Goal: Task Accomplishment & Management: Complete application form

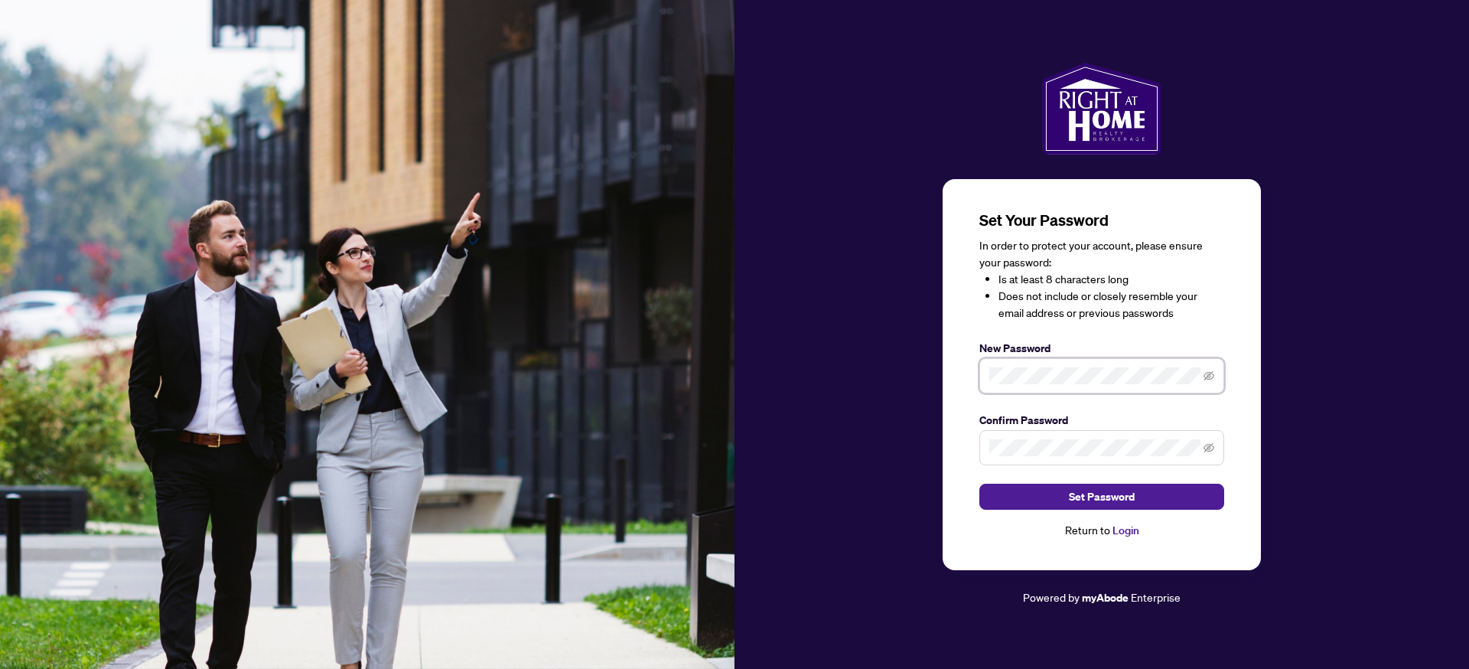
click at [987, 379] on span at bounding box center [1102, 375] width 245 height 35
click at [1045, 459] on span at bounding box center [1102, 447] width 245 height 35
click at [1113, 501] on span "Set Password" at bounding box center [1102, 496] width 66 height 24
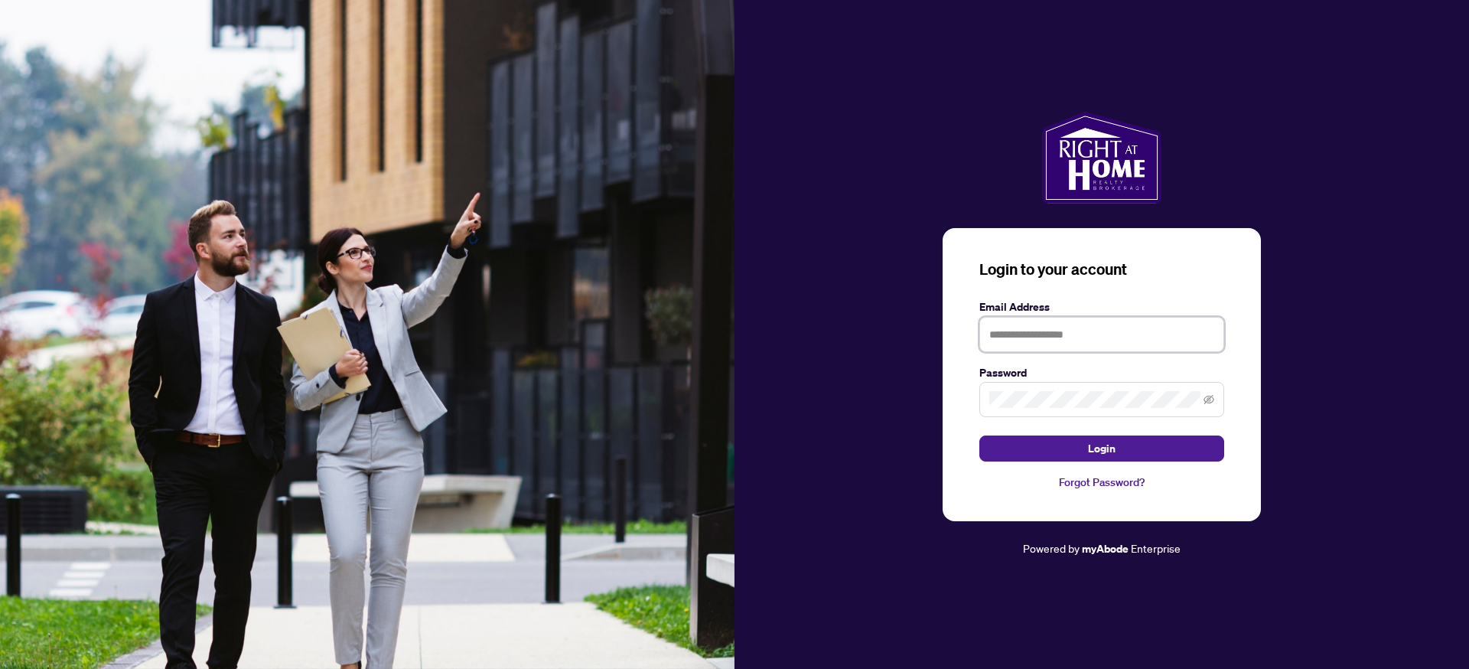
type input "**********"
click at [1084, 446] on button "Login" at bounding box center [1102, 448] width 245 height 26
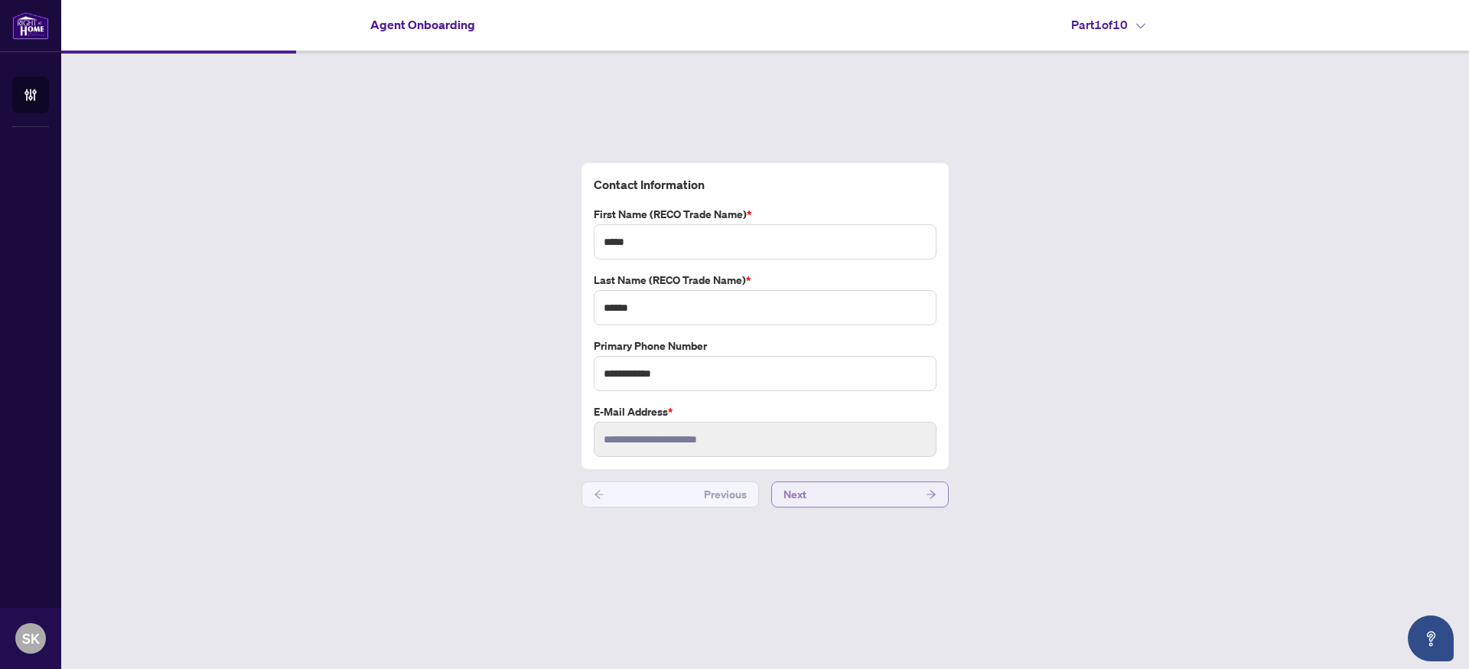
click at [873, 495] on button "Next" at bounding box center [860, 494] width 178 height 26
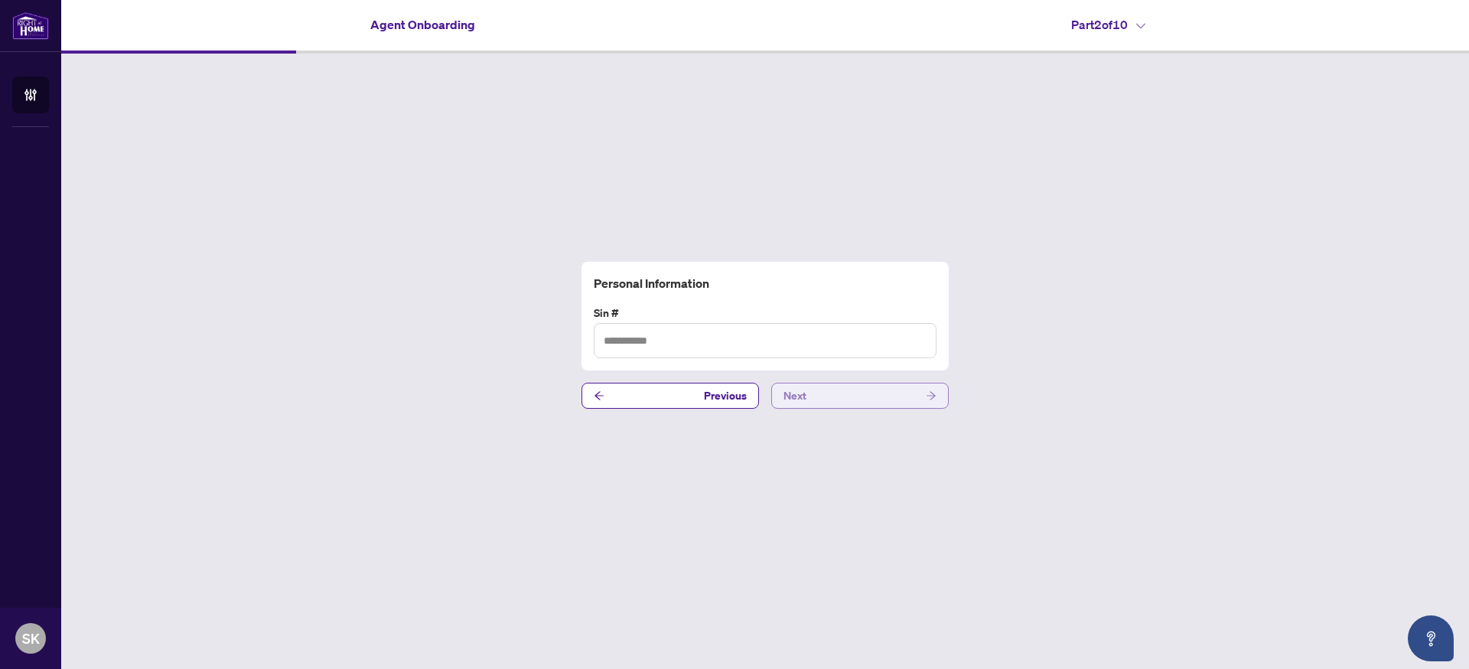
click at [852, 398] on button "Next" at bounding box center [860, 396] width 178 height 26
click at [647, 342] on input "text" at bounding box center [765, 340] width 343 height 35
paste input "**********"
type input "**********"
click at [878, 402] on button "Next" at bounding box center [860, 396] width 178 height 26
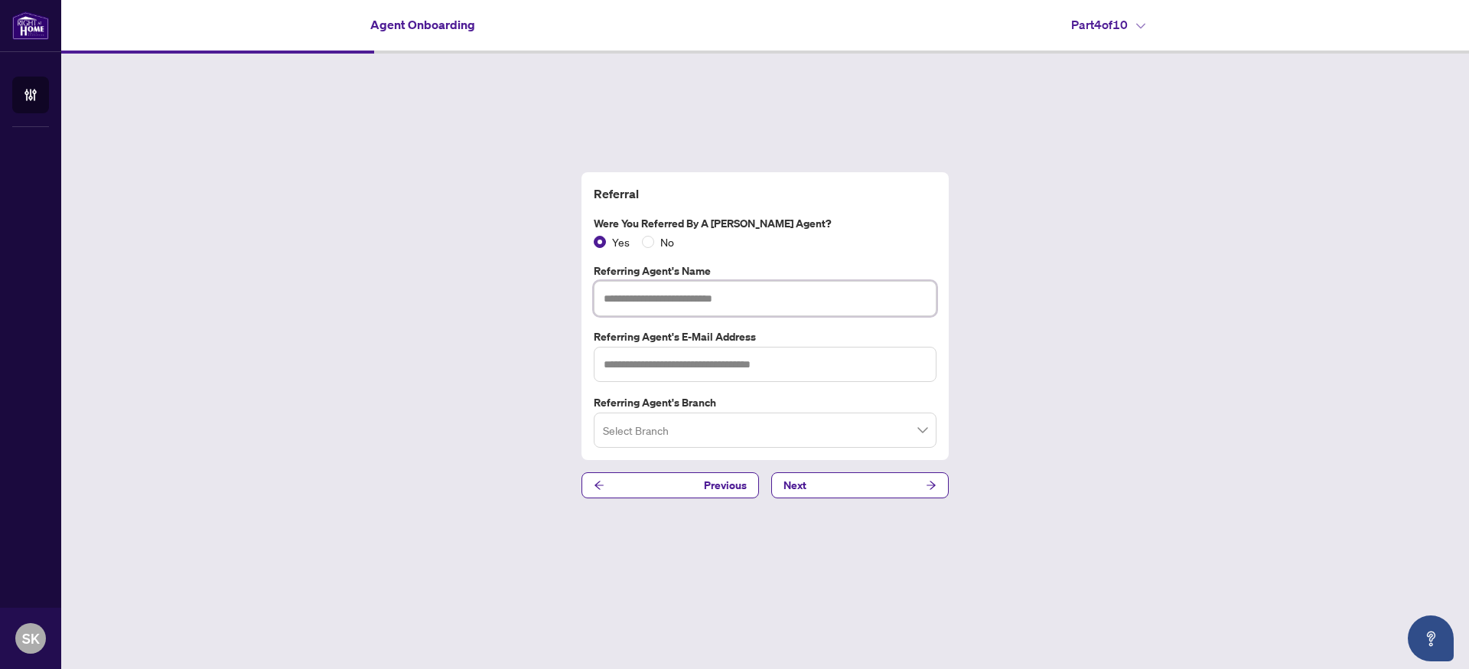
click at [682, 304] on input "text" at bounding box center [765, 298] width 343 height 35
paste input "**********"
type input "**********"
click at [832, 435] on input "search" at bounding box center [758, 433] width 311 height 34
click at [645, 368] on input "text" at bounding box center [765, 364] width 343 height 35
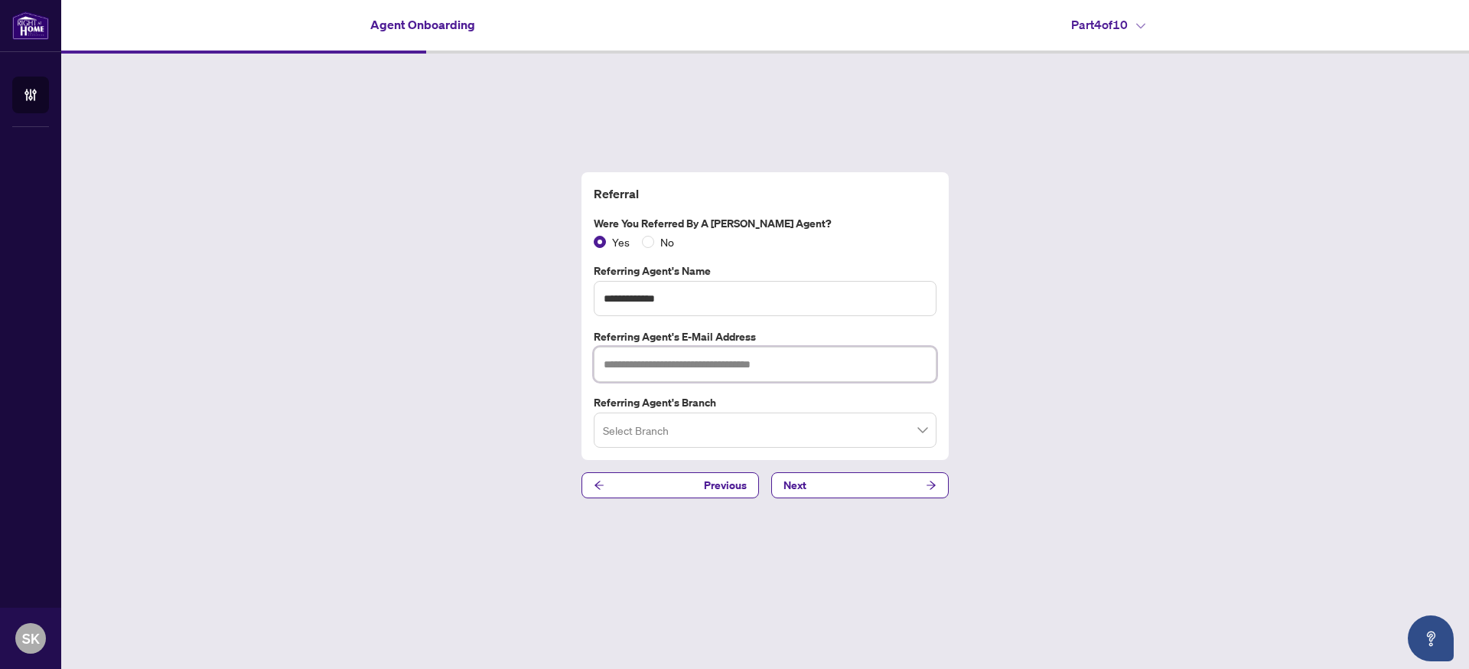
paste input "**********"
drag, startPoint x: 611, startPoint y: 364, endPoint x: 677, endPoint y: 392, distance: 71.3
click at [611, 364] on input "**********" at bounding box center [765, 364] width 343 height 35
type input "**********"
click at [647, 439] on input "search" at bounding box center [758, 433] width 311 height 34
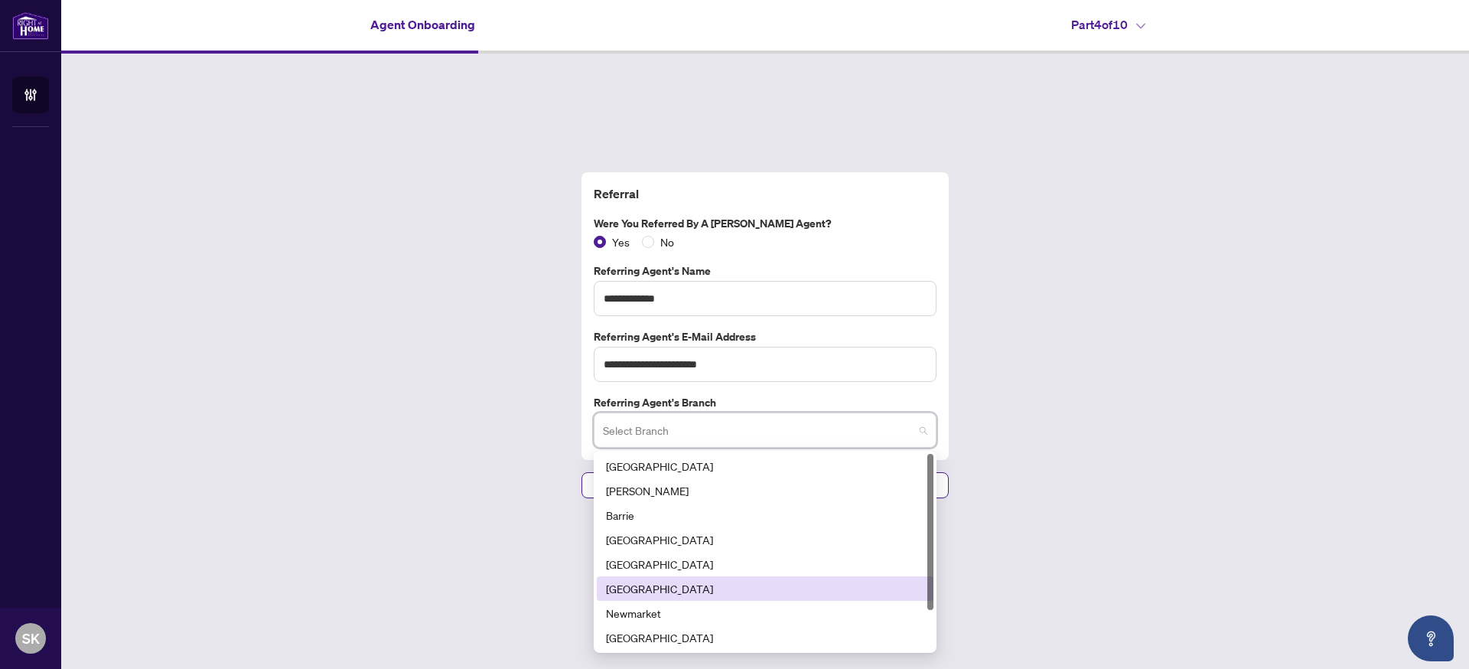
click at [657, 583] on div "[GEOGRAPHIC_DATA]" at bounding box center [765, 588] width 318 height 17
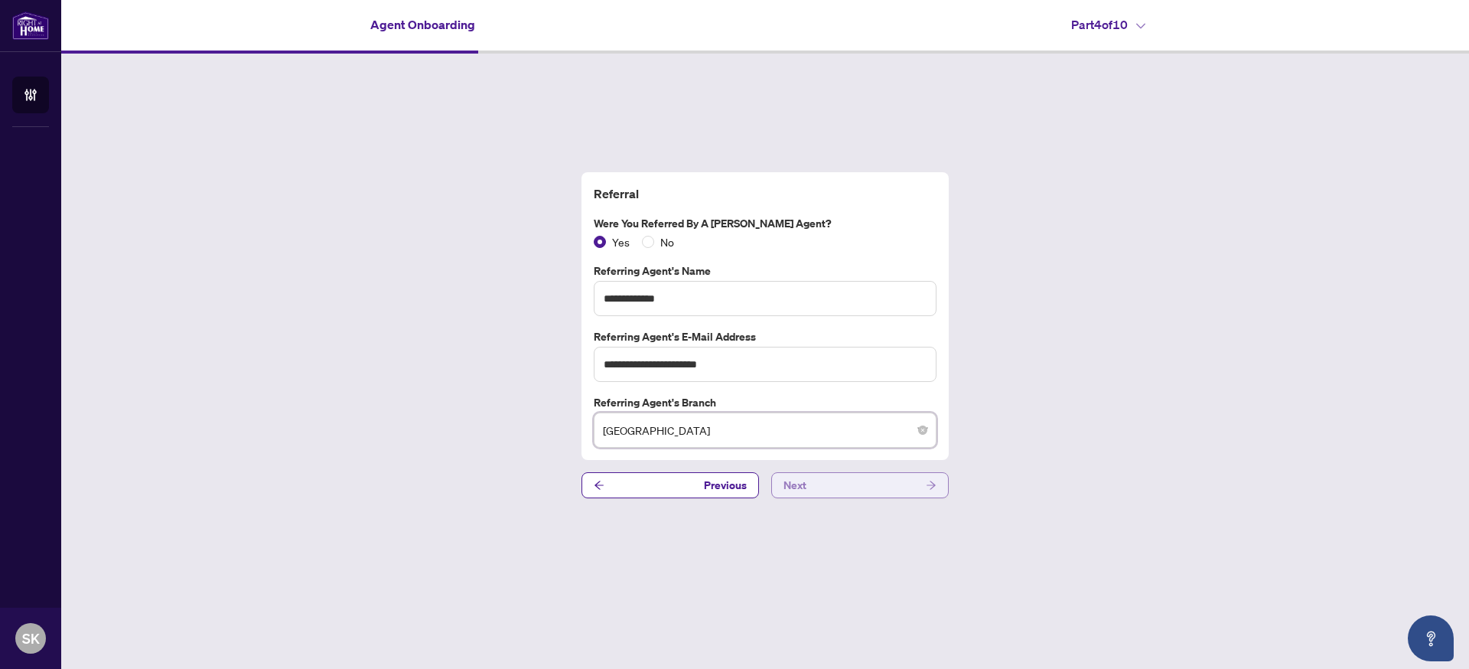
click at [879, 491] on button "Next" at bounding box center [860, 485] width 178 height 26
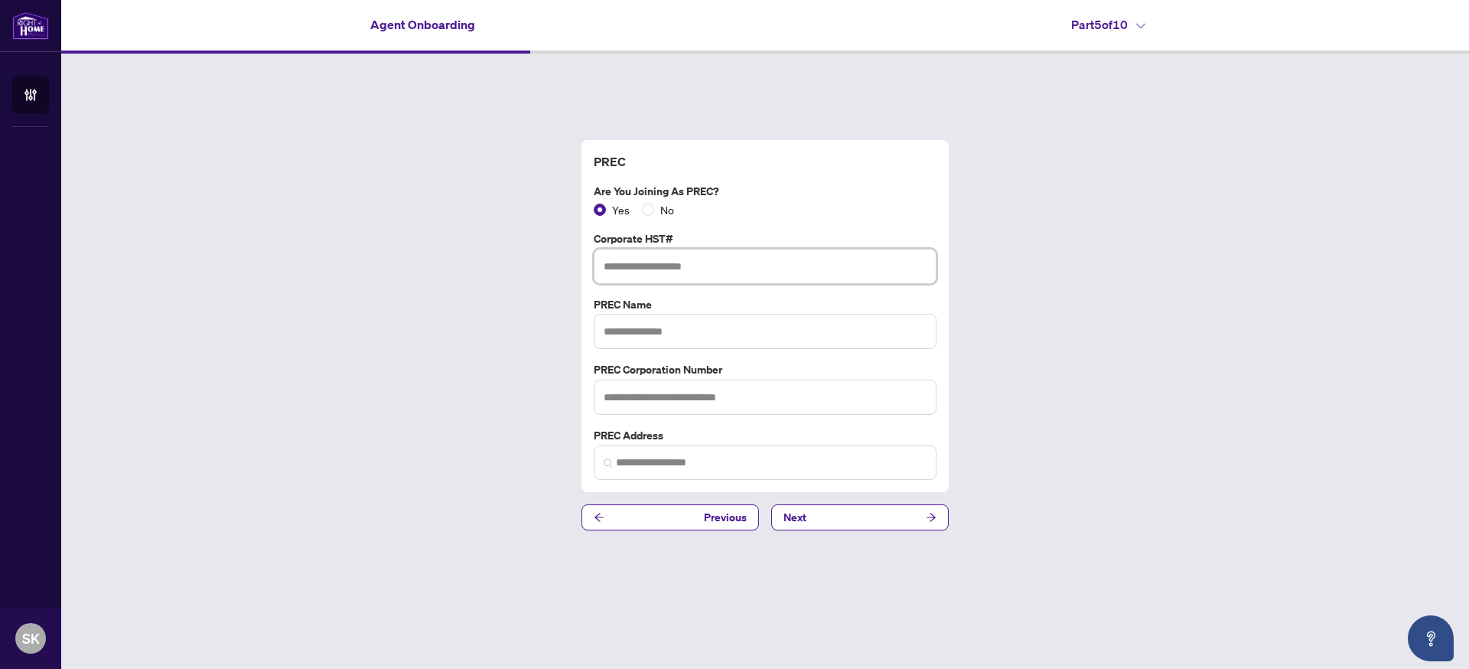
click at [658, 272] on input "text" at bounding box center [765, 266] width 343 height 35
paste input "**********"
type input "**********"
drag, startPoint x: 690, startPoint y: 265, endPoint x: 564, endPoint y: 264, distance: 126.3
click at [564, 264] on div "**********" at bounding box center [765, 335] width 1408 height 563
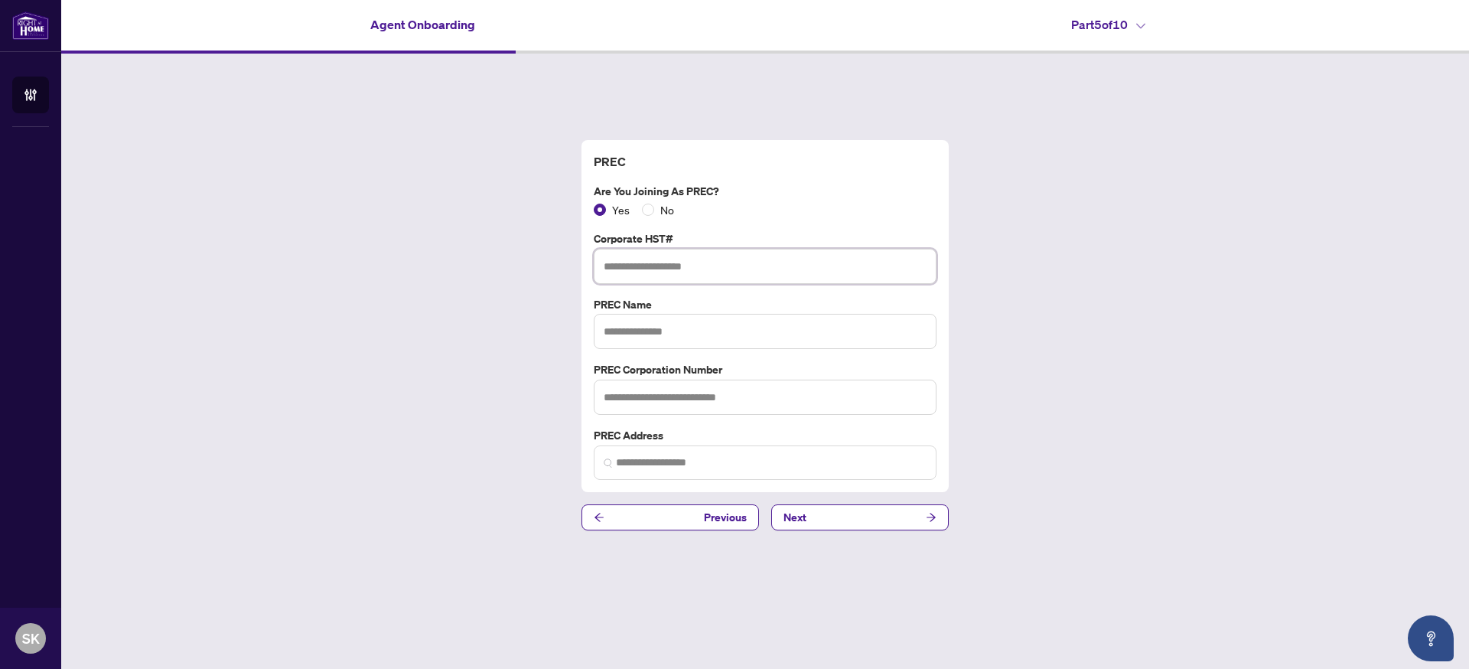
paste input "**********"
type input "**********"
click at [667, 330] on input "text" at bounding box center [765, 331] width 343 height 35
type input "**********"
click at [664, 403] on input "text" at bounding box center [765, 397] width 343 height 35
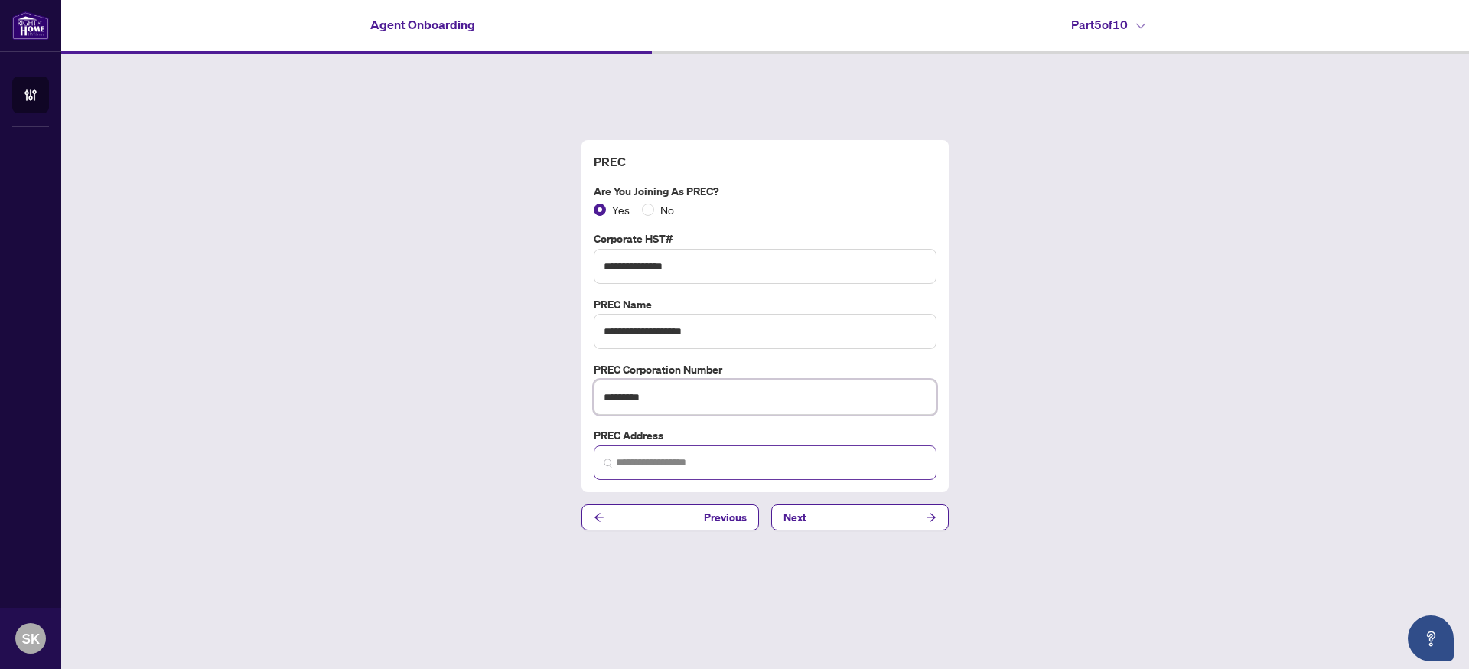
type input "*********"
click at [663, 457] on input "search" at bounding box center [771, 463] width 311 height 16
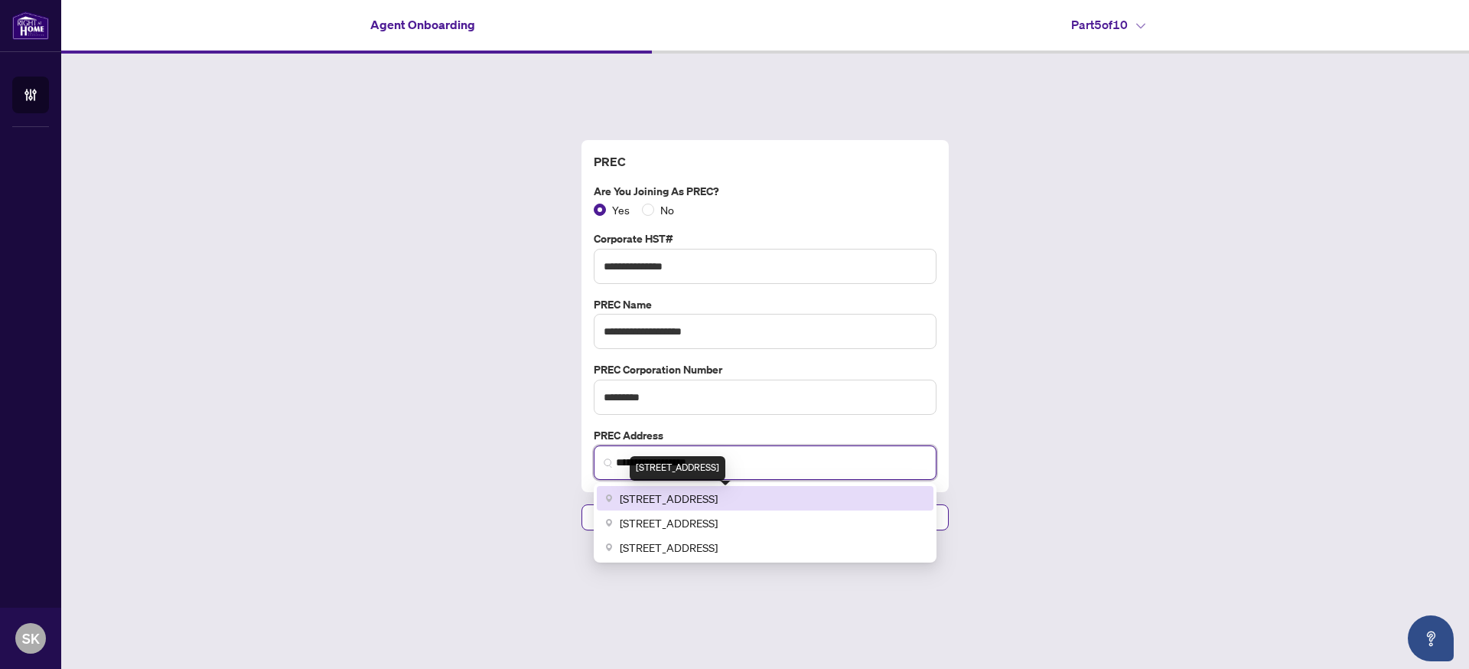
click at [654, 501] on span "[STREET_ADDRESS]" at bounding box center [669, 498] width 98 height 17
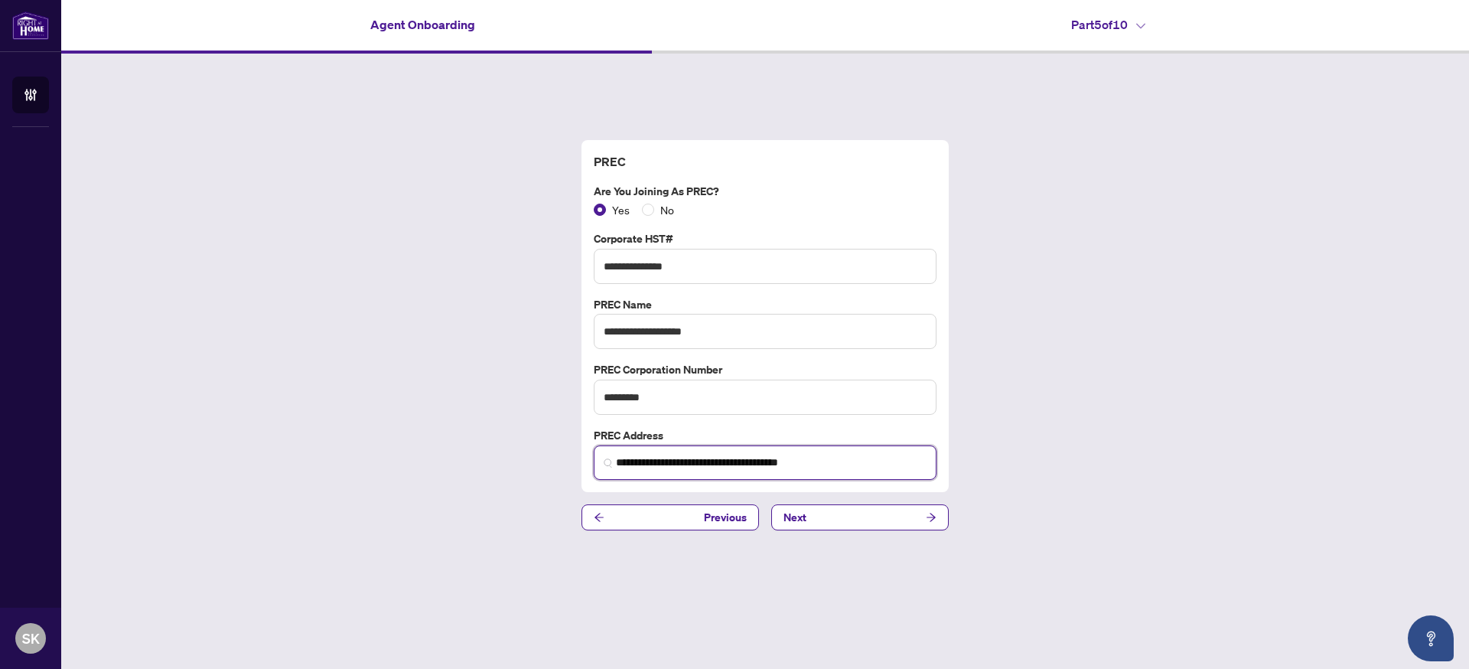
click at [617, 461] on input "**********" at bounding box center [771, 463] width 311 height 16
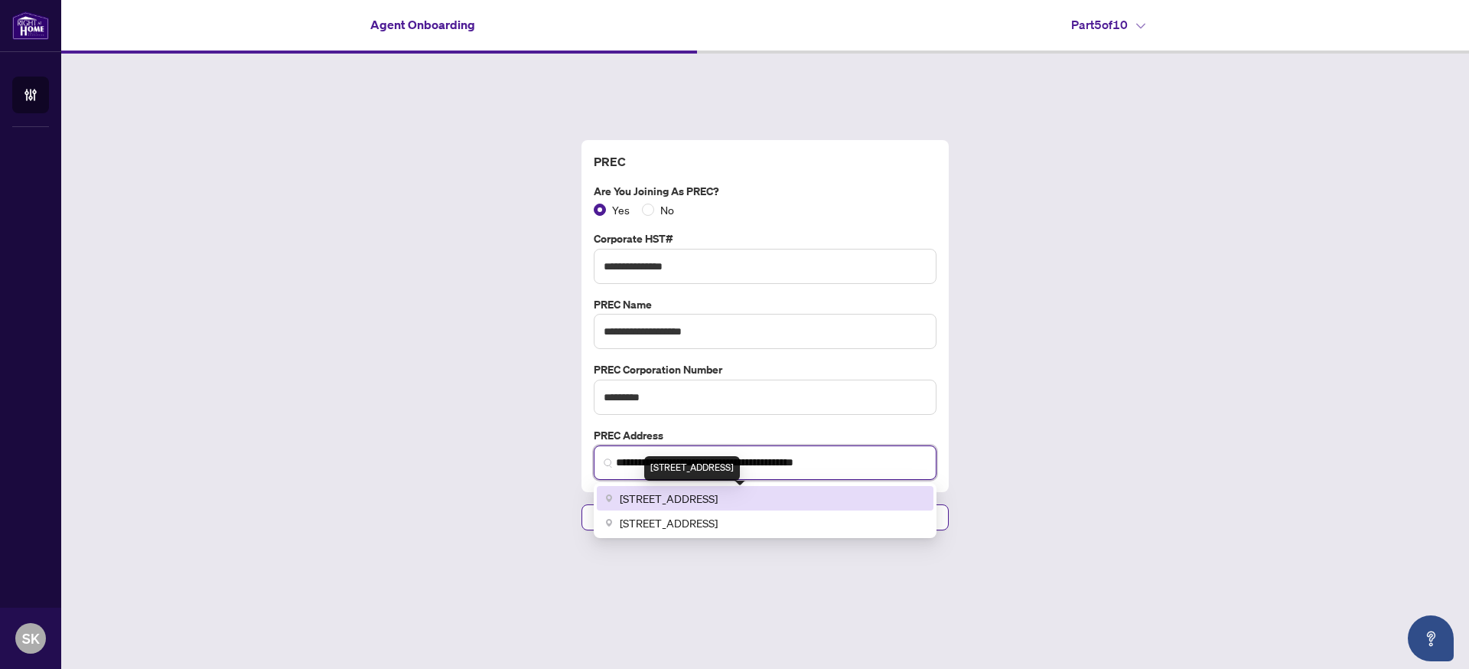
click at [718, 504] on span "[STREET_ADDRESS]" at bounding box center [669, 498] width 98 height 17
click at [718, 503] on span "[STREET_ADDRESS]" at bounding box center [669, 498] width 98 height 17
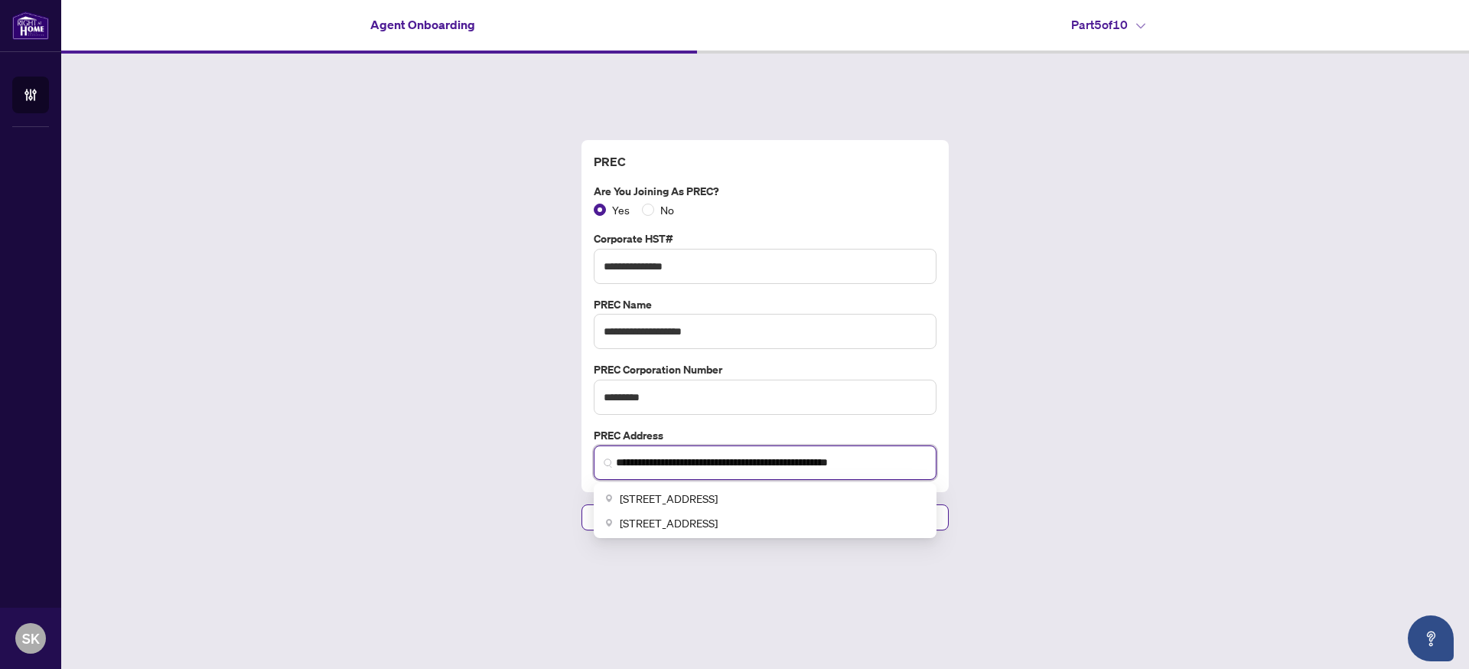
click at [852, 466] on input "**********" at bounding box center [771, 463] width 311 height 16
type input "**********"
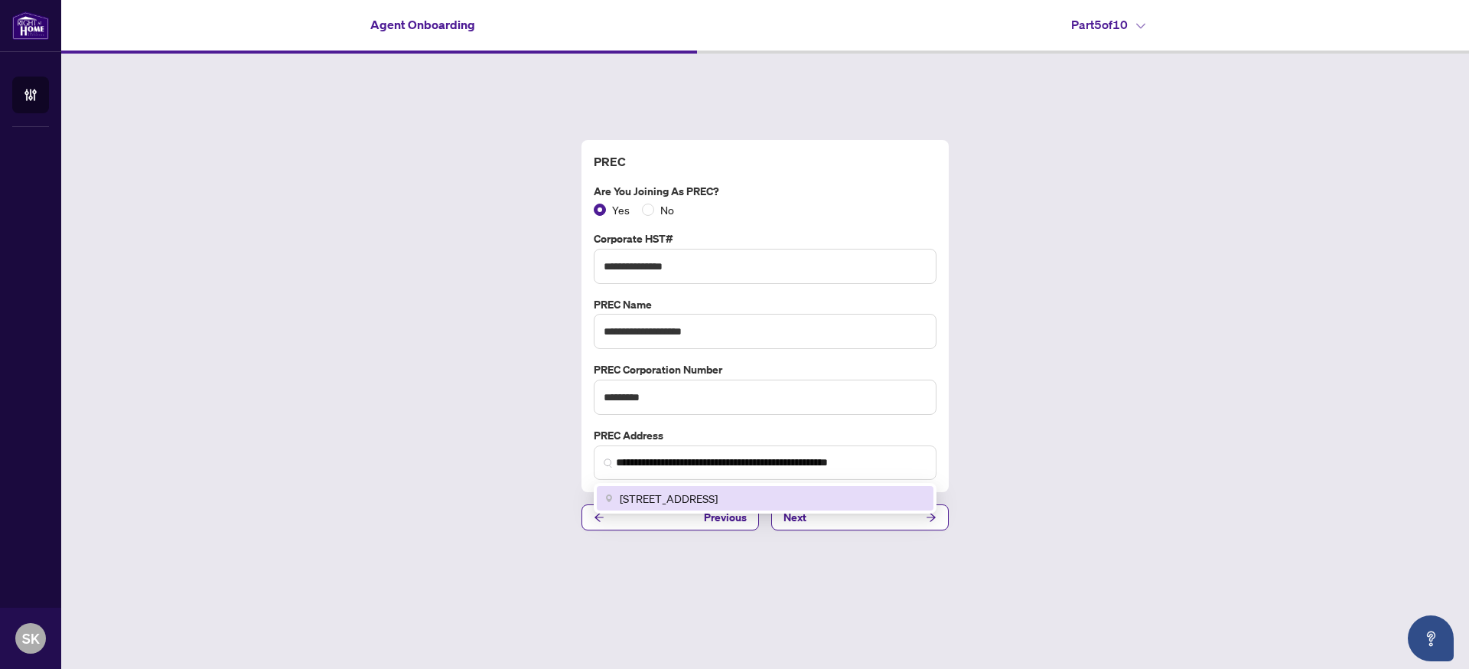
click at [1010, 470] on div "**********" at bounding box center [765, 335] width 1408 height 563
click at [854, 518] on button "Next" at bounding box center [860, 517] width 178 height 26
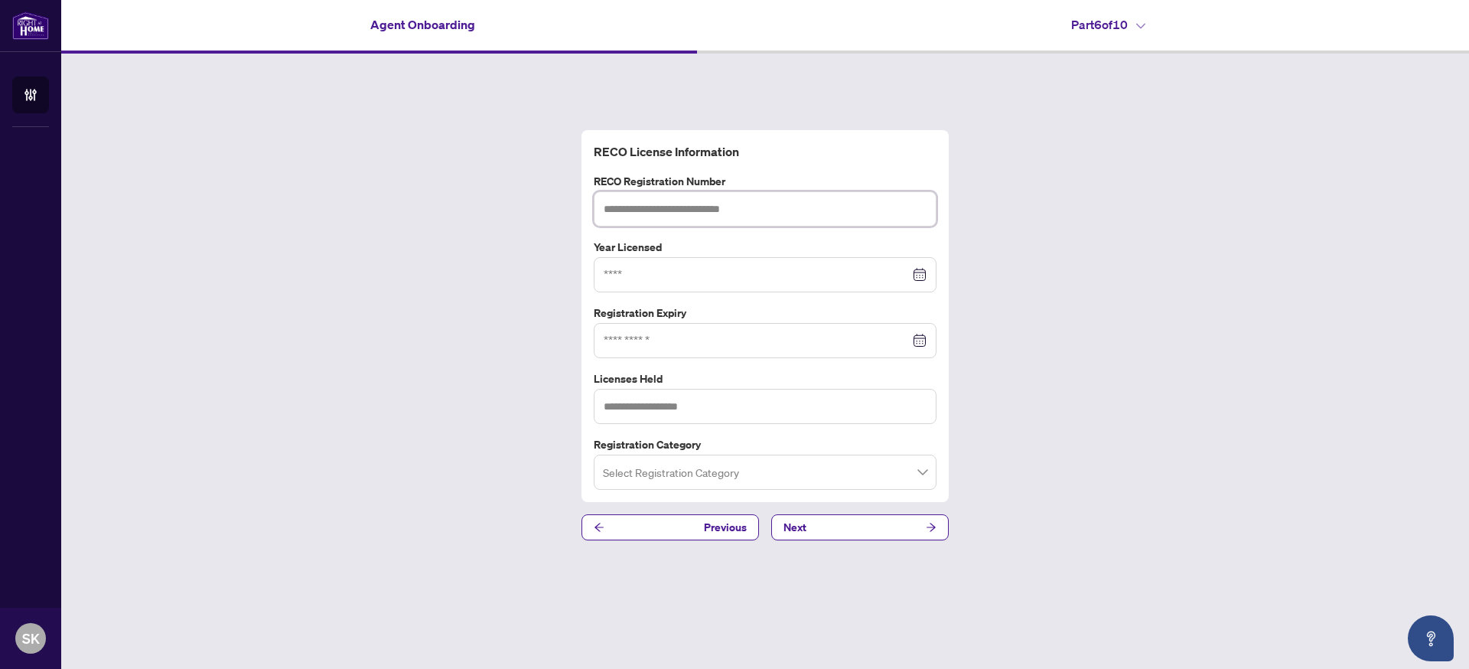
click at [633, 207] on input "text" at bounding box center [765, 208] width 343 height 35
type input "*******"
click at [680, 279] on input at bounding box center [757, 274] width 306 height 17
click at [793, 281] on input at bounding box center [757, 274] width 306 height 17
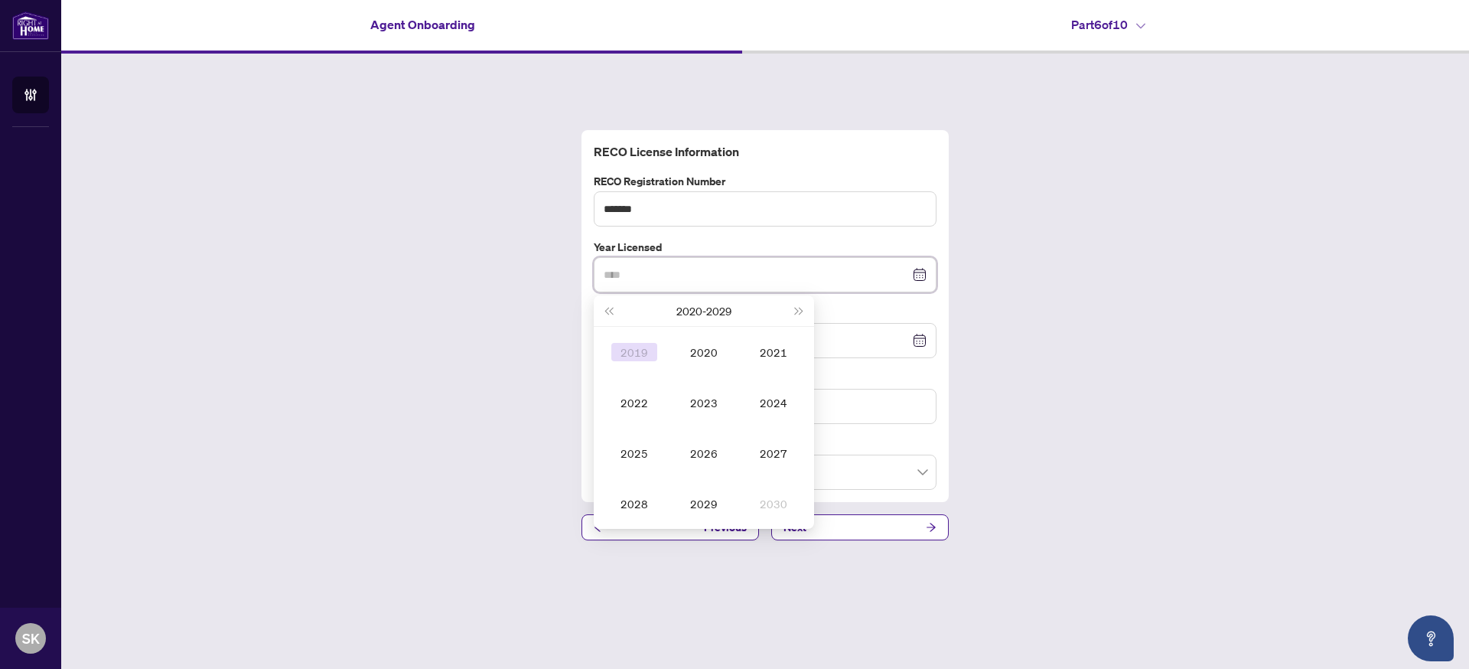
type input "****"
click at [628, 351] on div "2019" at bounding box center [634, 352] width 46 height 18
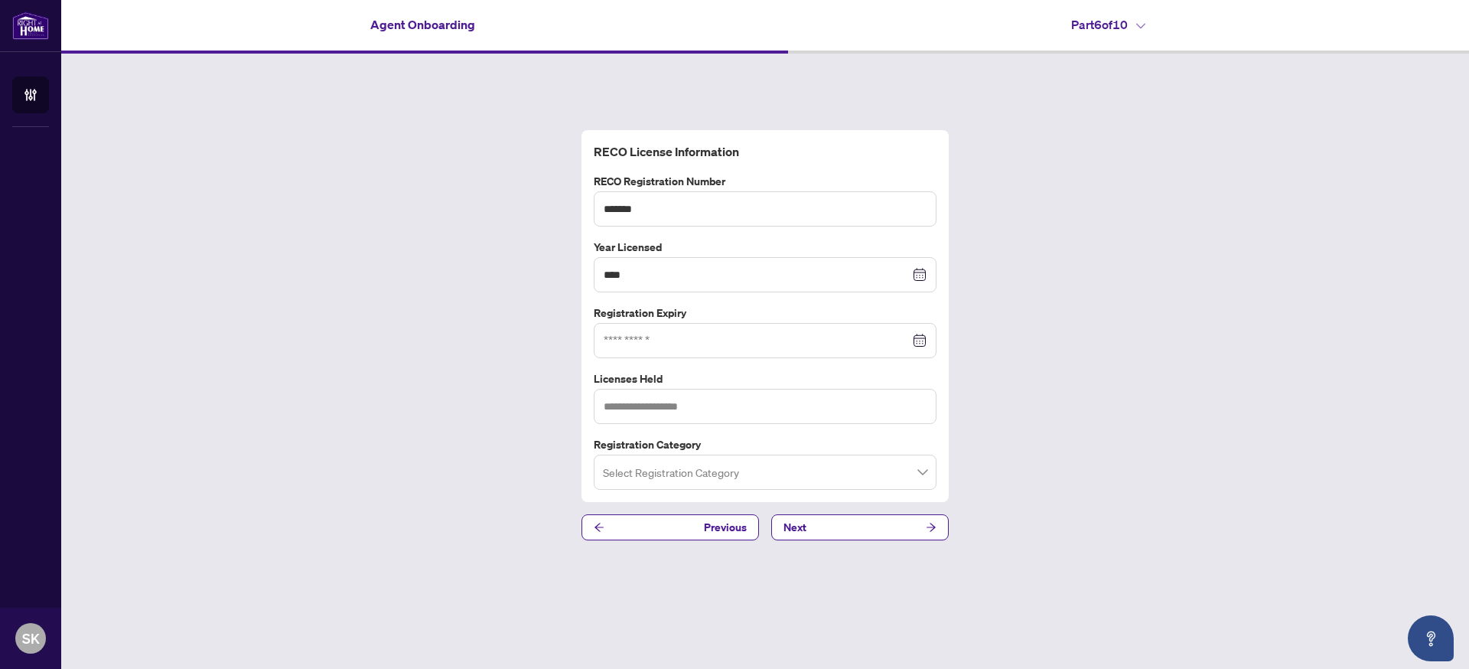
click at [919, 340] on div at bounding box center [765, 340] width 323 height 17
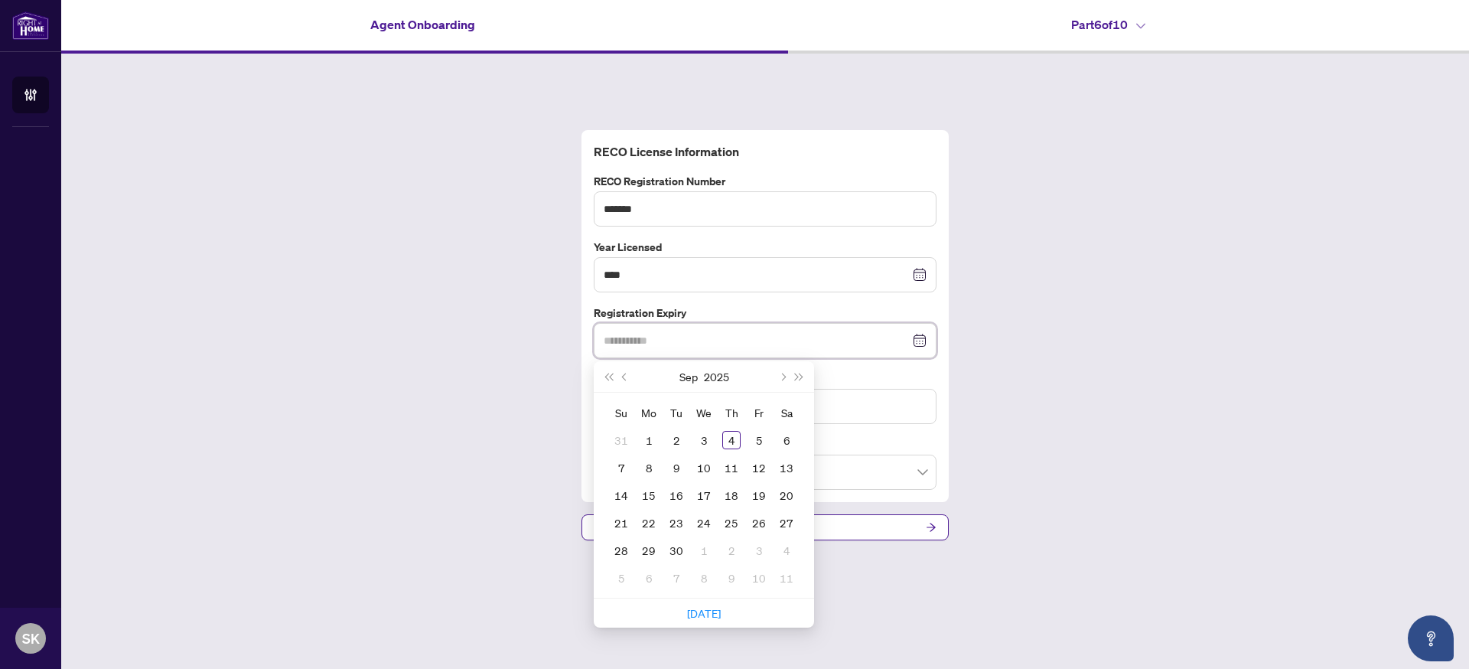
type input "**********"
click at [728, 380] on button "2025" at bounding box center [716, 376] width 25 height 31
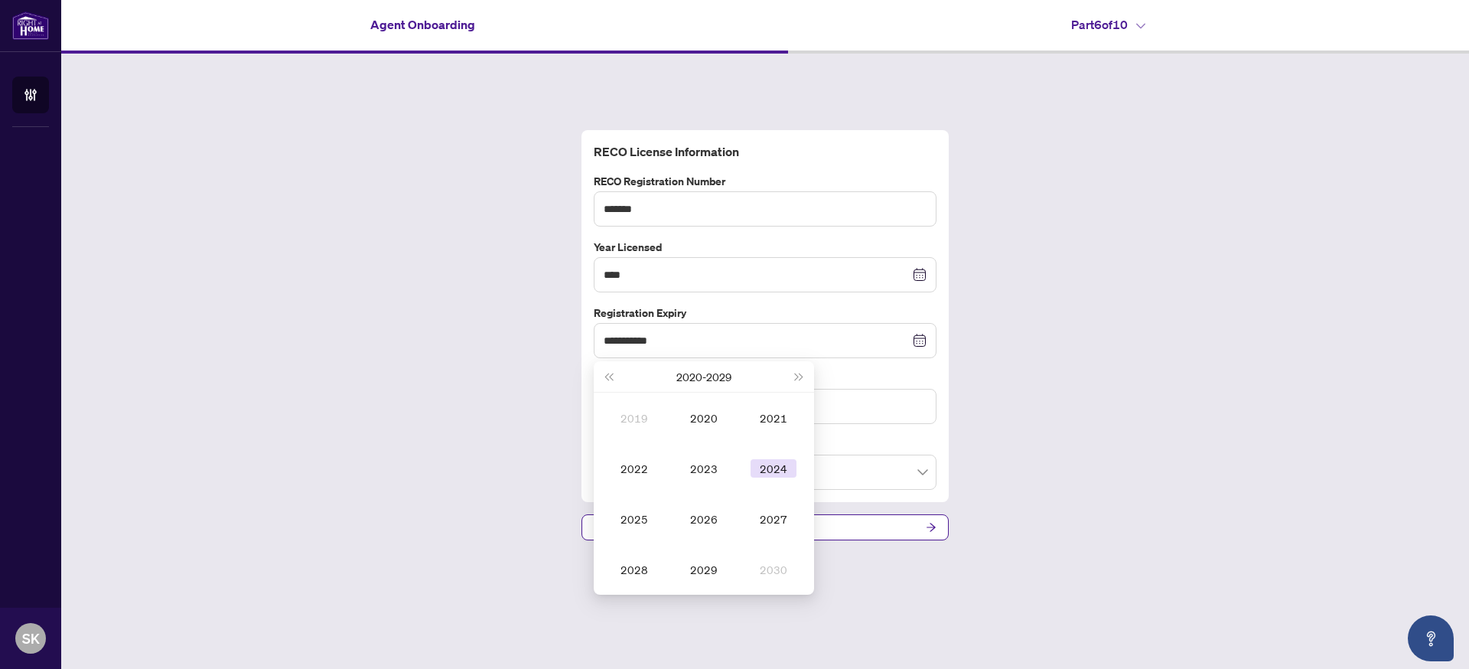
type input "**********"
click at [765, 515] on div "2027" at bounding box center [774, 519] width 46 height 18
click at [705, 474] on div "May" at bounding box center [704, 468] width 46 height 18
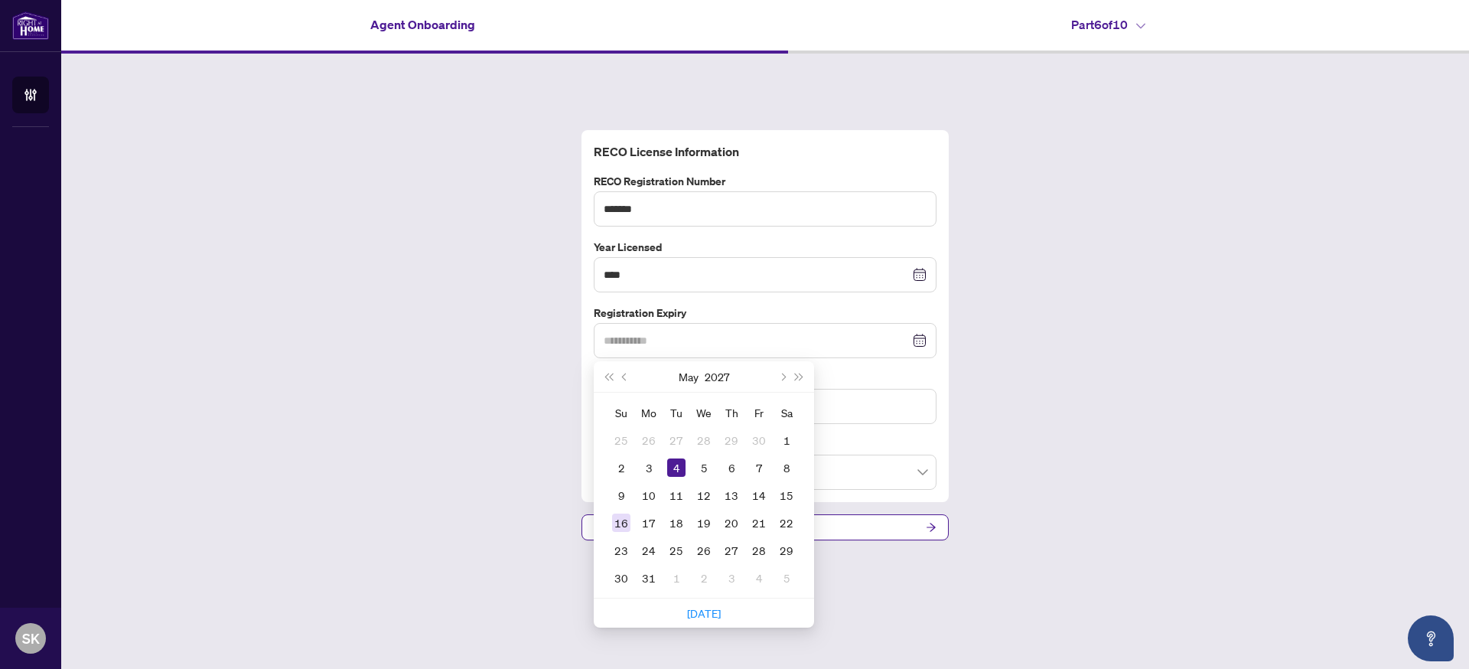
type input "**********"
drag, startPoint x: 619, startPoint y: 519, endPoint x: 681, endPoint y: 508, distance: 62.9
click at [619, 519] on div "16" at bounding box center [621, 522] width 18 height 18
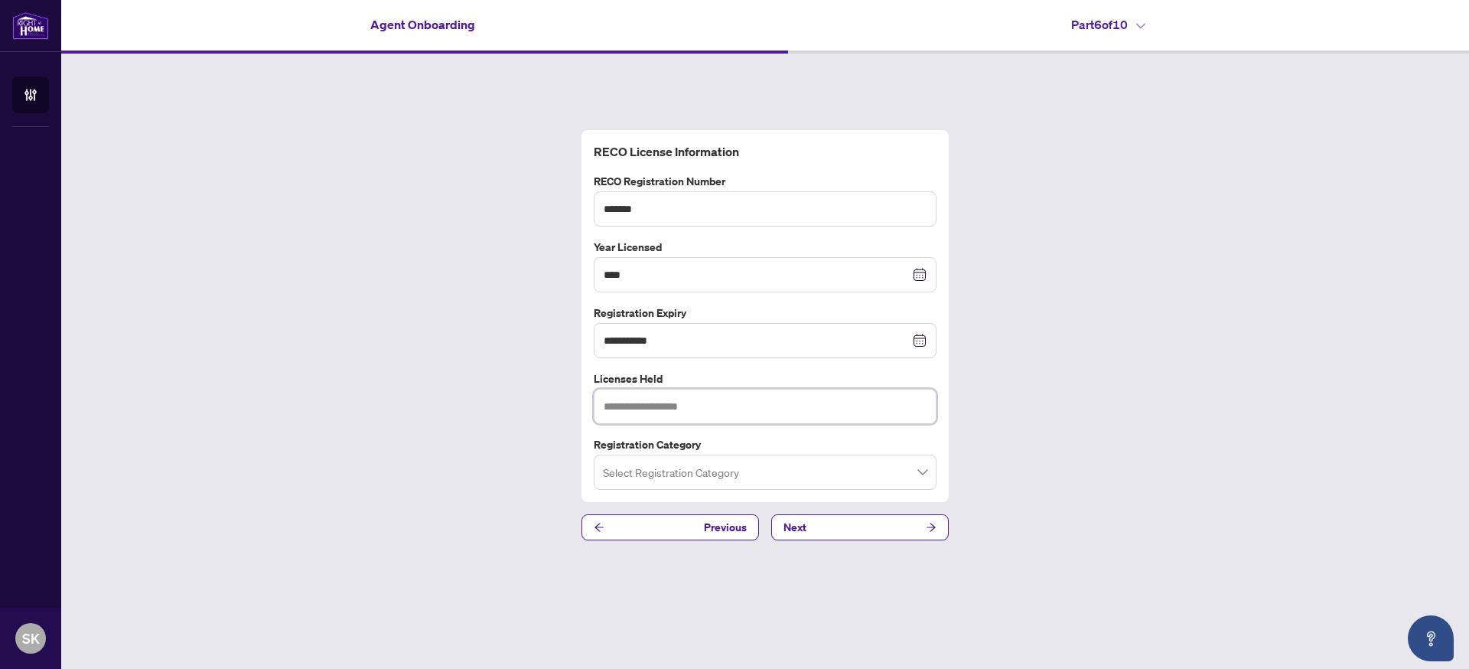
click at [718, 410] on input "text" at bounding box center [765, 406] width 343 height 35
click at [884, 475] on input "search" at bounding box center [758, 475] width 311 height 34
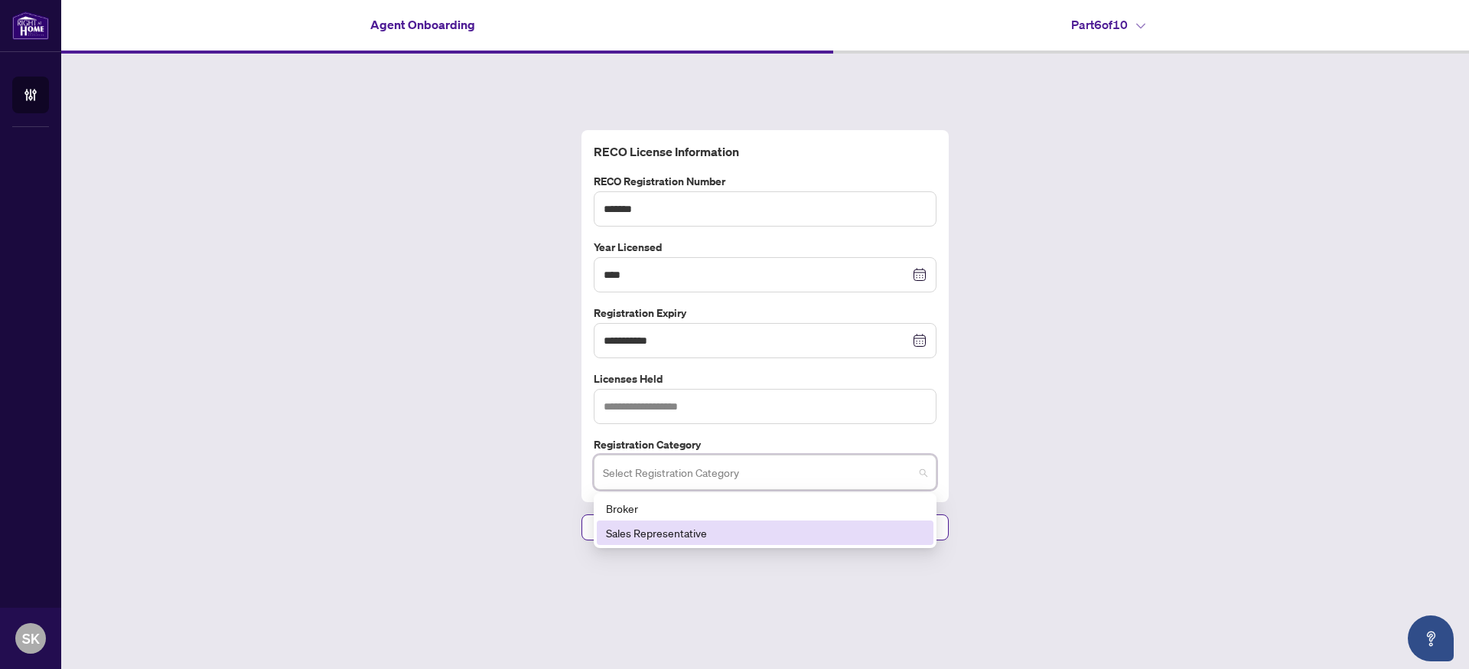
drag, startPoint x: 838, startPoint y: 526, endPoint x: 863, endPoint y: 524, distance: 25.4
click at [838, 526] on div "Sales Representative" at bounding box center [765, 532] width 318 height 17
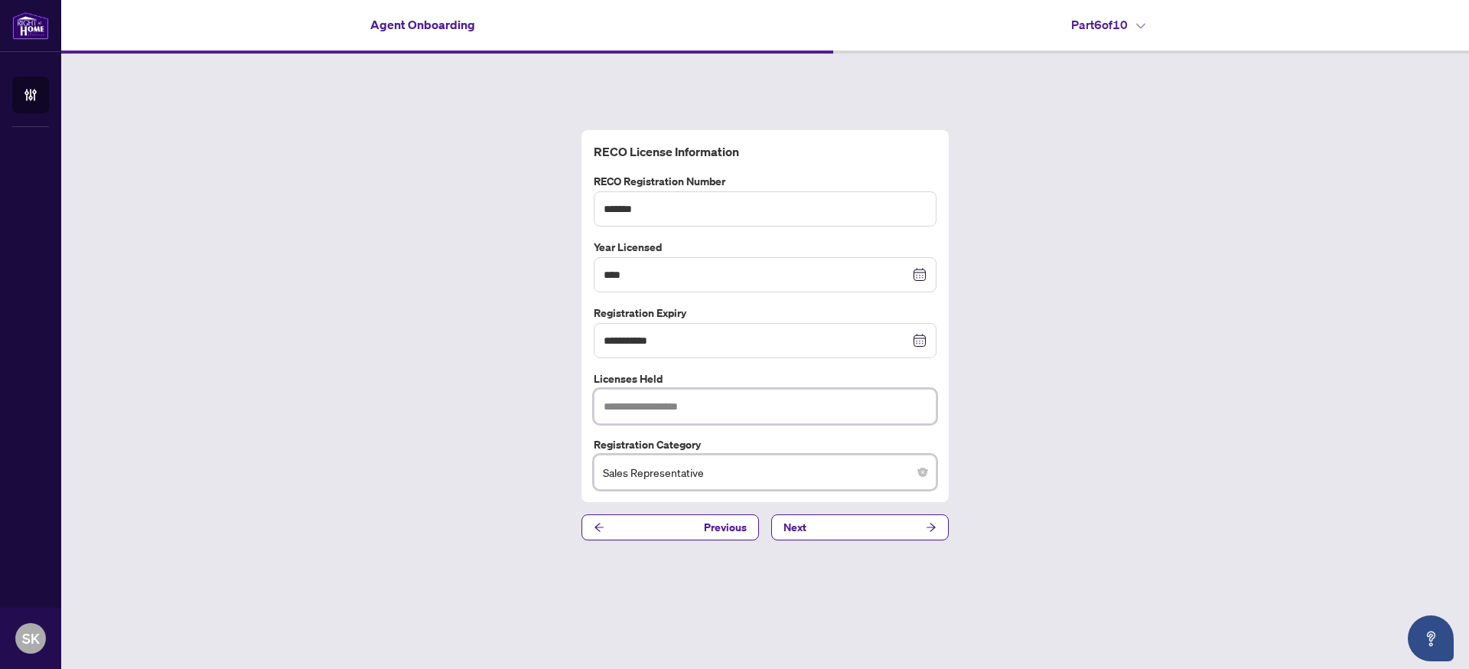
click at [695, 410] on input "text" at bounding box center [765, 406] width 343 height 35
click at [890, 536] on button "Next" at bounding box center [860, 527] width 178 height 26
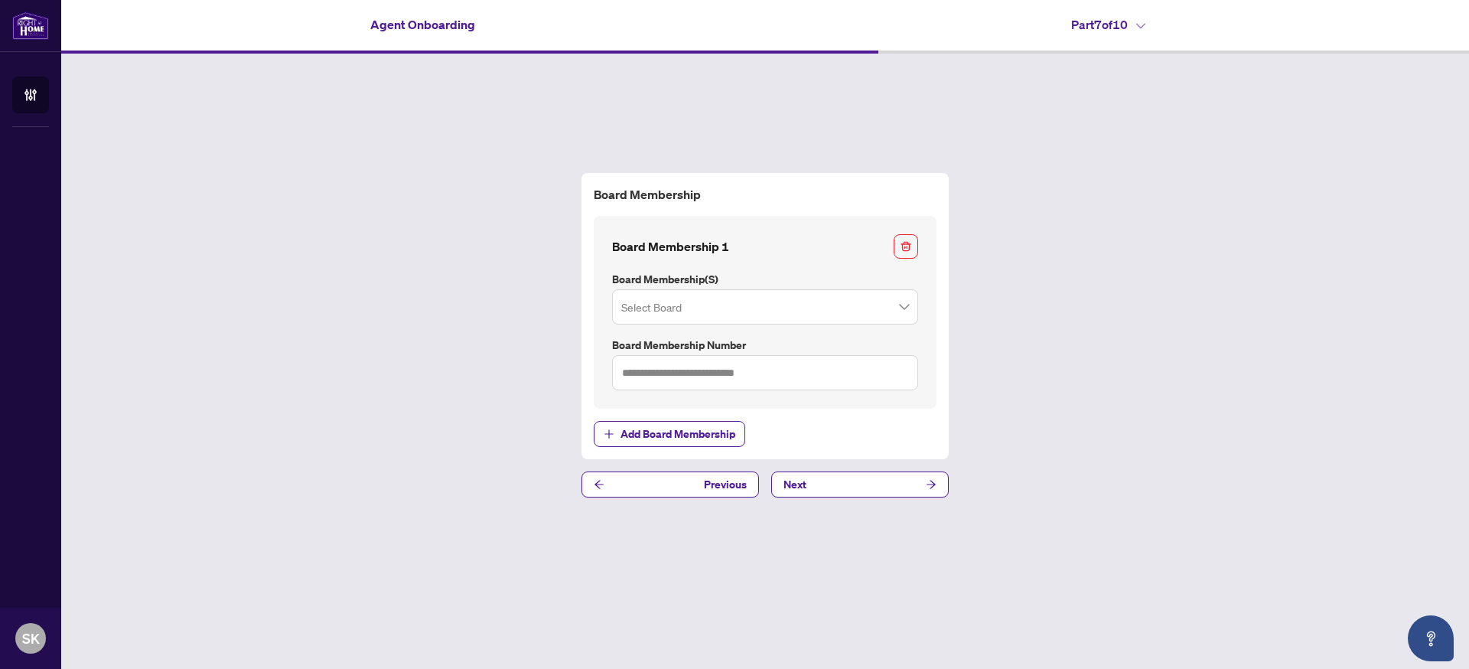
click at [905, 306] on span at bounding box center [765, 306] width 288 height 29
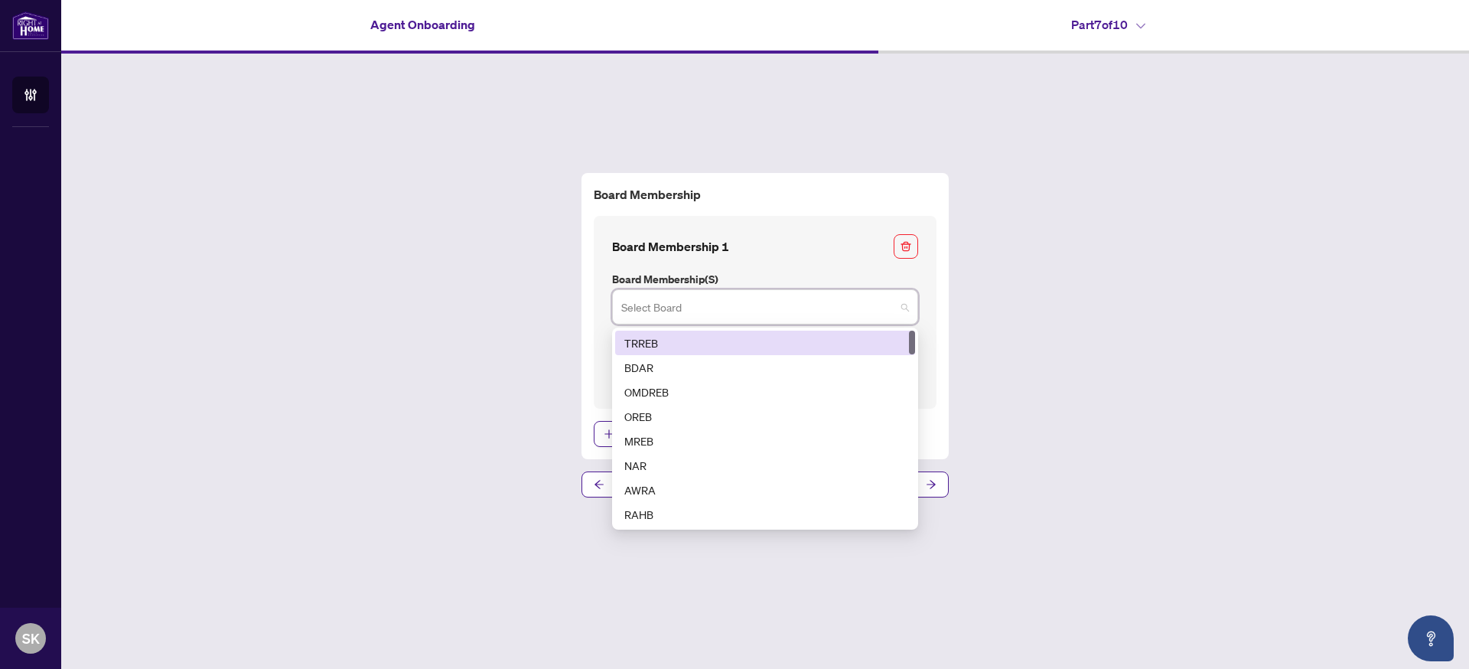
click at [844, 328] on div "1 2 TRREB BDAR OMDREB OREB MREB NAR AWRA RAHB CLAR BREB" at bounding box center [765, 429] width 306 height 202
click at [852, 337] on div "TRREB" at bounding box center [765, 342] width 282 height 17
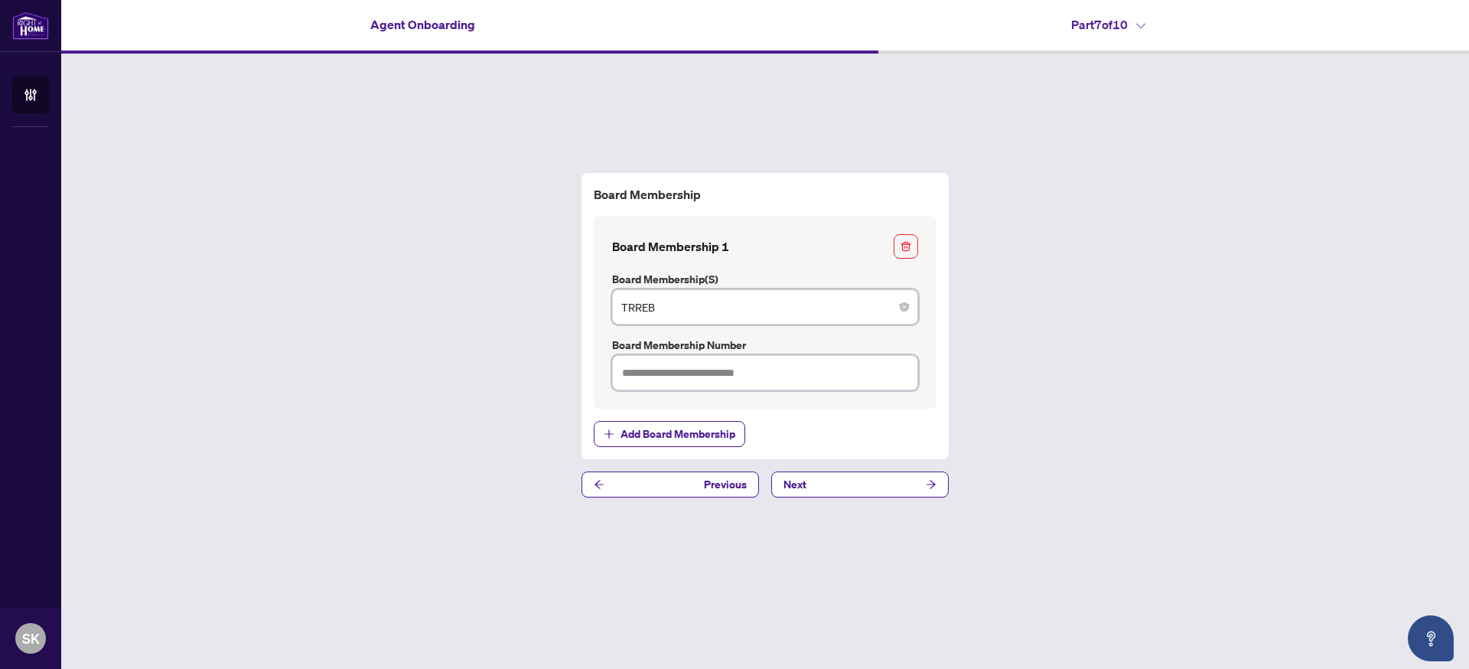
click at [810, 378] on input "text" at bounding box center [765, 372] width 306 height 35
type input "*******"
click at [881, 482] on button "Next" at bounding box center [860, 484] width 178 height 26
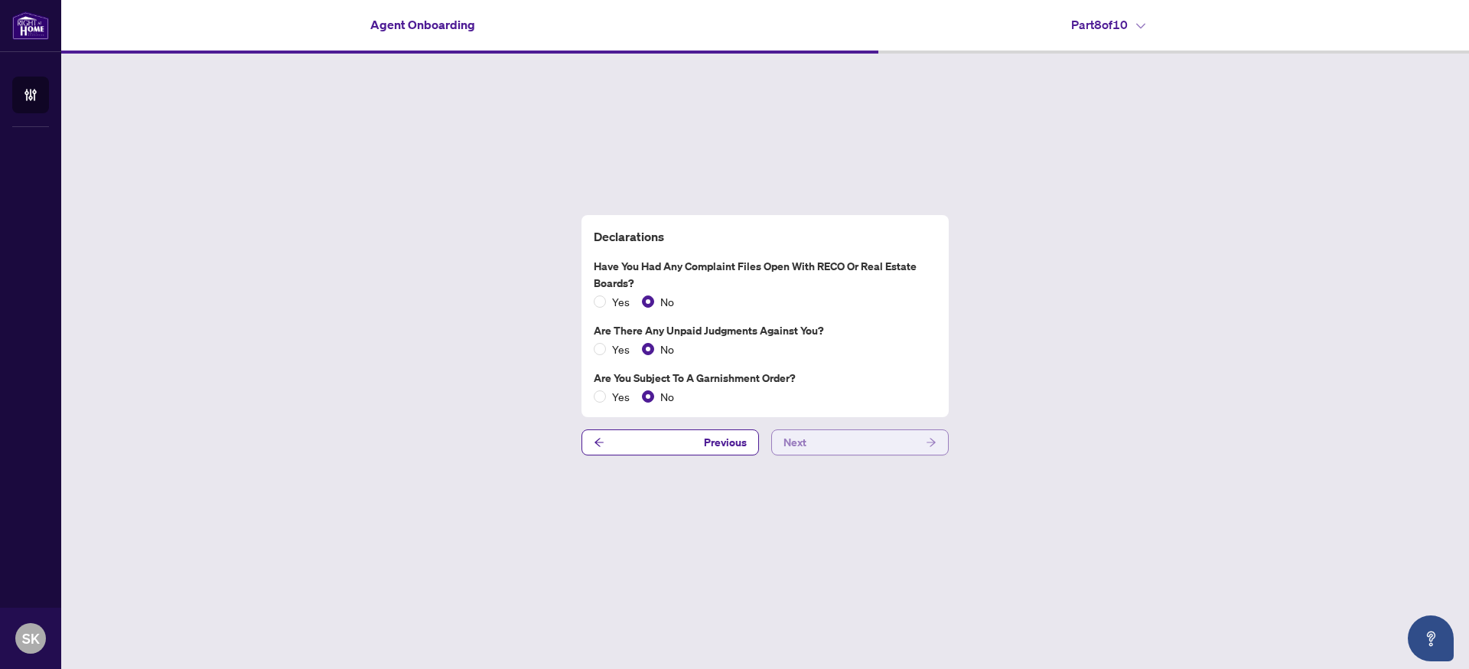
click at [864, 437] on button "Next" at bounding box center [860, 442] width 178 height 26
click at [875, 442] on button "Next" at bounding box center [860, 442] width 178 height 26
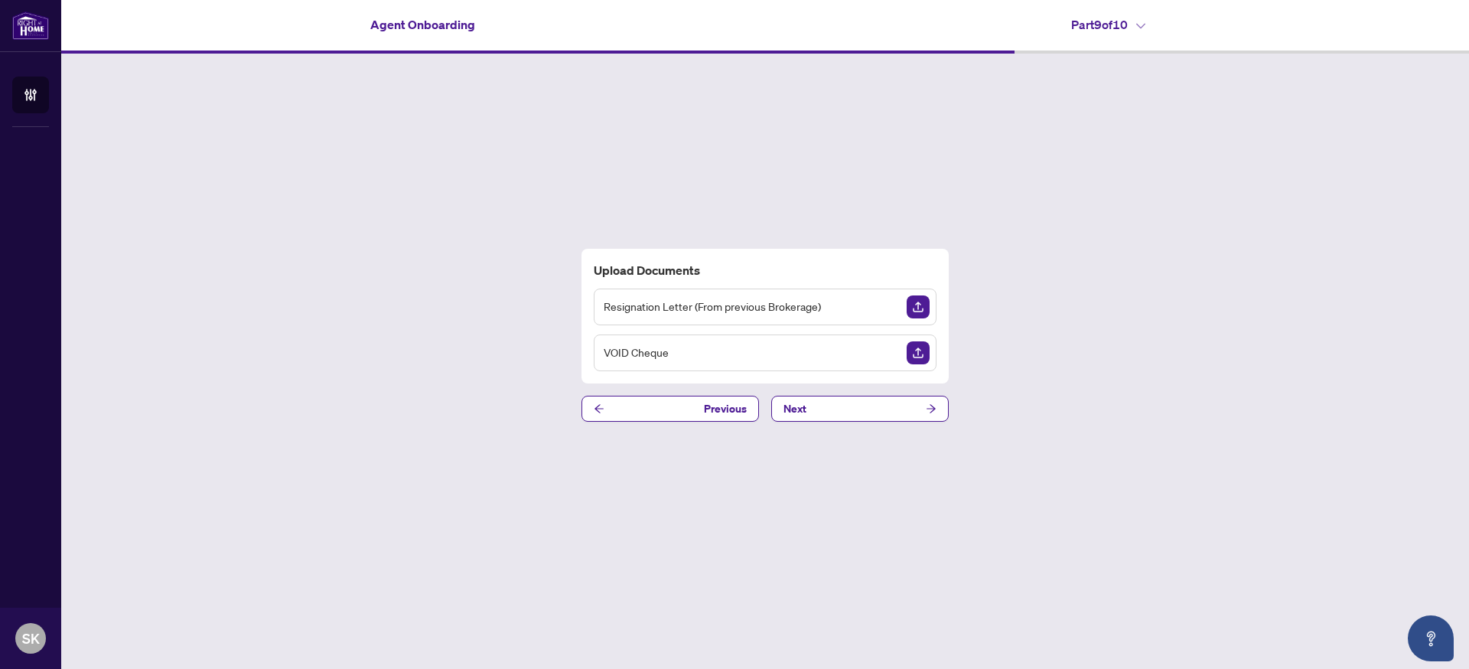
click at [826, 311] on div "Resignation Letter (From previous Brokerage)" at bounding box center [765, 307] width 343 height 37
click at [838, 412] on button "Next" at bounding box center [860, 409] width 178 height 26
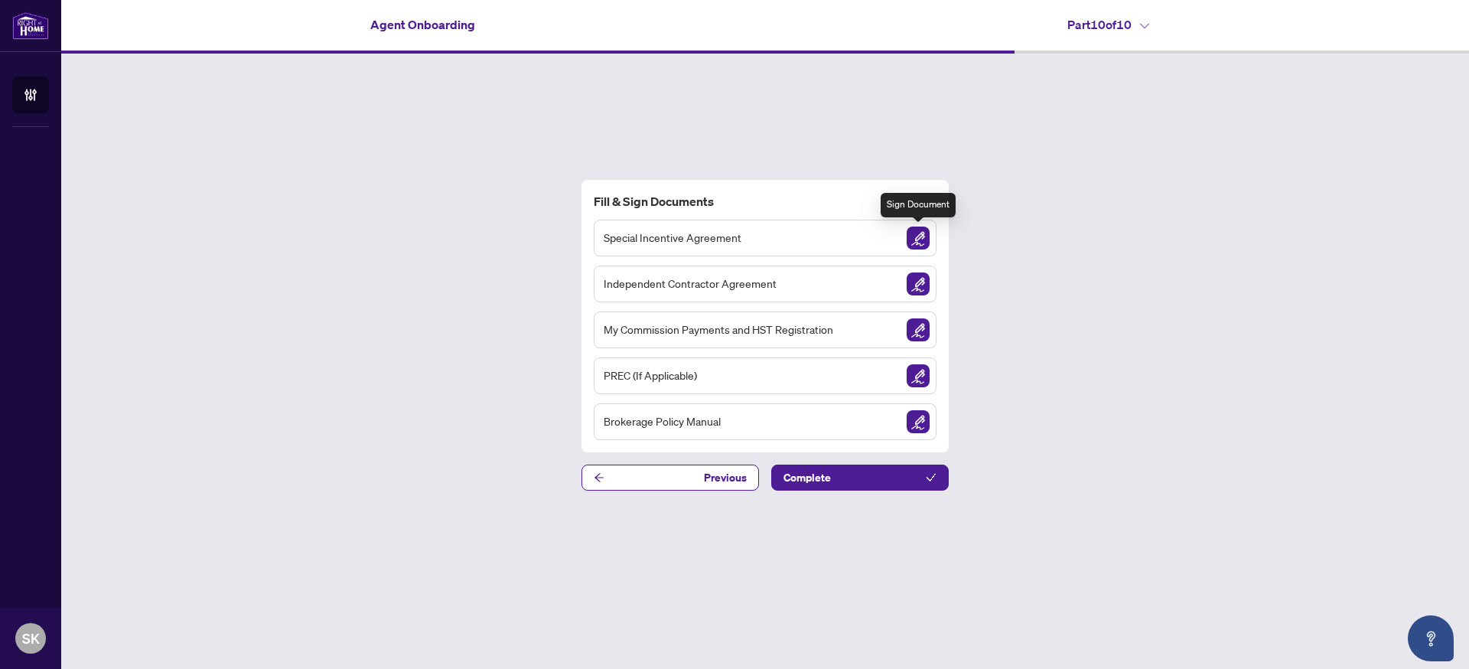
click at [916, 238] on img "Sign Document" at bounding box center [918, 238] width 23 height 23
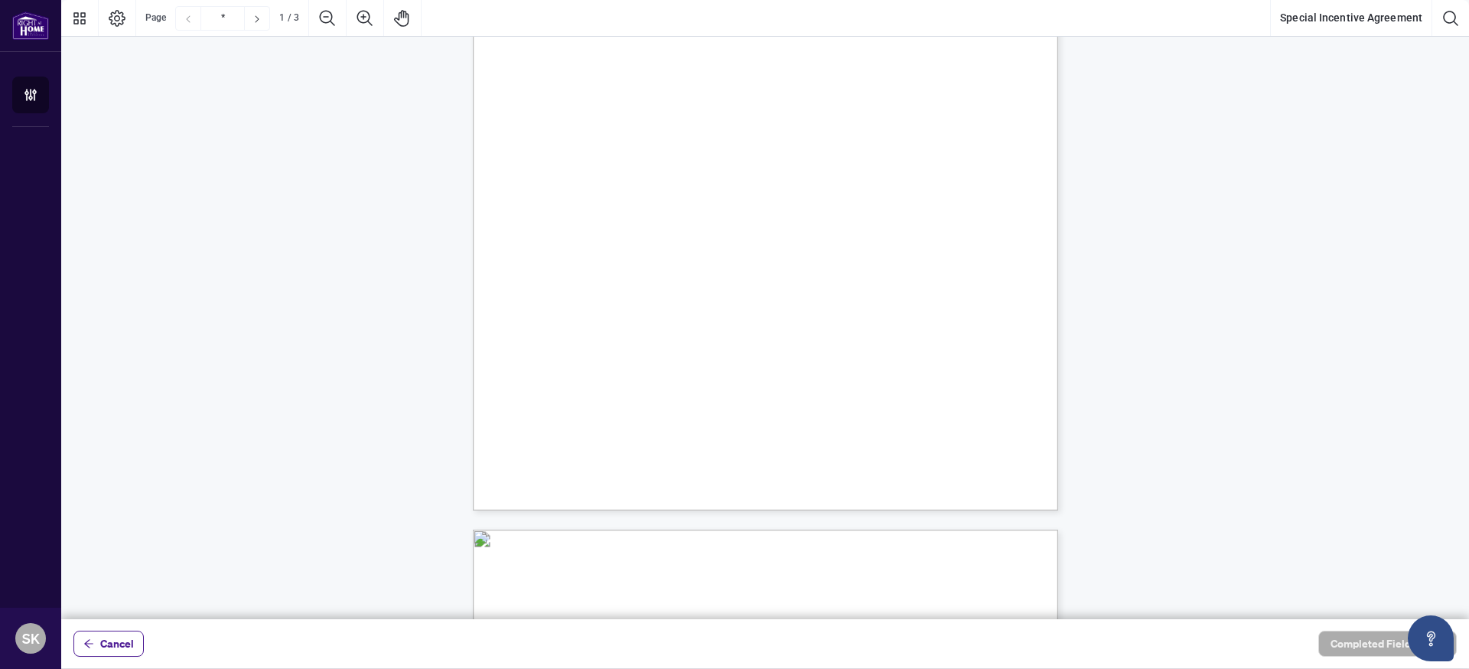
scroll to position [298, 0]
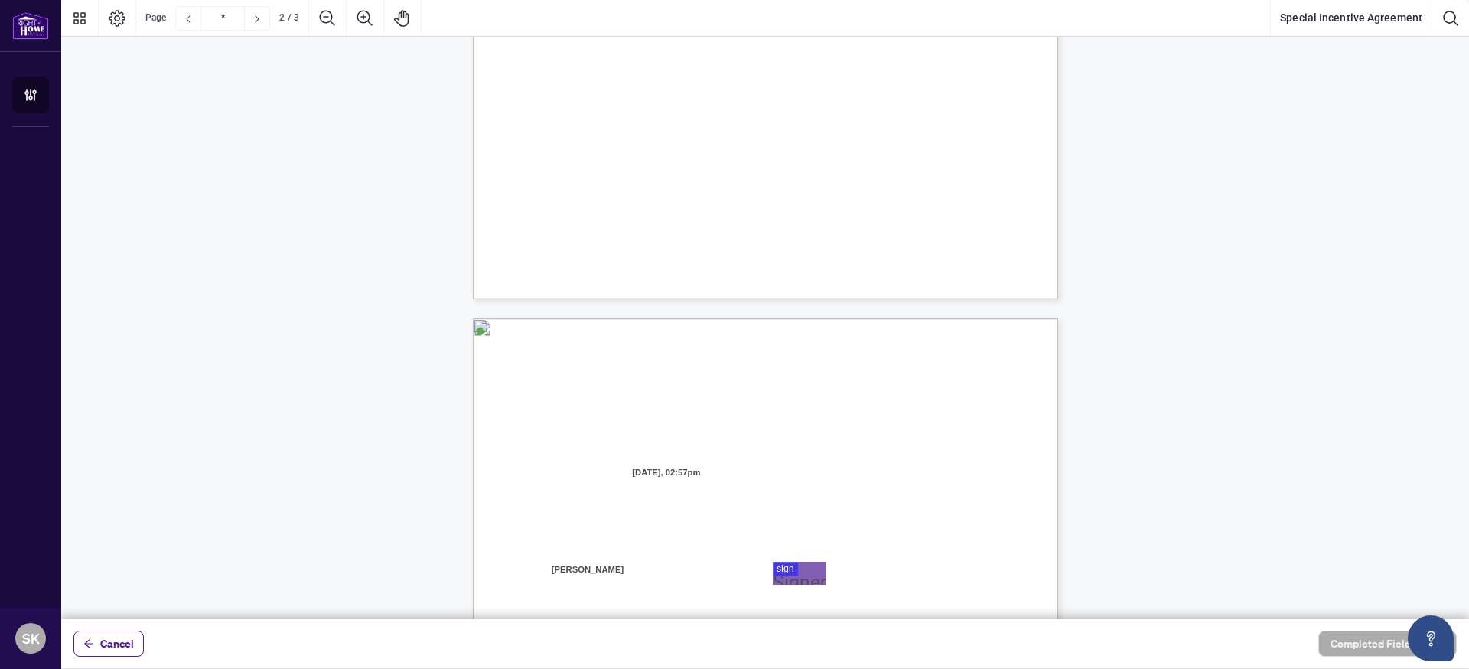
type input "*"
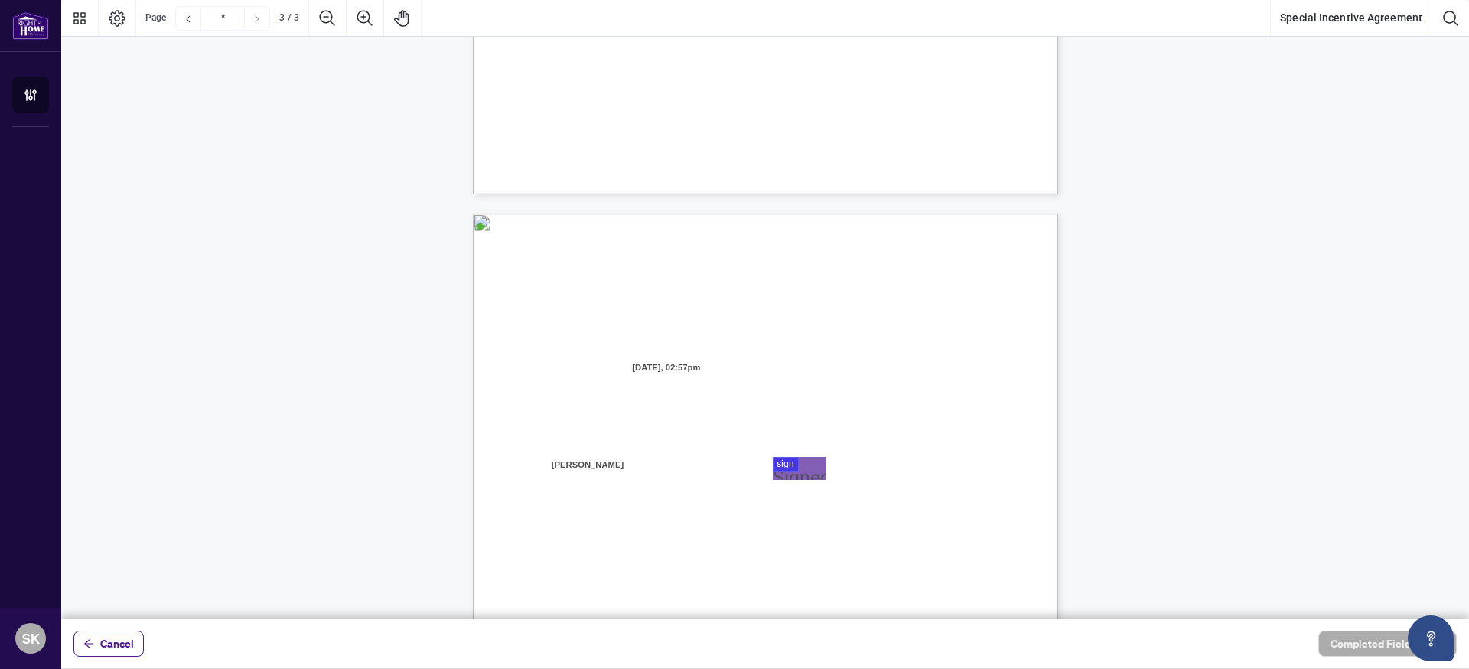
scroll to position [1394, 0]
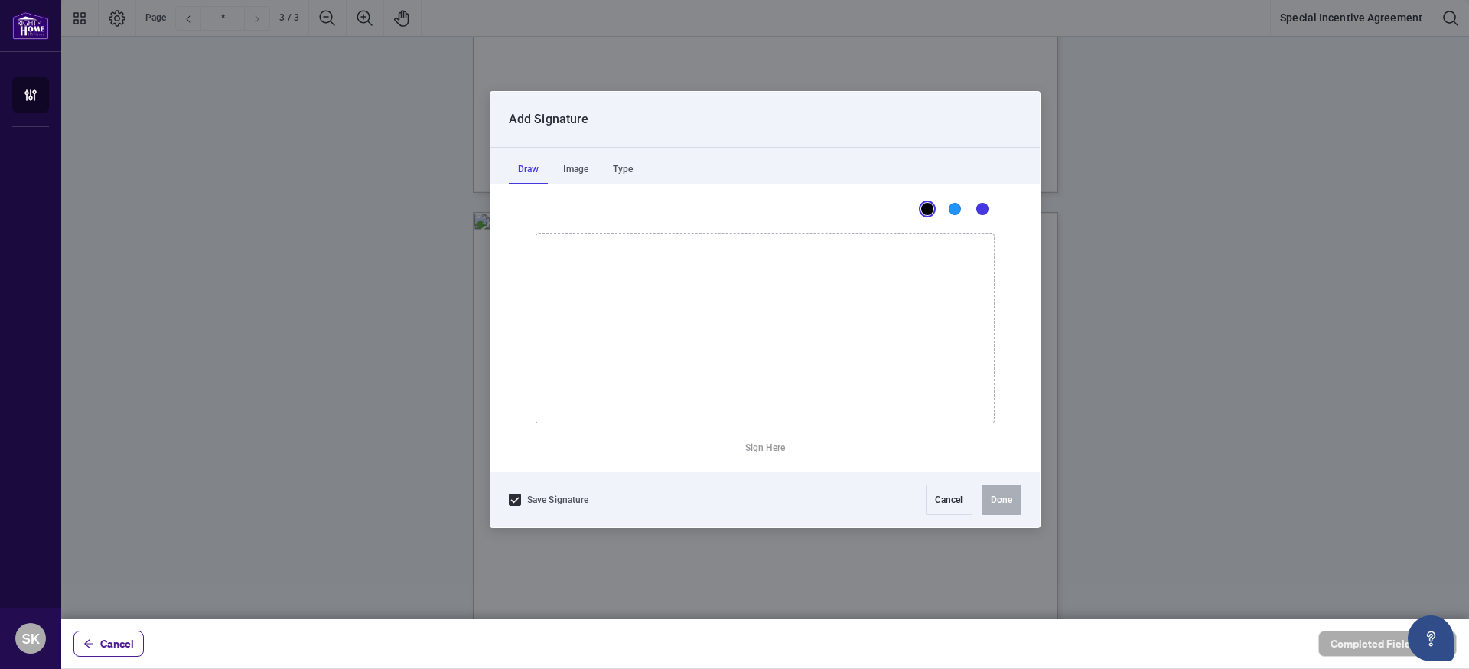
click at [822, 473] on div at bounding box center [765, 309] width 1408 height 619
click at [620, 166] on div "Type" at bounding box center [623, 169] width 38 height 31
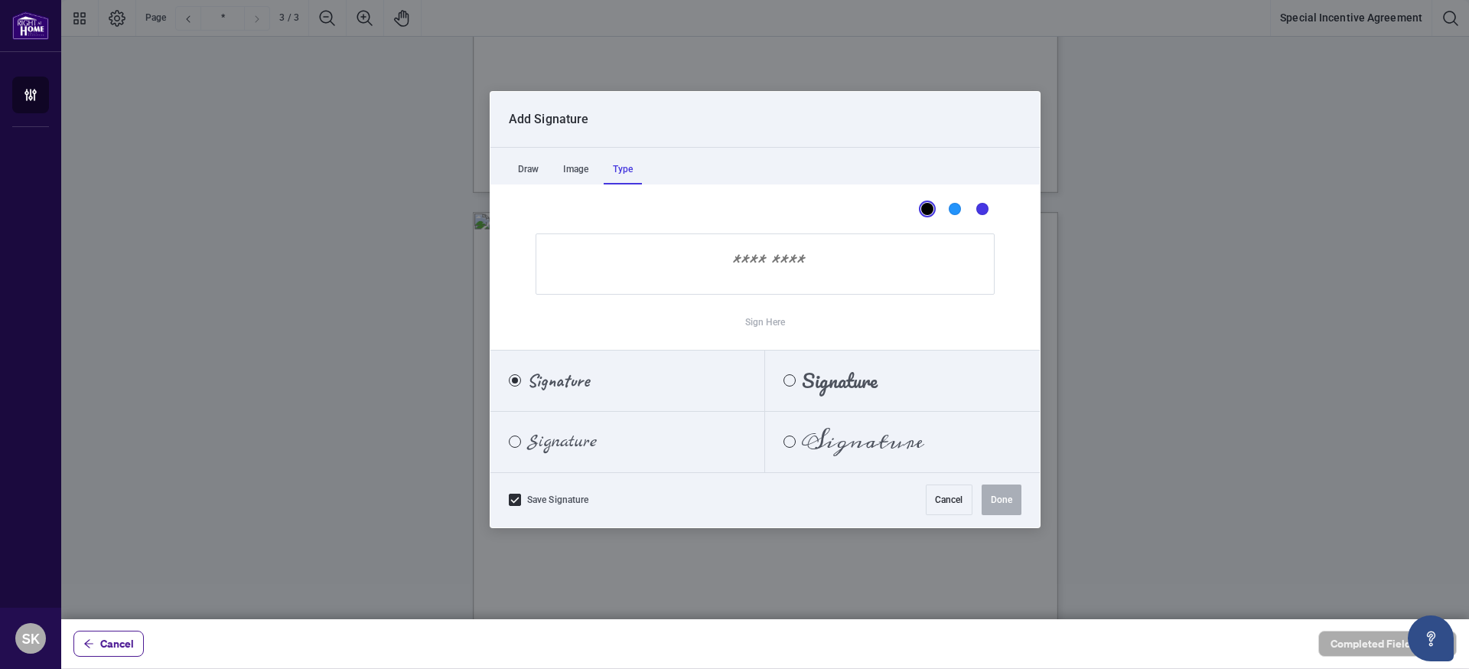
click at [860, 384] on span "Signature" at bounding box center [840, 380] width 76 height 17
click at [759, 264] on input "Sign Here" at bounding box center [765, 263] width 459 height 61
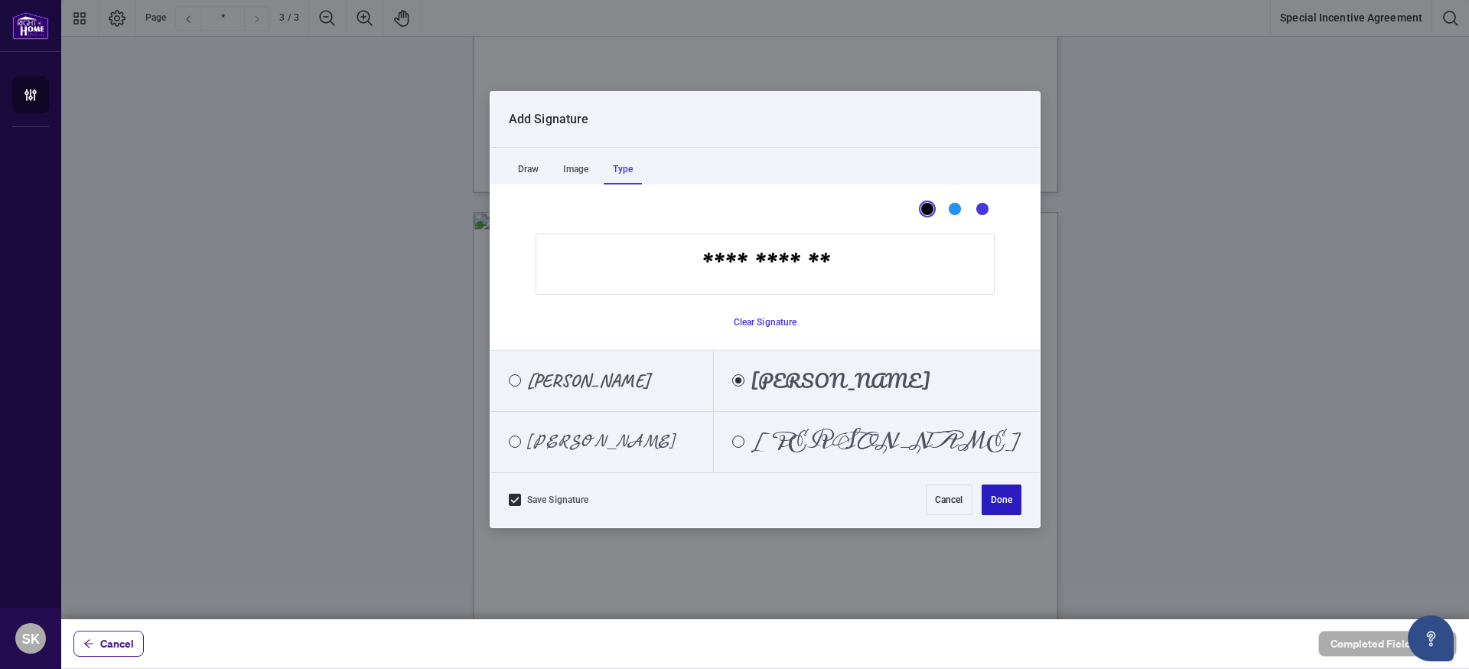
type input "**********"
click at [999, 496] on button "Done" at bounding box center [1002, 499] width 40 height 31
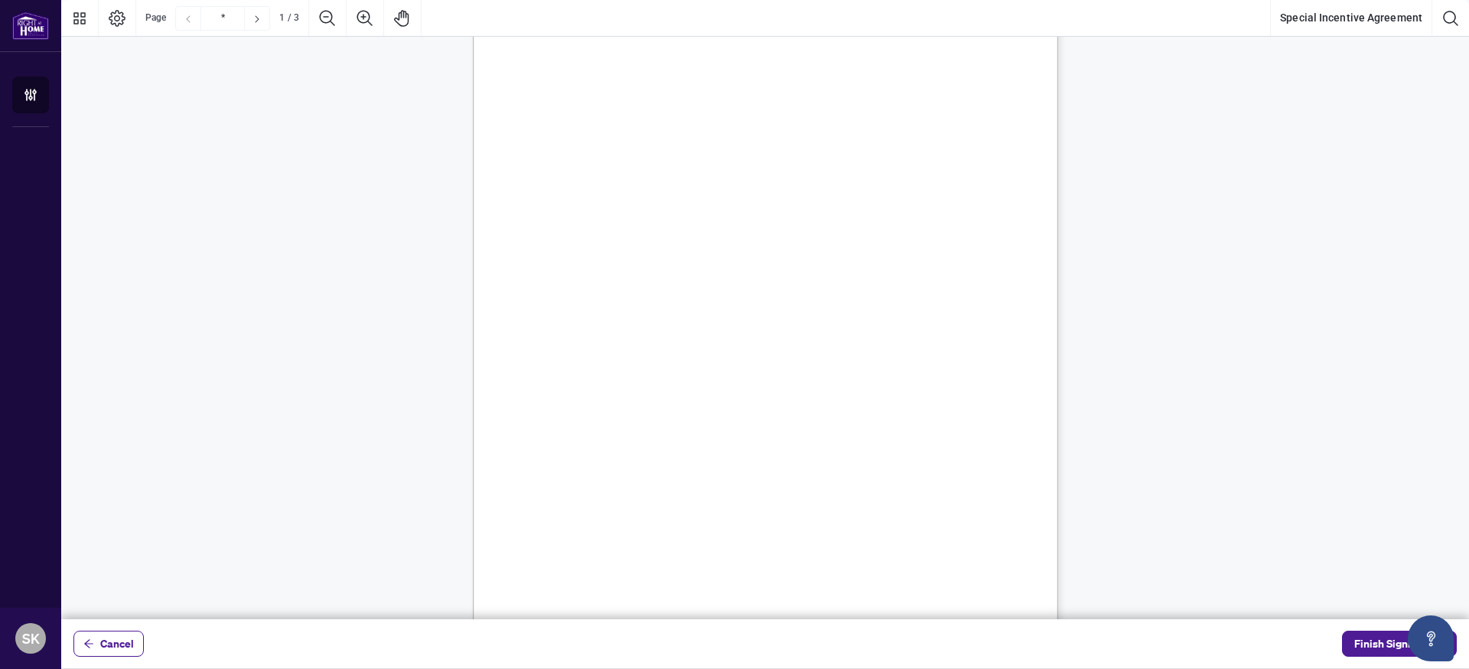
scroll to position [0, 0]
click at [1380, 634] on span "Finish Signing" at bounding box center [1389, 643] width 69 height 24
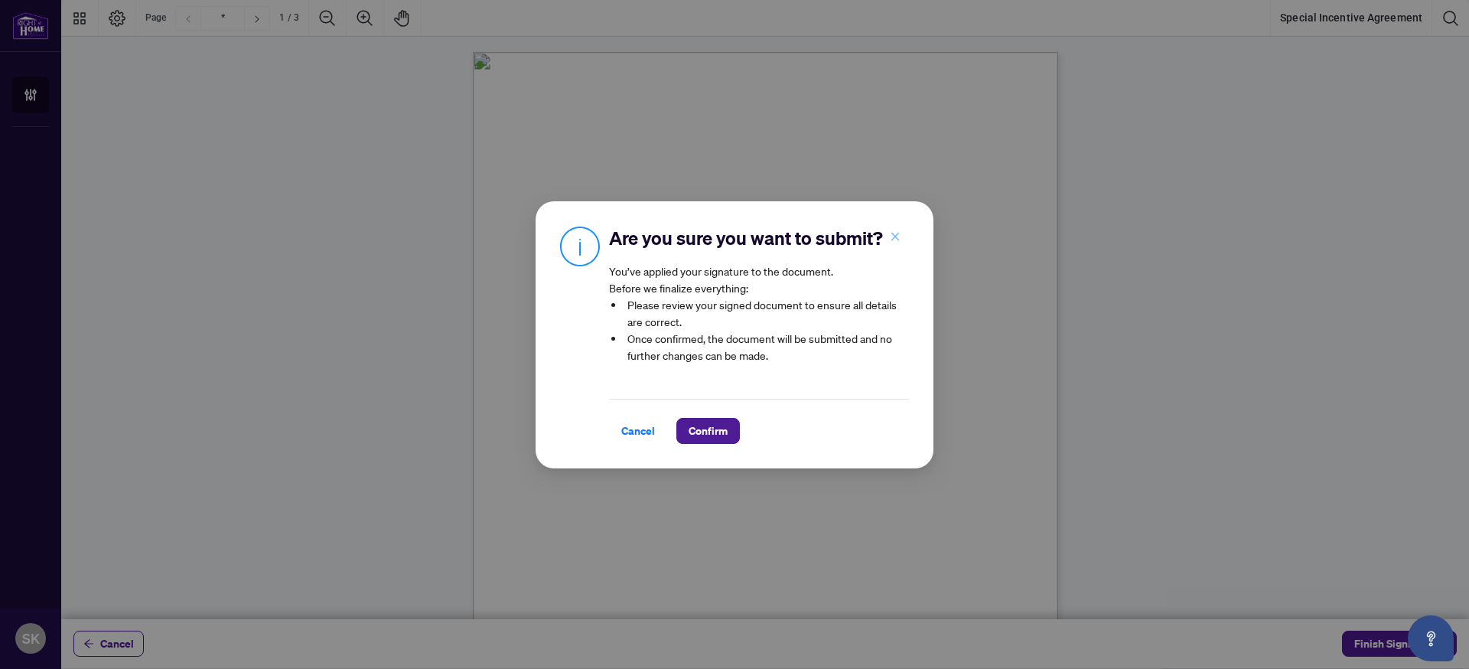
click at [903, 233] on button "button" at bounding box center [895, 237] width 31 height 26
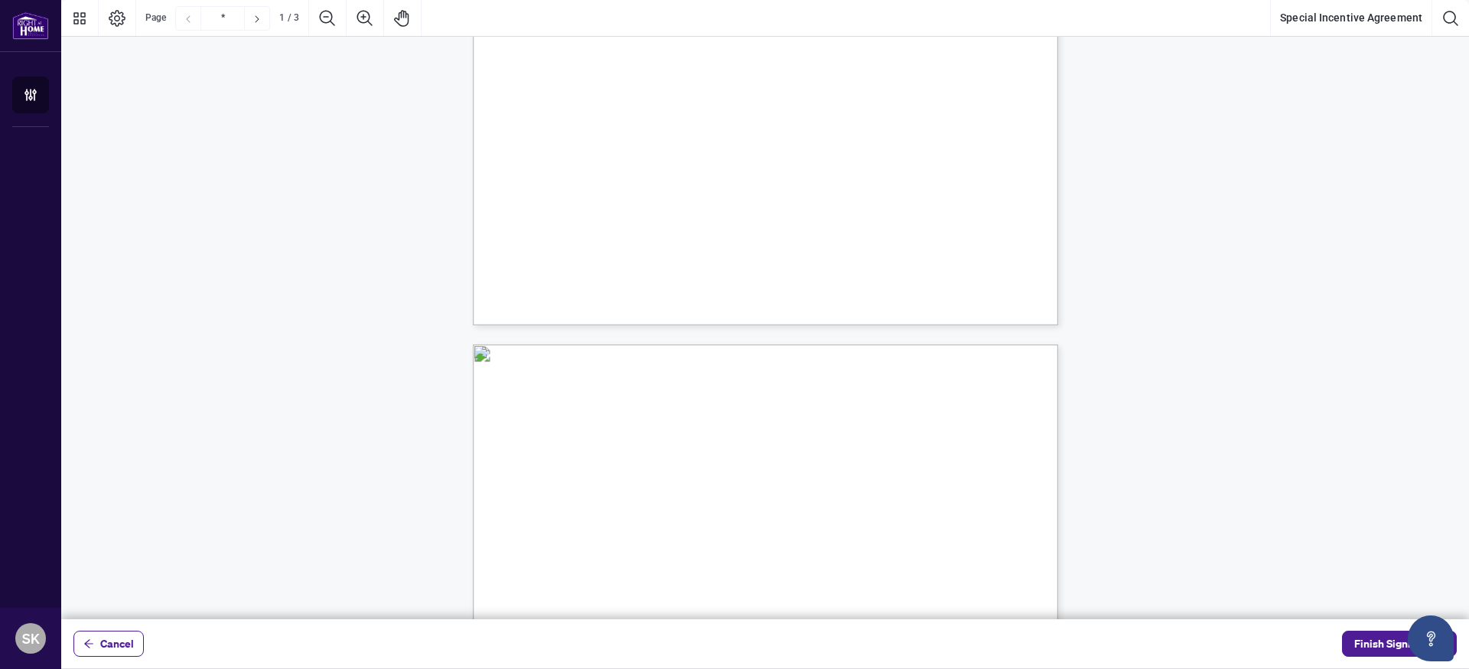
type input "*"
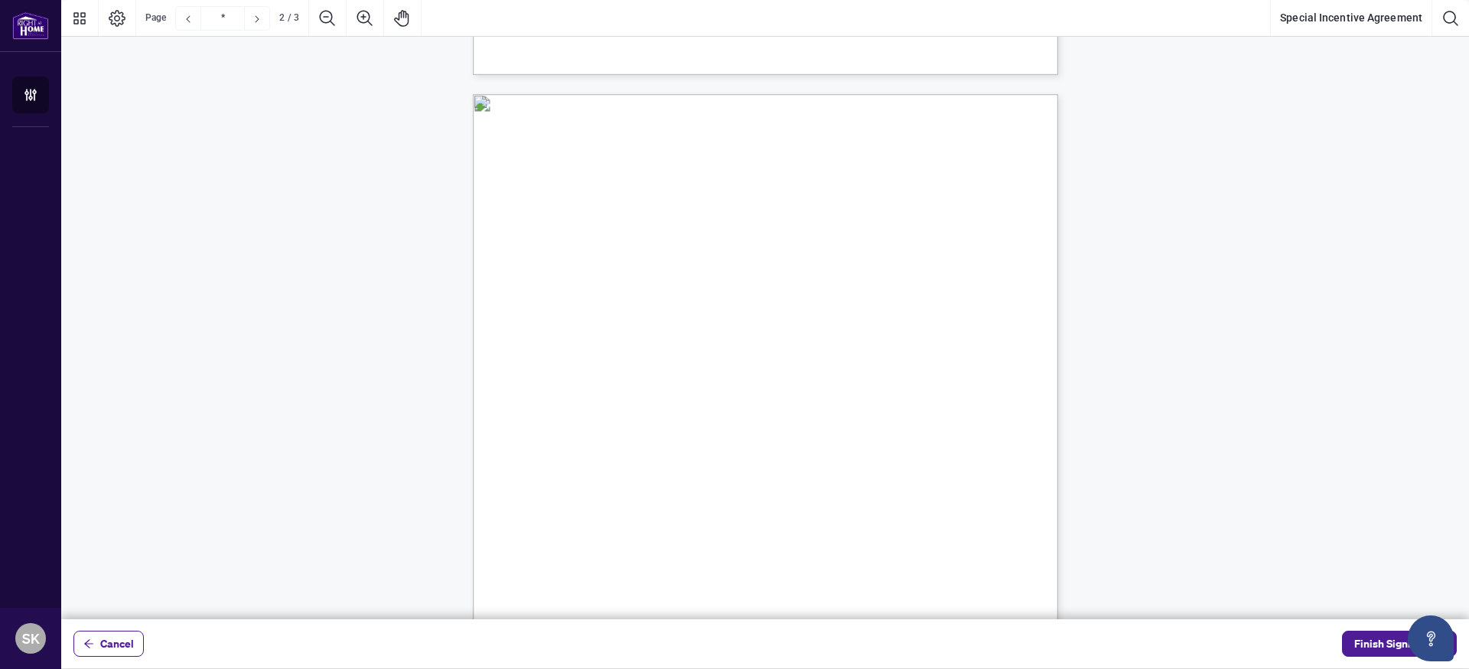
scroll to position [719, 0]
click at [1377, 644] on span "Finish Signing" at bounding box center [1389, 643] width 69 height 24
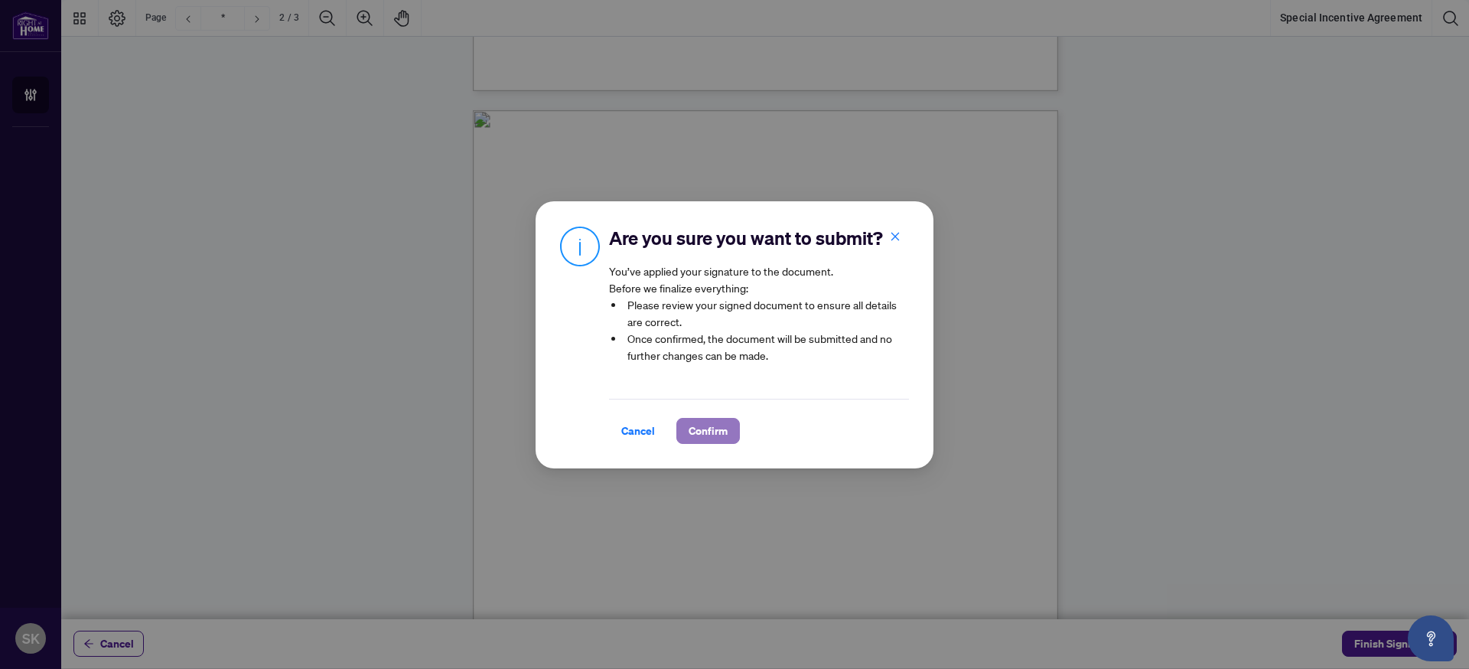
click at [725, 428] on span "Confirm" at bounding box center [708, 431] width 39 height 24
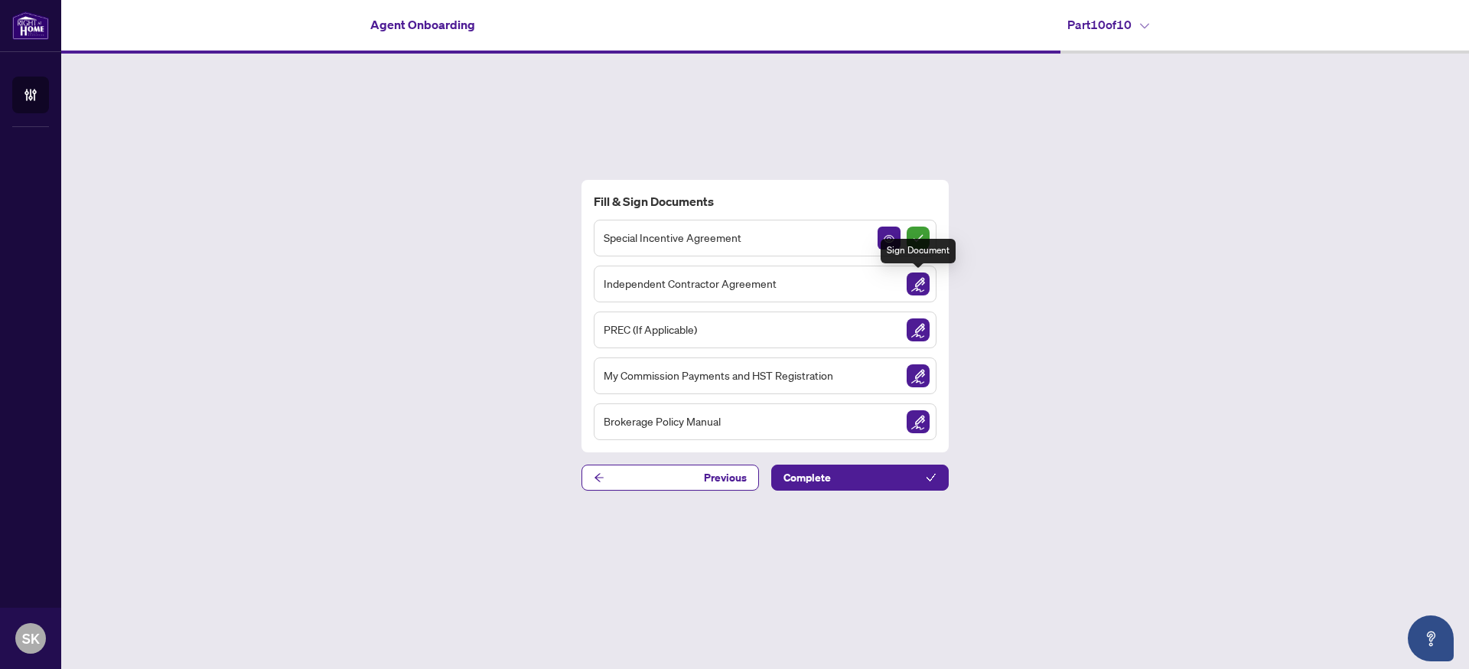
click at [918, 282] on img "Sign Document" at bounding box center [918, 283] width 23 height 23
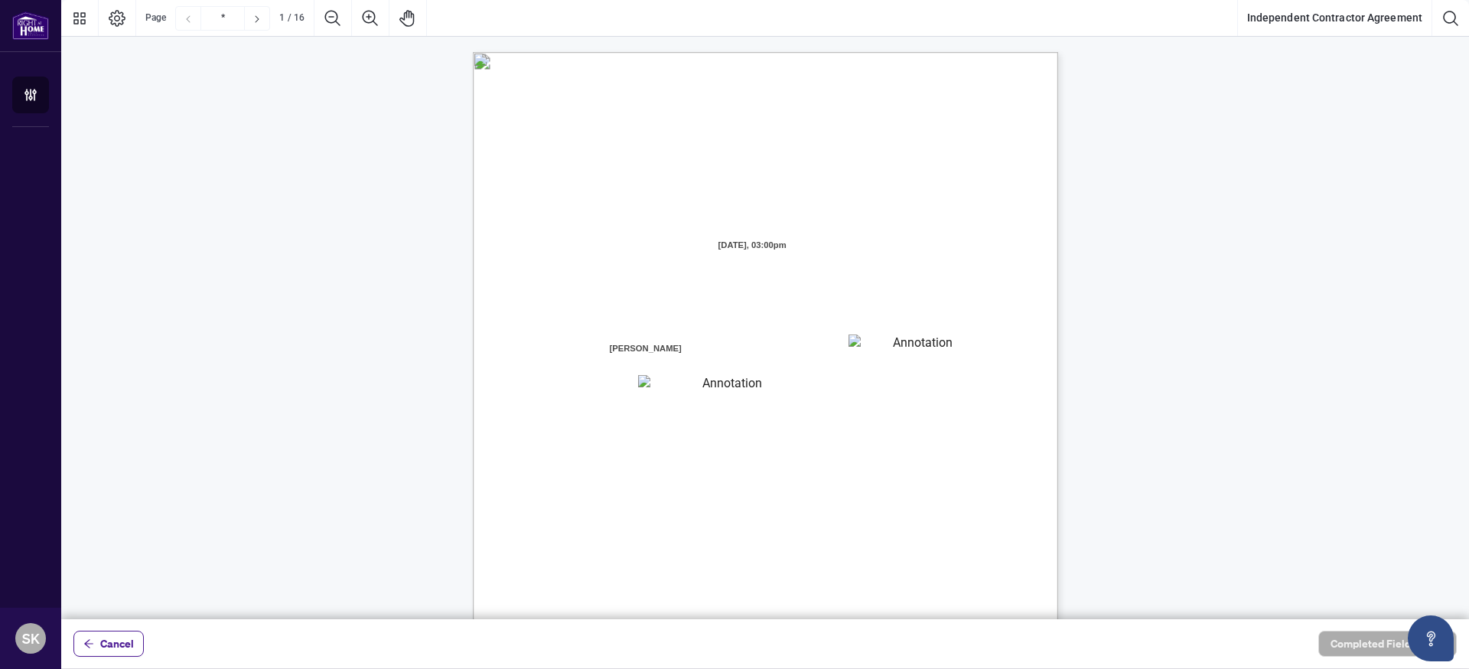
click at [900, 350] on textarea "01K2N7ZVXADQDZS13CP82GTG0Z" at bounding box center [918, 345] width 138 height 23
type textarea "**********"
click at [686, 386] on textarea "01K2N800VRNZWEDT7GS4268ZBH" at bounding box center [726, 385] width 176 height 20
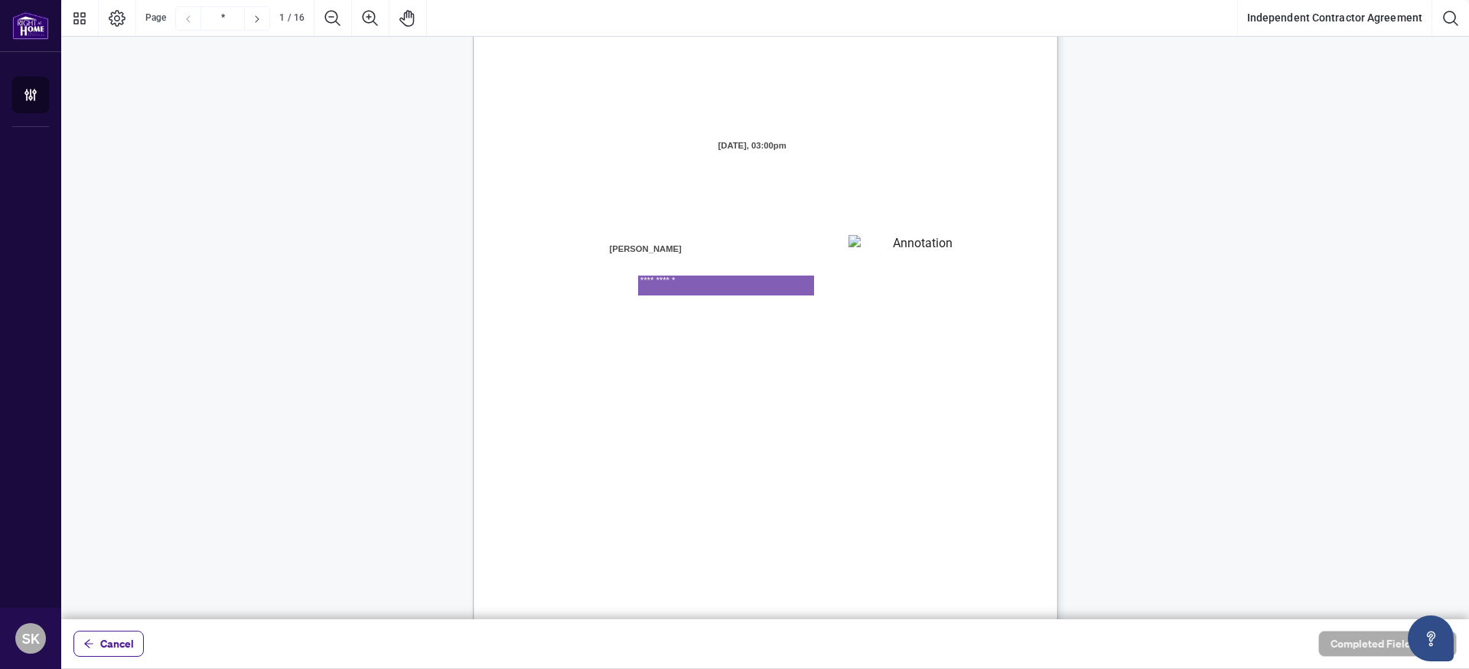
scroll to position [95, 0]
type textarea "**********"
click at [815, 463] on span "Contractor will provide real estate services as defined below." at bounding box center [679, 460] width 272 height 14
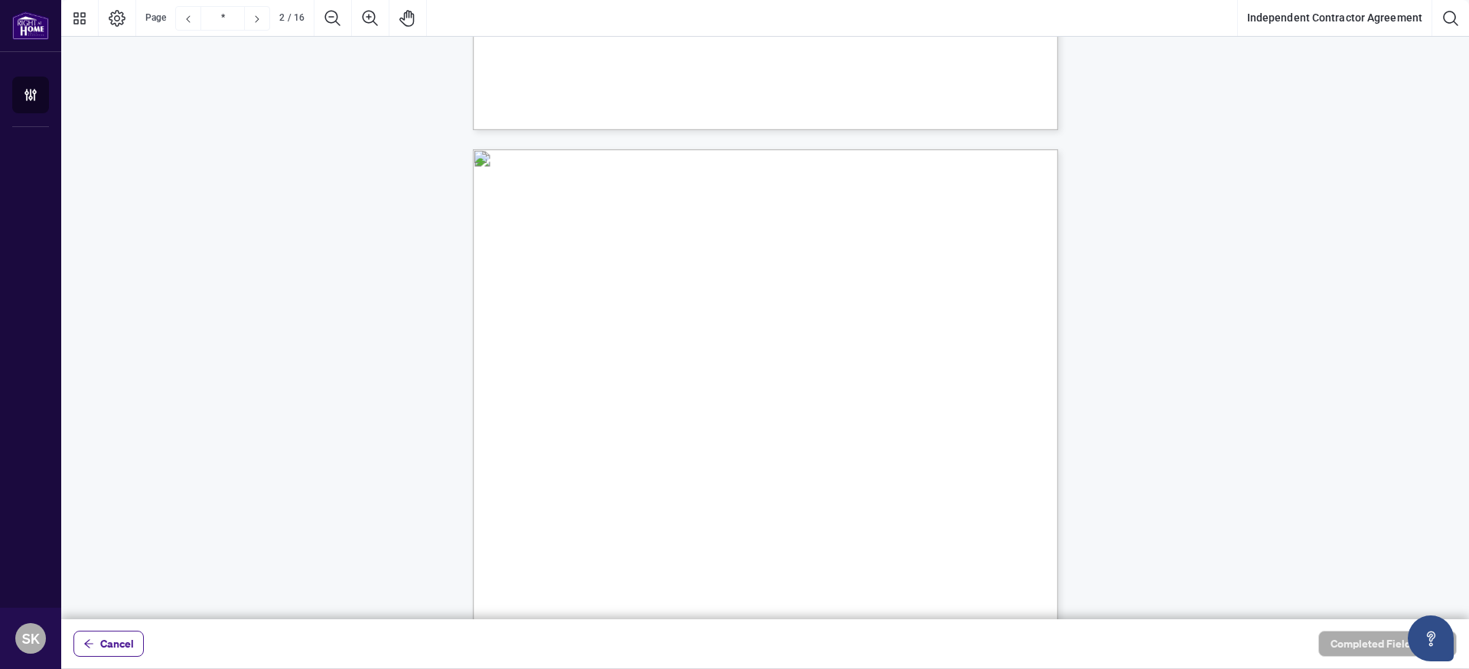
scroll to position [693, 0]
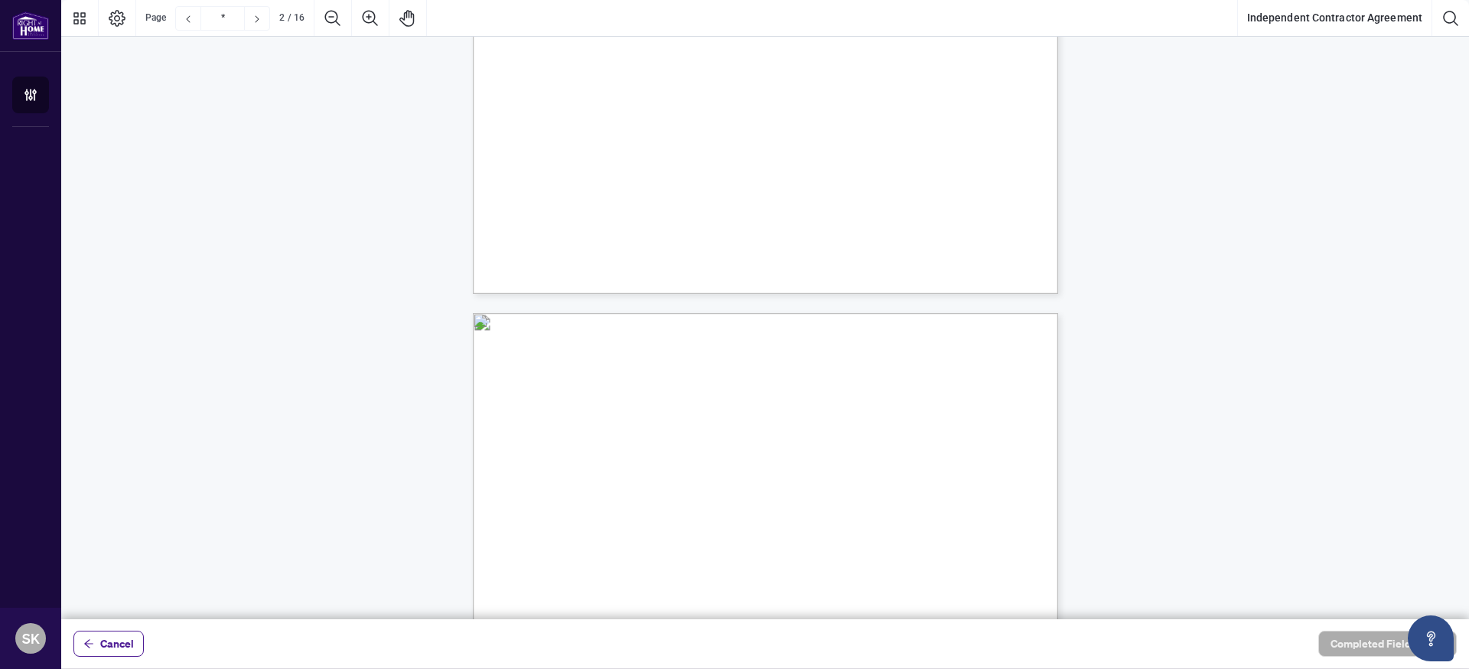
type input "*"
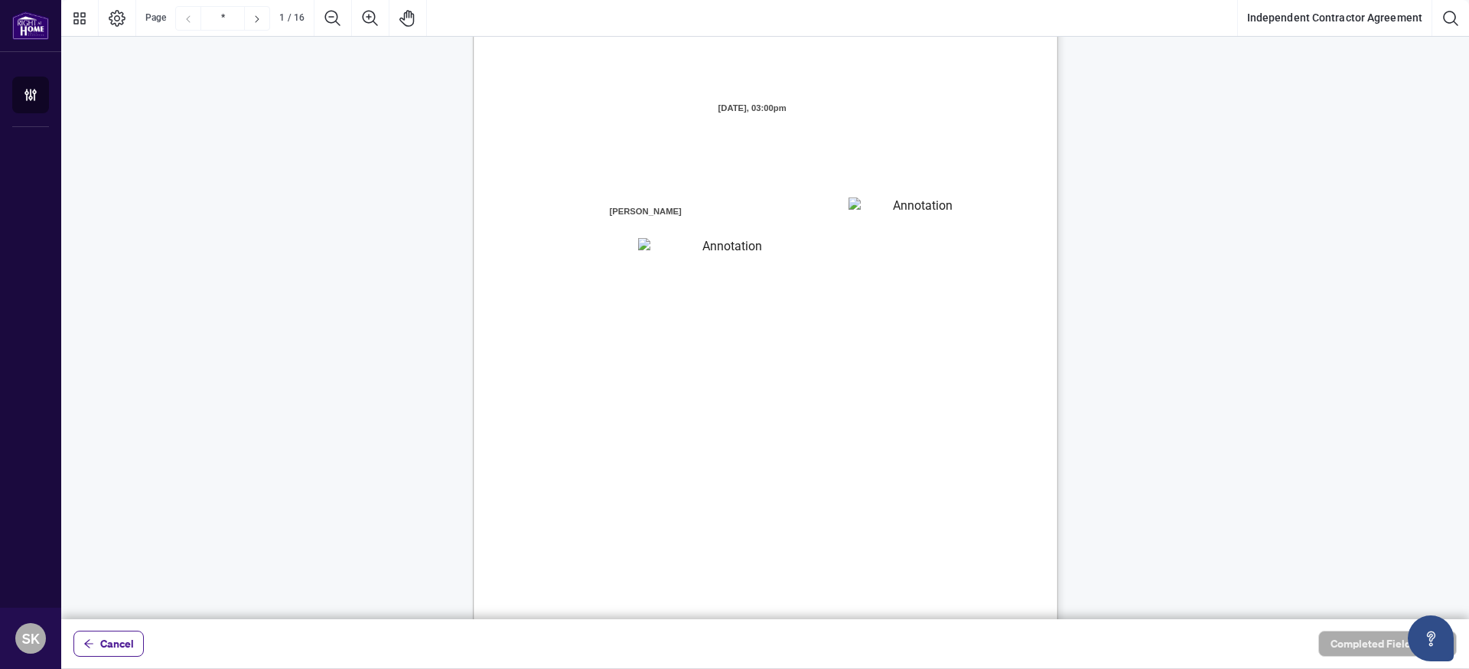
scroll to position [135, 0]
click at [752, 249] on textarea "**********" at bounding box center [726, 250] width 176 height 20
type textarea "**********"
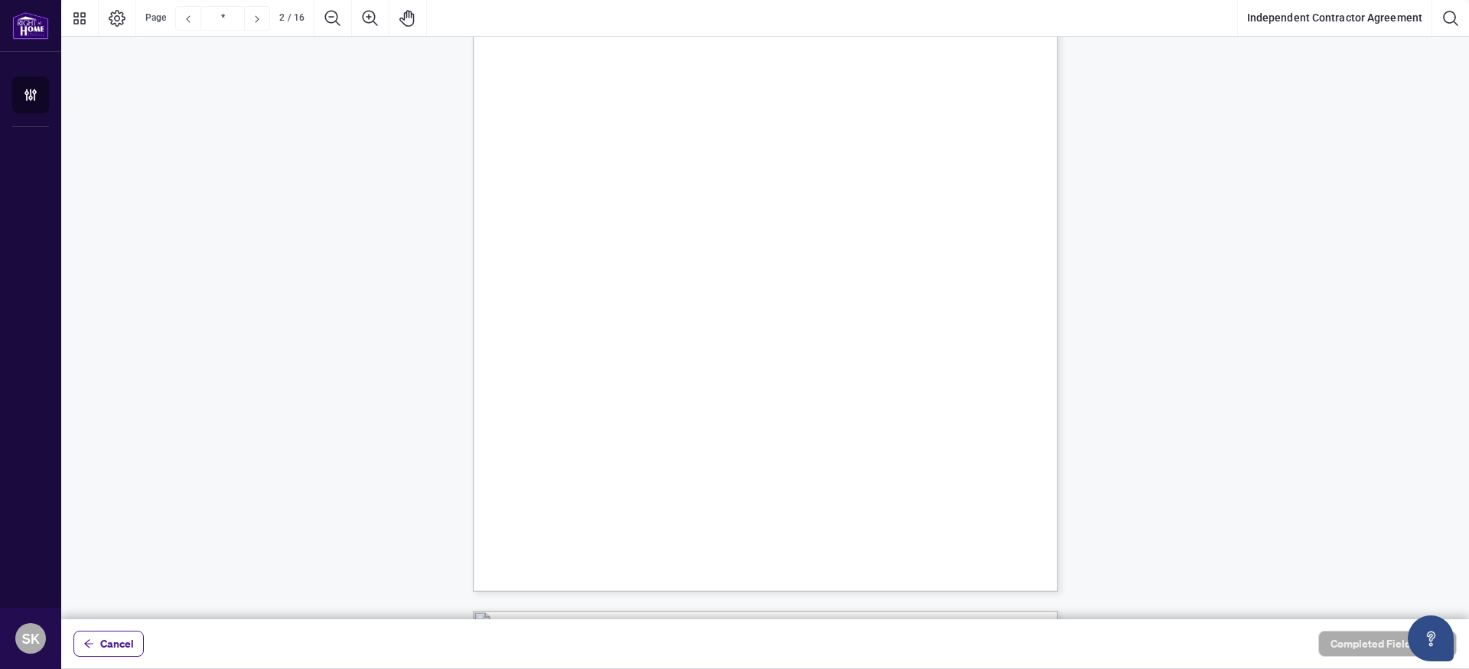
type input "*"
type textarea "**********"
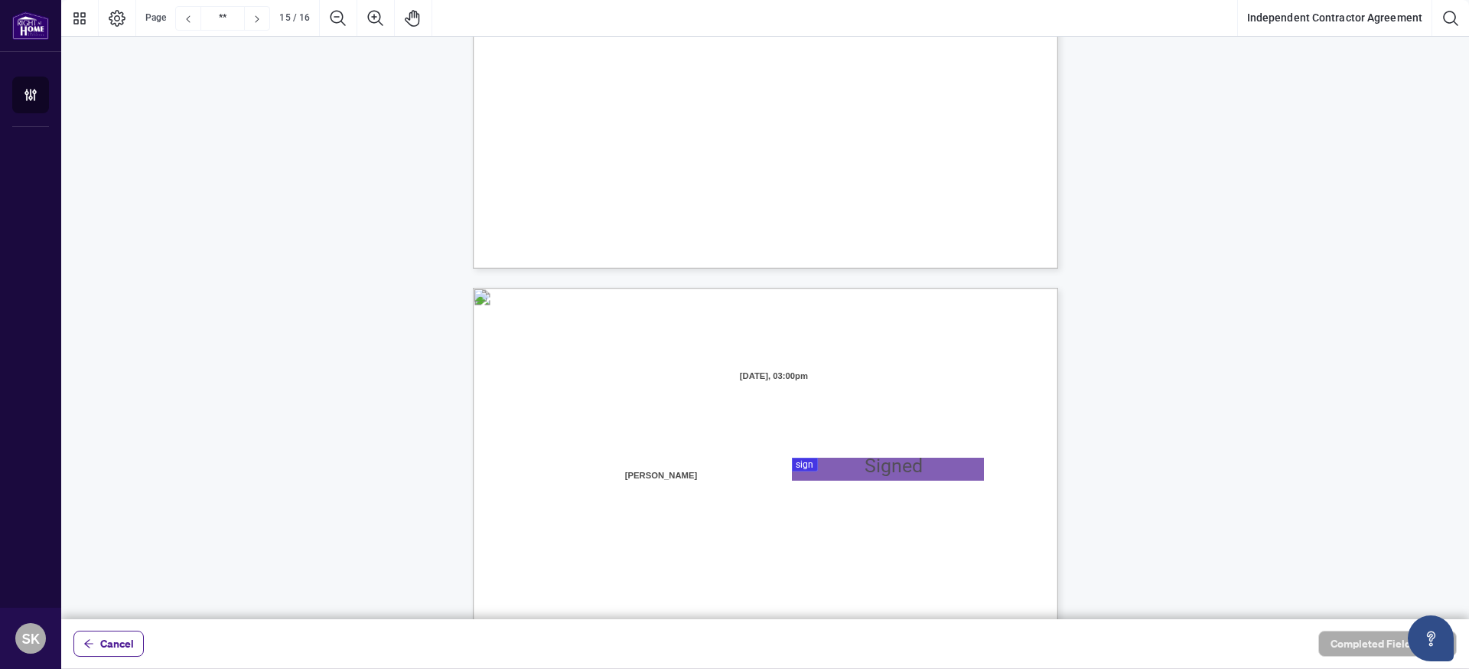
type input "**"
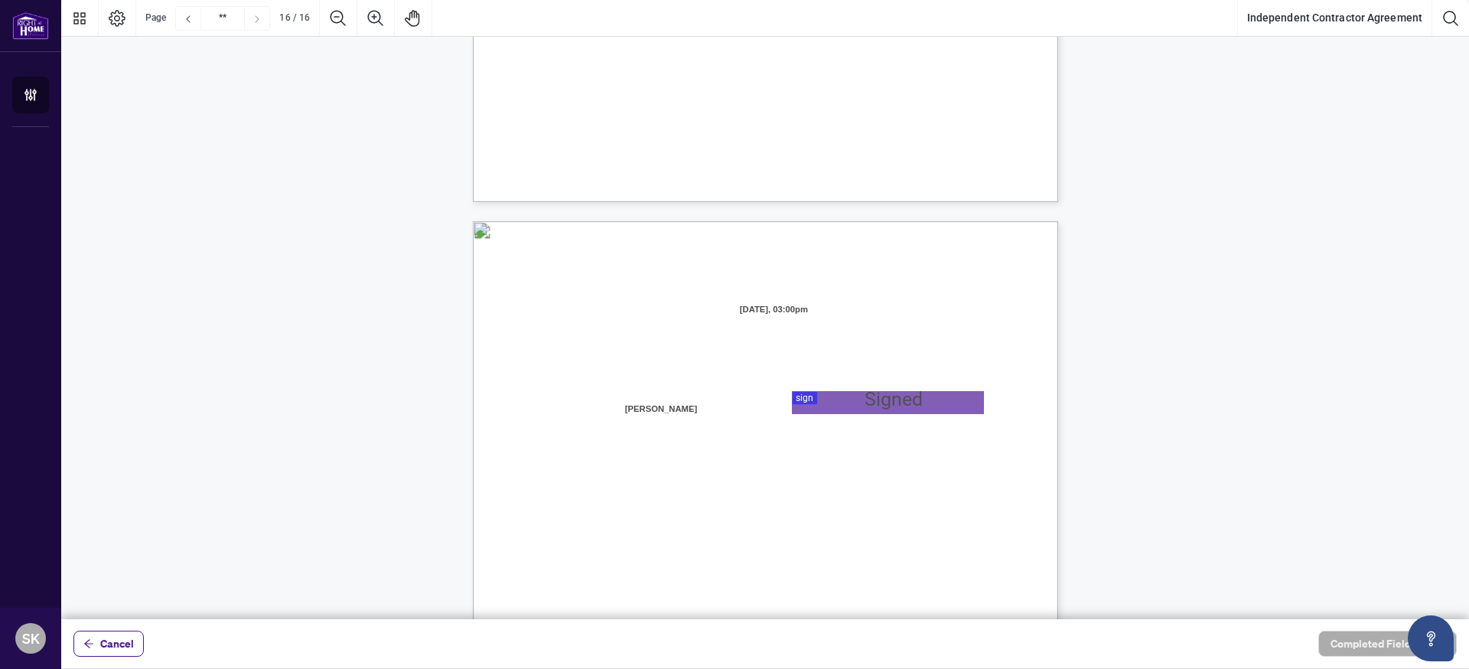
scroll to position [11516, 0]
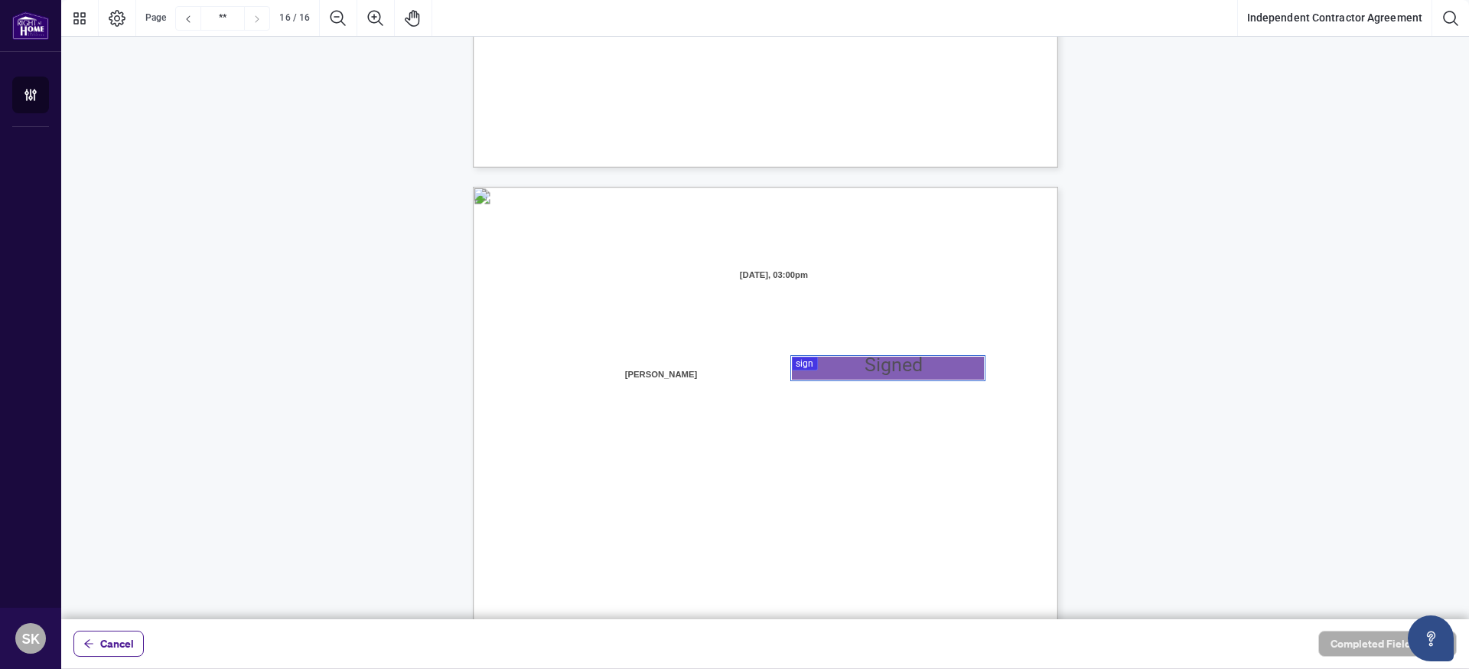
click at [815, 373] on div at bounding box center [765, 309] width 1408 height 619
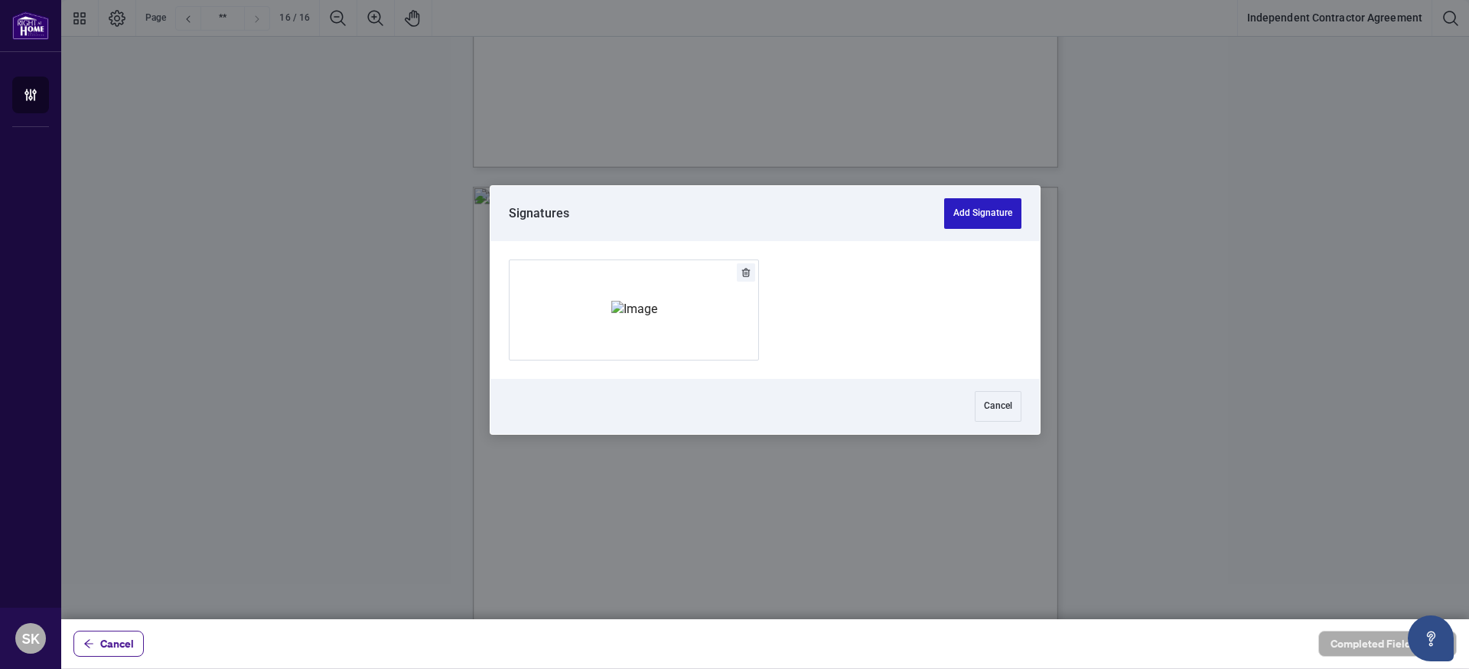
click at [958, 208] on button "Add Signature" at bounding box center [982, 213] width 77 height 31
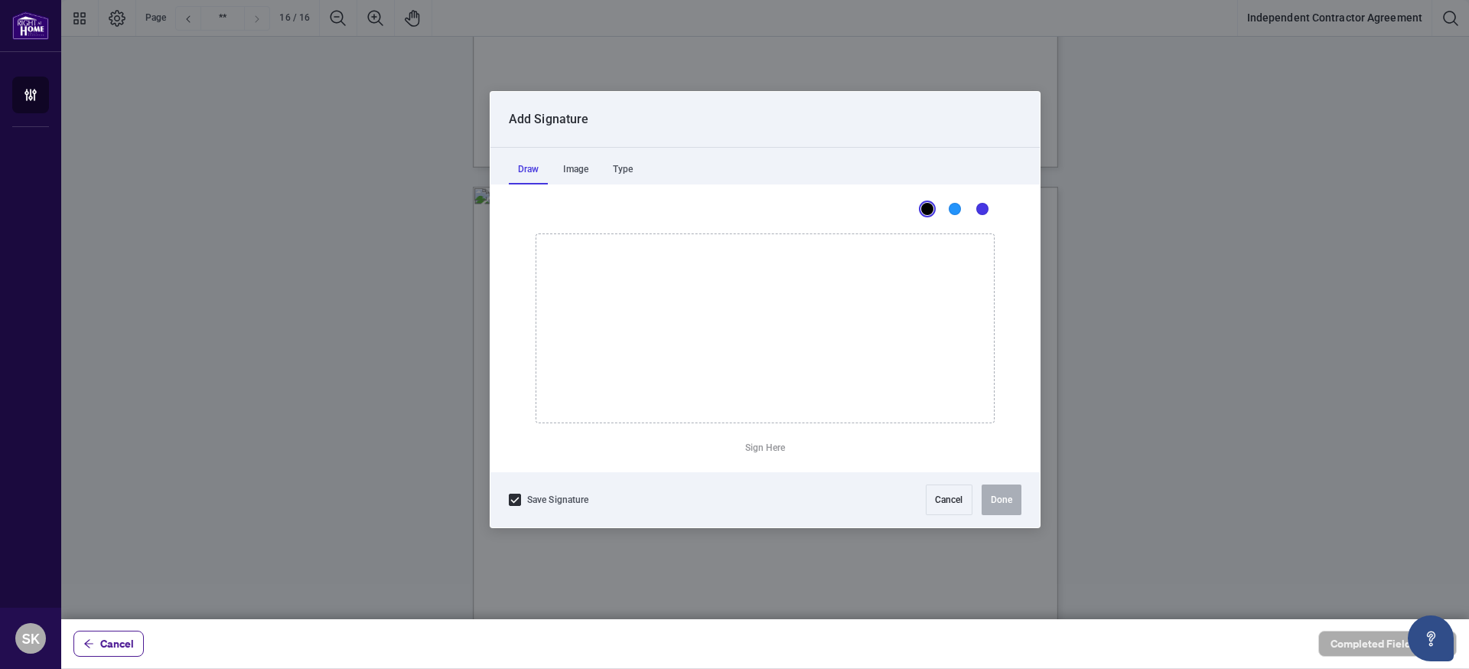
click at [649, 171] on div "Draw Image Type" at bounding box center [765, 166] width 549 height 37
click at [629, 170] on div "Type" at bounding box center [623, 169] width 38 height 31
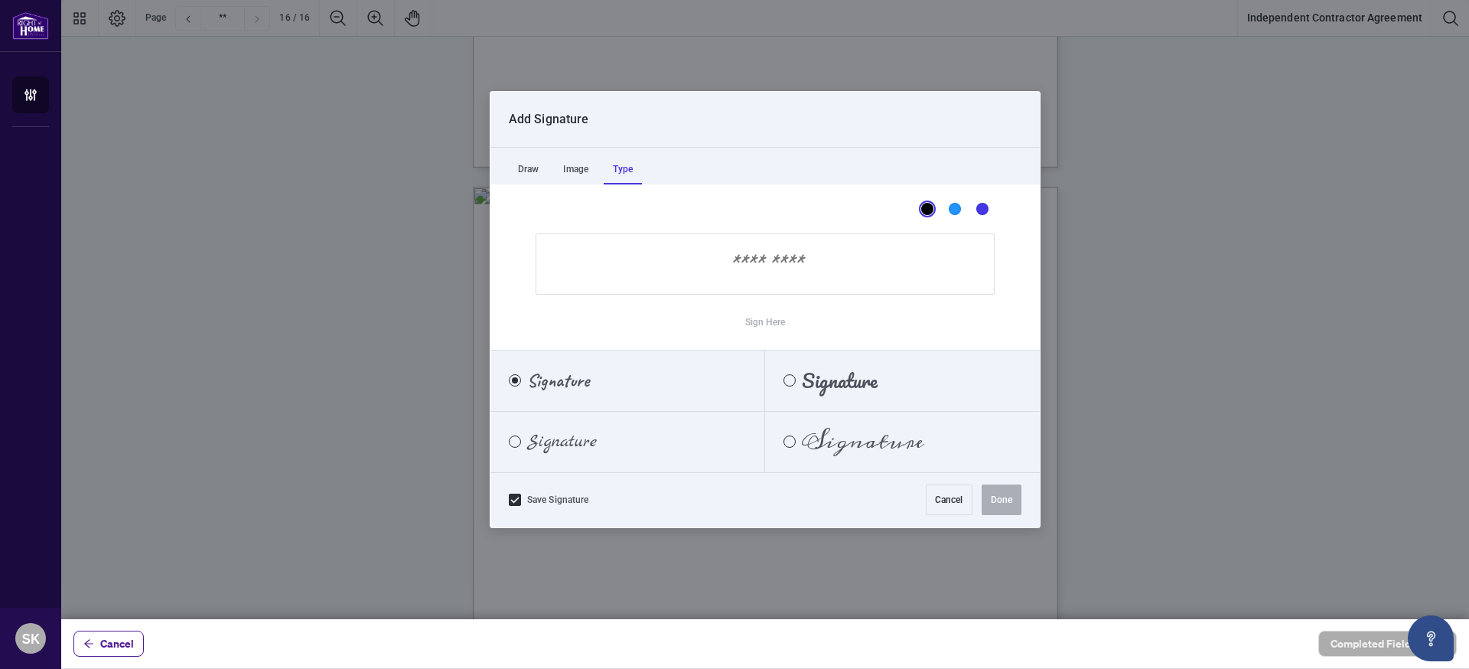
click at [771, 266] on input "Sign Here" at bounding box center [765, 263] width 459 height 61
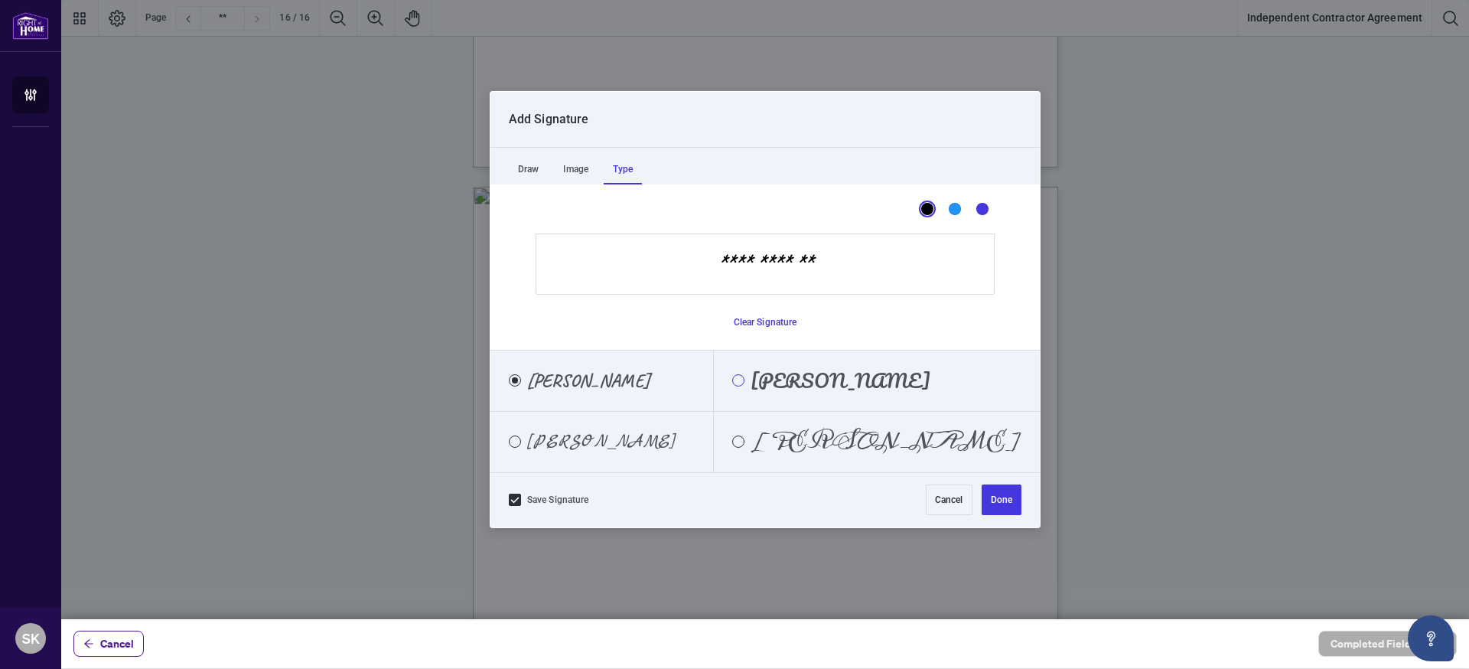
type input "**********"
click at [745, 384] on div "Pacifico" at bounding box center [738, 380] width 12 height 12
click at [1006, 502] on button "Done" at bounding box center [1002, 499] width 40 height 31
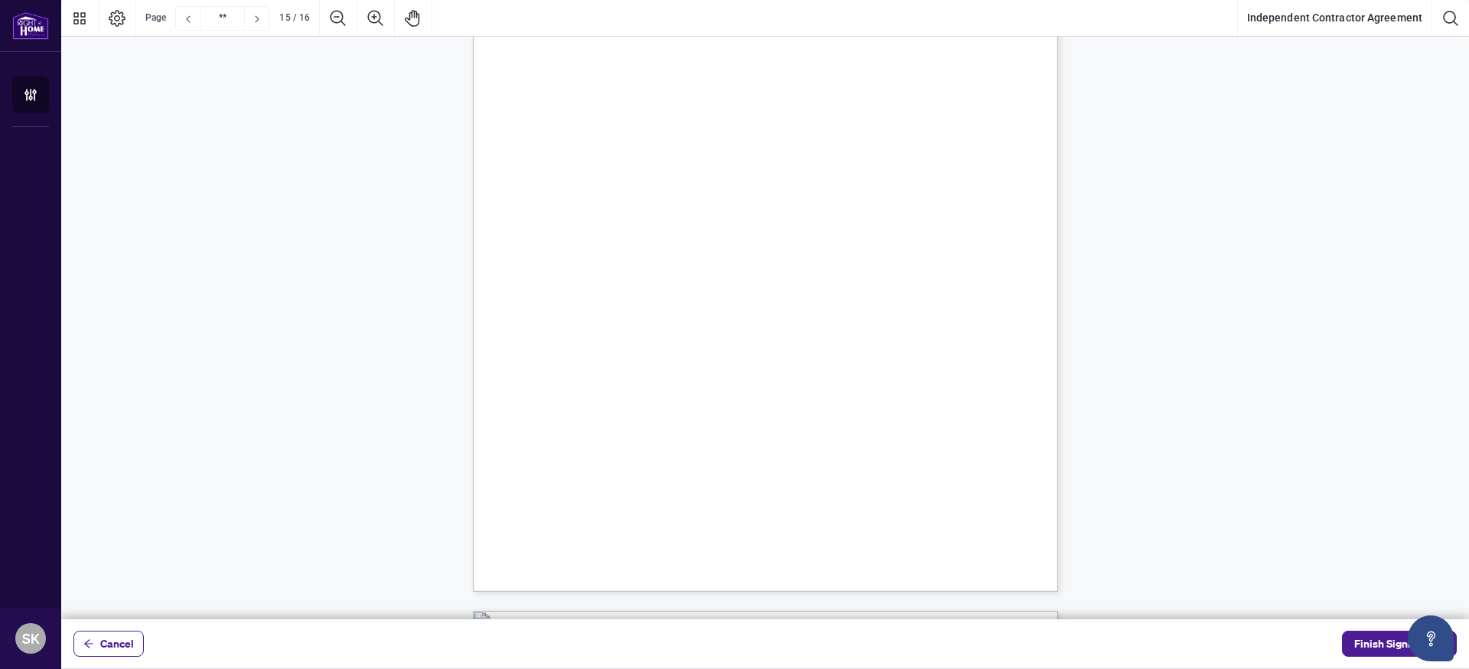
scroll to position [11086, 0]
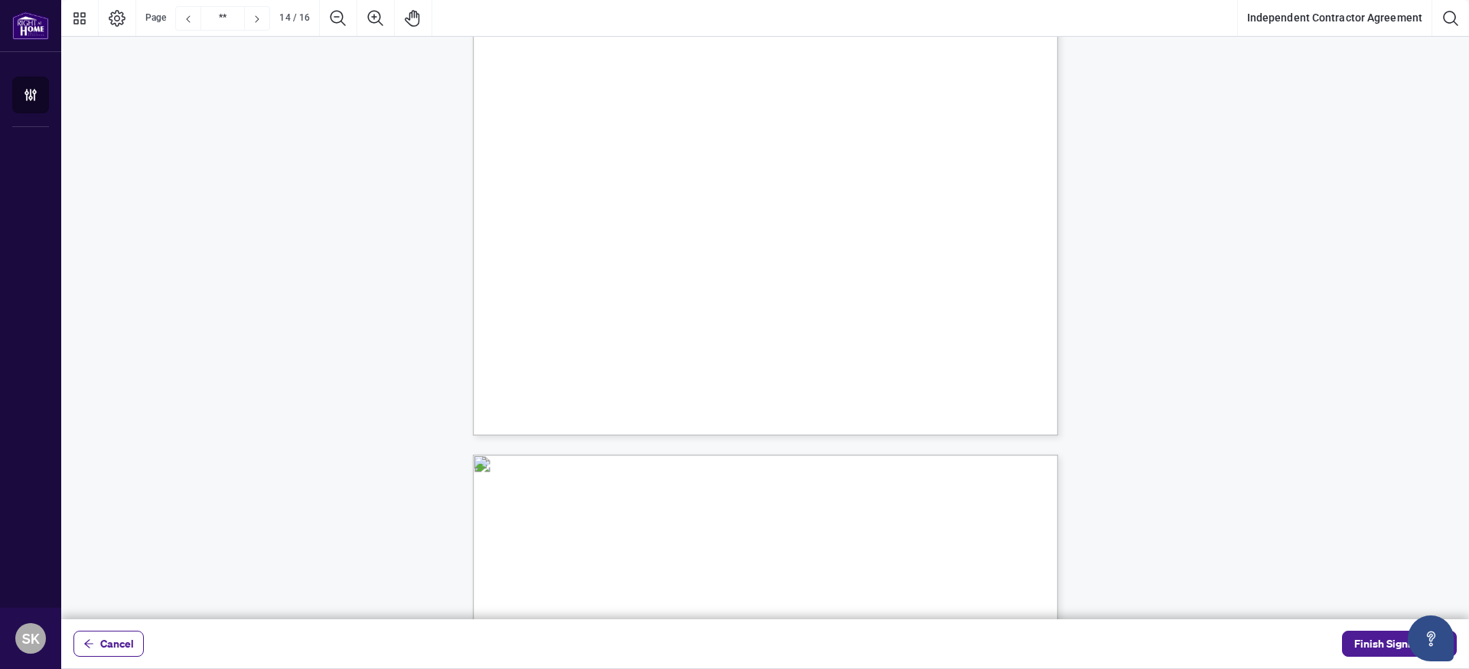
type input "**"
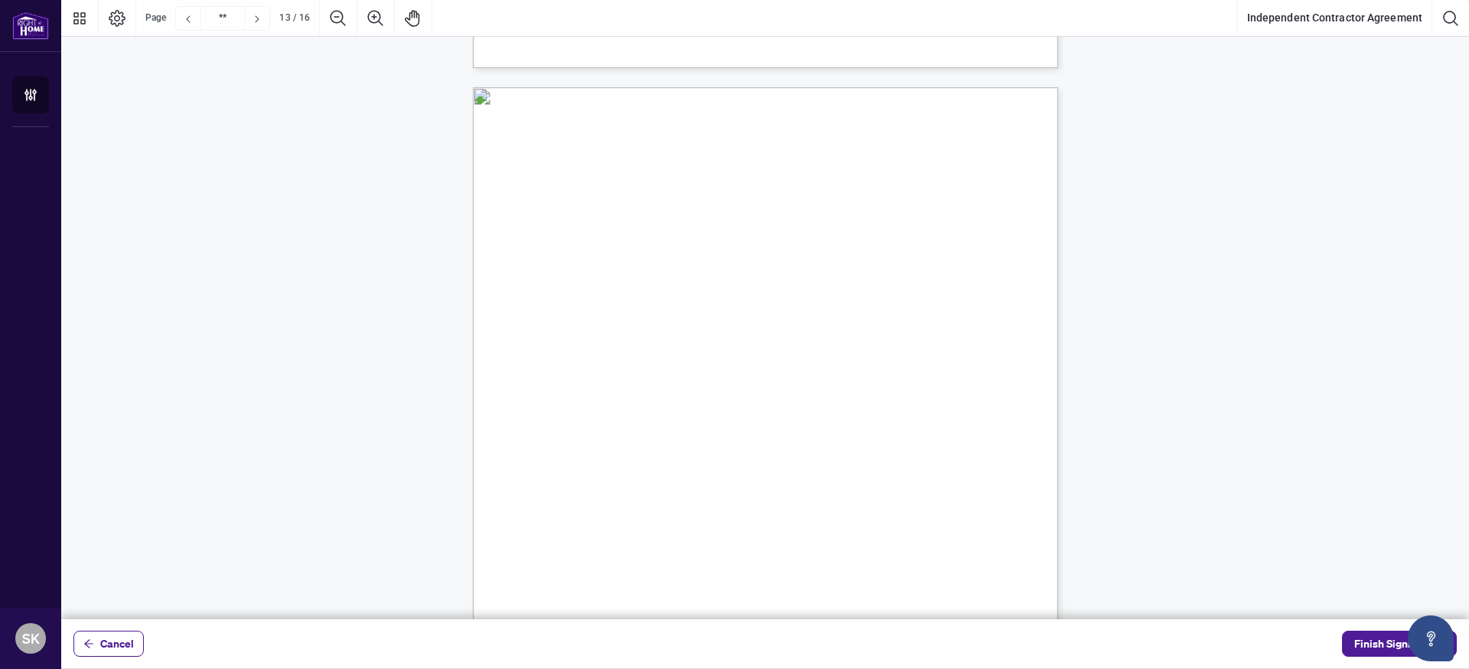
scroll to position [9285, 0]
click at [1372, 637] on span "Finish Signing" at bounding box center [1389, 643] width 69 height 24
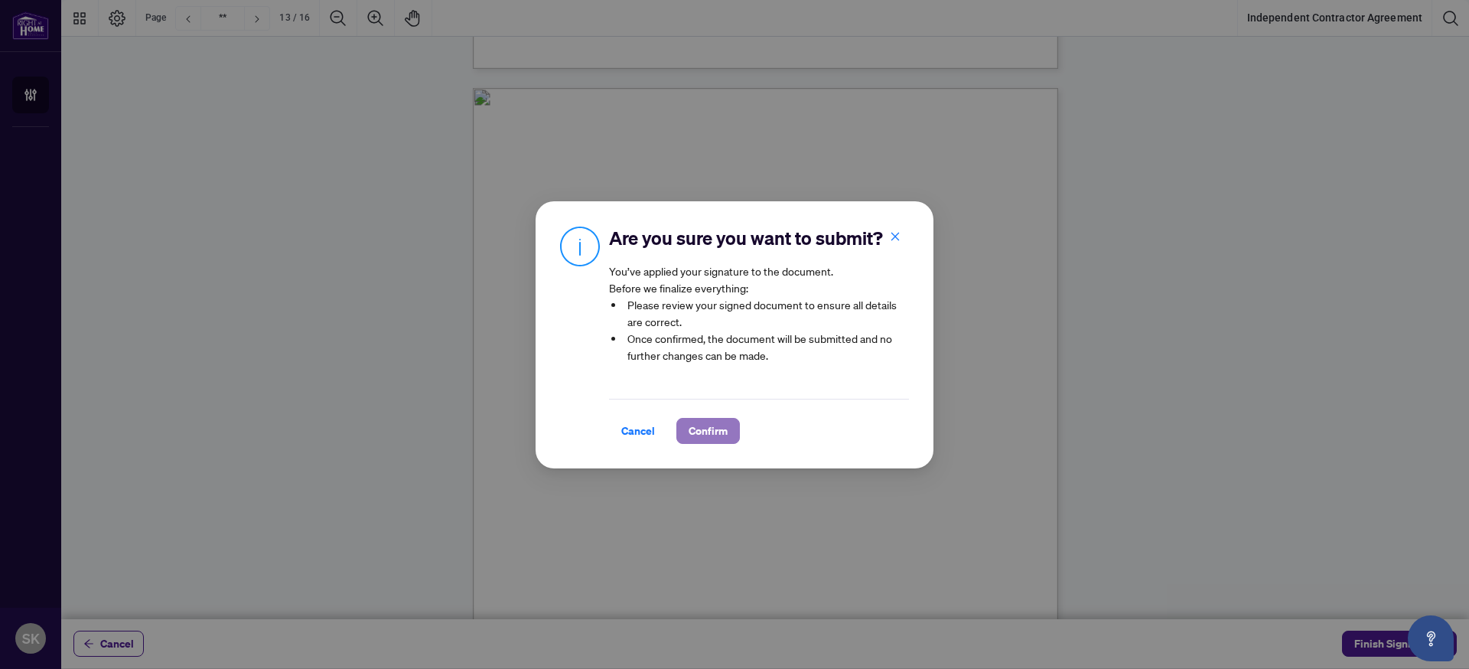
click at [720, 422] on span "Confirm" at bounding box center [708, 431] width 39 height 24
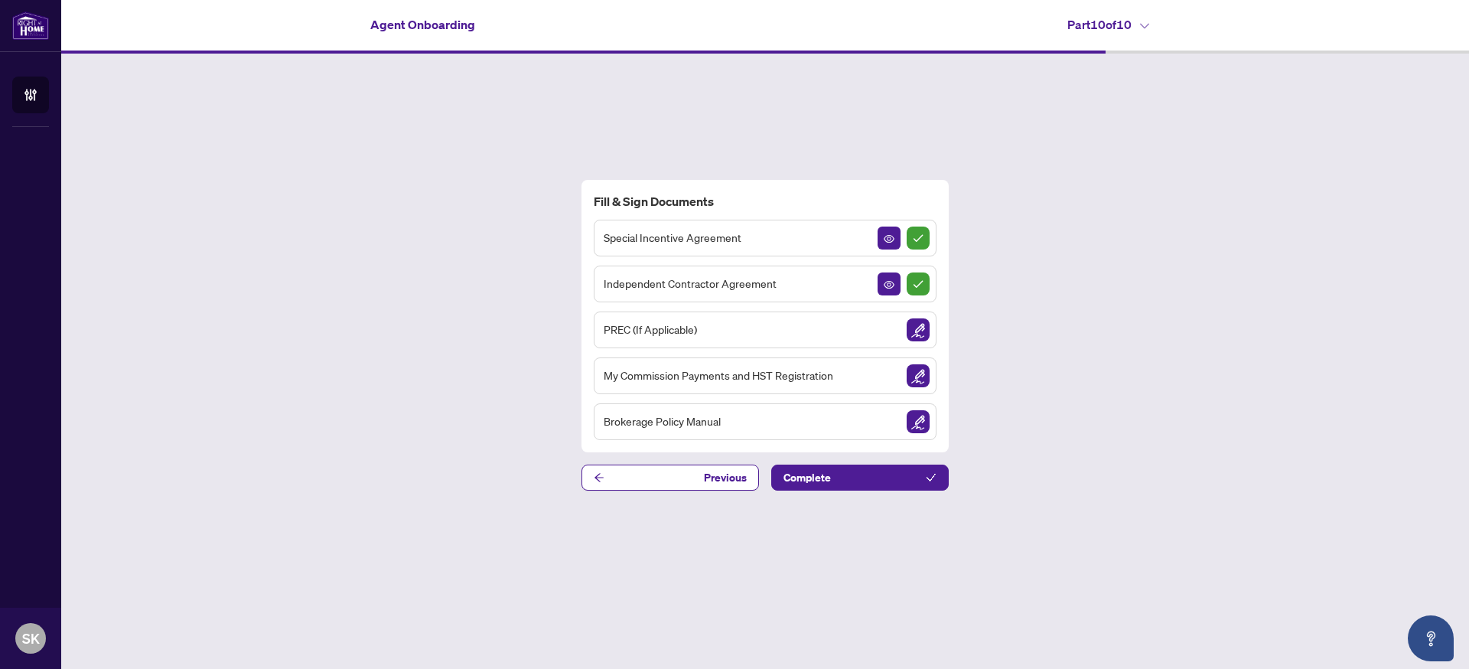
click at [686, 423] on span "Brokerage Policy Manual" at bounding box center [662, 421] width 117 height 18
click at [921, 422] on img "Sign Document" at bounding box center [918, 421] width 23 height 23
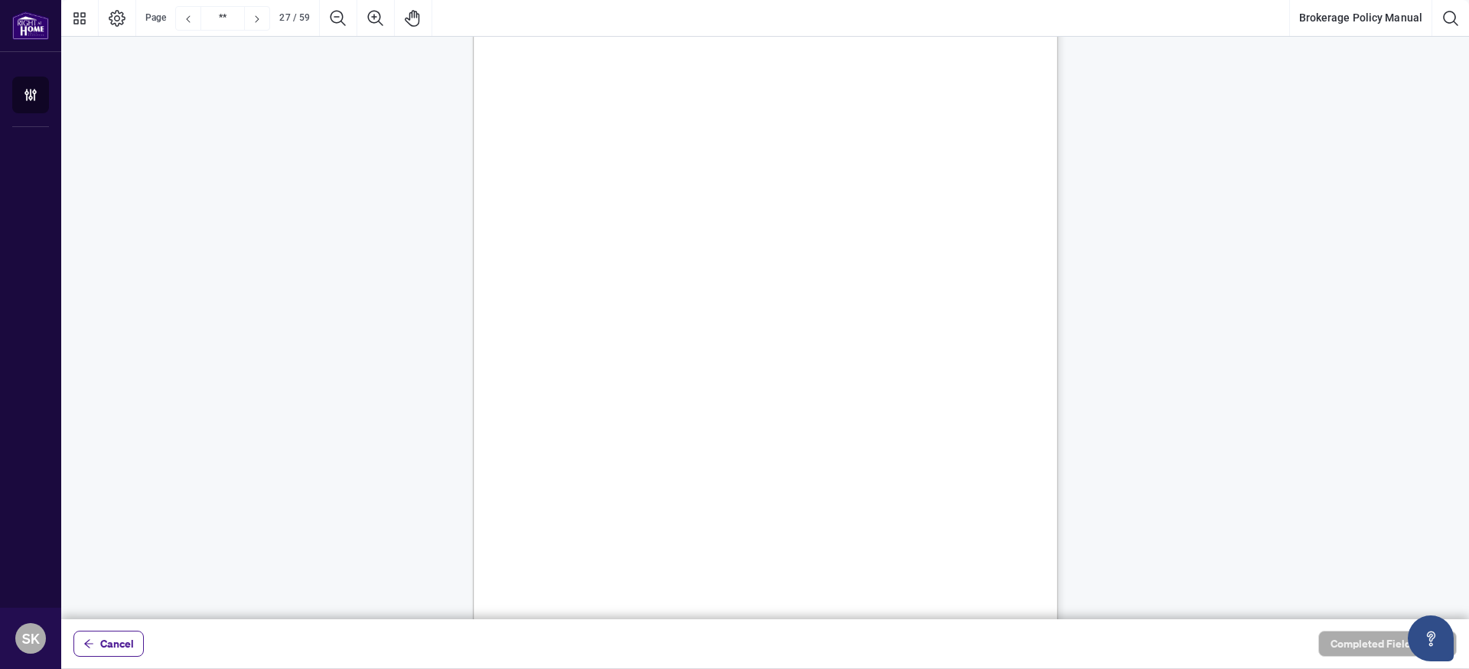
scroll to position [20266, 0]
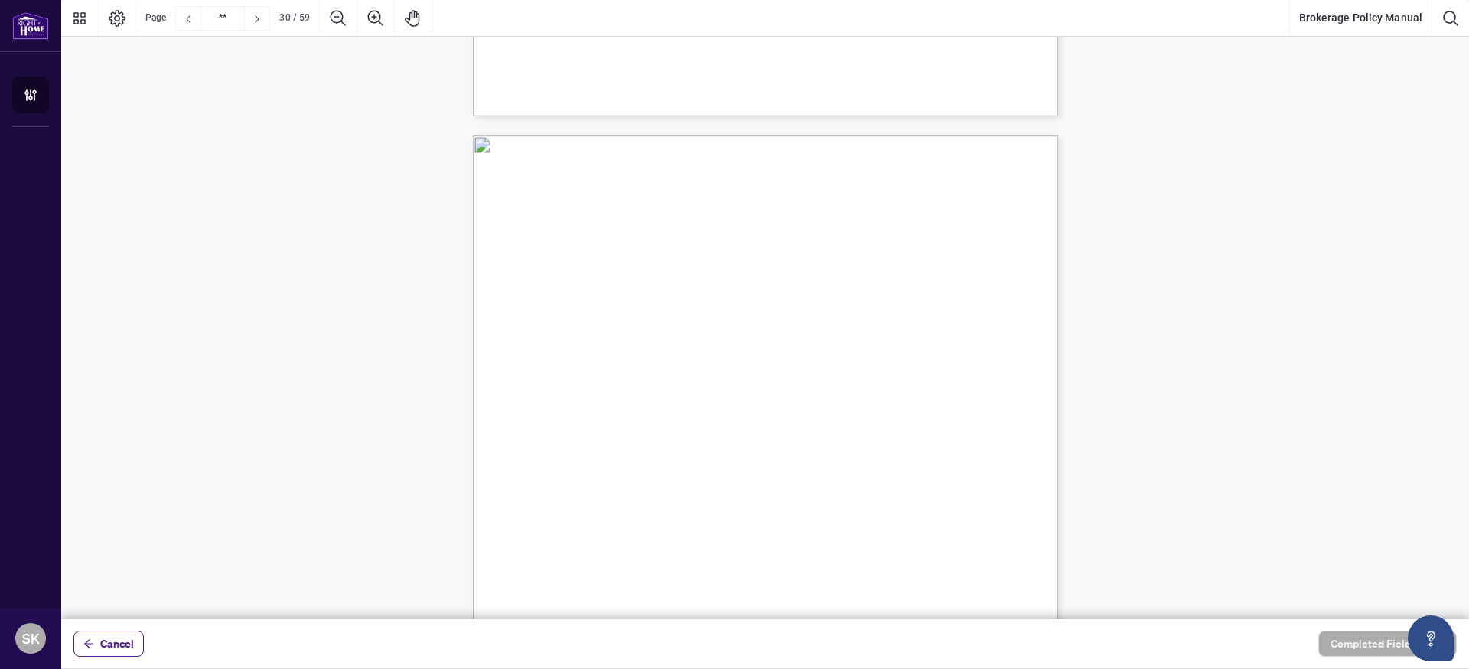
type input "**"
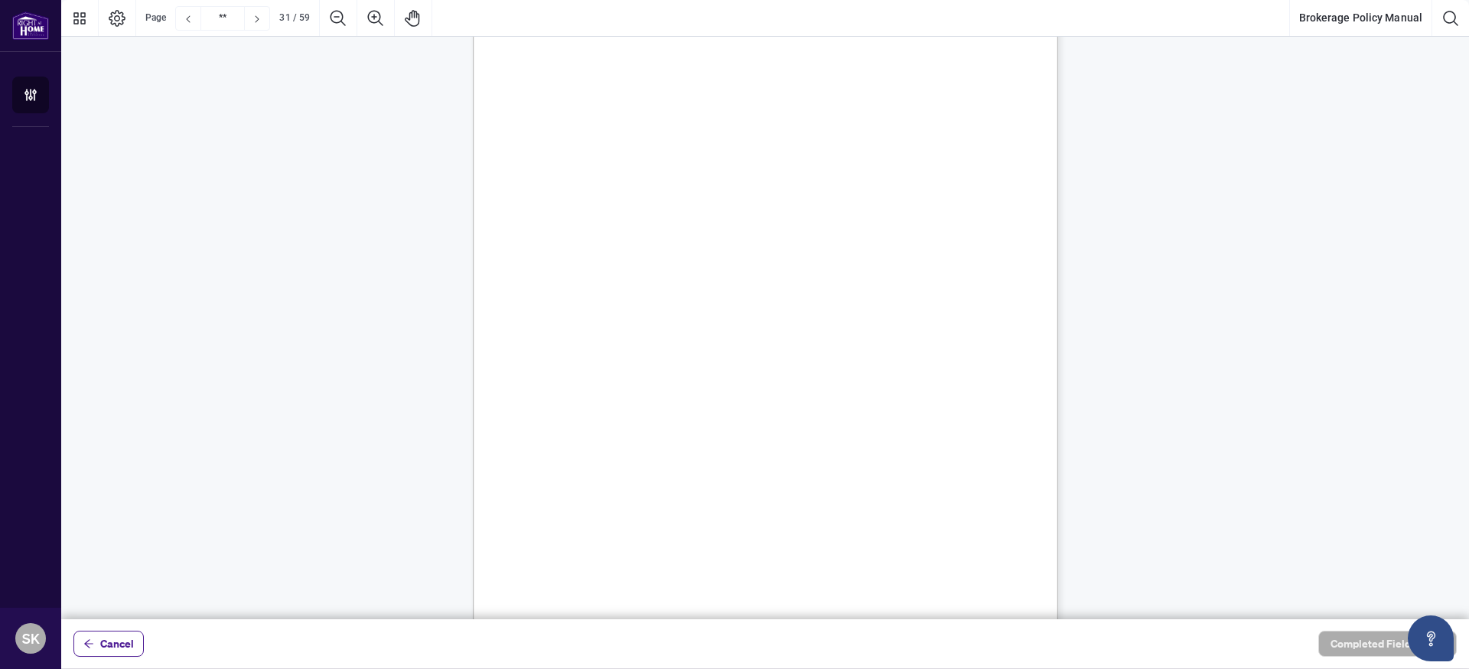
scroll to position [23467, 0]
drag, startPoint x: 127, startPoint y: 641, endPoint x: 217, endPoint y: 634, distance: 89.8
click at [126, 641] on span "Cancel" at bounding box center [117, 643] width 34 height 24
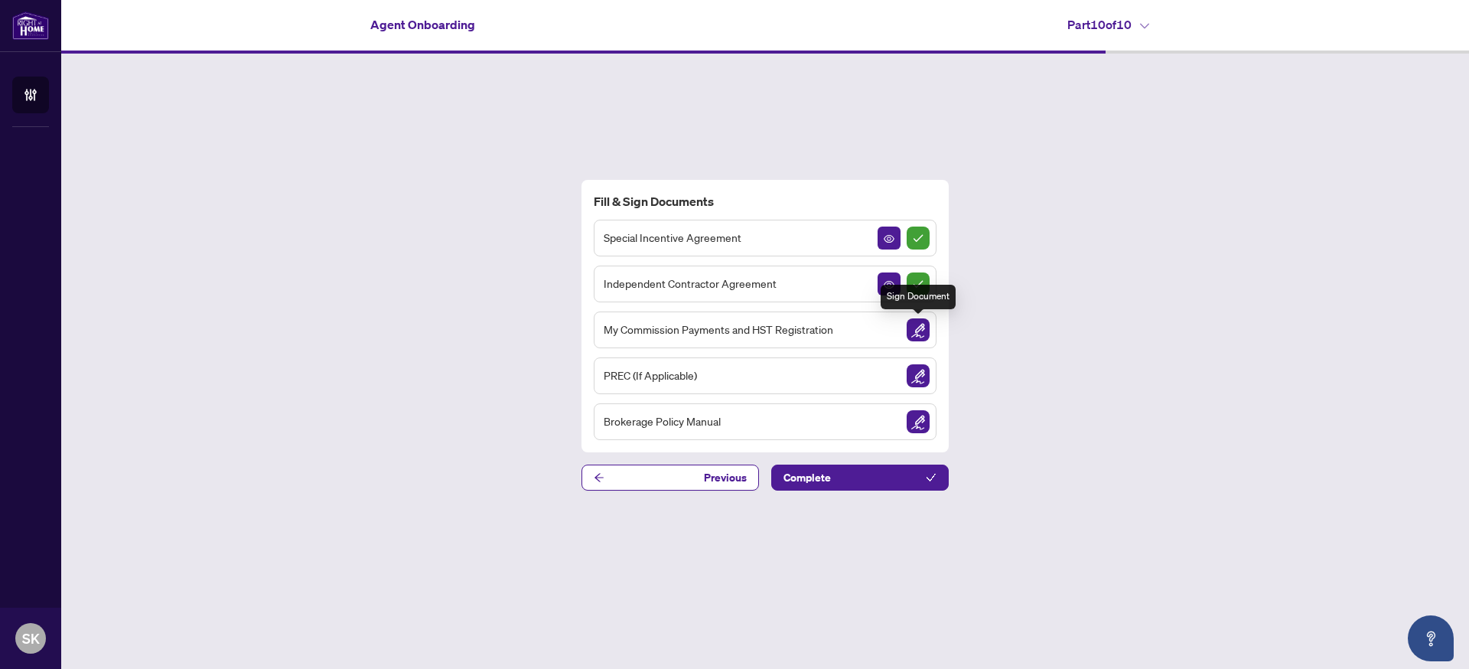
click at [917, 331] on img "Sign Document" at bounding box center [918, 329] width 23 height 23
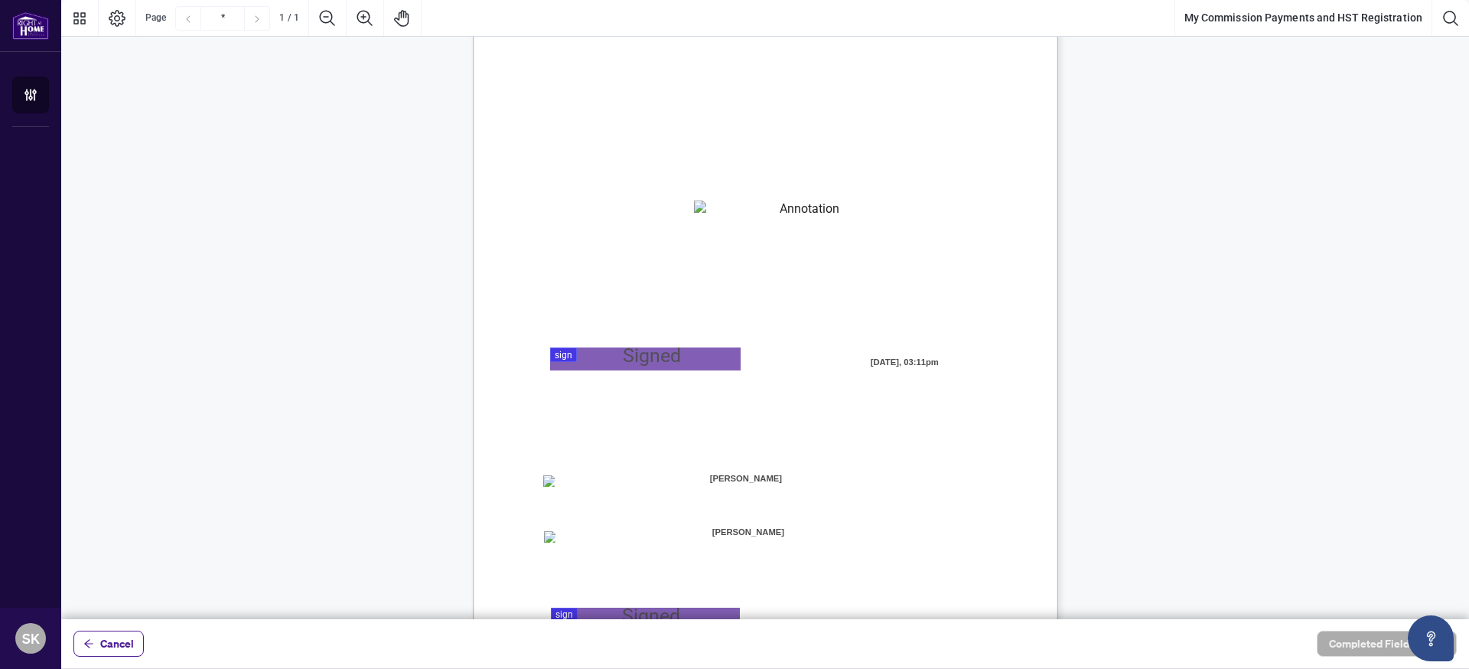
scroll to position [206, 0]
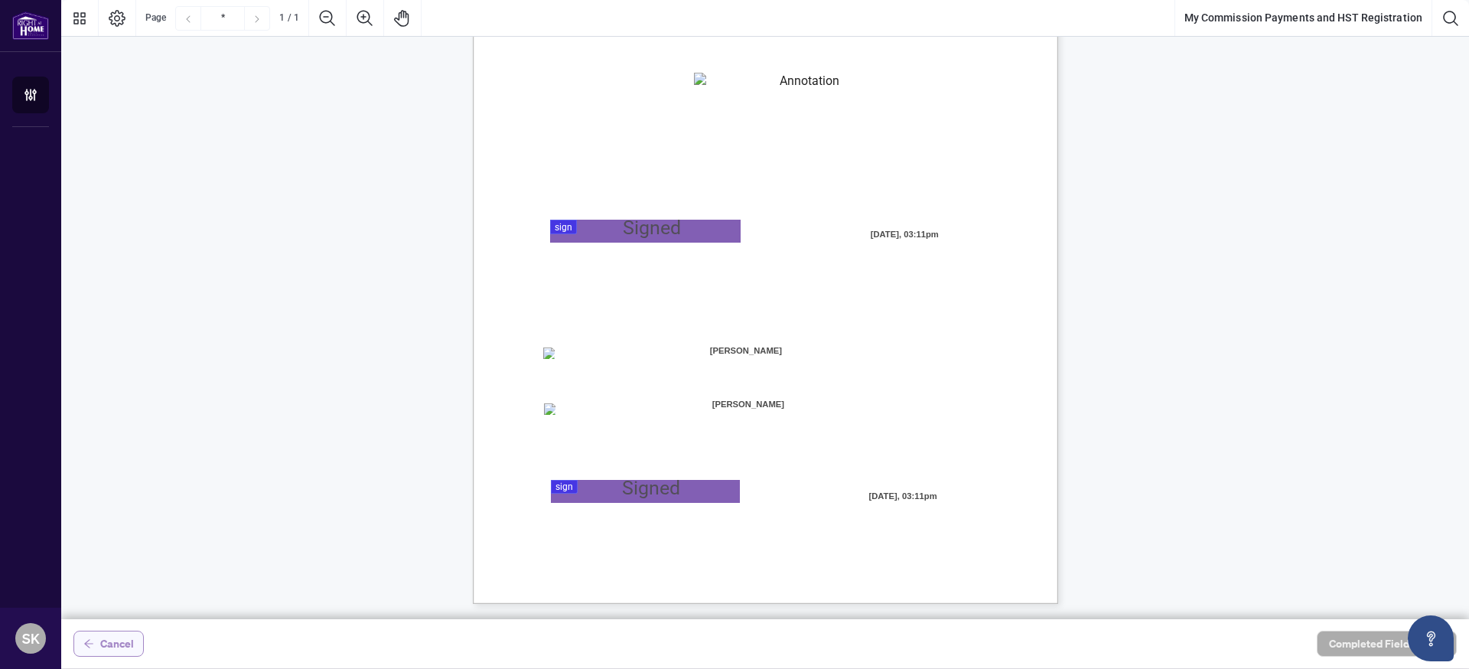
click at [122, 647] on span "Cancel" at bounding box center [117, 643] width 34 height 24
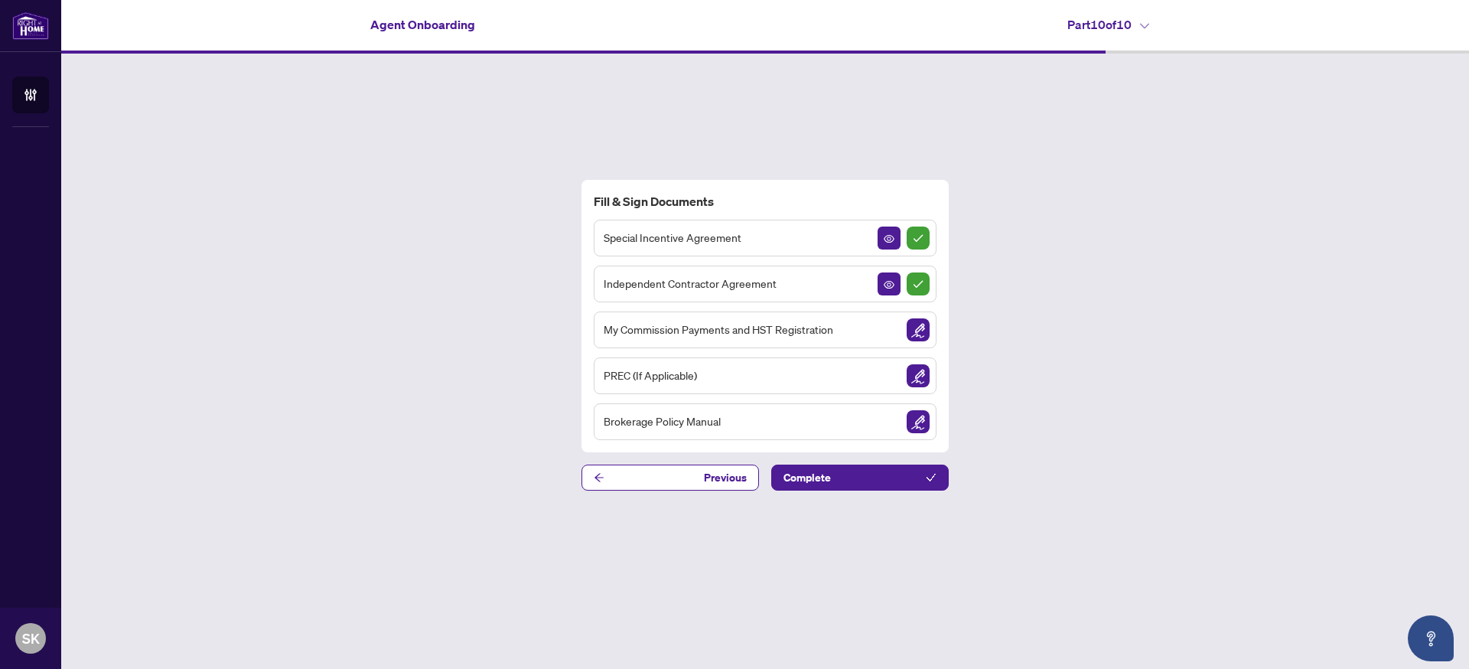
click at [698, 426] on span "Brokerage Policy Manual" at bounding box center [662, 421] width 117 height 18
click at [642, 484] on button "Previous" at bounding box center [671, 478] width 178 height 26
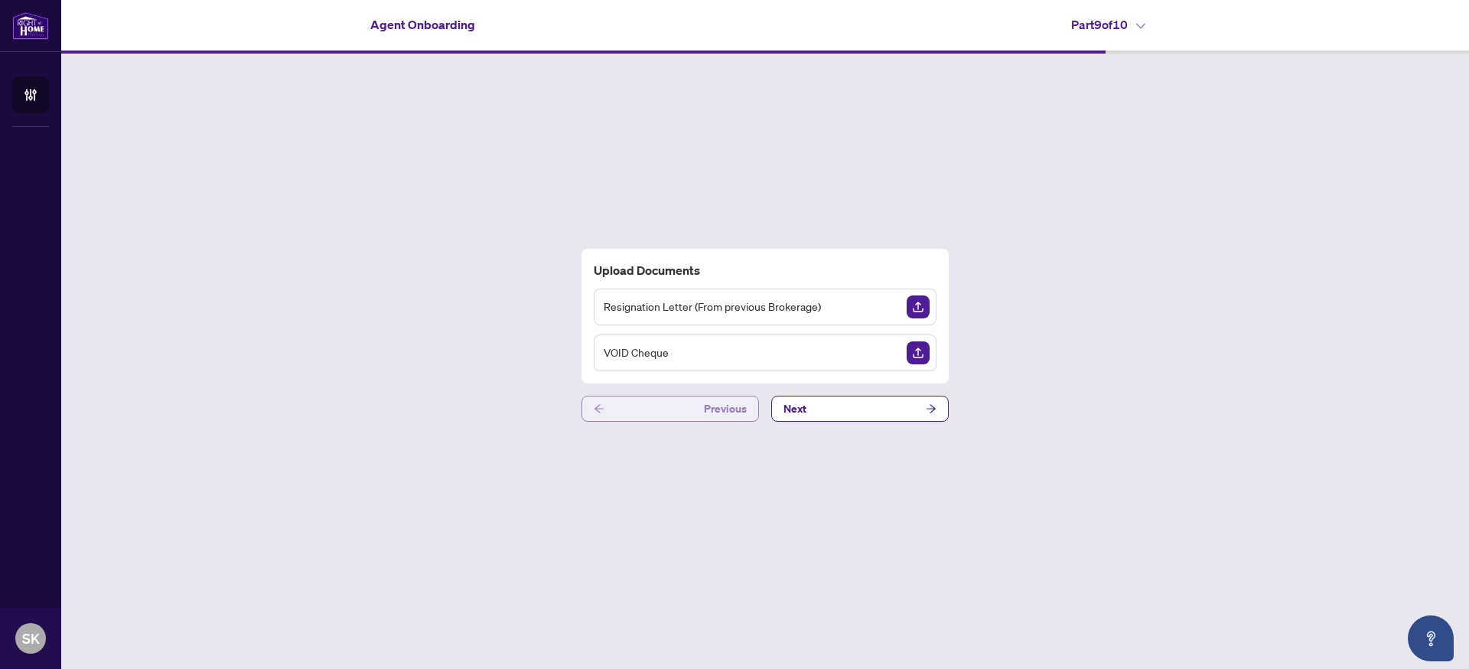
click at [651, 408] on button "Previous" at bounding box center [671, 409] width 178 height 26
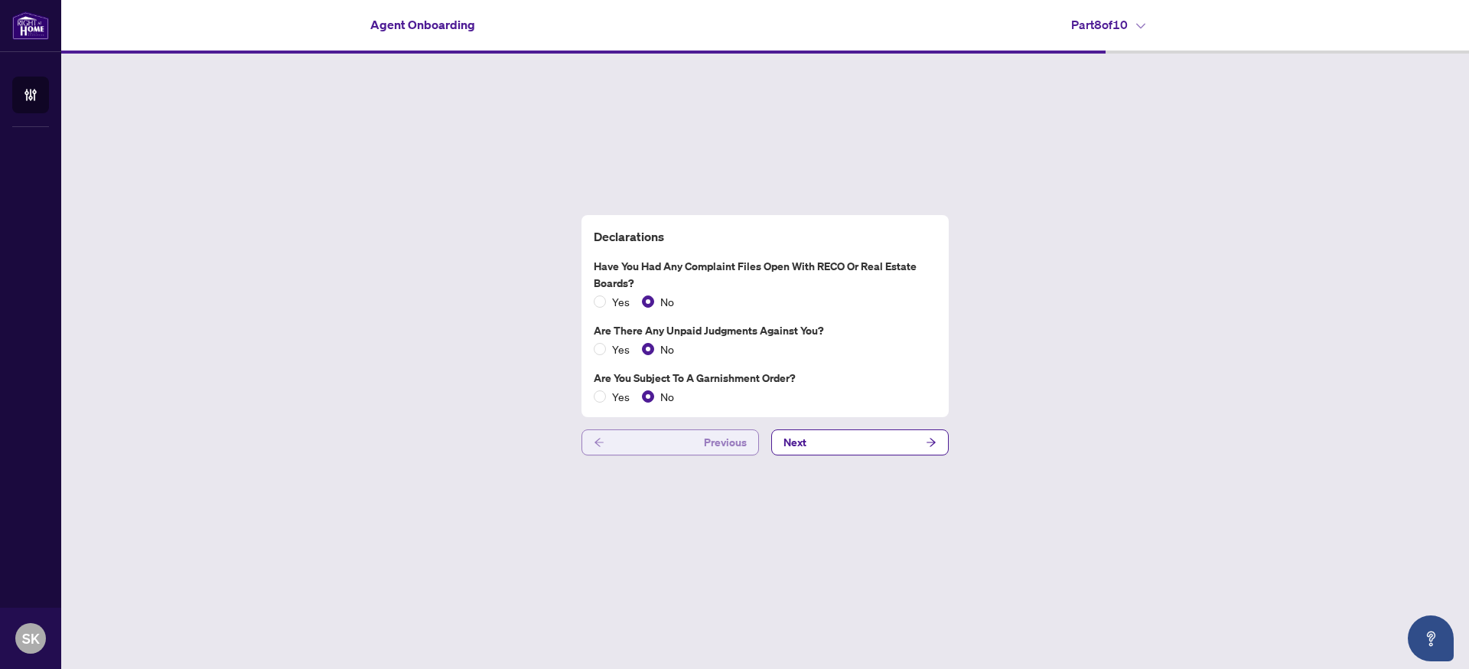
click at [696, 442] on button "Previous" at bounding box center [671, 442] width 178 height 26
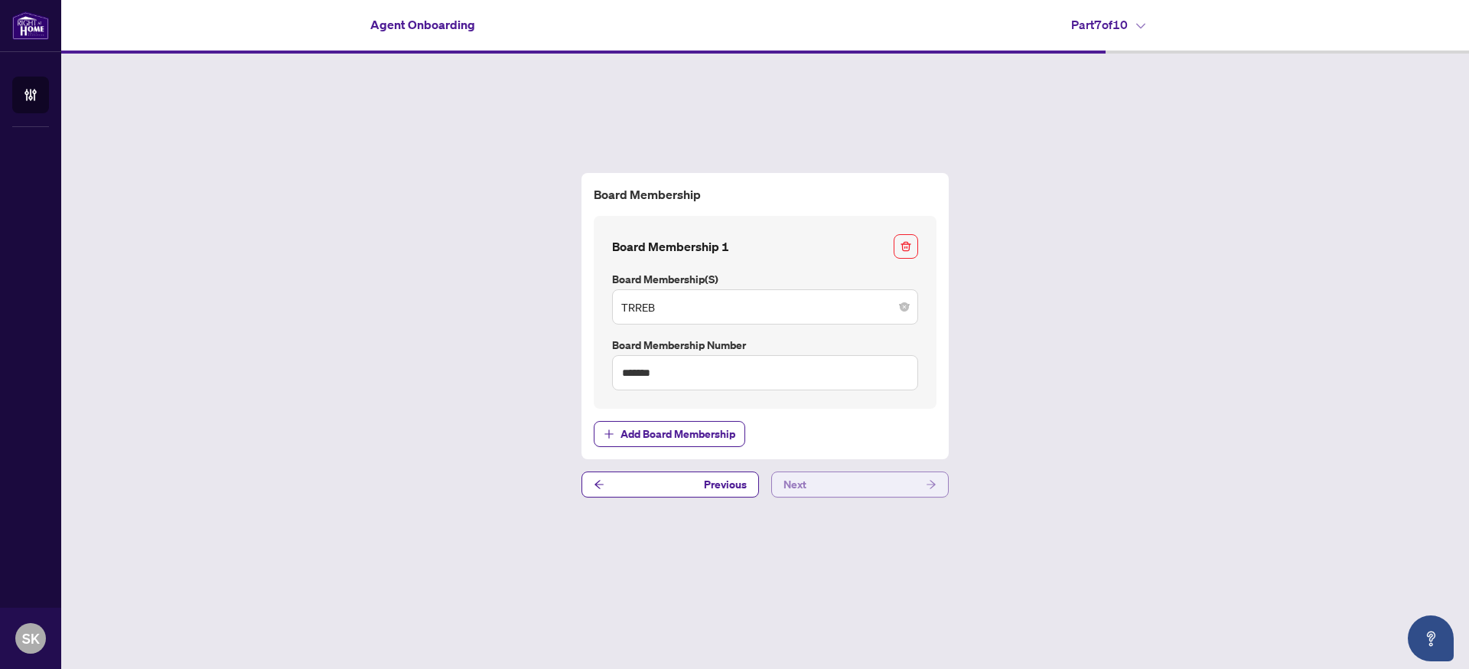
click at [840, 484] on button "Next" at bounding box center [860, 484] width 178 height 26
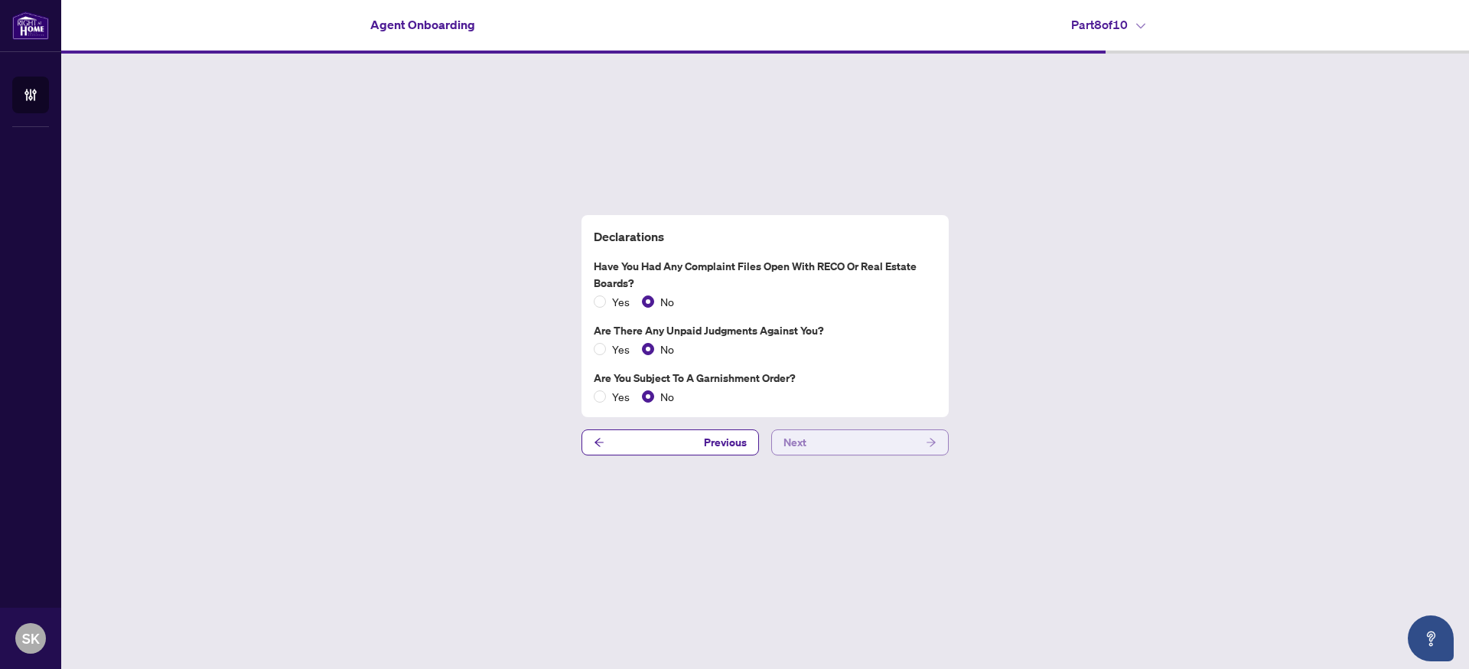
click at [836, 445] on button "Next" at bounding box center [860, 442] width 178 height 26
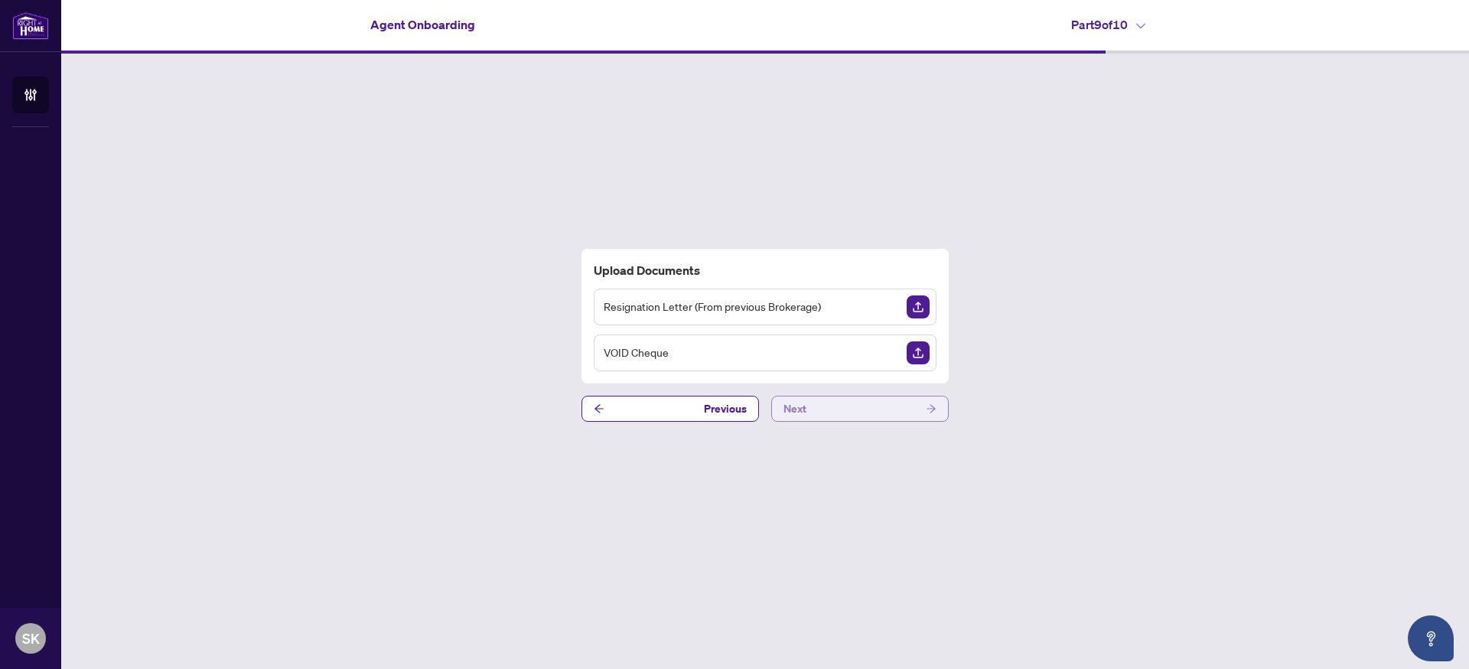
click at [831, 412] on button "Next" at bounding box center [860, 409] width 178 height 26
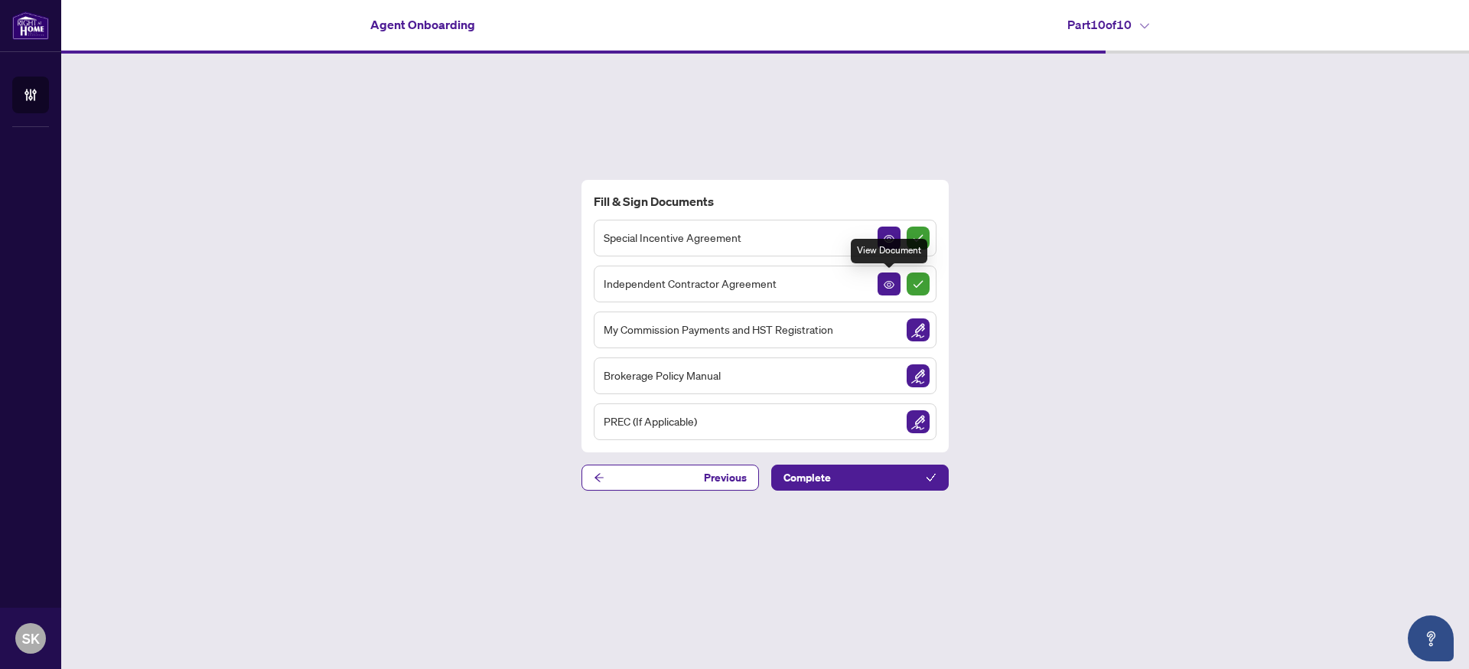
click at [881, 289] on button "button" at bounding box center [889, 283] width 23 height 23
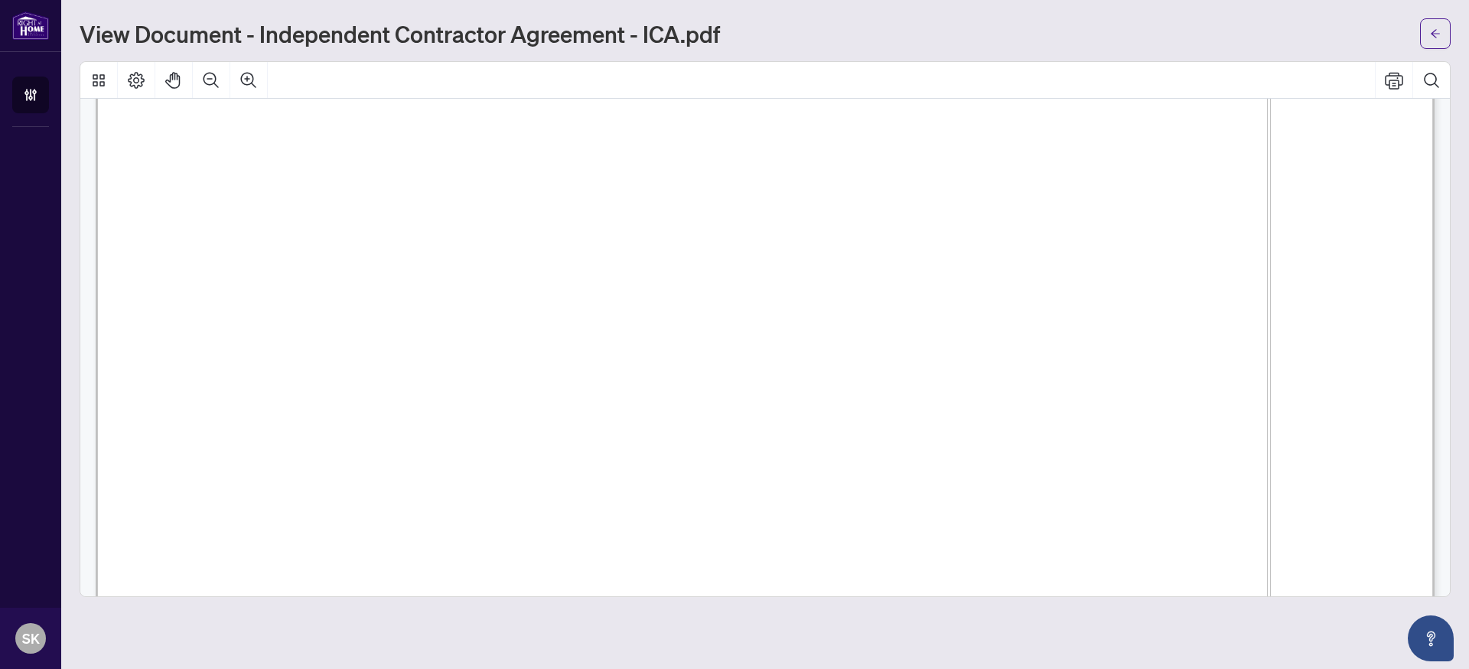
scroll to position [27919, 0]
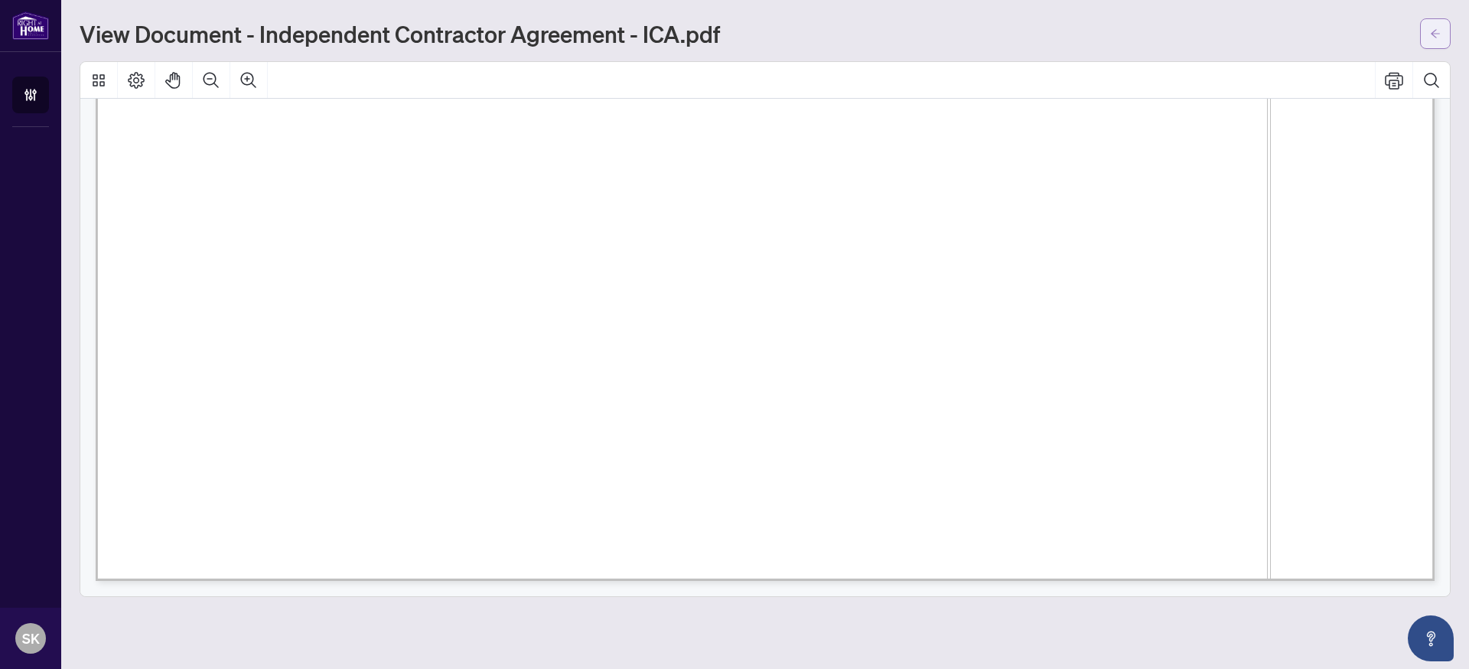
click at [1443, 33] on button "button" at bounding box center [1435, 33] width 31 height 31
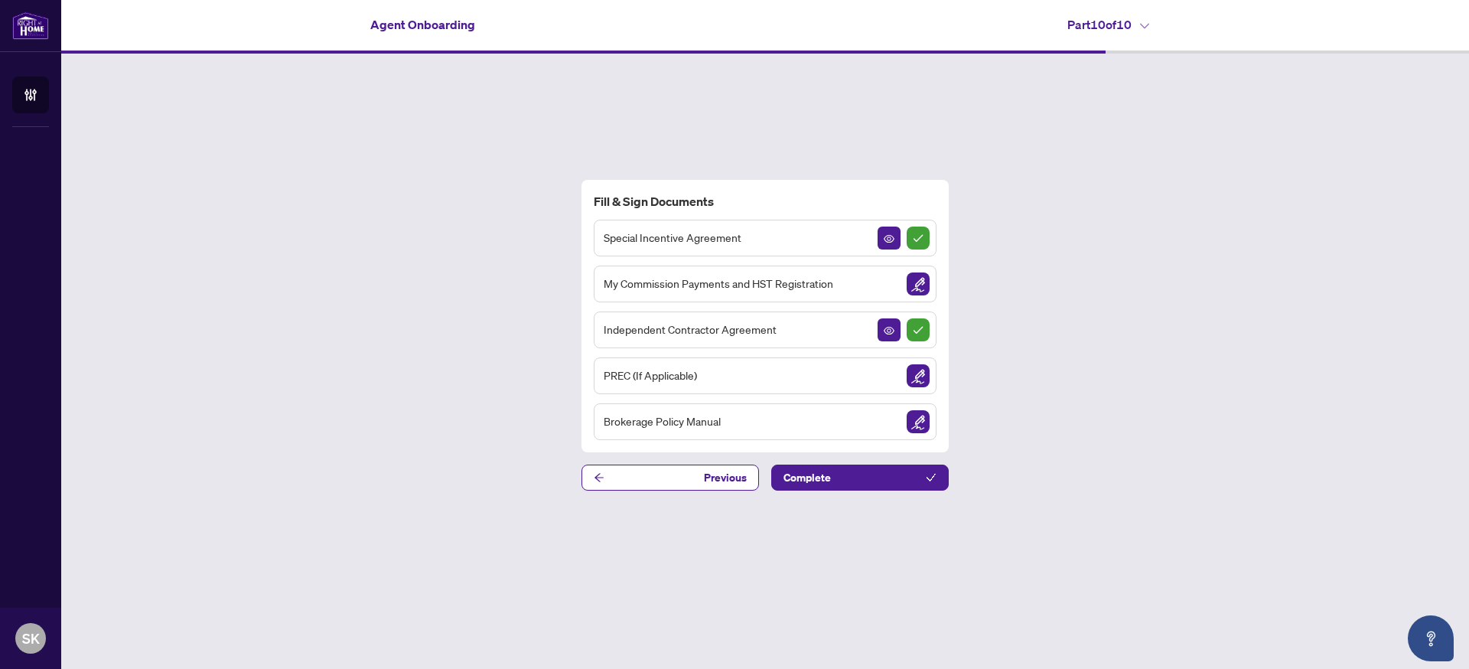
click at [912, 290] on img "Sign Document" at bounding box center [918, 283] width 23 height 23
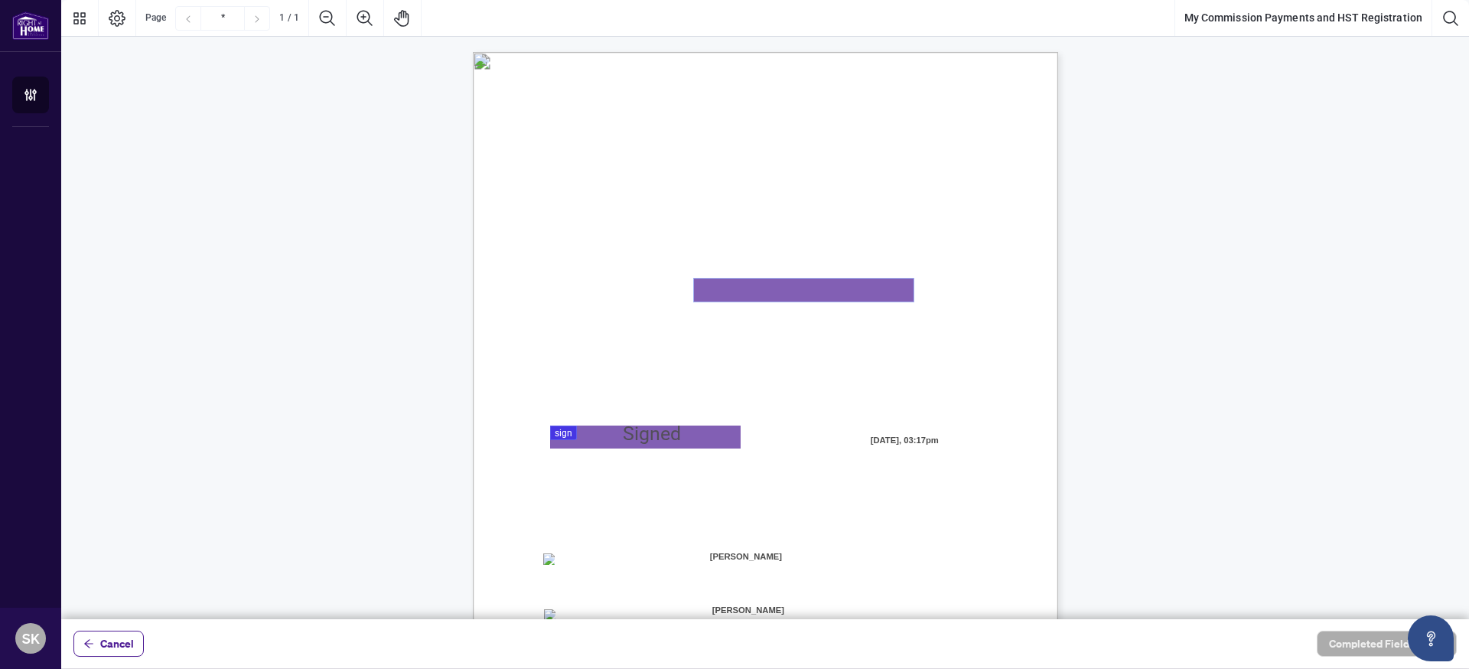
click at [719, 289] on textarea "01K2N82W0617PR3KA8X9DYAB9F" at bounding box center [804, 290] width 220 height 23
paste textarea "**********"
type textarea "**********"
click at [797, 556] on span "[PERSON_NAME]" at bounding box center [746, 557] width 192 height 23
click at [778, 559] on span "[PERSON_NAME]" at bounding box center [746, 557] width 192 height 23
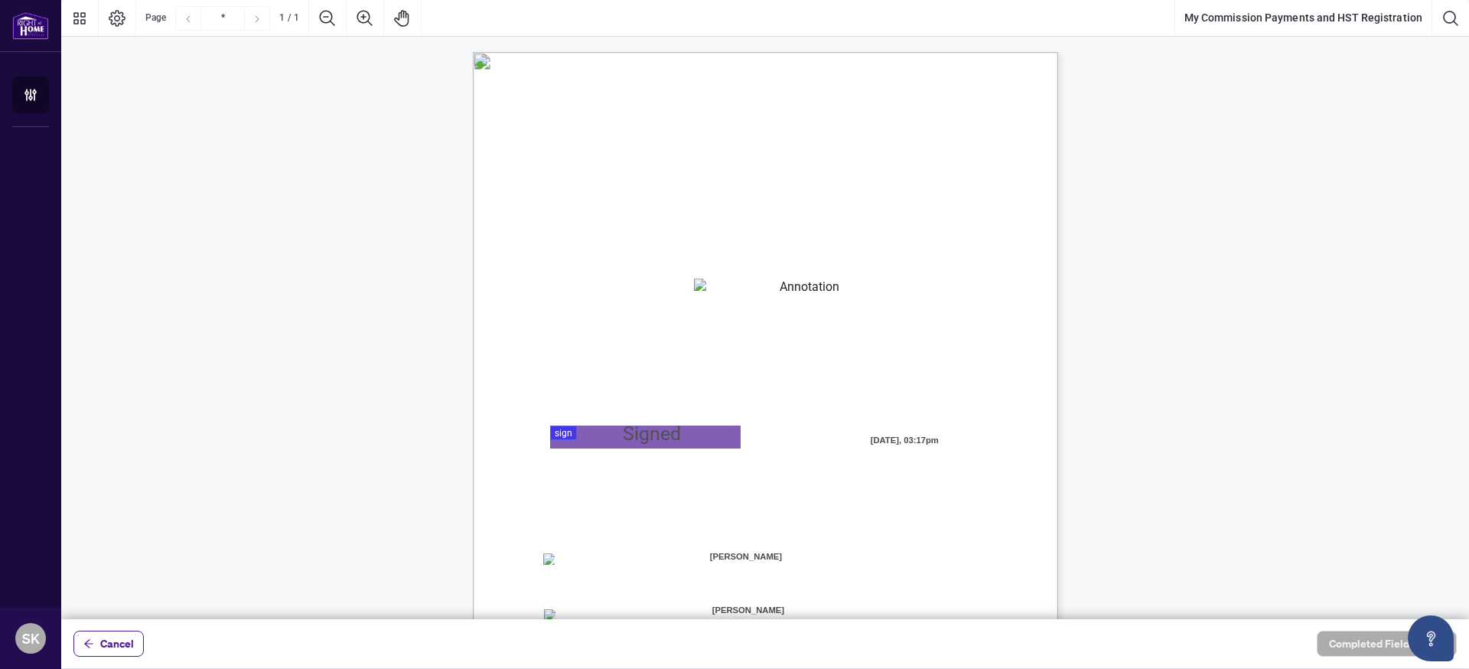
drag, startPoint x: 779, startPoint y: 559, endPoint x: 787, endPoint y: 554, distance: 8.9
click at [778, 559] on span "[PERSON_NAME]" at bounding box center [746, 557] width 192 height 23
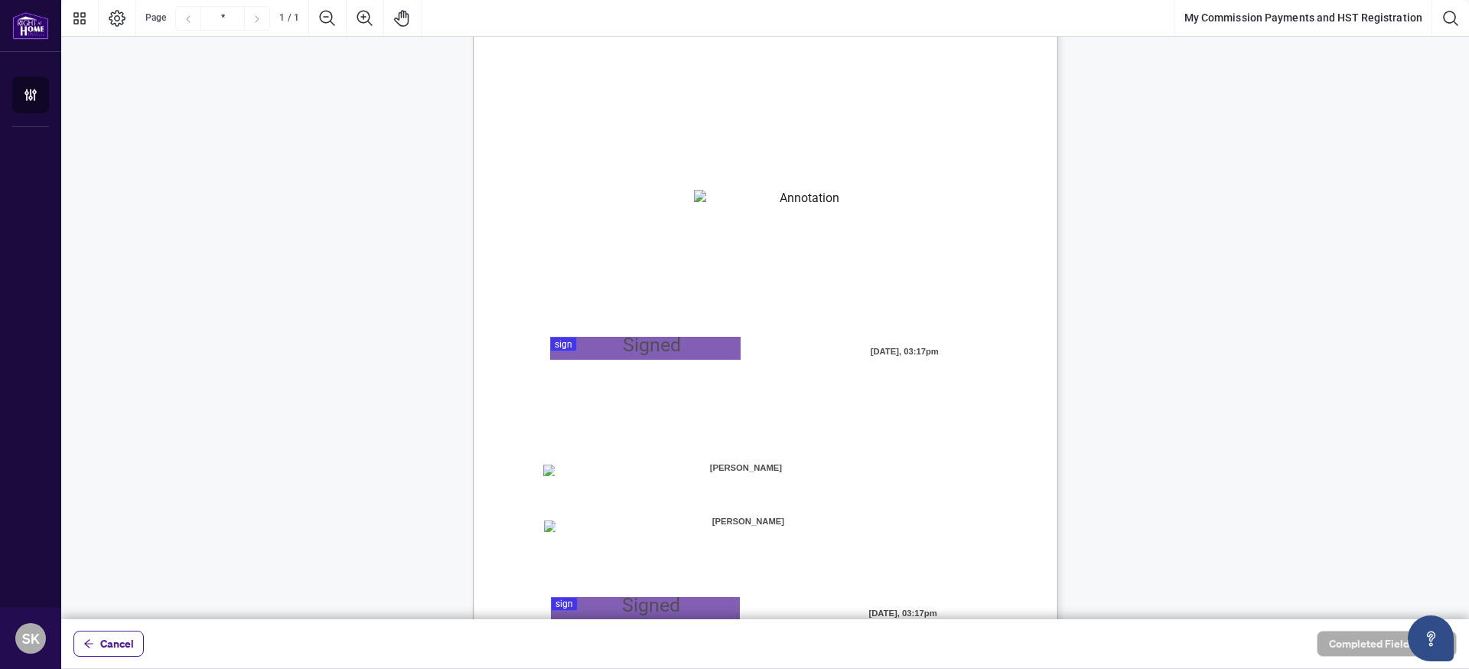
scroll to position [129, 0]
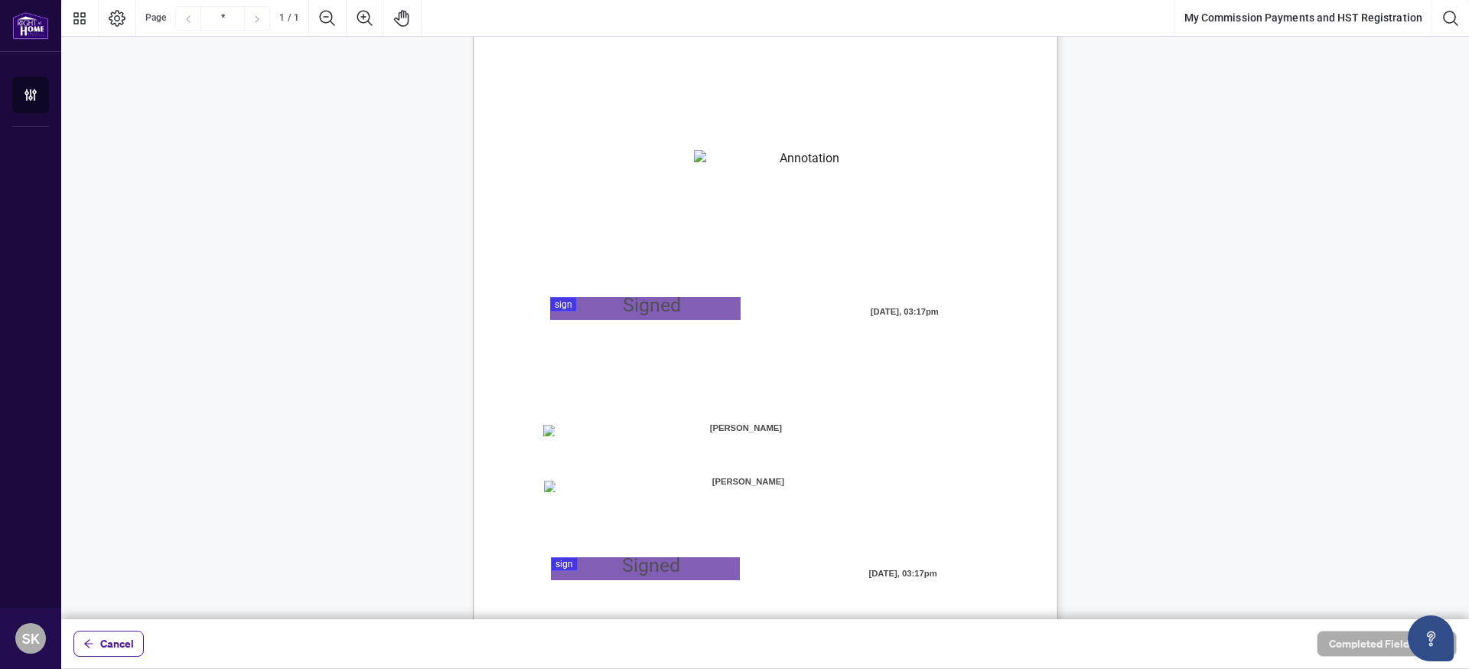
click at [703, 456] on div "MY COMMISSION PAYMENTS AND HST REGISTRATION For Right at Home Realty to pay out…" at bounding box center [839, 396] width 732 height 947
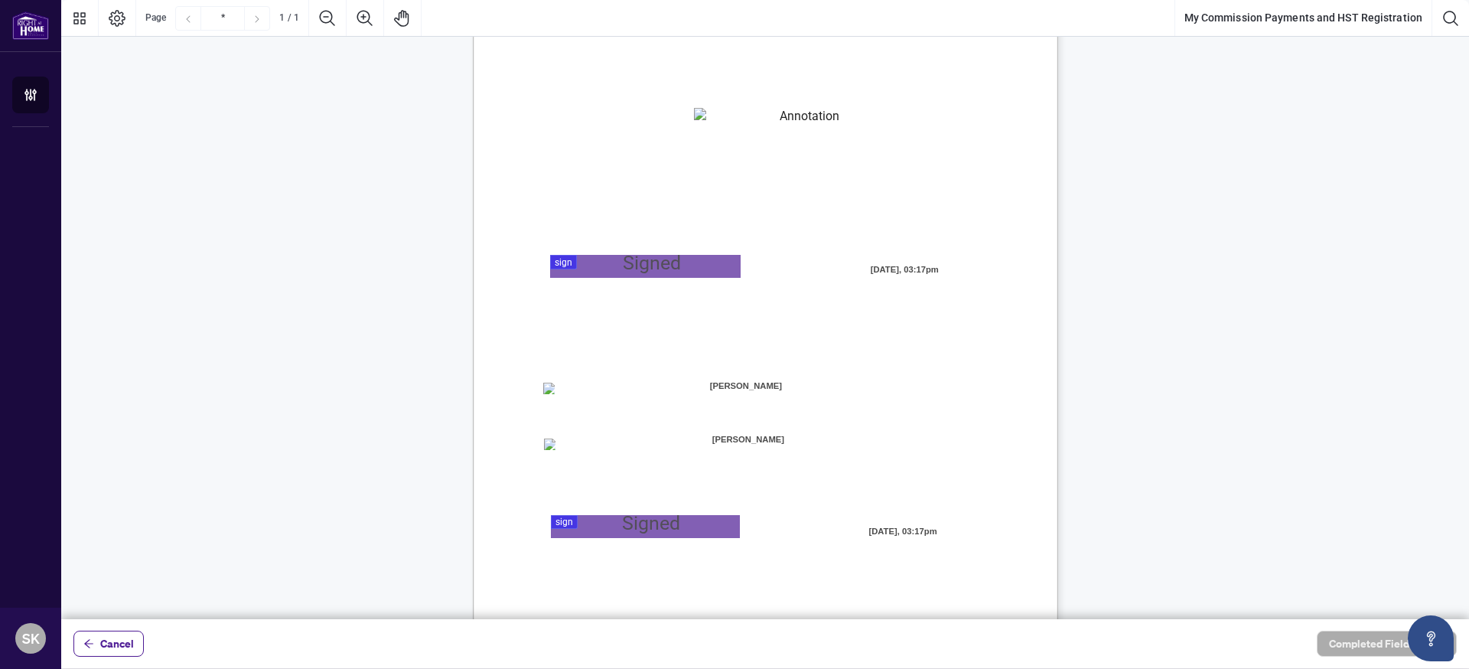
scroll to position [206, 0]
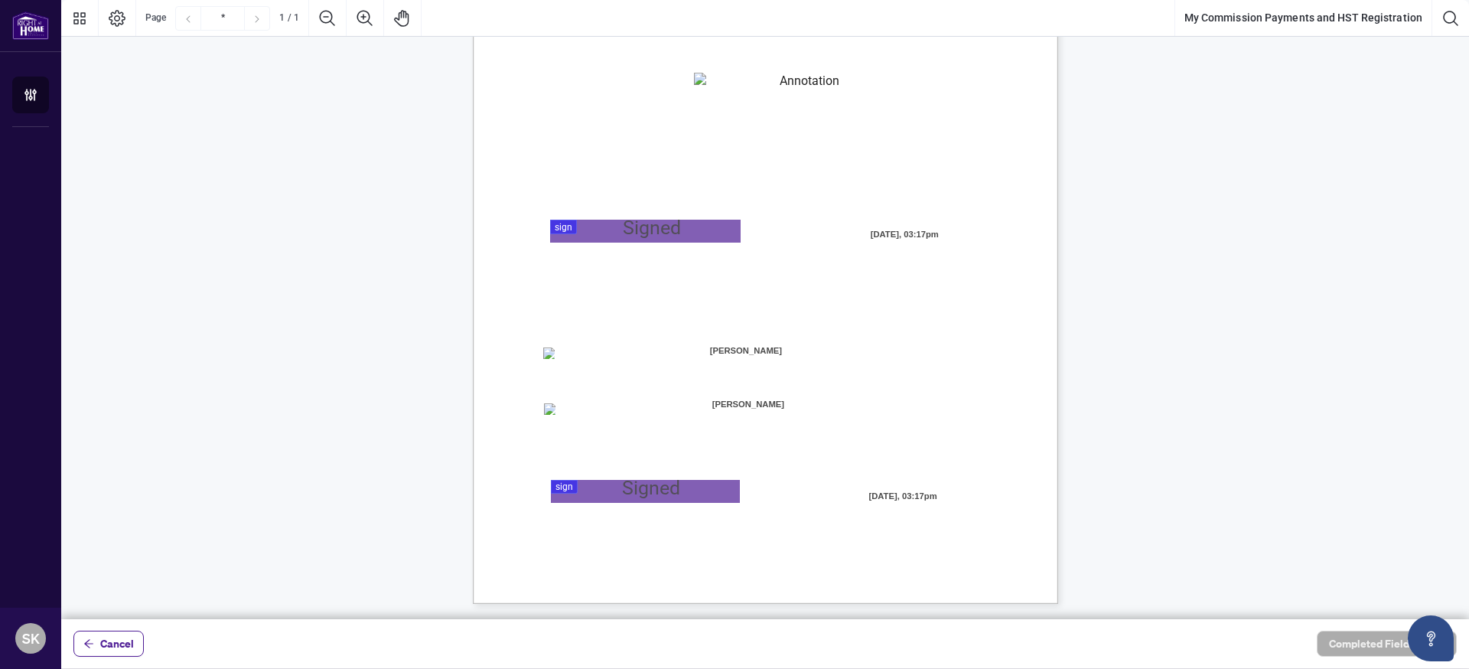
click at [770, 350] on span "[PERSON_NAME]" at bounding box center [746, 351] width 192 height 23
drag, startPoint x: 770, startPoint y: 350, endPoint x: 658, endPoint y: 353, distance: 111.8
click at [770, 350] on span "[PERSON_NAME]" at bounding box center [746, 351] width 192 height 23
click at [625, 236] on div at bounding box center [765, 309] width 1408 height 619
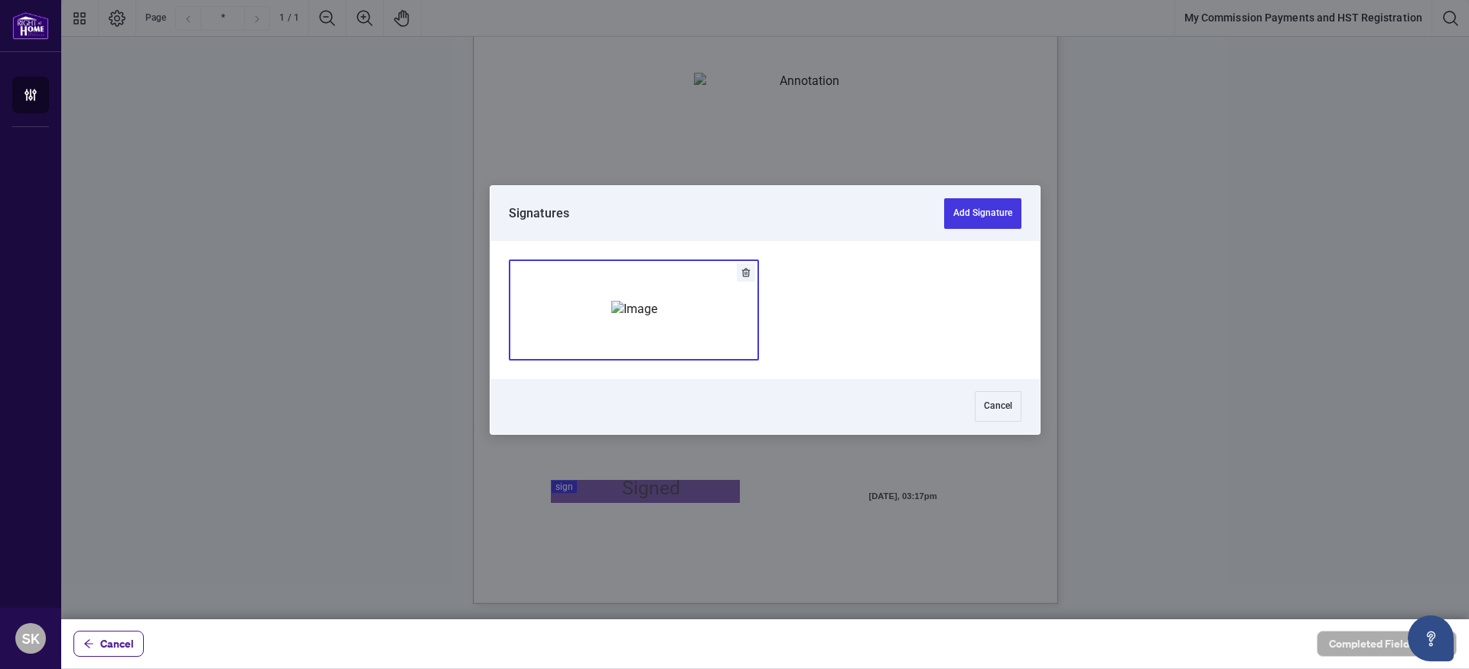
click at [654, 318] on img "Add Signature" at bounding box center [634, 309] width 46 height 17
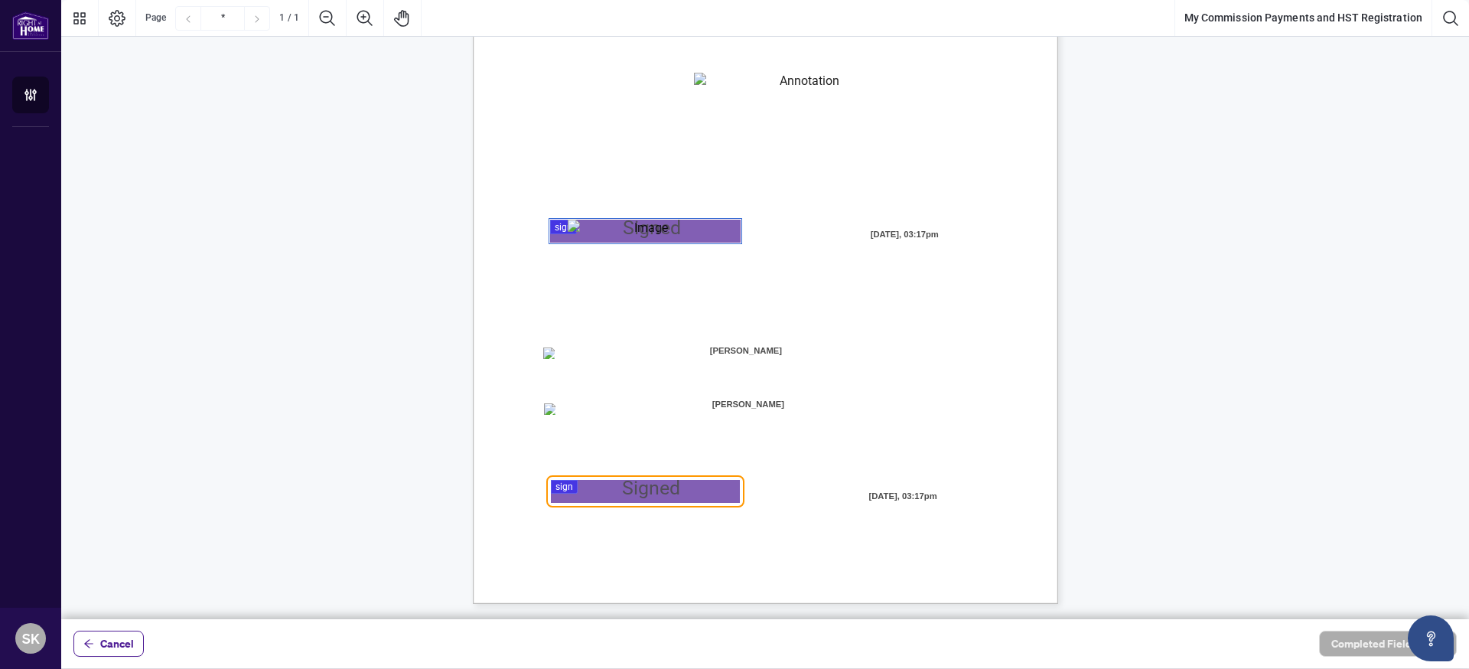
drag, startPoint x: 773, startPoint y: 350, endPoint x: 781, endPoint y: 350, distance: 8.5
click at [773, 350] on span "[PERSON_NAME]" at bounding box center [746, 351] width 192 height 23
click at [791, 351] on span "[PERSON_NAME]" at bounding box center [746, 351] width 192 height 23
click at [778, 407] on span "[PERSON_NAME]" at bounding box center [749, 404] width 190 height 23
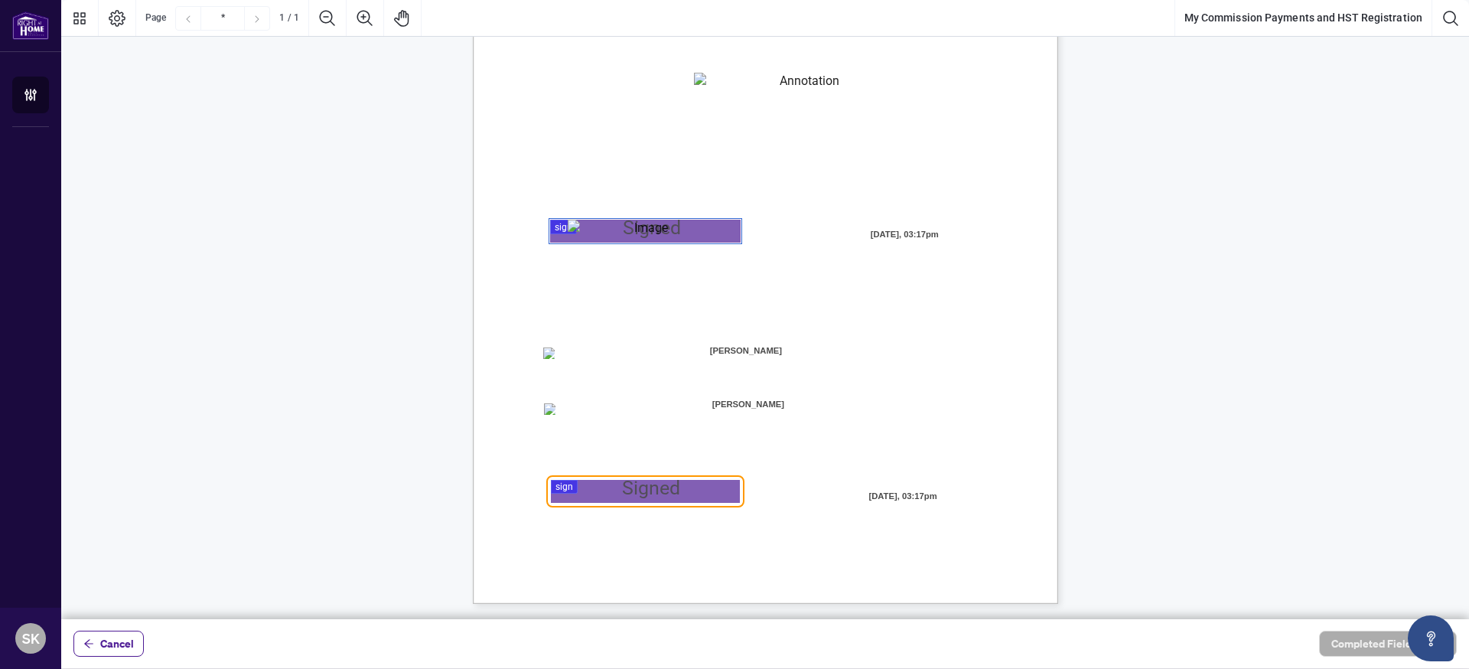
click at [755, 351] on span "[PERSON_NAME]" at bounding box center [746, 351] width 192 height 23
click at [124, 644] on span "Cancel" at bounding box center [117, 643] width 34 height 24
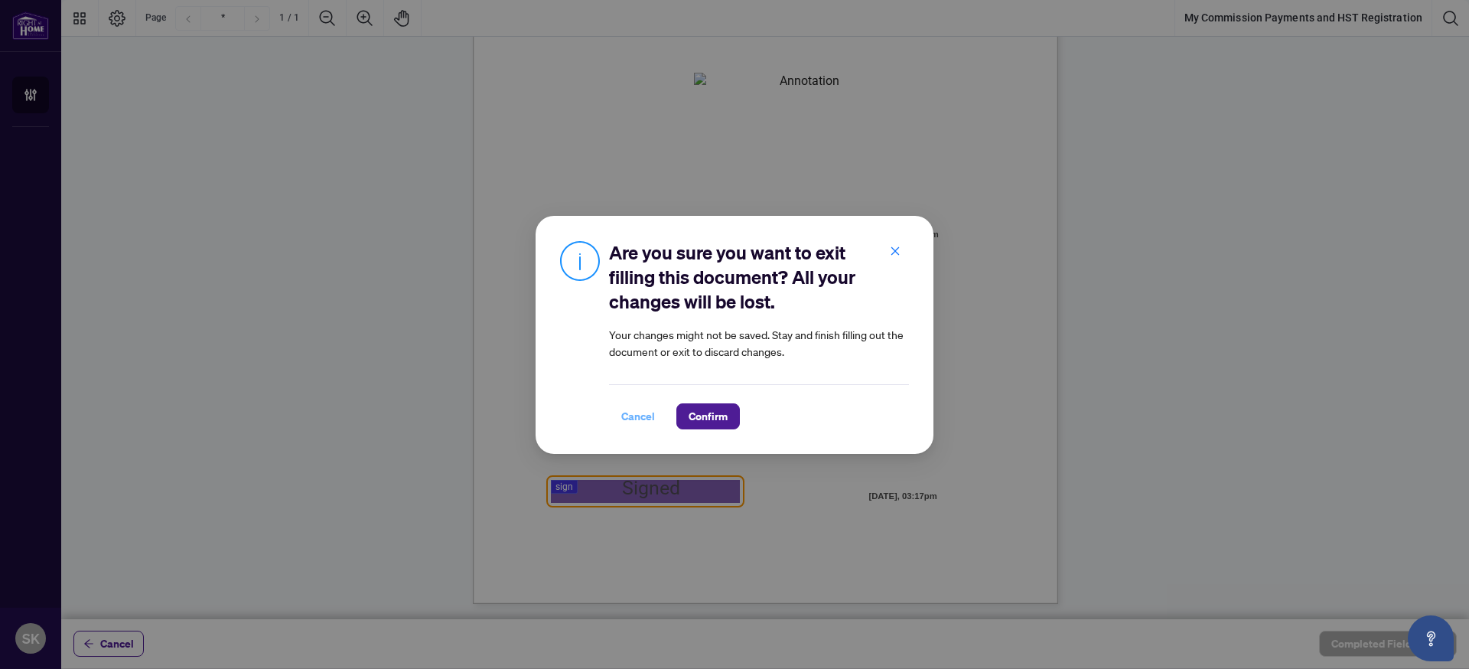
click at [635, 415] on span "Cancel" at bounding box center [638, 416] width 34 height 24
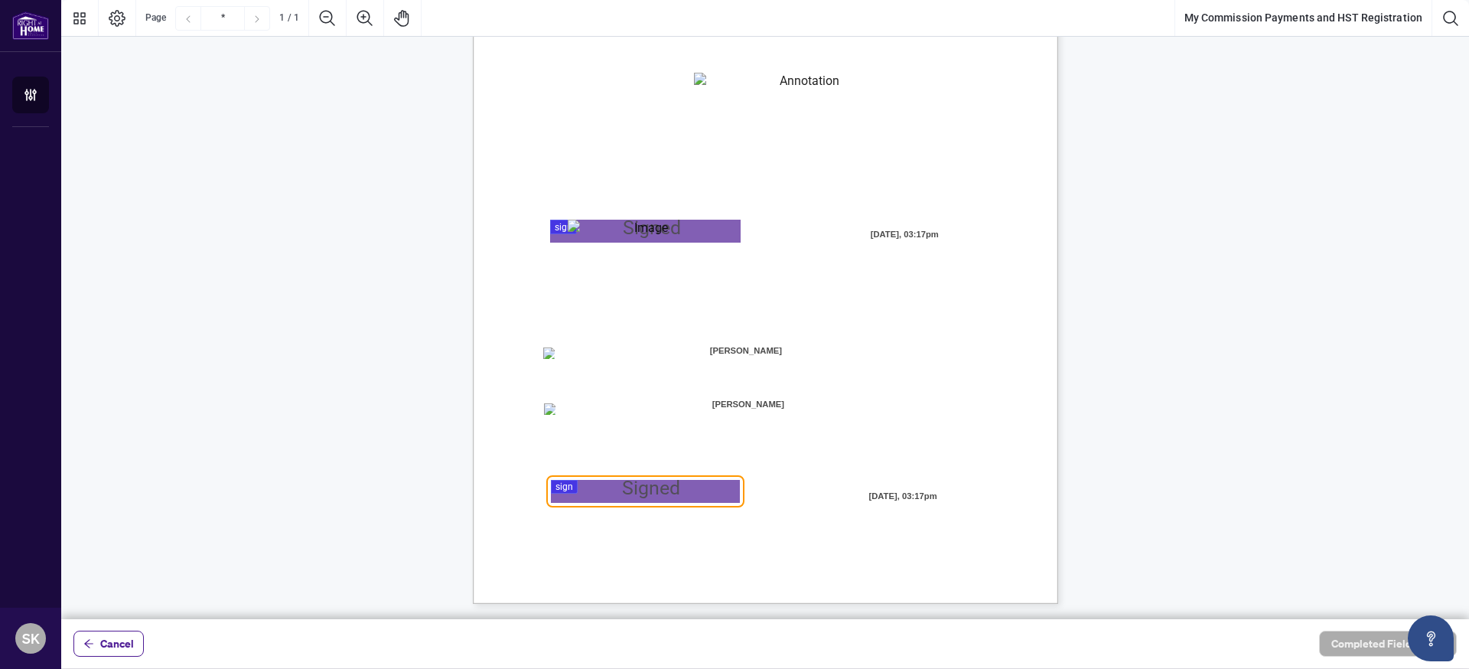
drag, startPoint x: 106, startPoint y: 640, endPoint x: 115, endPoint y: 635, distance: 10.3
click at [106, 640] on span "Cancel" at bounding box center [117, 643] width 34 height 24
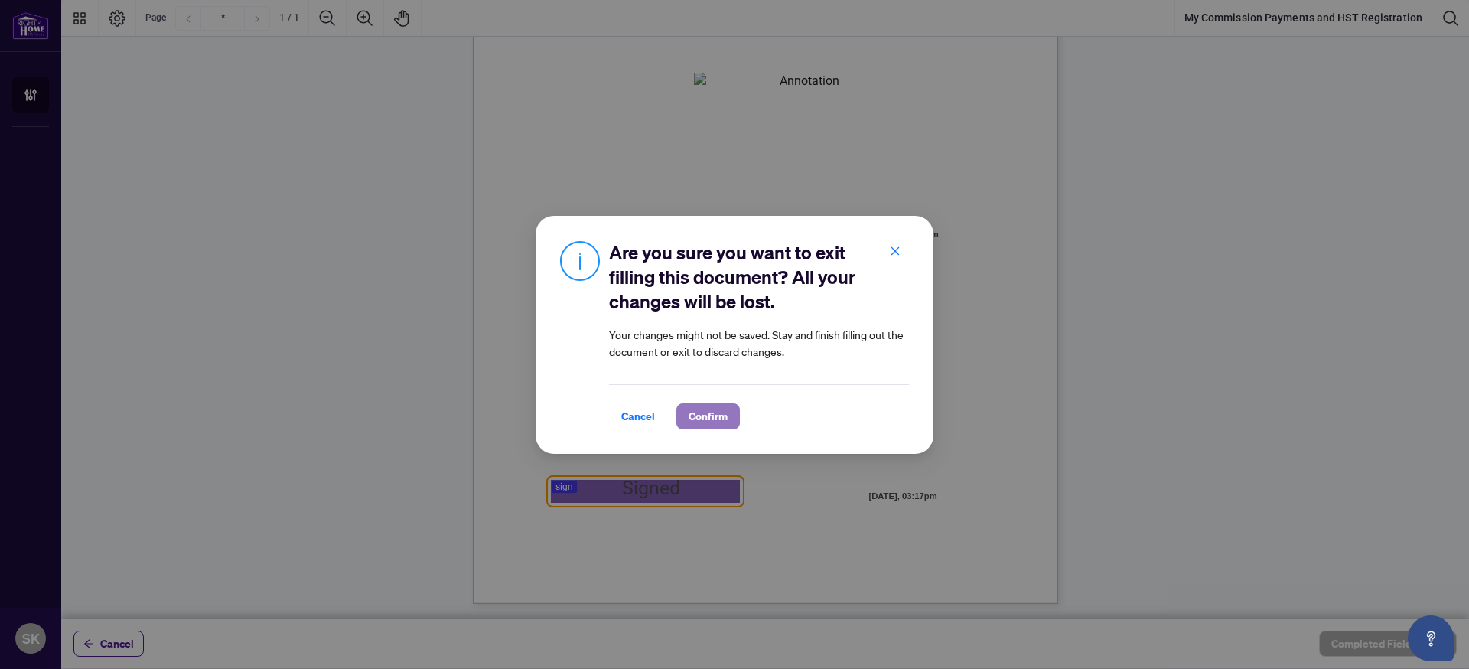
click at [722, 416] on span "Confirm" at bounding box center [708, 416] width 39 height 24
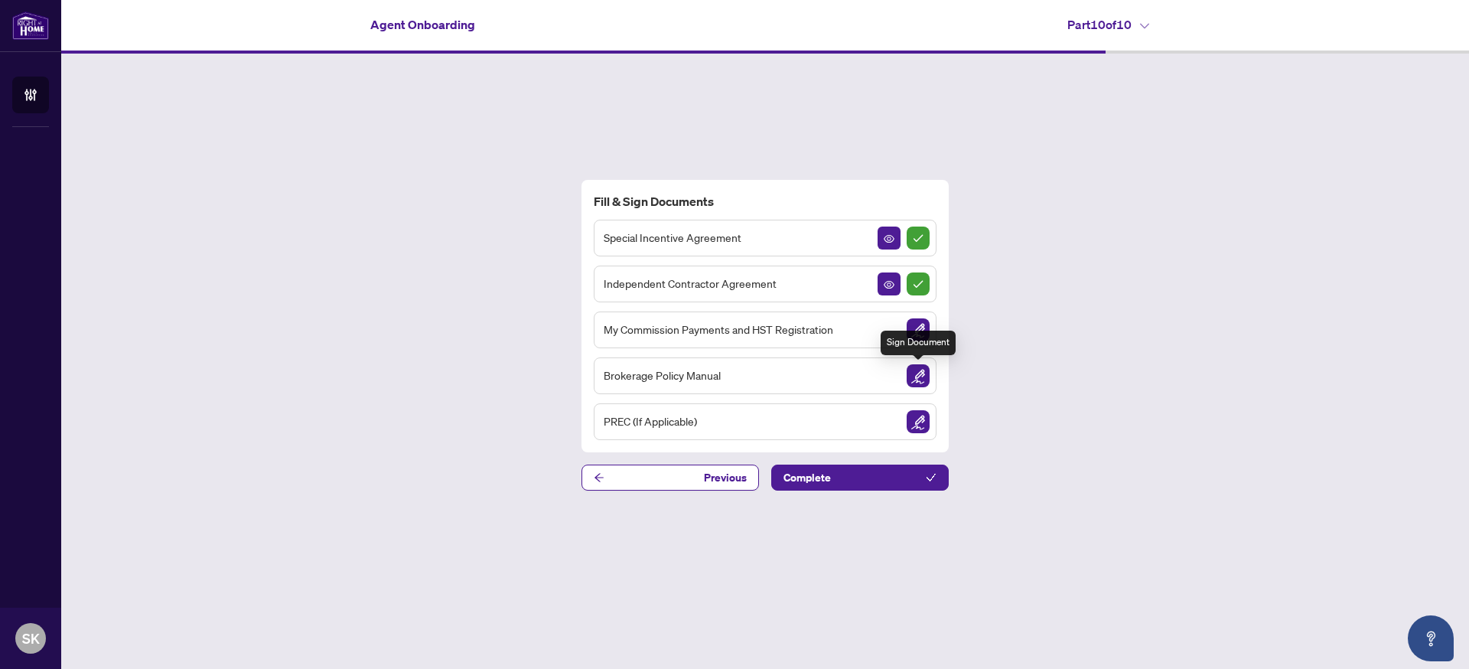
click at [918, 379] on img "Sign Document" at bounding box center [918, 375] width 23 height 23
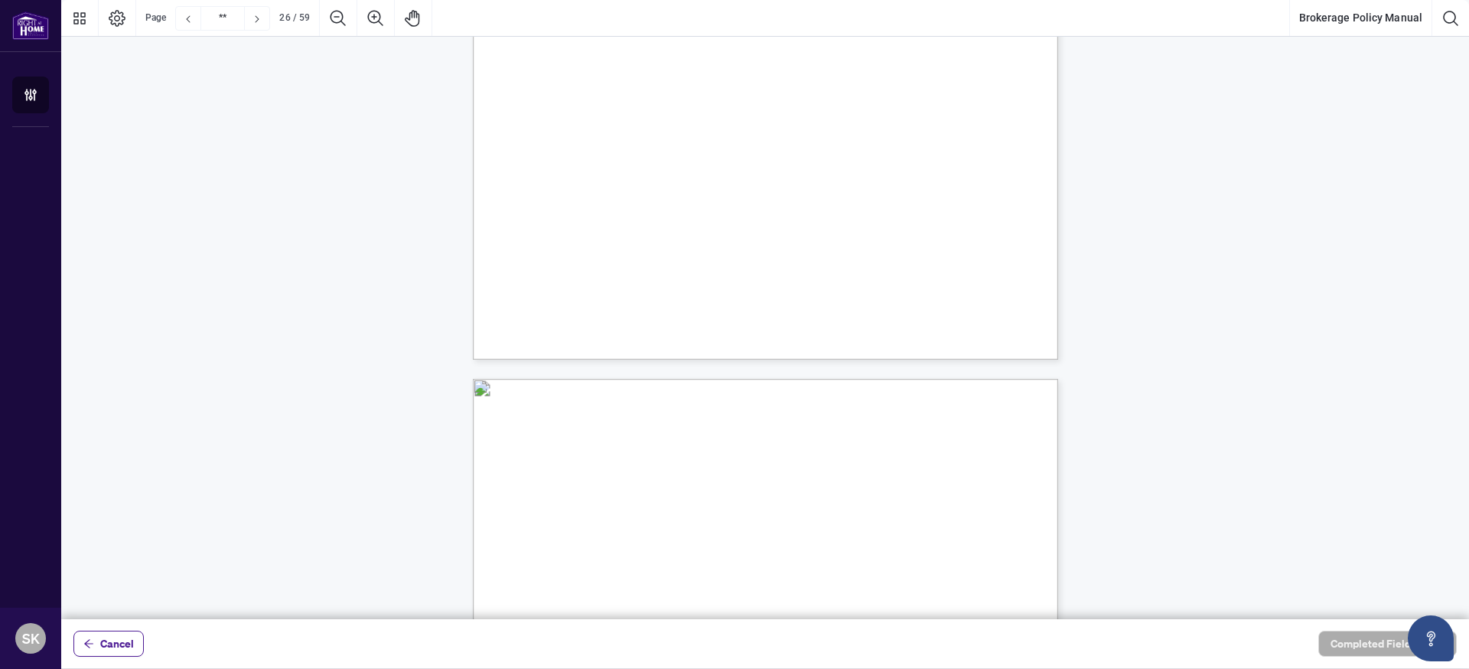
scroll to position [19872, 0]
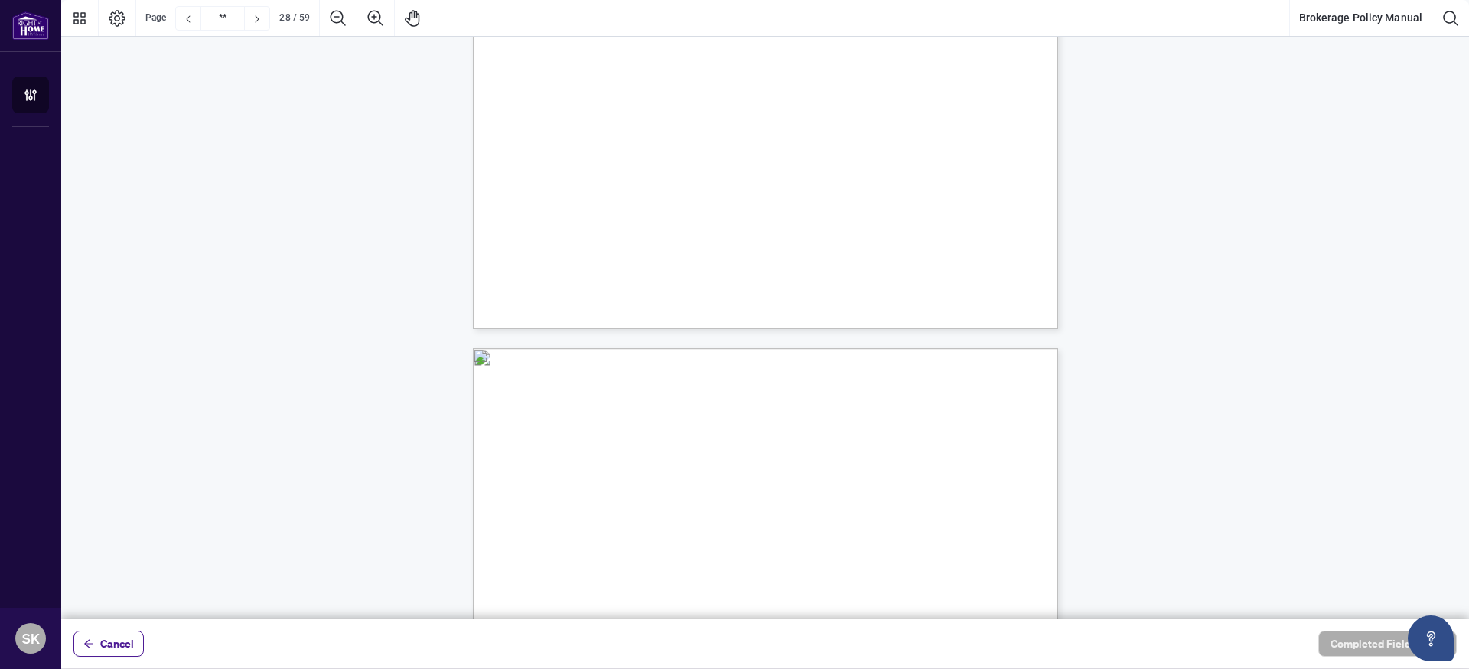
type input "**"
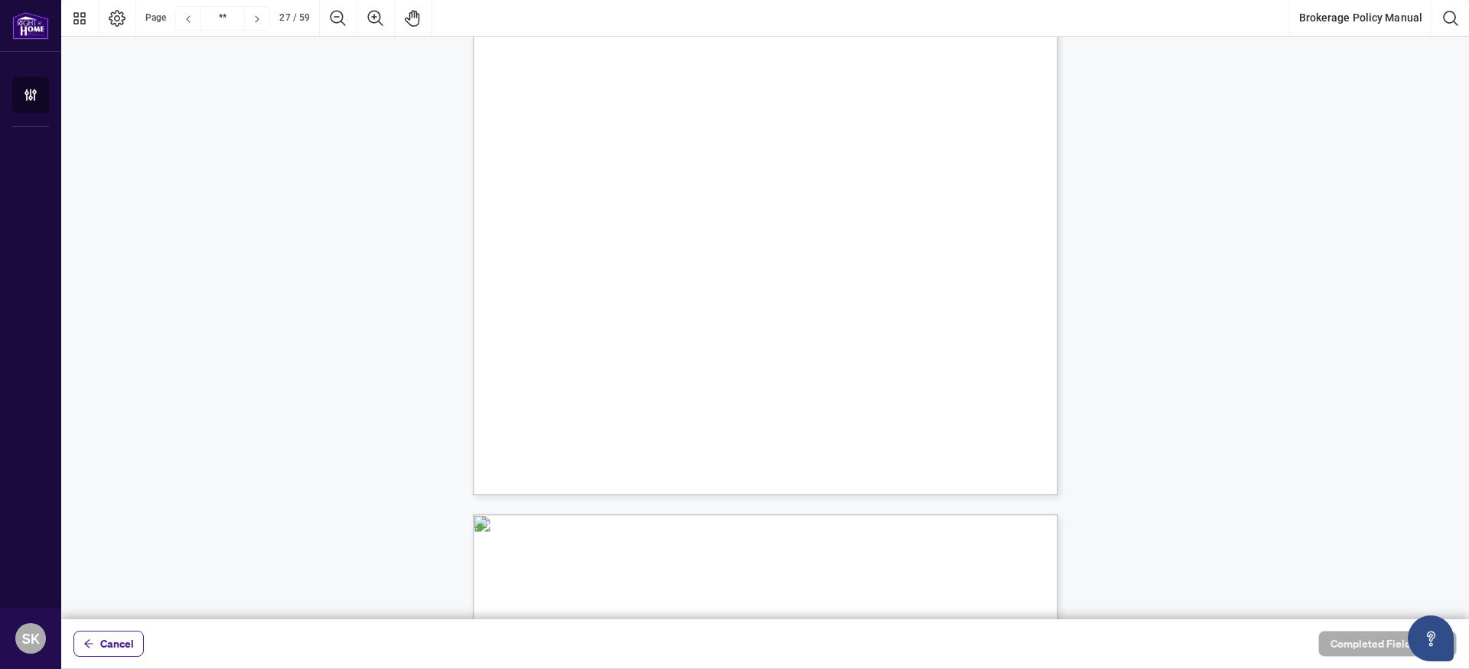
scroll to position [20508, 0]
click at [112, 650] on span "Cancel" at bounding box center [117, 643] width 34 height 24
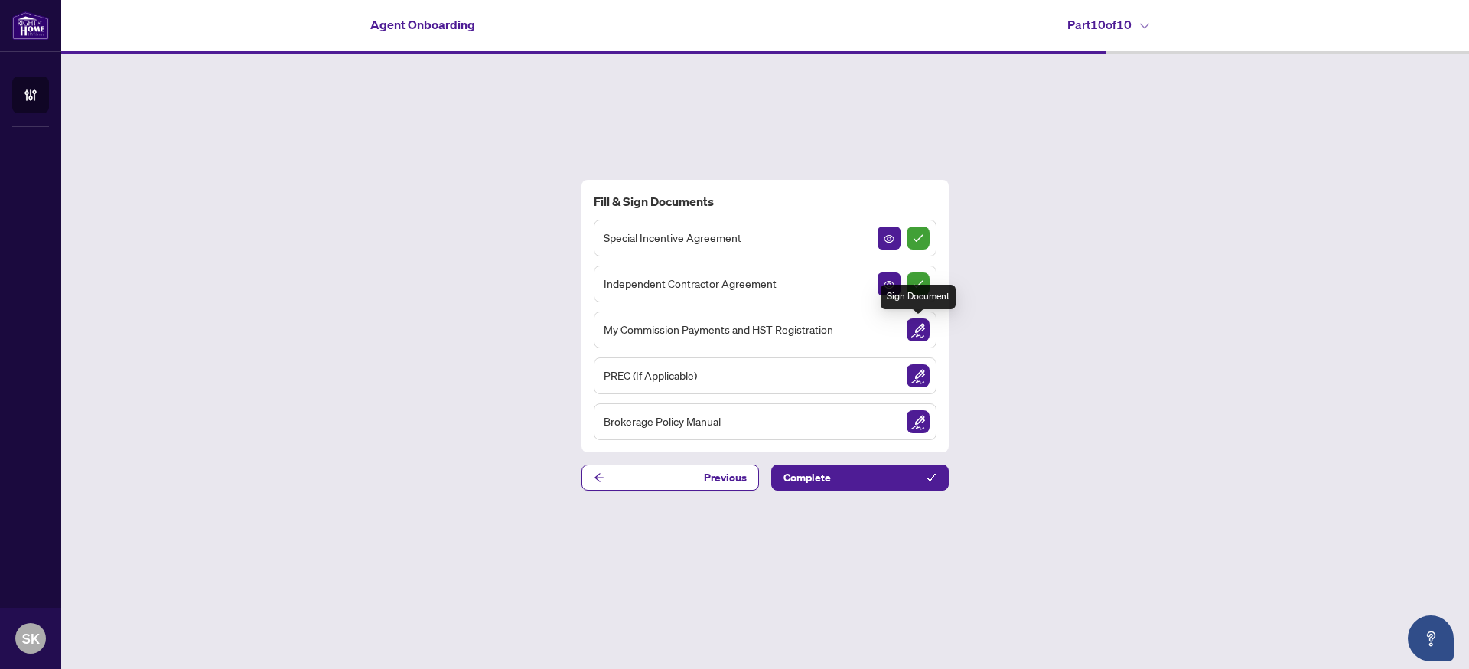
click at [919, 331] on img "Sign Document" at bounding box center [918, 329] width 23 height 23
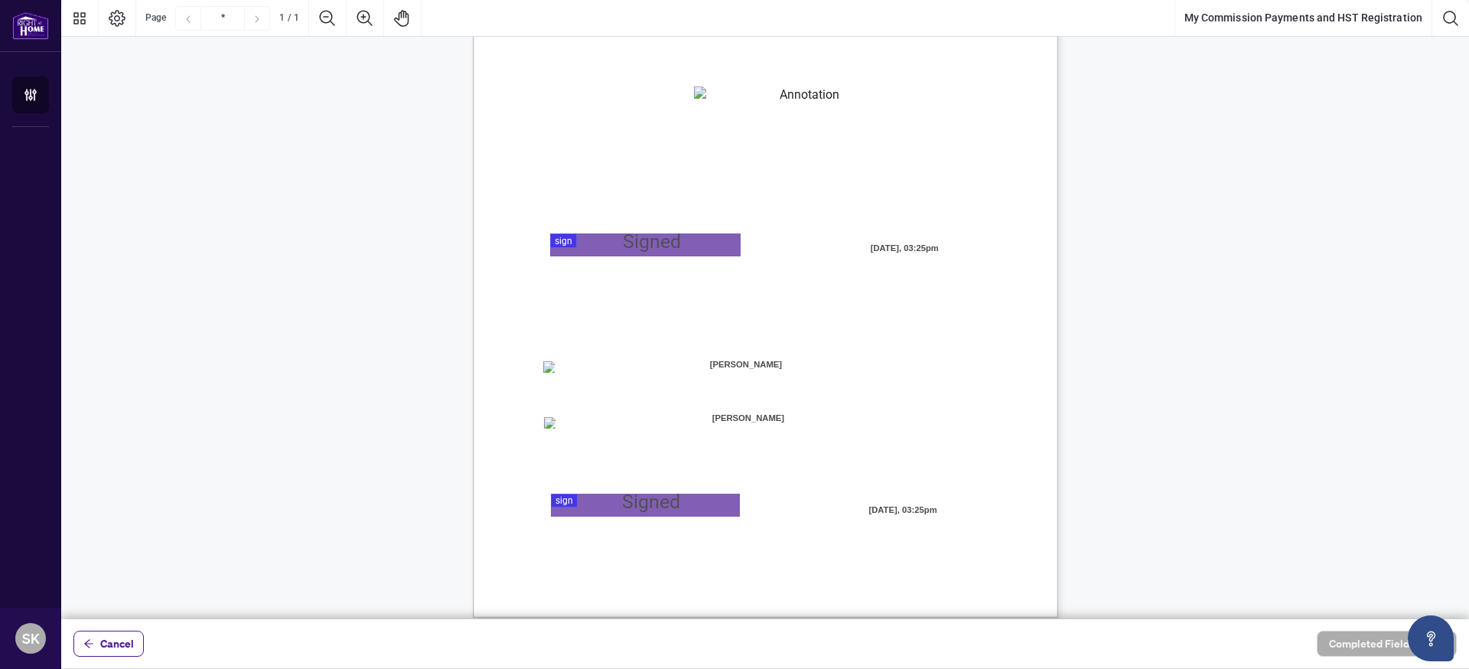
scroll to position [206, 0]
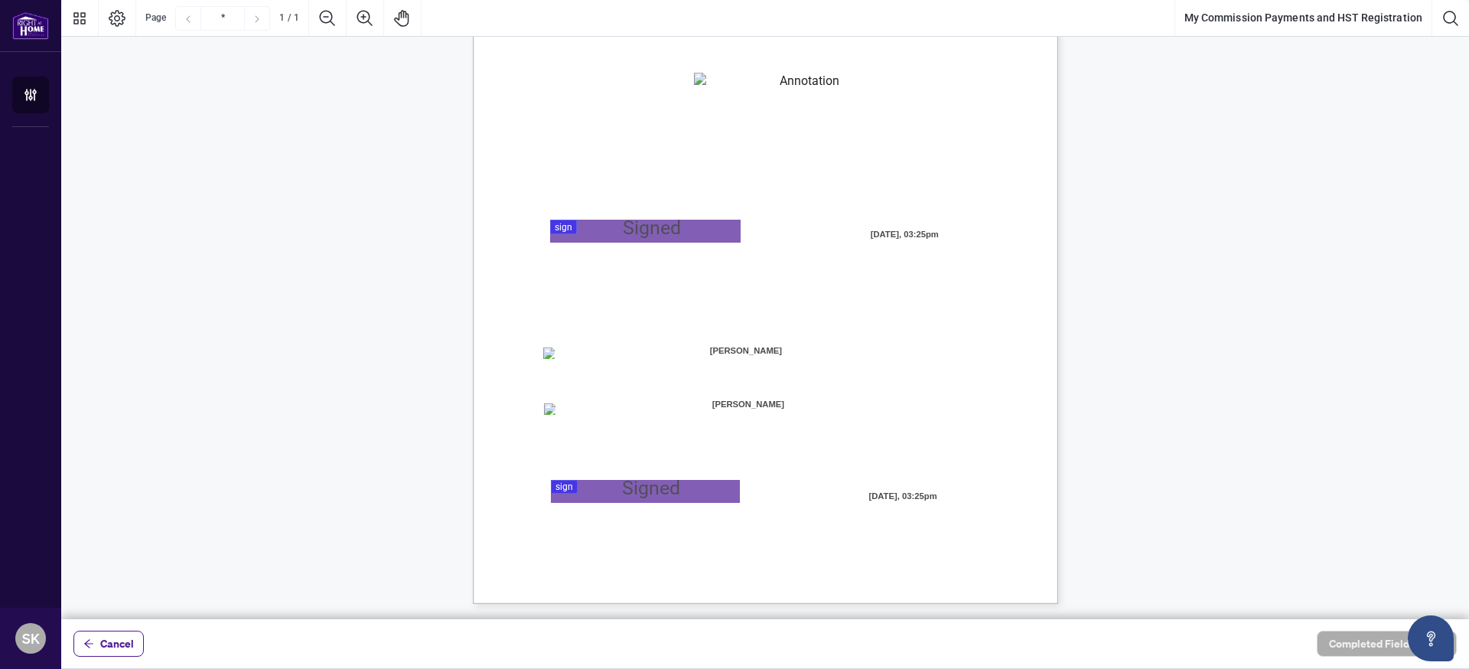
click at [771, 352] on span "[PERSON_NAME]" at bounding box center [746, 351] width 192 height 23
click at [104, 650] on span "Cancel" at bounding box center [117, 643] width 34 height 24
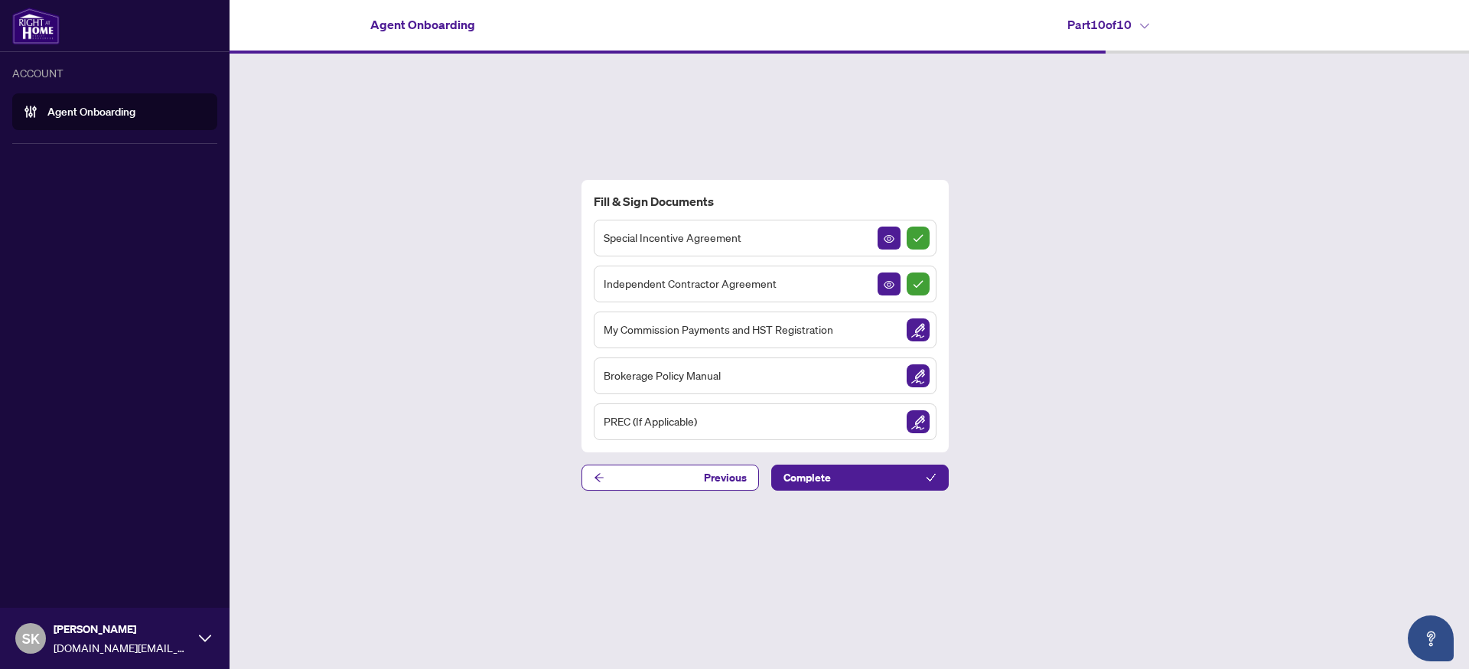
click at [75, 119] on link "Agent Onboarding" at bounding box center [91, 112] width 88 height 14
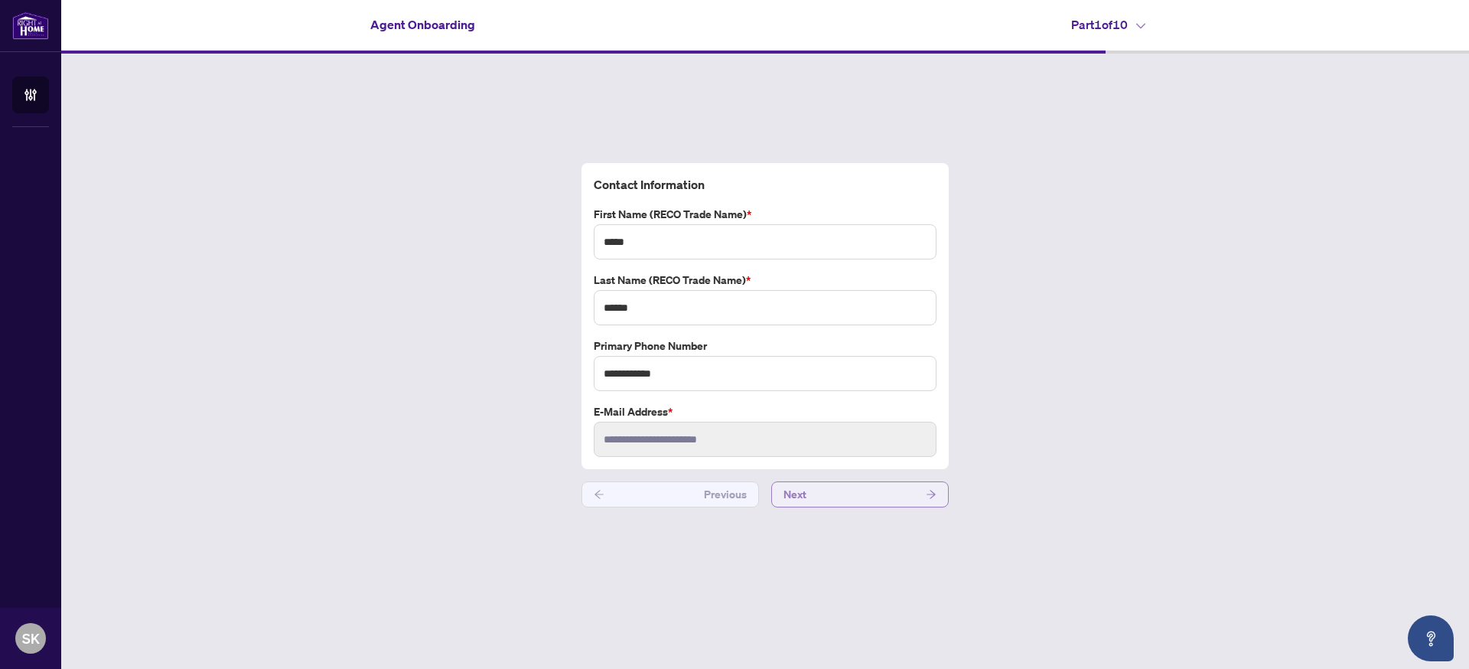
click at [904, 500] on button "Next" at bounding box center [860, 494] width 178 height 26
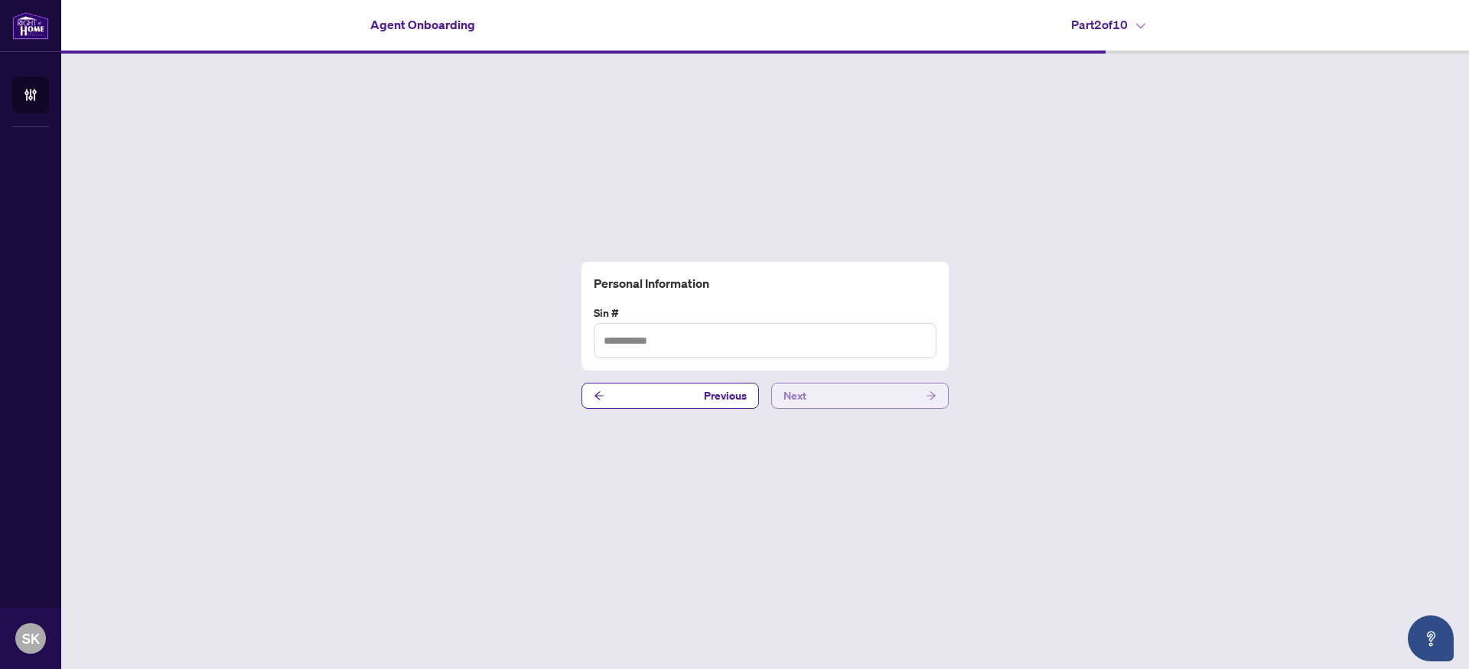
click at [883, 397] on button "Next" at bounding box center [860, 396] width 178 height 26
click at [882, 398] on button "Next" at bounding box center [860, 396] width 178 height 26
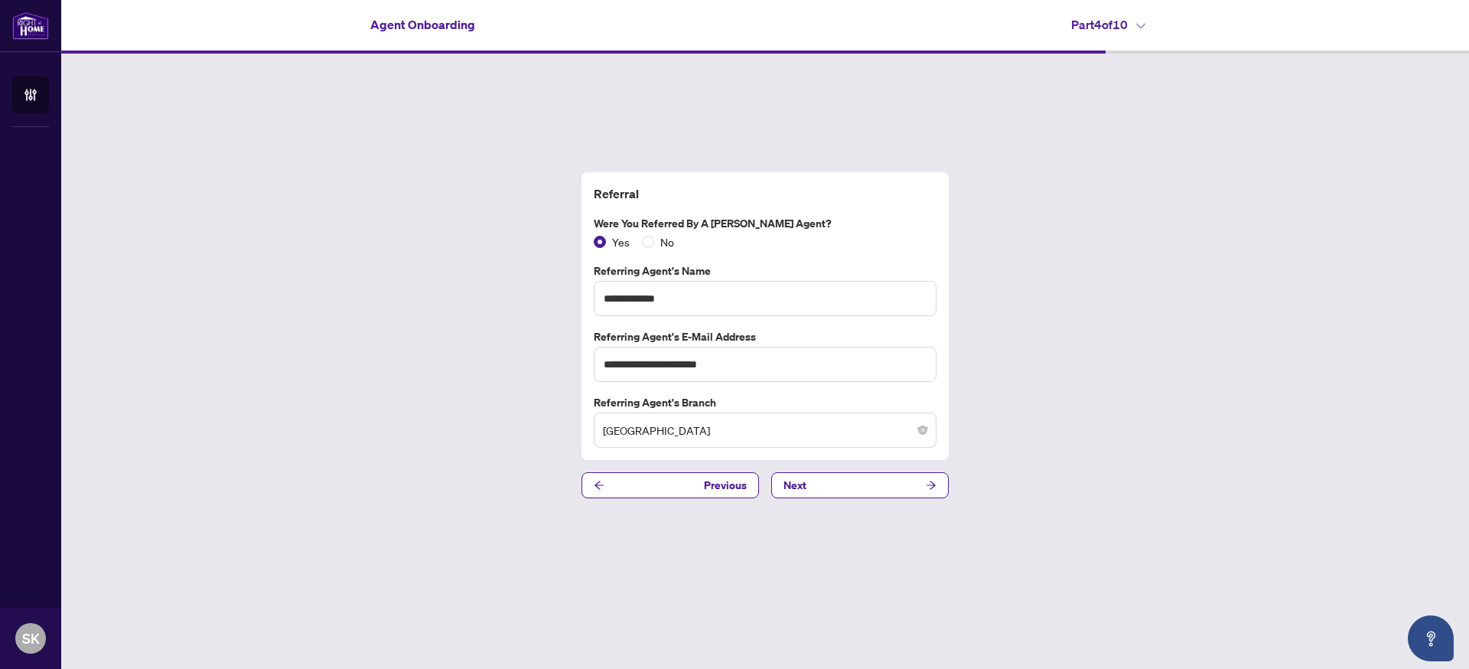
click at [858, 488] on button "Next" at bounding box center [860, 485] width 178 height 26
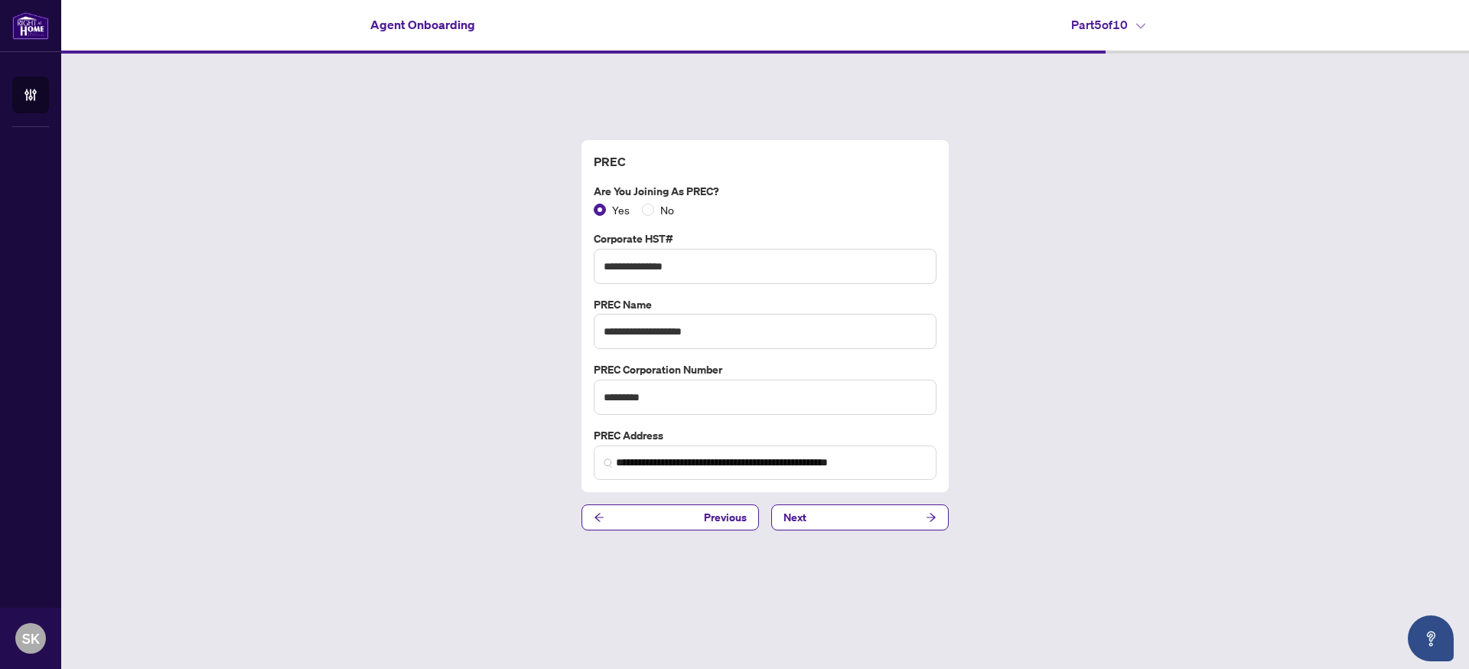
click at [854, 513] on button "Next" at bounding box center [860, 517] width 178 height 26
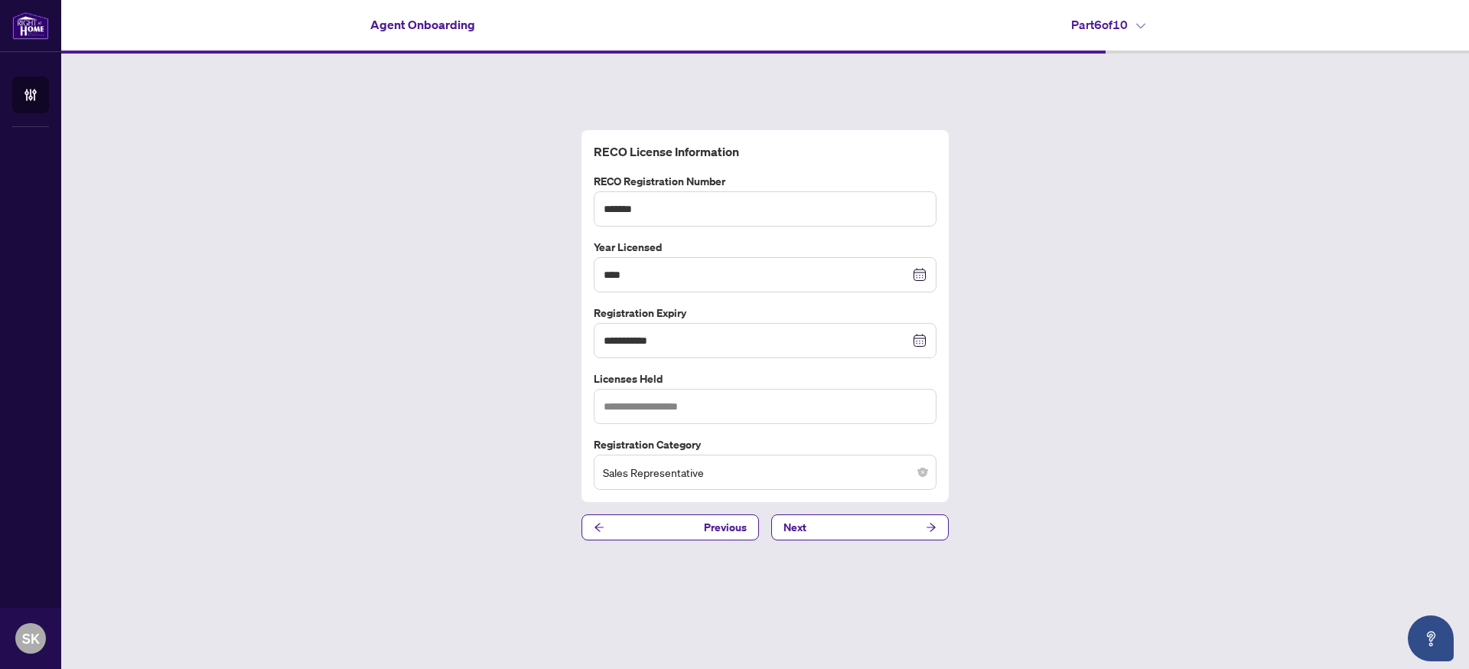
drag, startPoint x: 876, startPoint y: 523, endPoint x: 864, endPoint y: 520, distance: 12.6
click at [876, 523] on button "Next" at bounding box center [860, 527] width 178 height 26
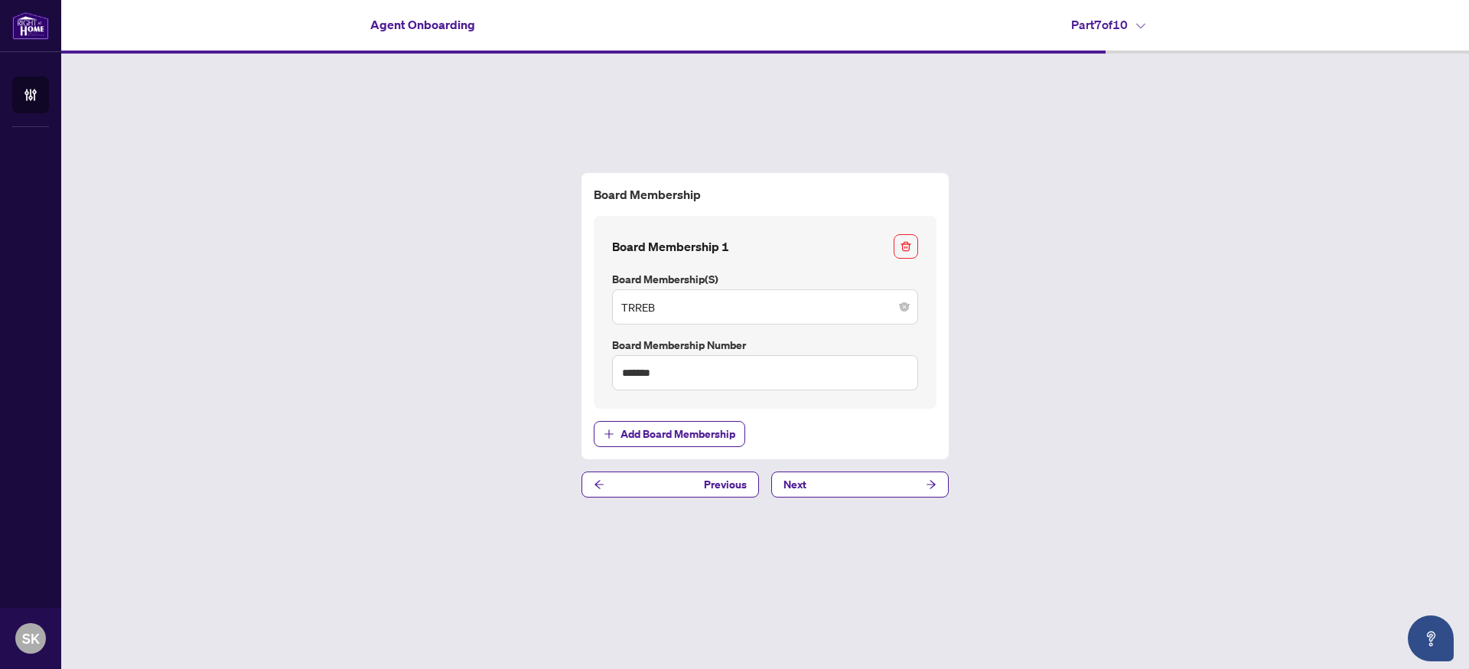
click at [867, 490] on button "Next" at bounding box center [860, 484] width 178 height 26
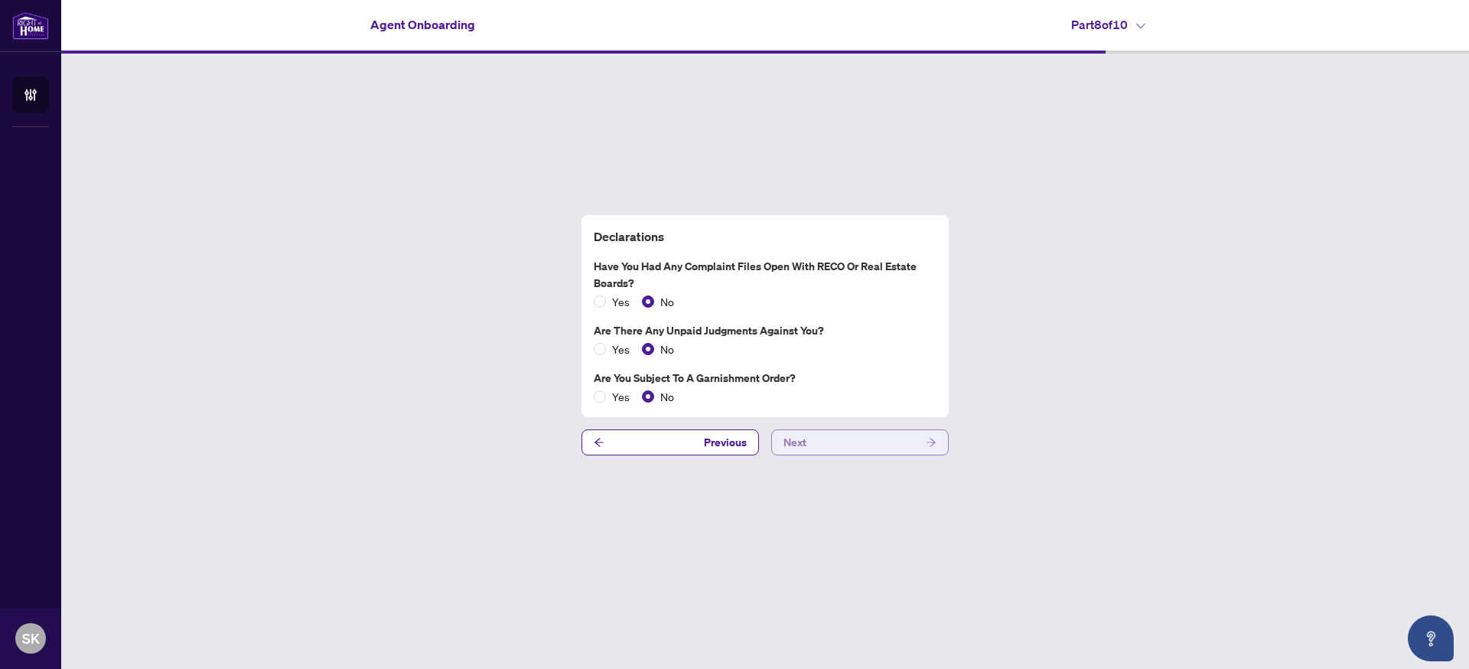
click at [897, 448] on button "Next" at bounding box center [860, 442] width 178 height 26
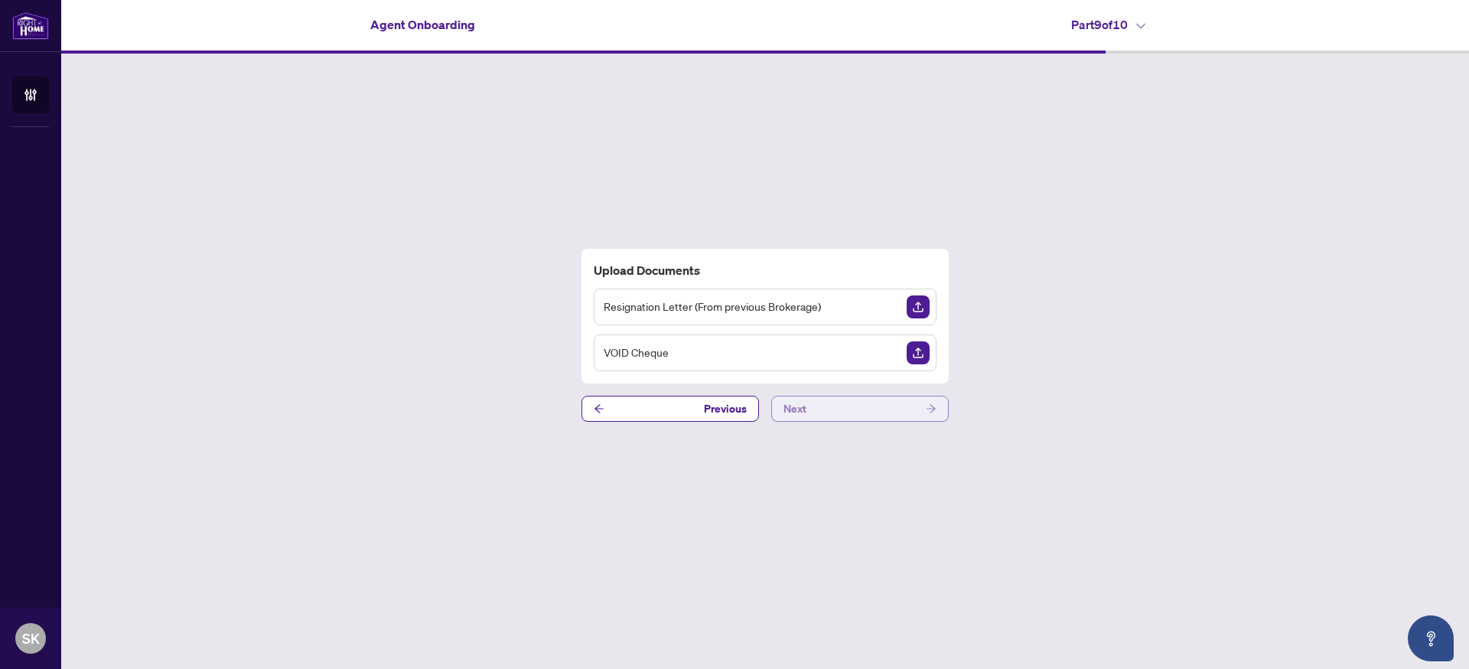
click at [892, 413] on button "Next" at bounding box center [860, 409] width 178 height 26
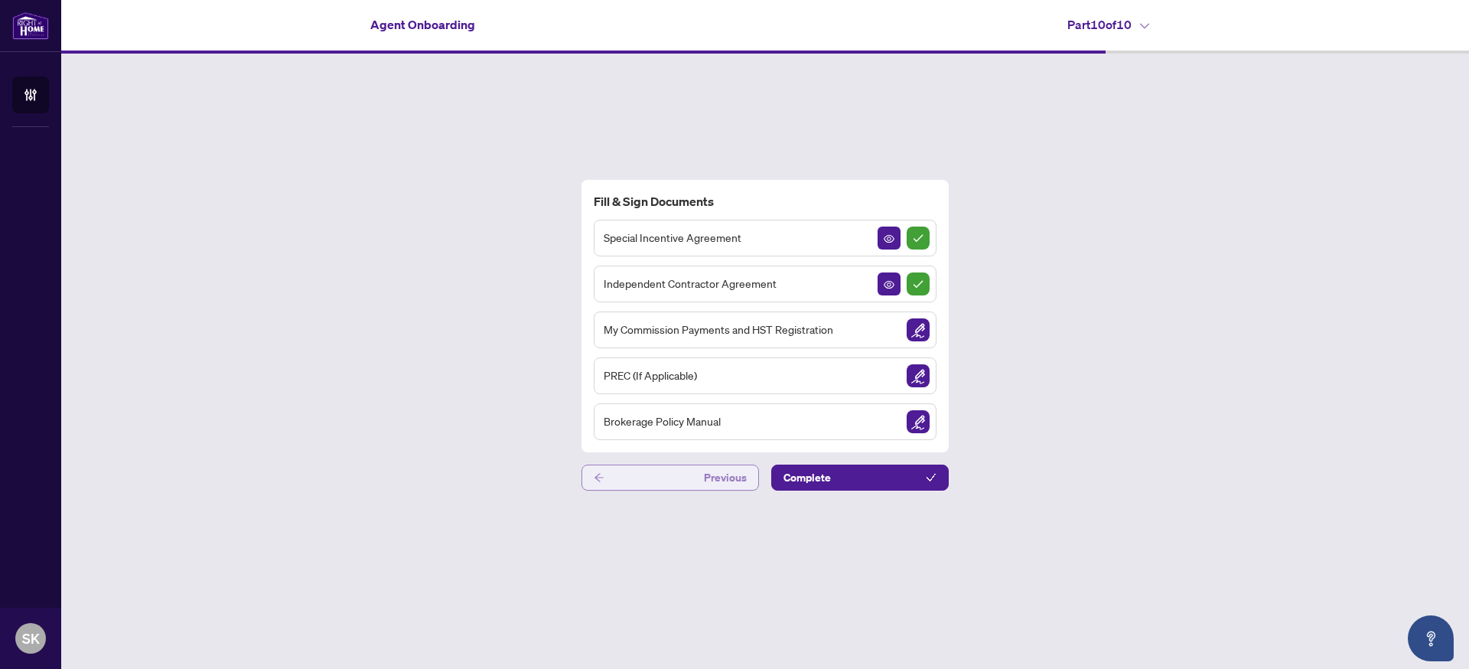
click at [710, 473] on span "Previous" at bounding box center [725, 477] width 43 height 24
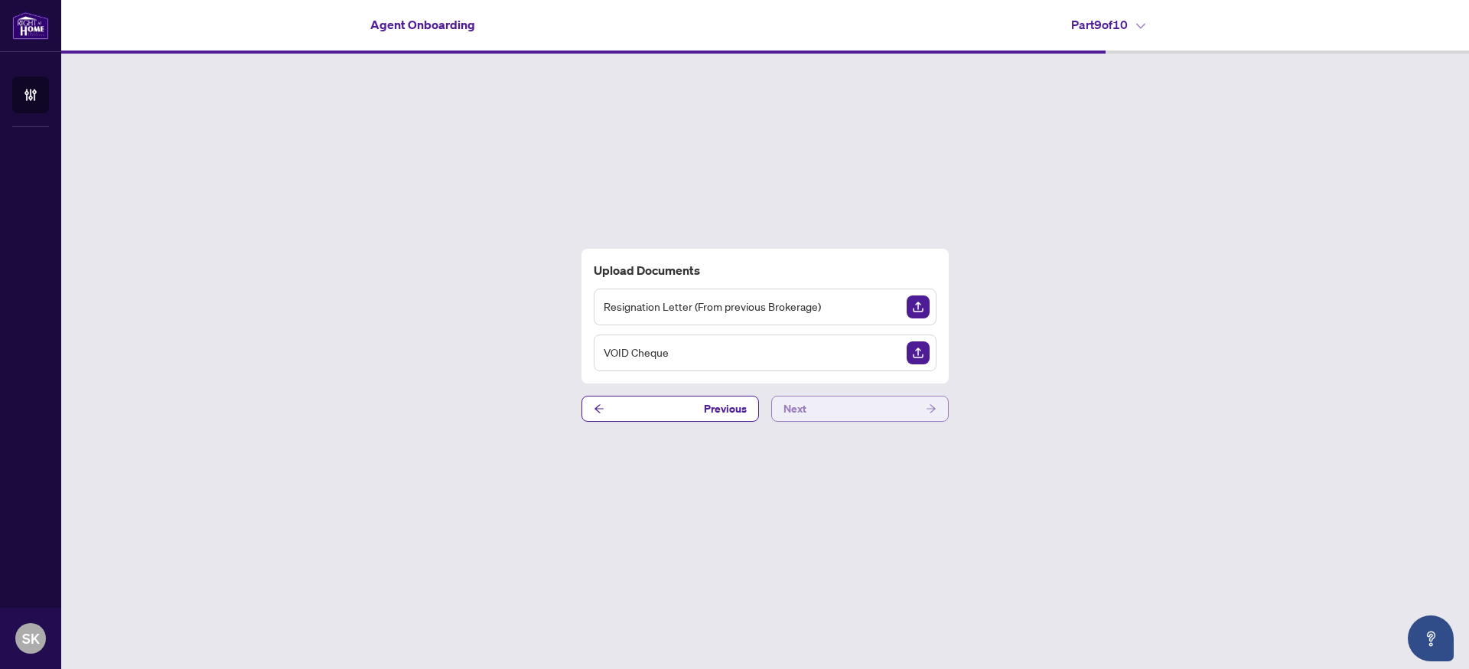
click at [870, 404] on button "Next" at bounding box center [860, 409] width 178 height 26
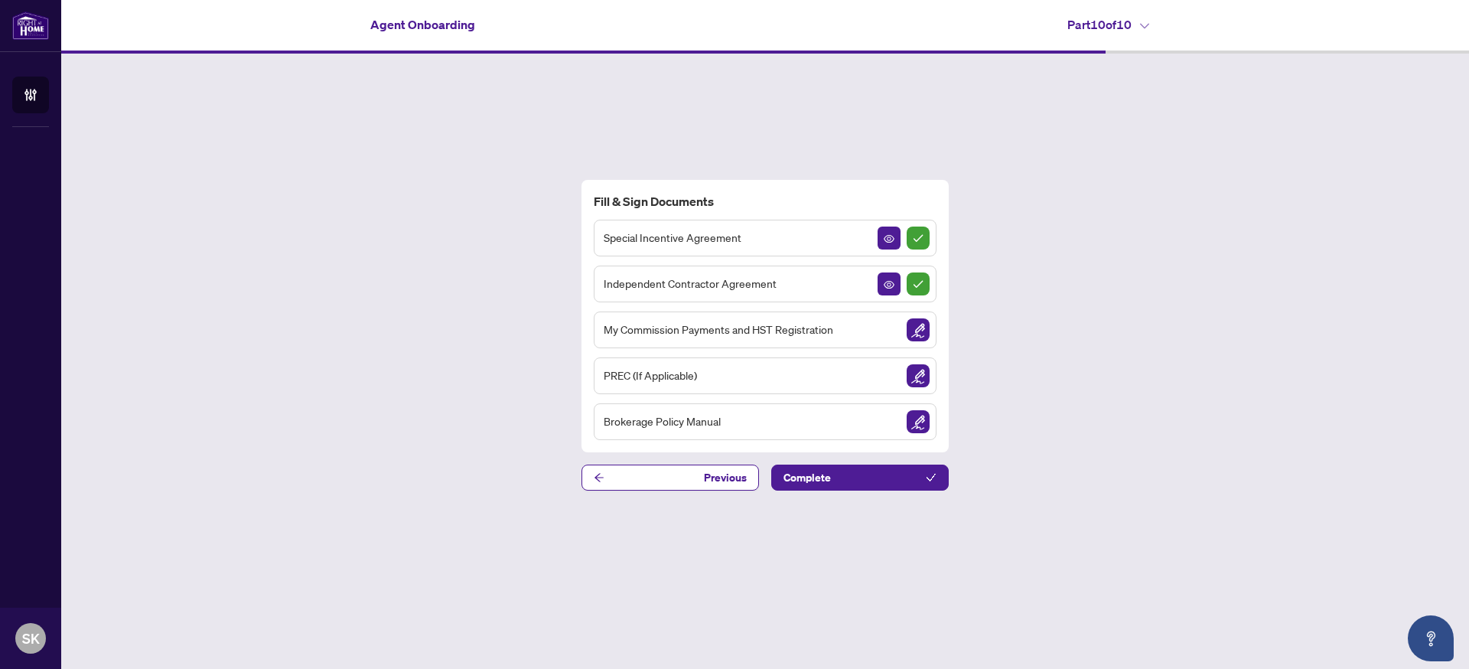
click at [753, 380] on div "PREC (If Applicable)" at bounding box center [765, 375] width 343 height 37
click at [919, 416] on img "Sign Document" at bounding box center [918, 421] width 23 height 23
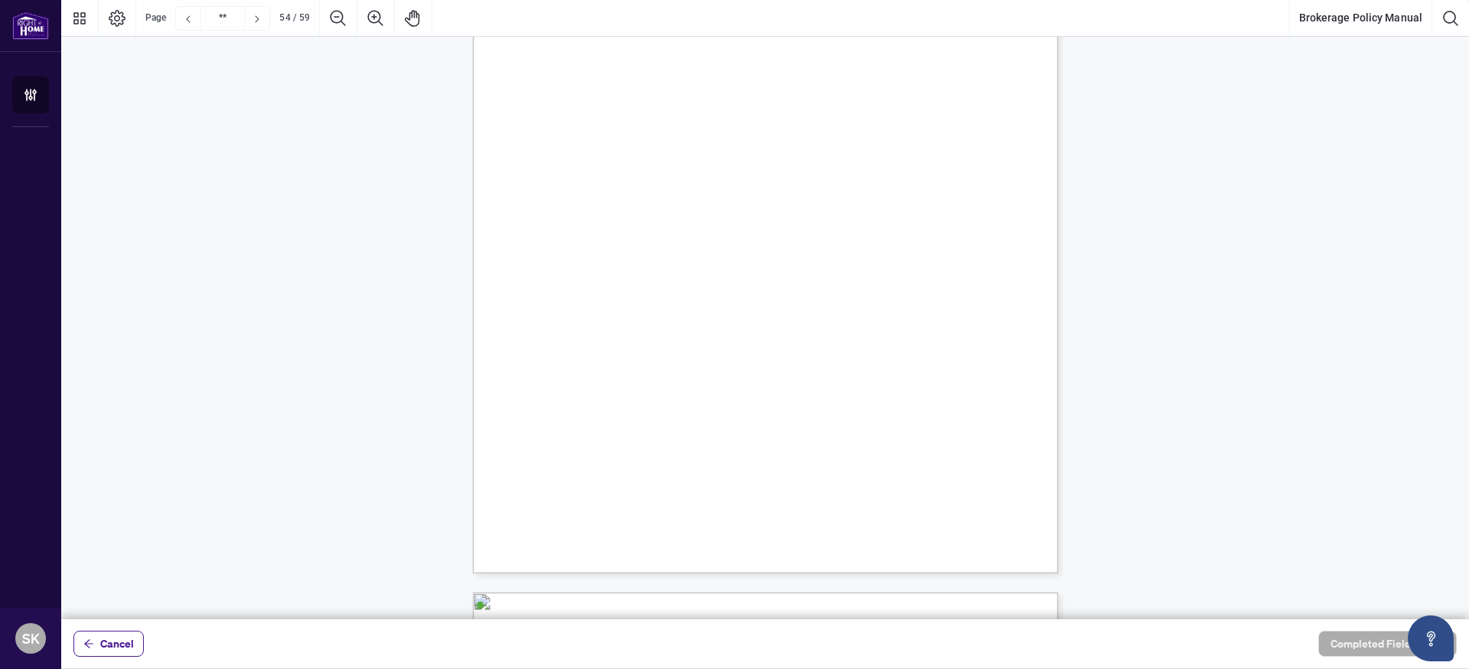
scroll to position [41410, 0]
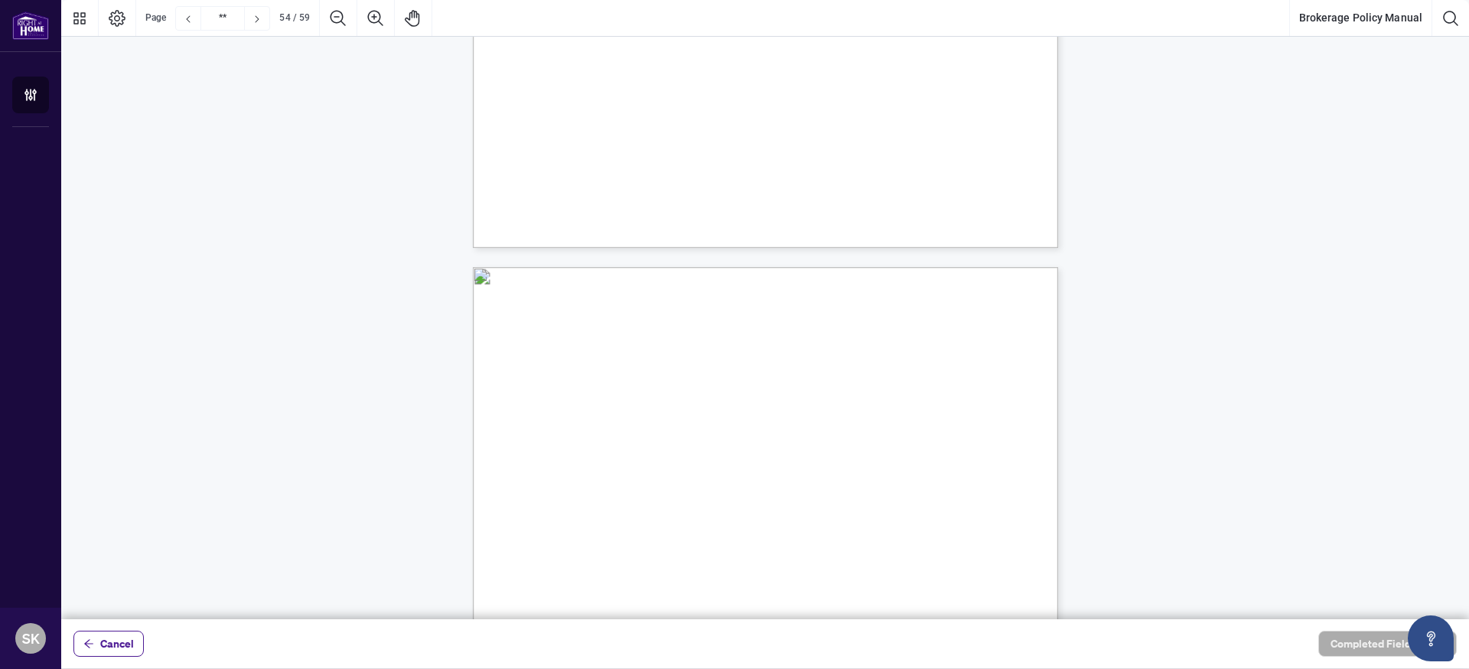
type input "**"
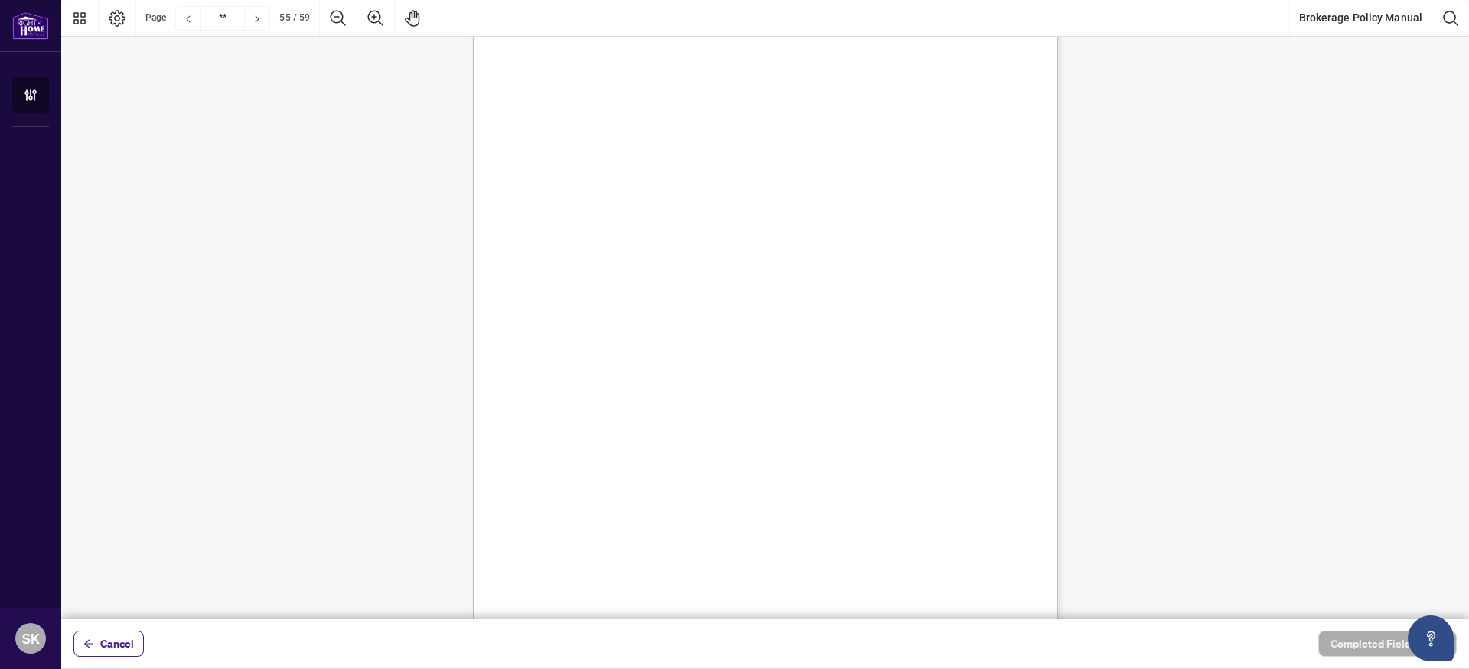
drag, startPoint x: 131, startPoint y: 650, endPoint x: 207, endPoint y: 629, distance: 78.5
click at [131, 650] on span "Cancel" at bounding box center [117, 643] width 34 height 24
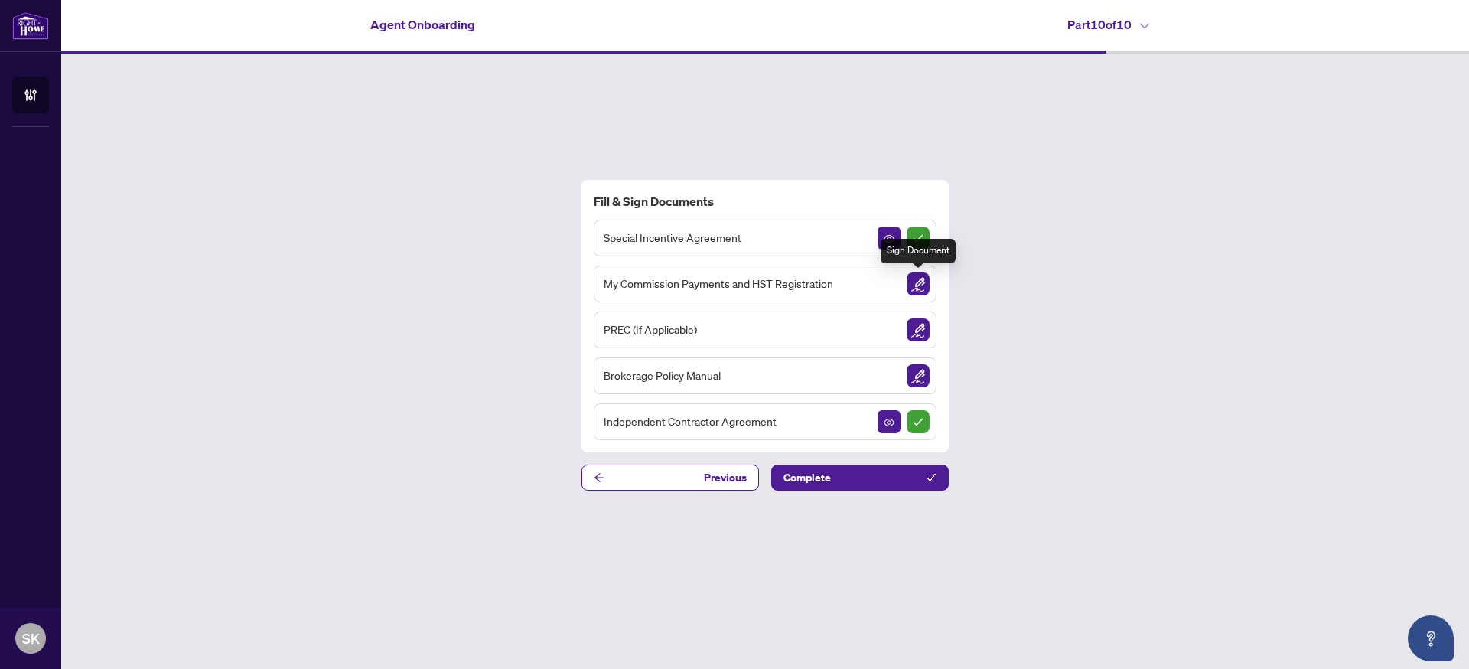
click at [919, 292] on img "Sign Document" at bounding box center [918, 283] width 23 height 23
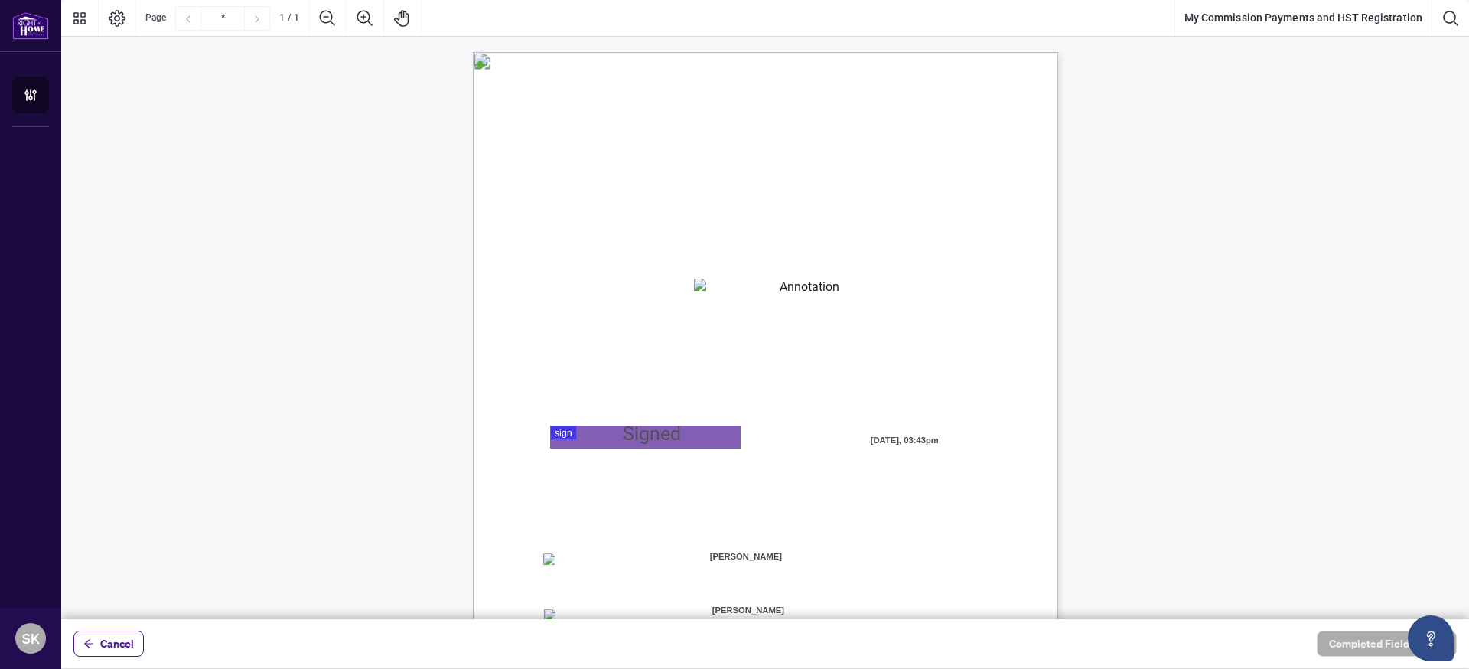
click at [722, 290] on textarea "01K2N82W0617PR3KA8X9DYAB9F" at bounding box center [804, 290] width 220 height 23
paste textarea "**********"
type textarea "**********"
click at [671, 434] on div at bounding box center [765, 309] width 1408 height 619
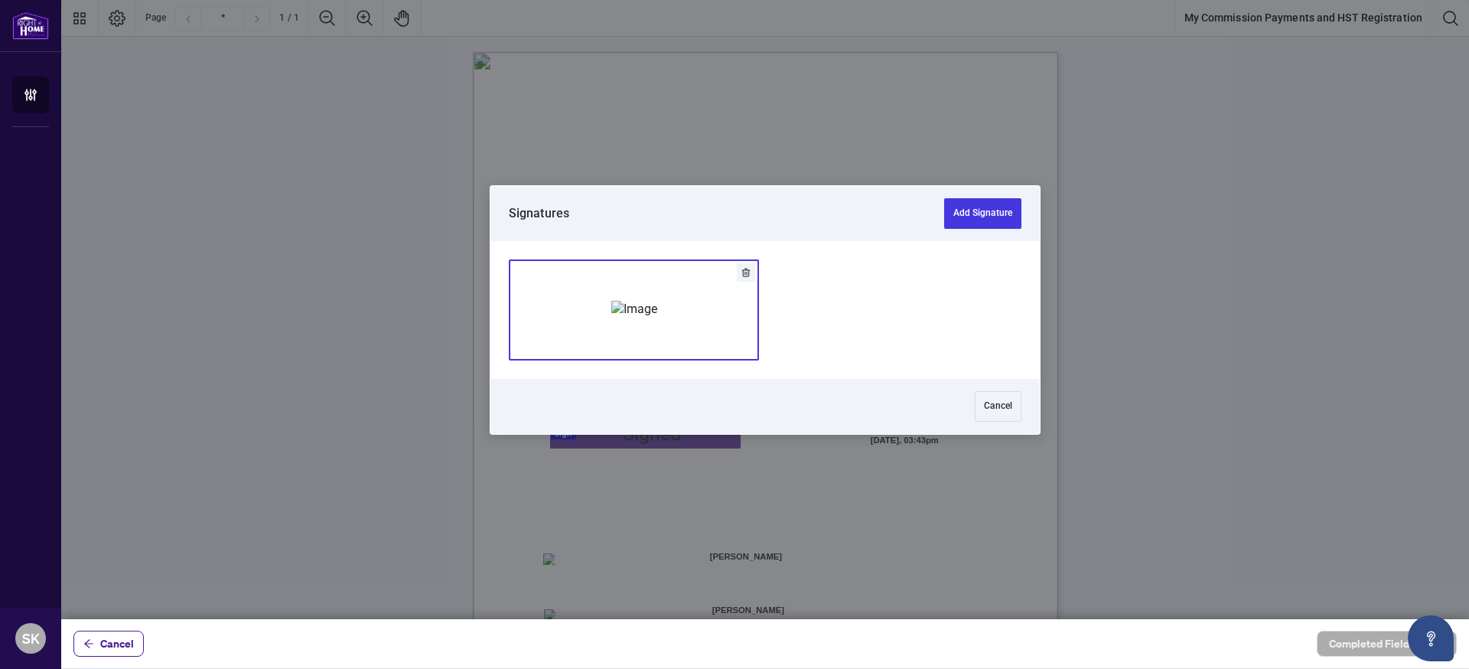
click at [657, 318] on img "Add Signature" at bounding box center [634, 309] width 46 height 17
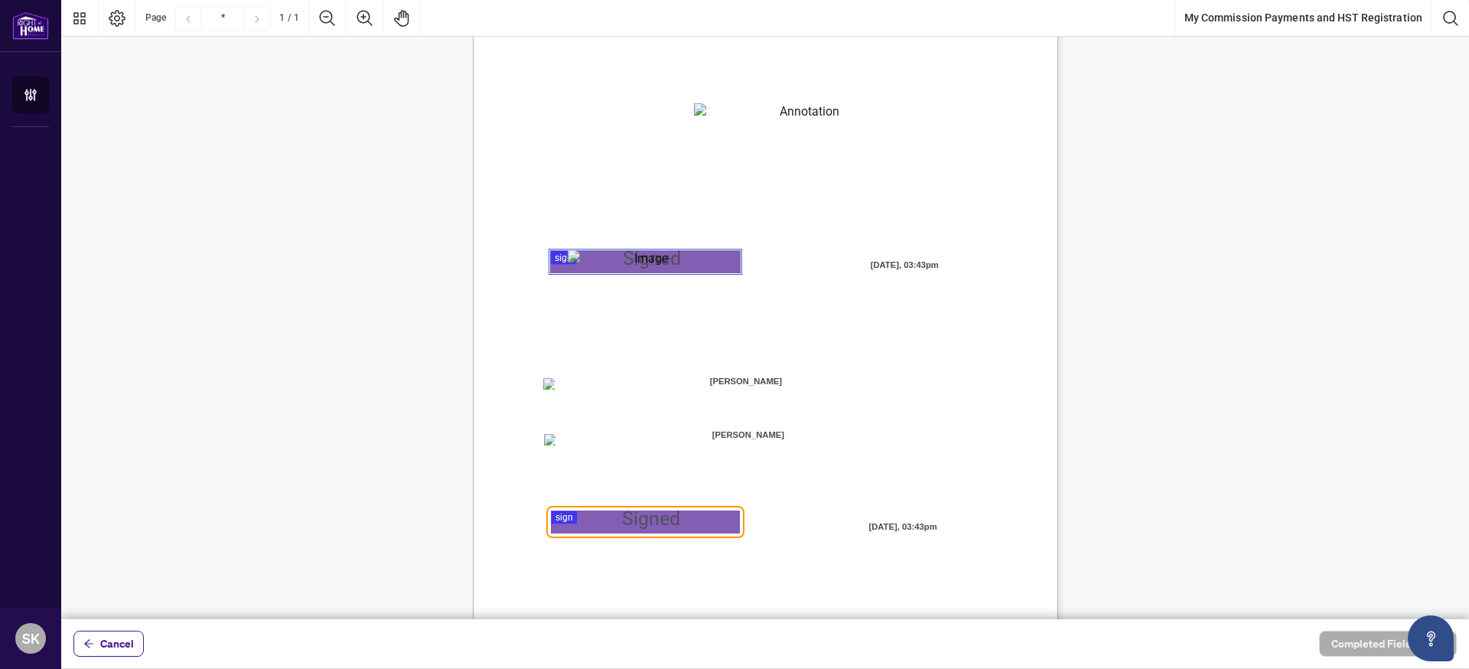
scroll to position [206, 0]
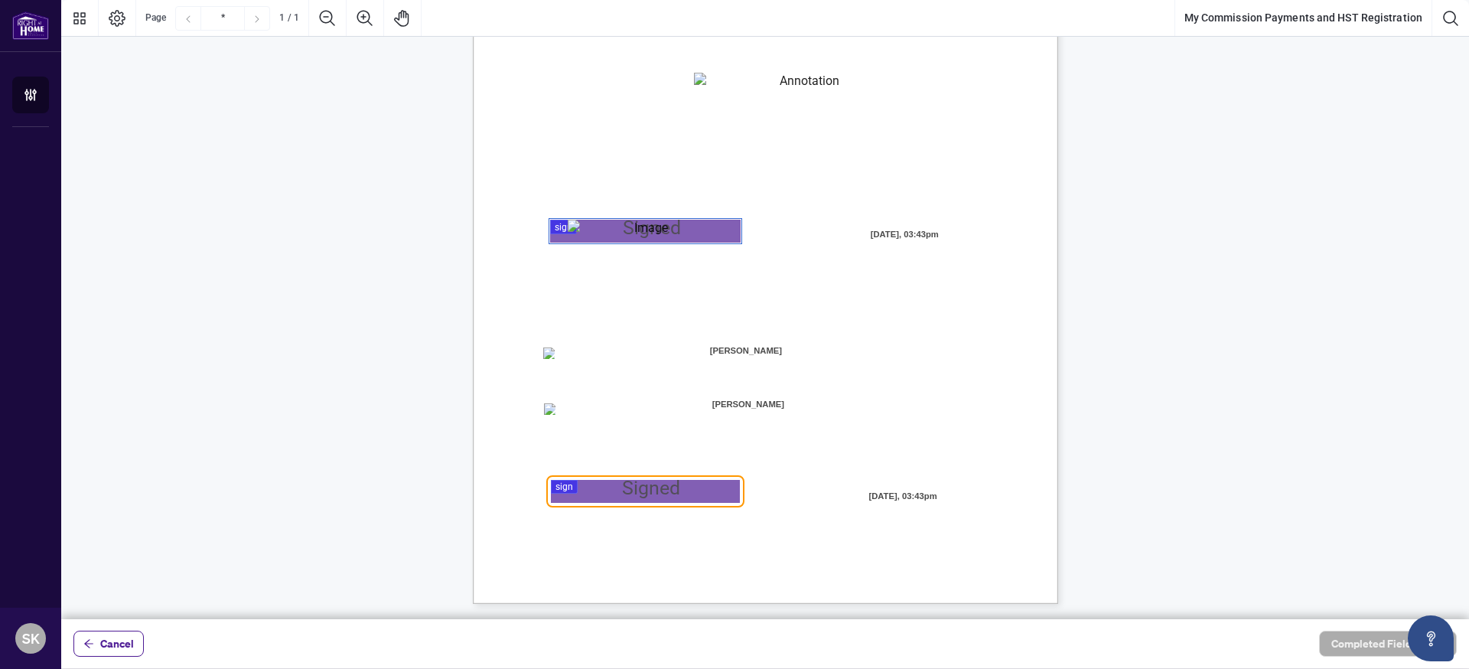
click at [724, 353] on span "[PERSON_NAME]" at bounding box center [746, 351] width 192 height 23
click at [622, 494] on div at bounding box center [765, 309] width 1408 height 619
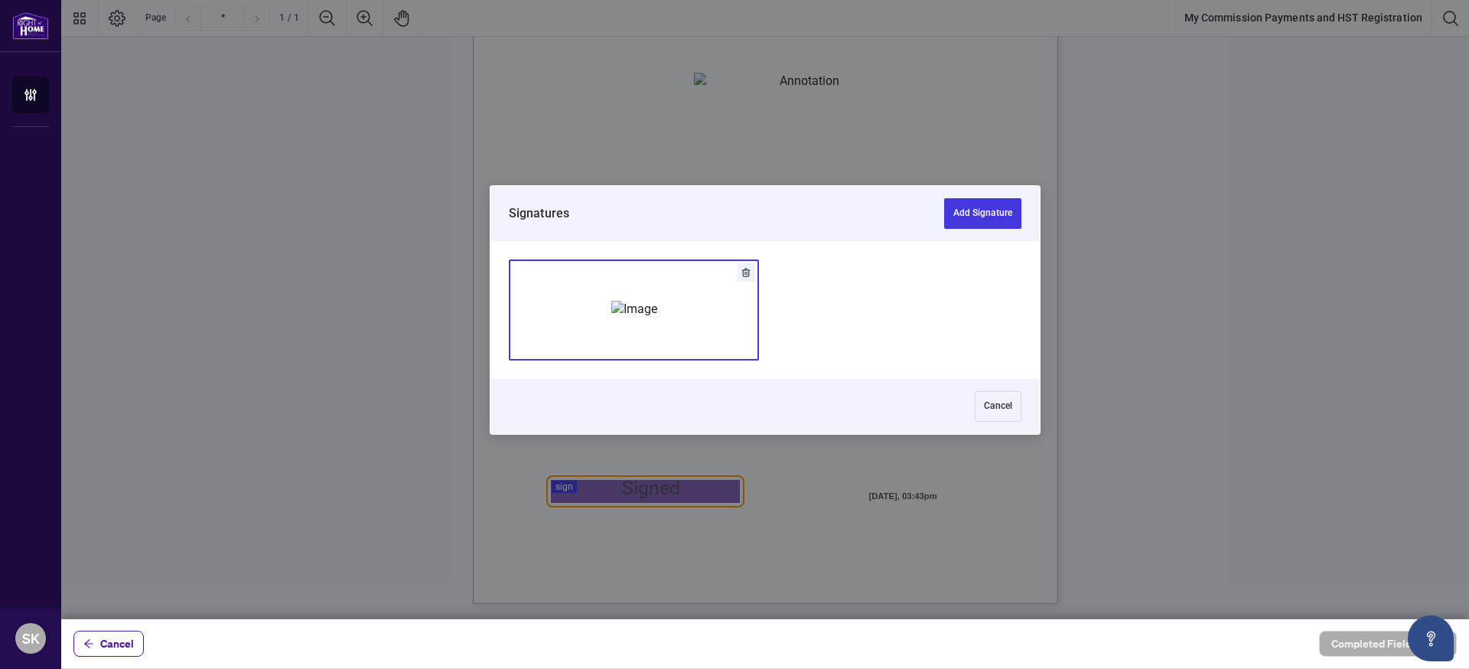
click at [657, 301] on img "Add Signature" at bounding box center [634, 309] width 46 height 17
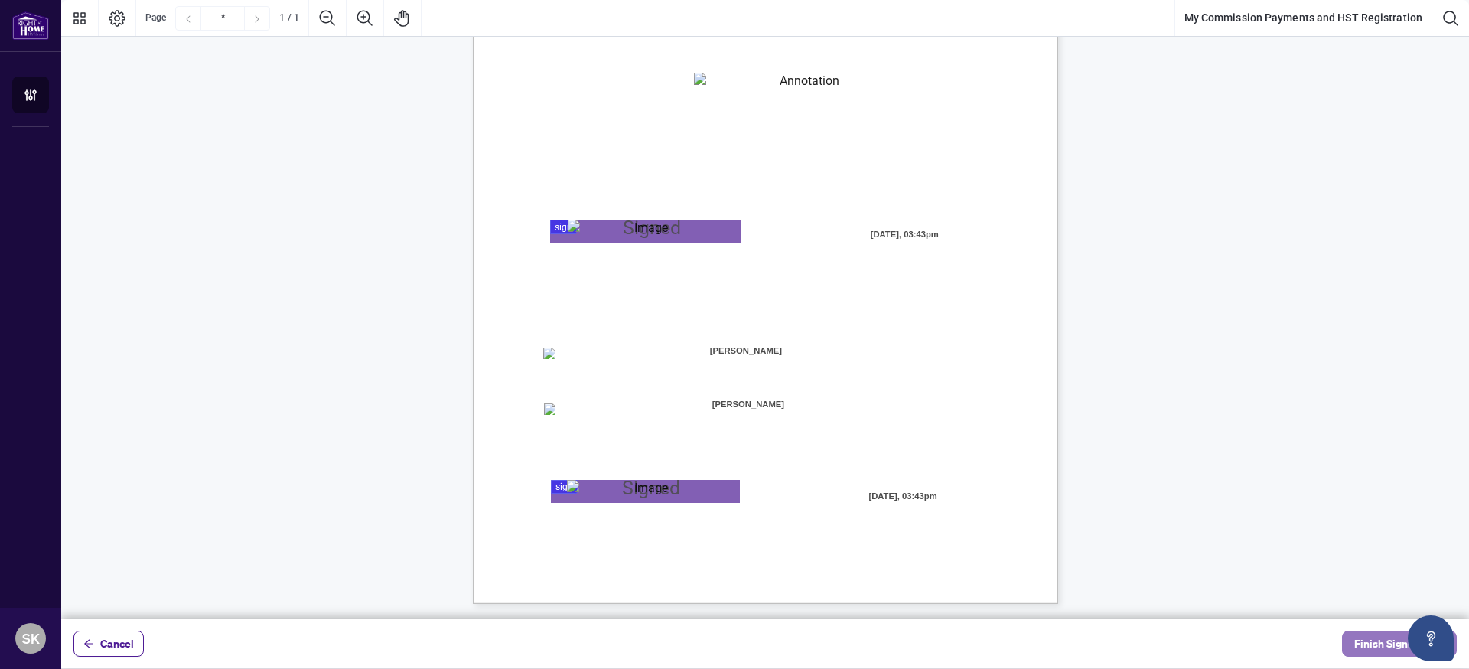
click at [1365, 644] on span "Finish Signing" at bounding box center [1389, 643] width 69 height 24
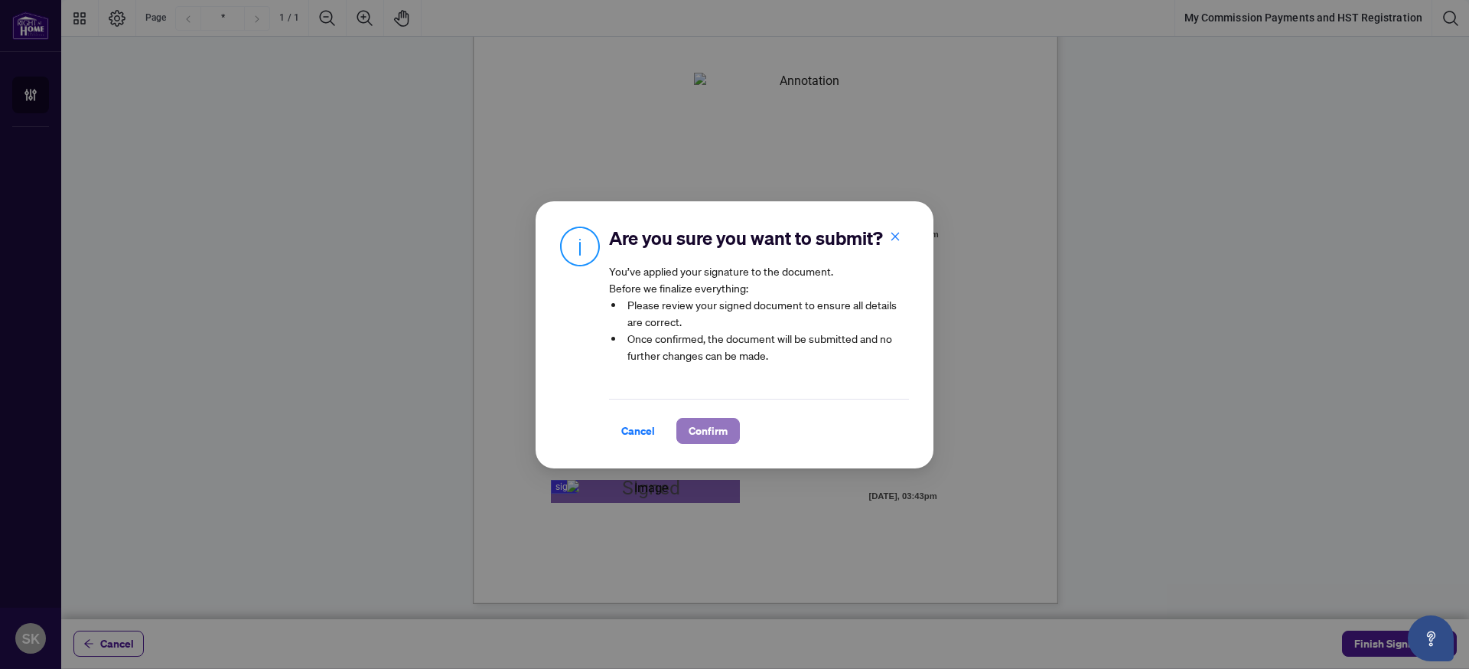
click at [719, 435] on span "Confirm" at bounding box center [708, 431] width 39 height 24
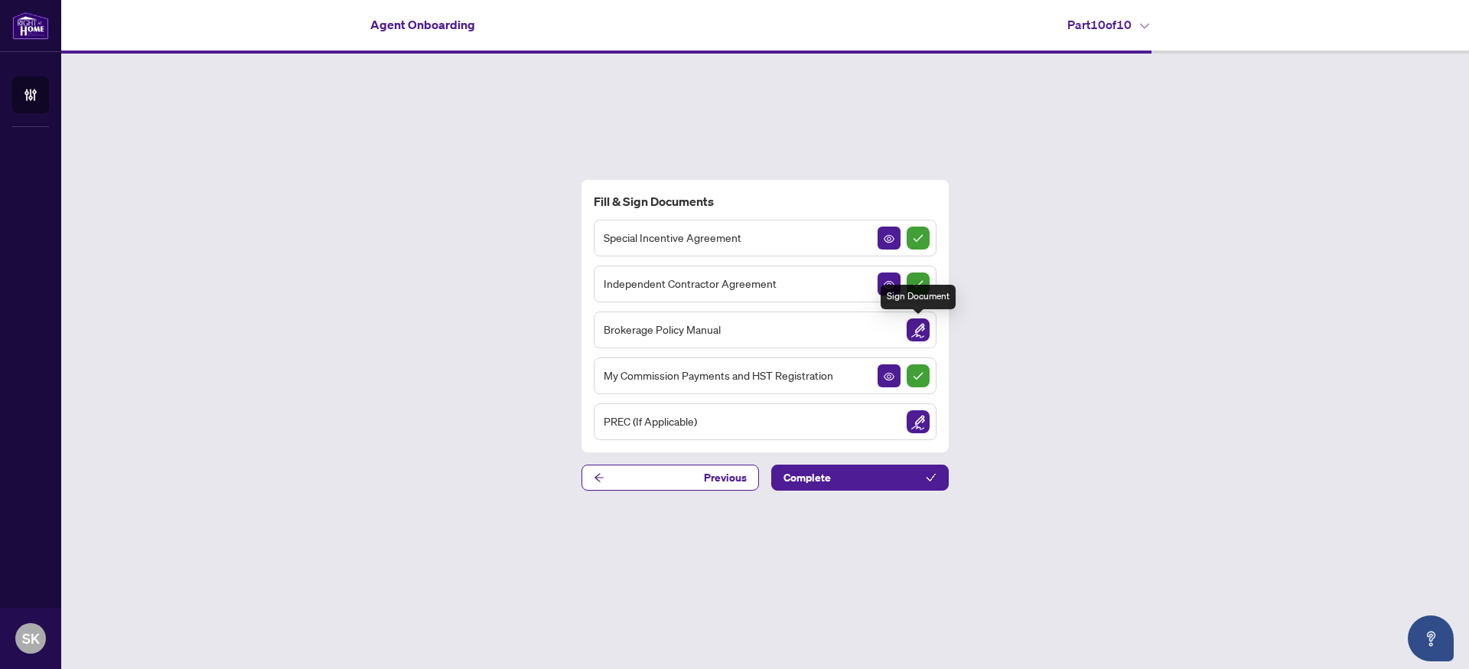
click at [914, 331] on img "Sign Document" at bounding box center [918, 329] width 23 height 23
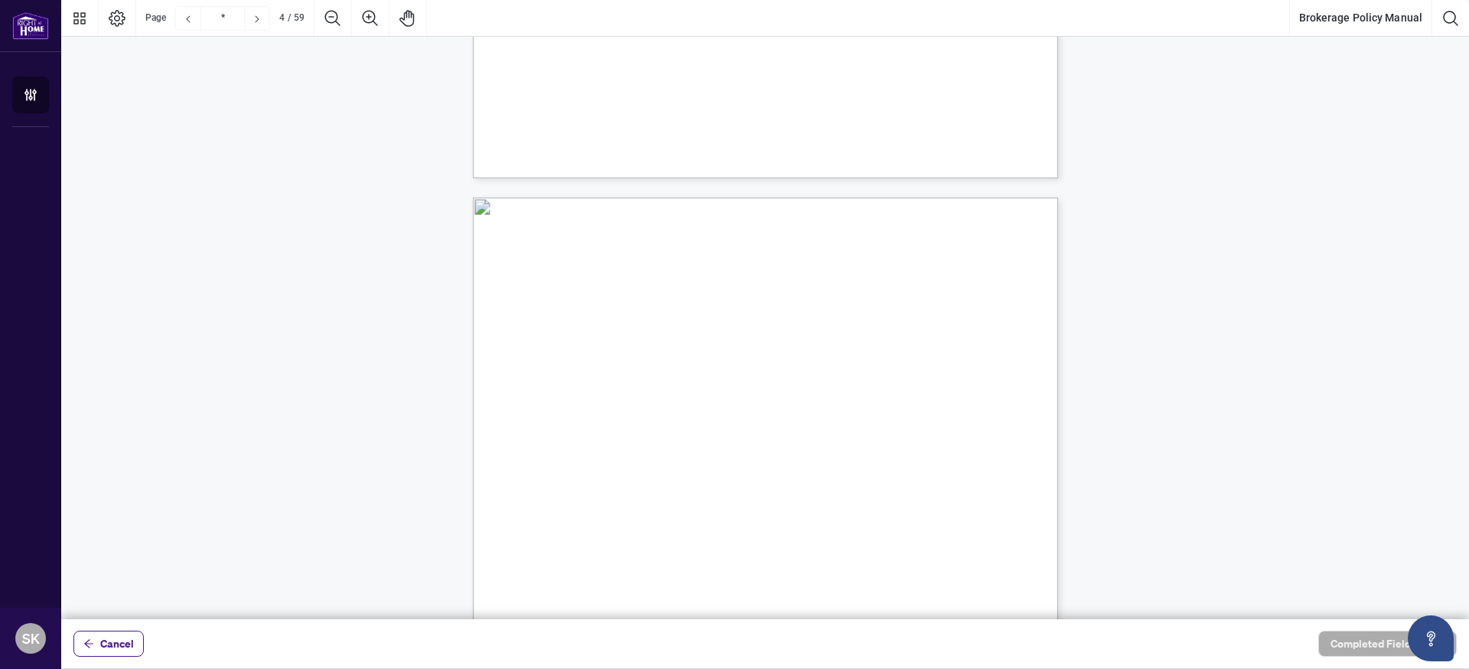
scroll to position [813, 0]
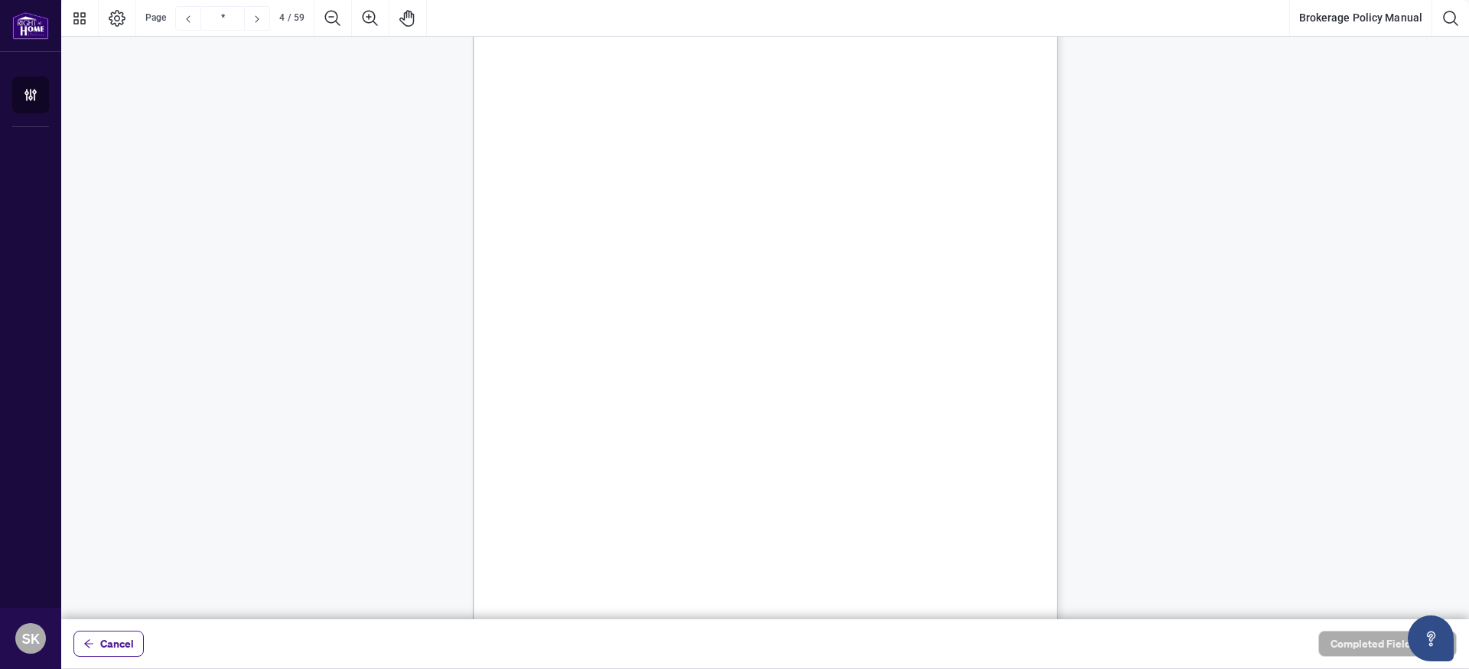
type input "*"
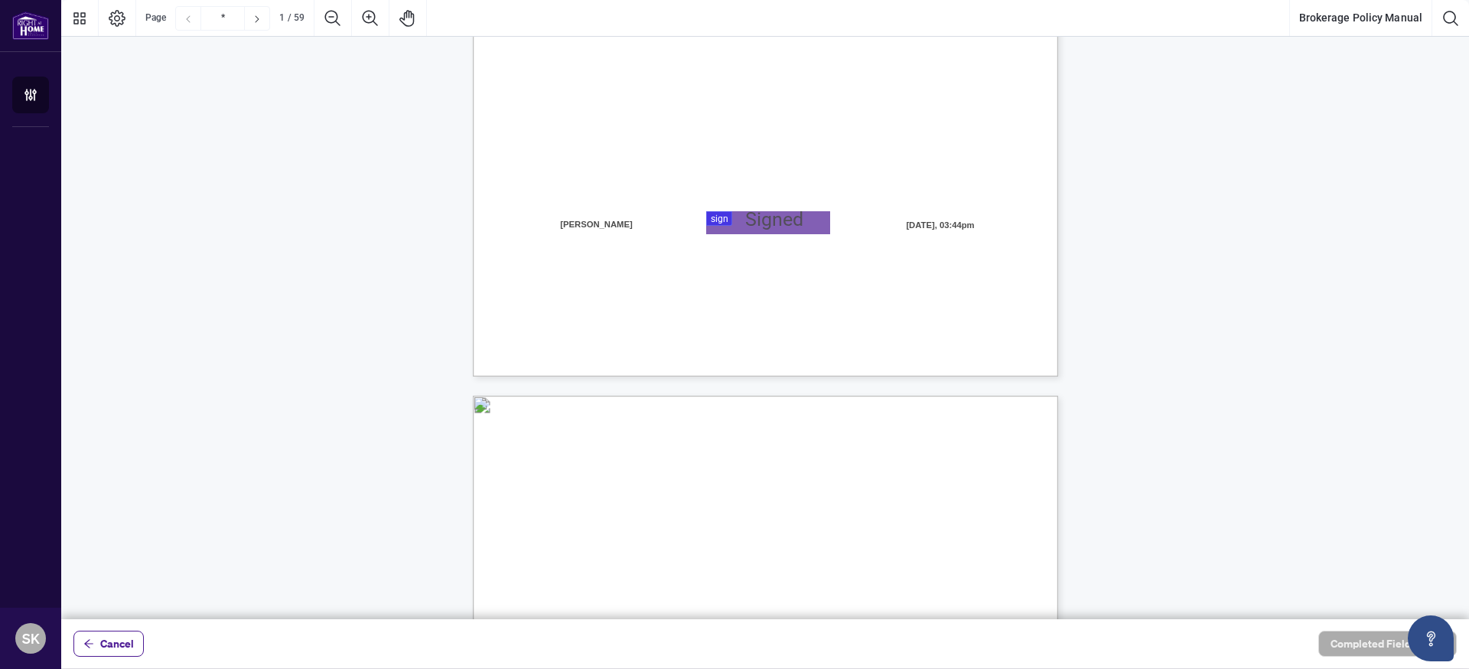
scroll to position [440, 0]
click at [785, 225] on div at bounding box center [765, 309] width 1408 height 619
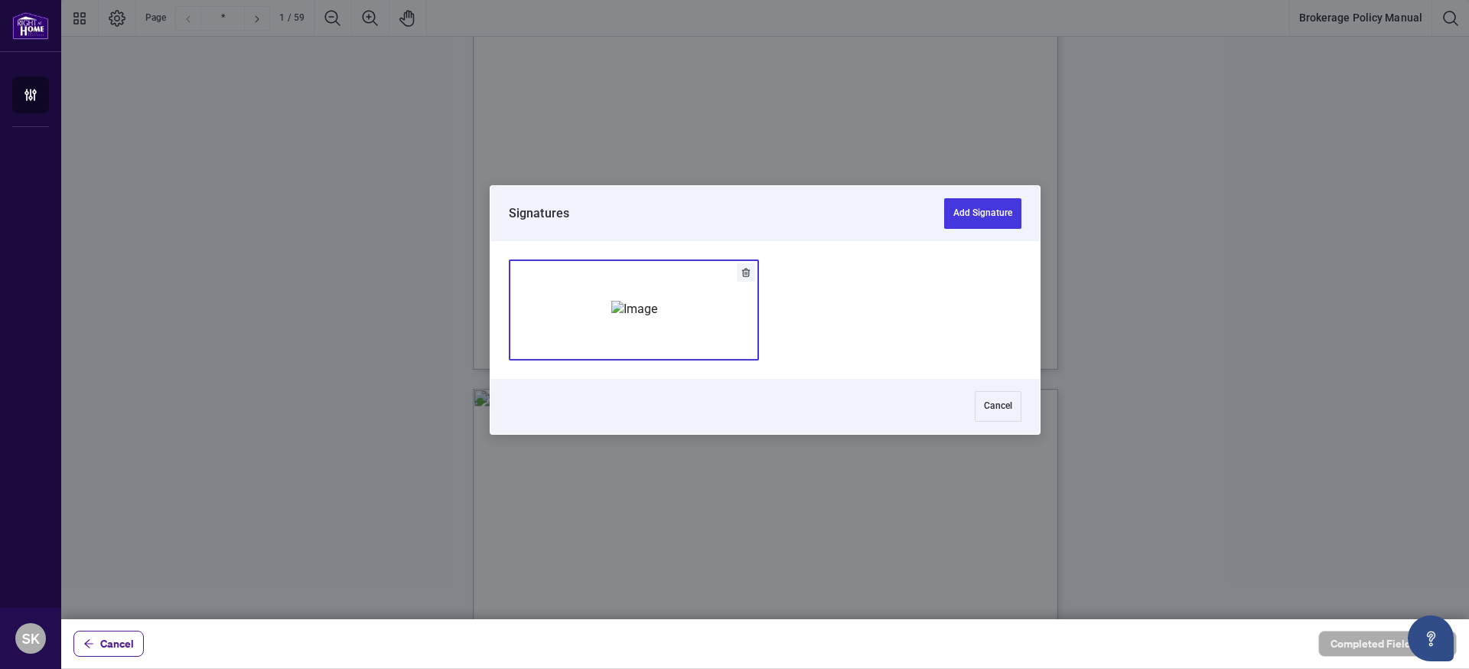
click at [657, 318] on img "Add Signature" at bounding box center [634, 309] width 46 height 17
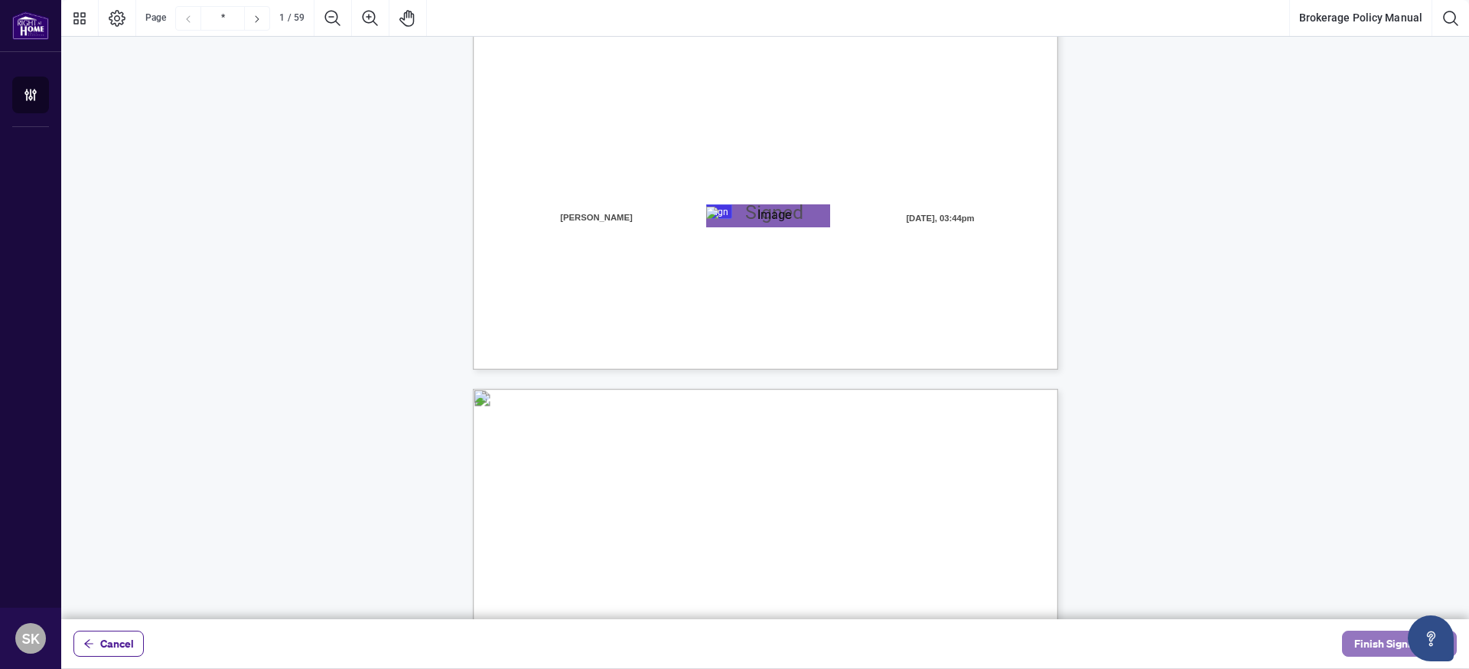
click at [1401, 645] on span "Finish Signing" at bounding box center [1389, 643] width 69 height 24
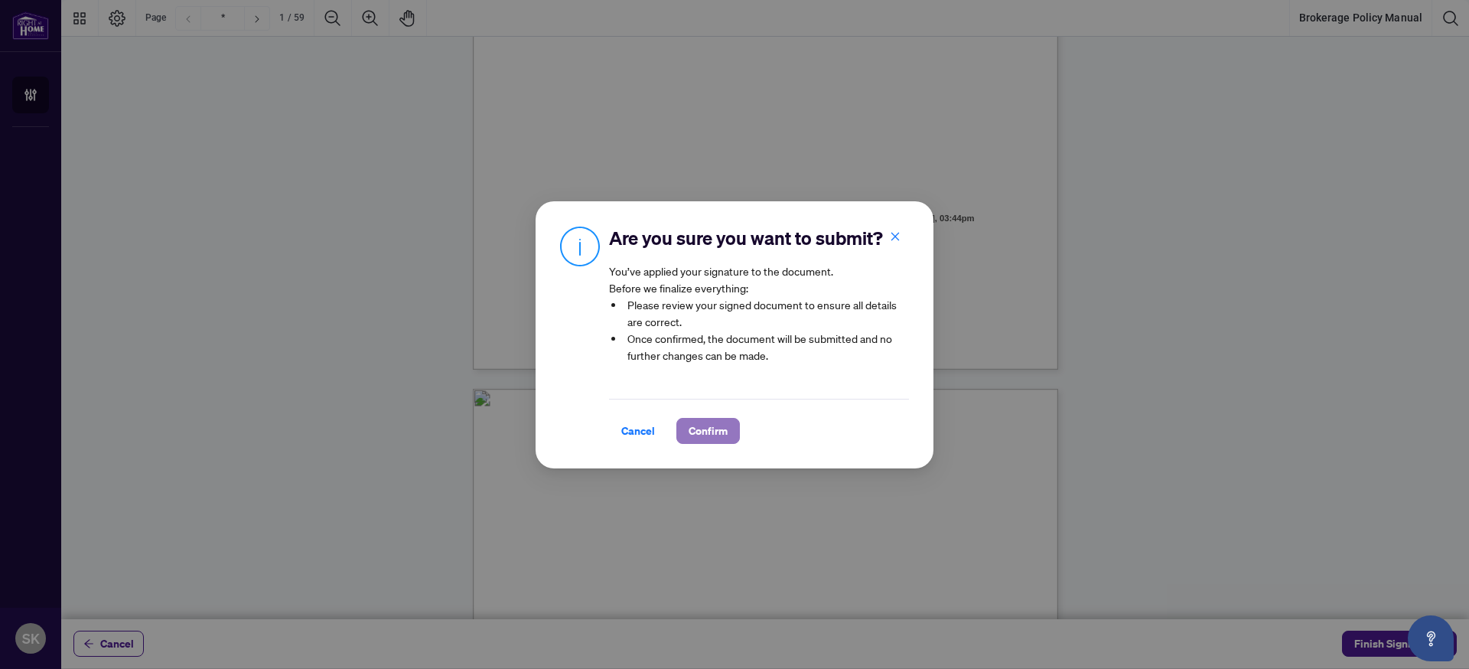
click at [718, 434] on span "Confirm" at bounding box center [708, 431] width 39 height 24
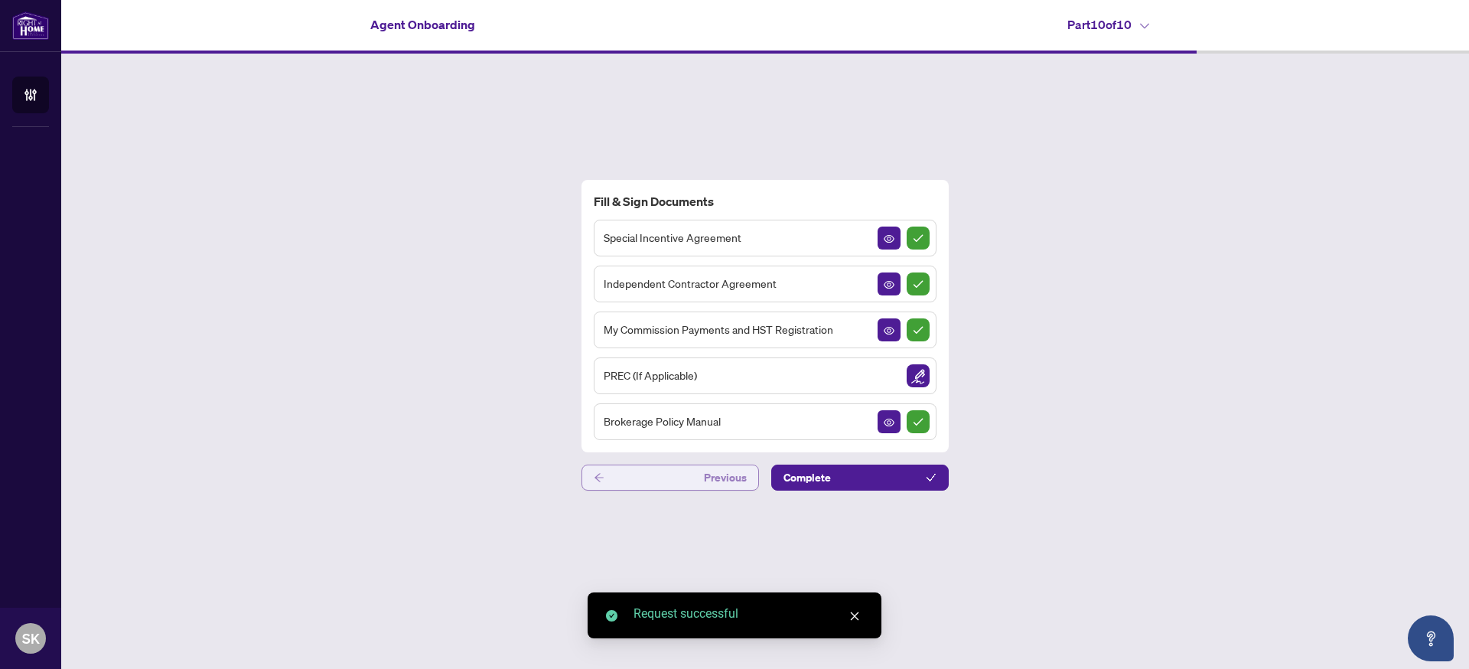
click at [634, 486] on button "Previous" at bounding box center [671, 478] width 178 height 26
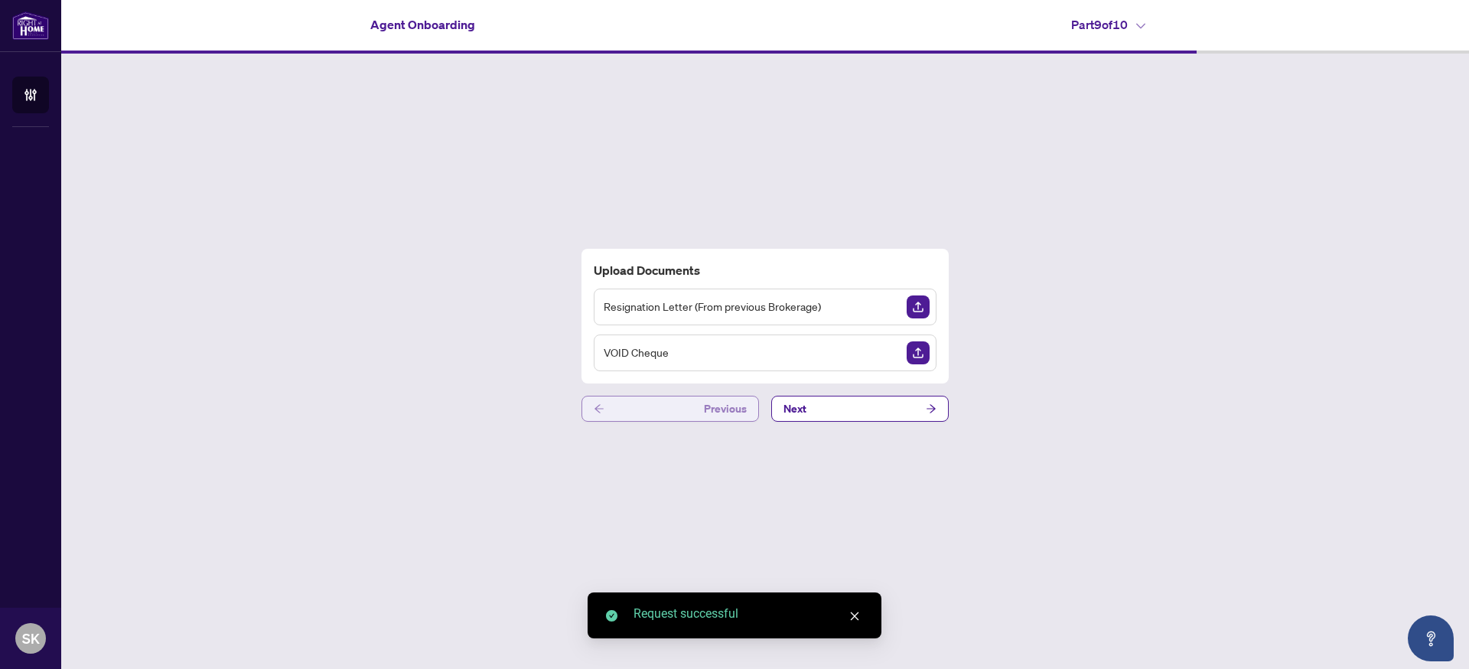
click at [643, 412] on button "Previous" at bounding box center [671, 409] width 178 height 26
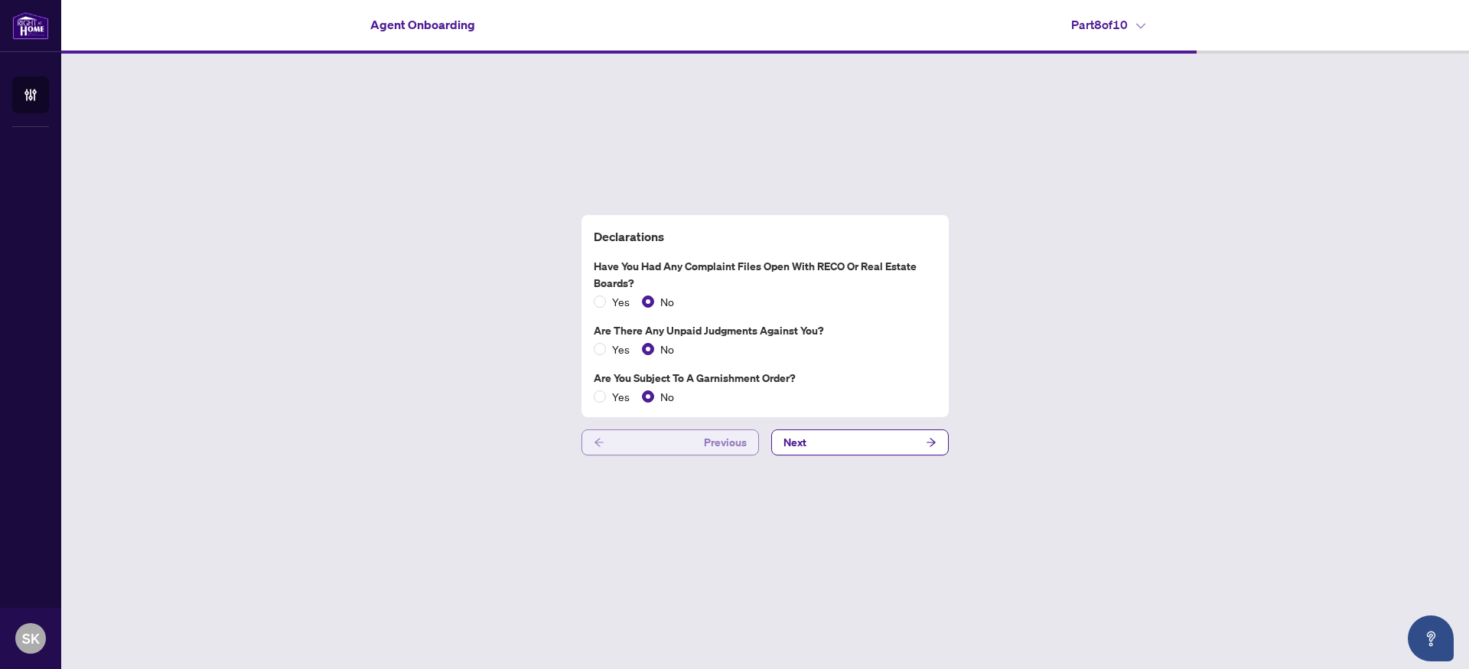
click at [643, 412] on div "Declarations Have you had any complaint files open with RECO or Real Estate Boa…" at bounding box center [765, 316] width 367 height 202
click at [632, 438] on button "Previous" at bounding box center [671, 442] width 178 height 26
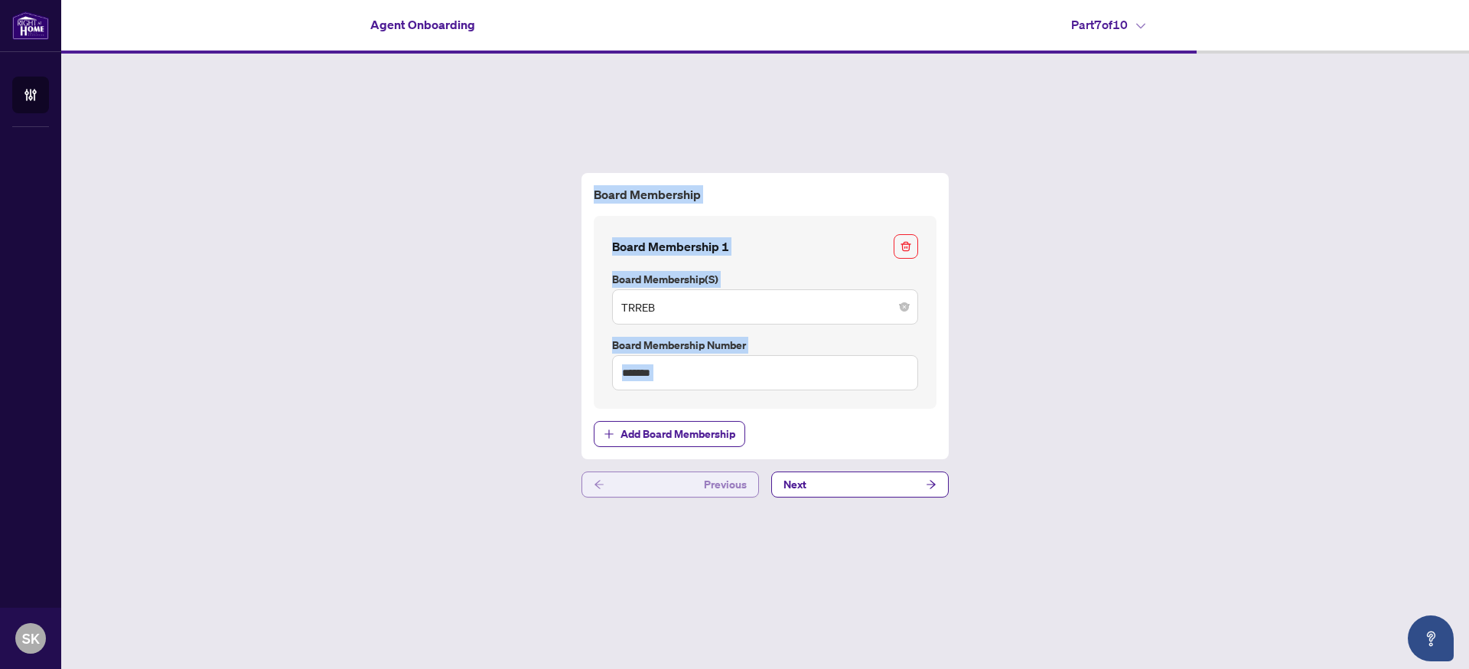
click at [636, 480] on button "Previous" at bounding box center [671, 484] width 178 height 26
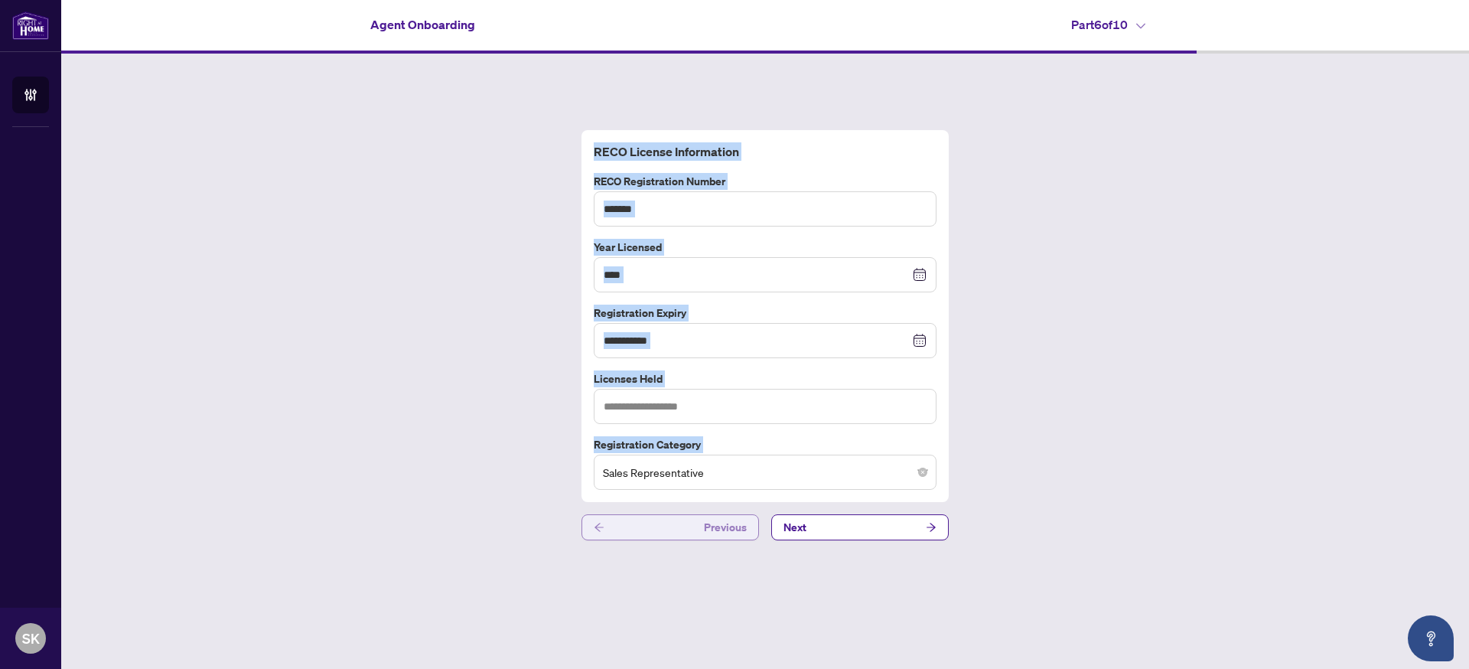
click at [634, 522] on button "Previous" at bounding box center [671, 527] width 178 height 26
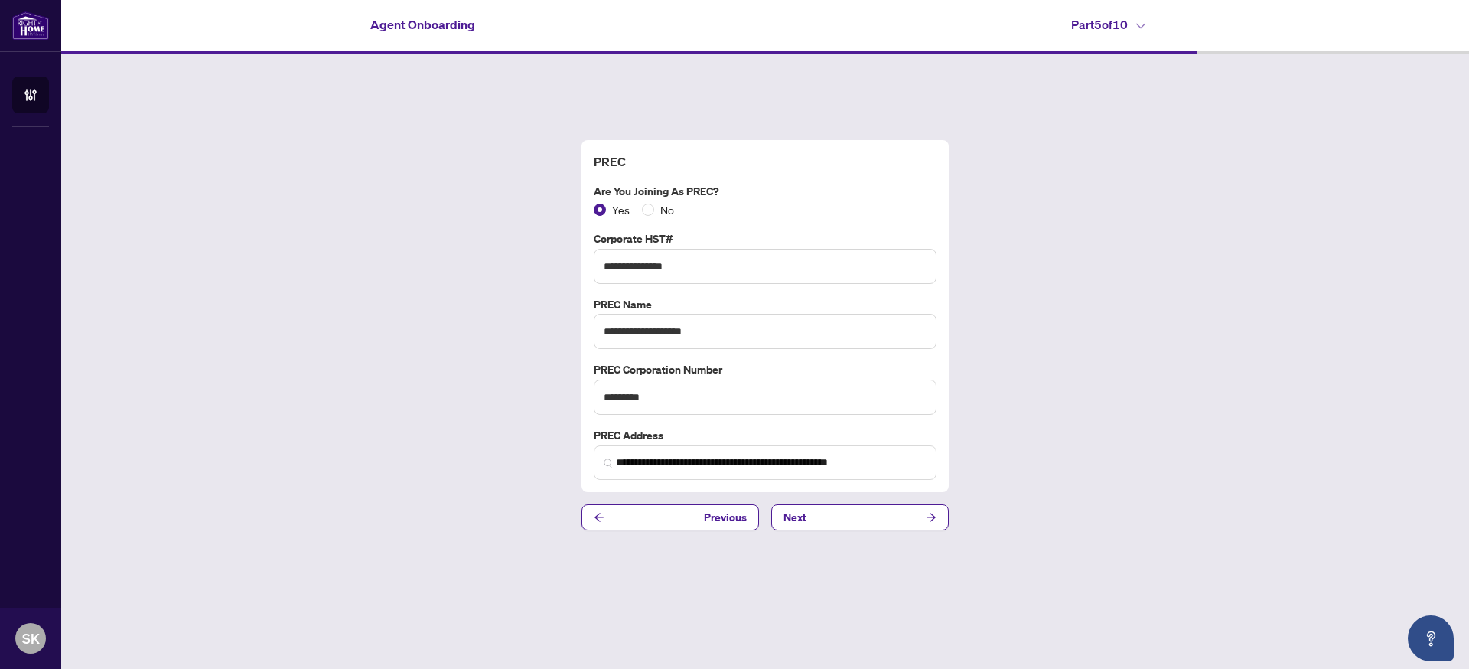
click at [1088, 467] on div "**********" at bounding box center [765, 335] width 1408 height 563
click at [676, 519] on button "Previous" at bounding box center [671, 517] width 178 height 26
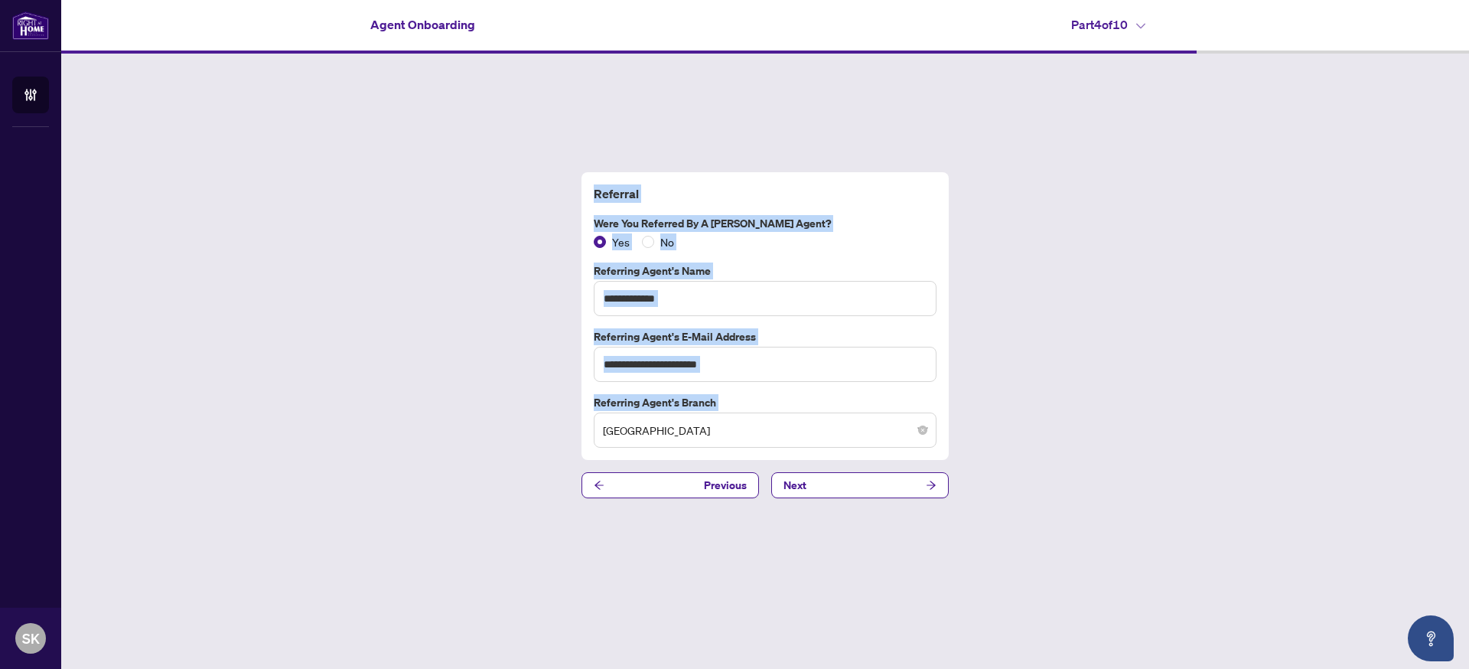
click at [663, 486] on button "Previous" at bounding box center [671, 485] width 178 height 26
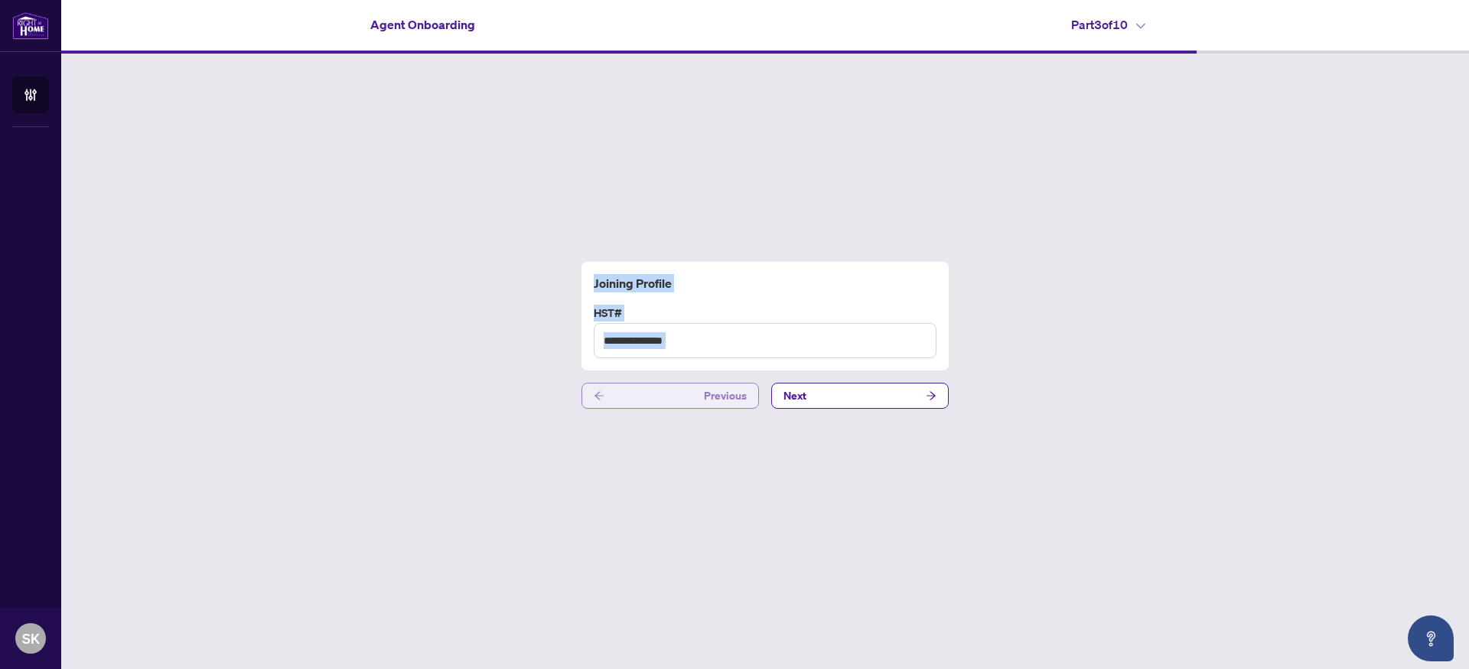
click at [610, 399] on button "Previous" at bounding box center [671, 396] width 178 height 26
click at [636, 396] on button "Previous" at bounding box center [671, 396] width 178 height 26
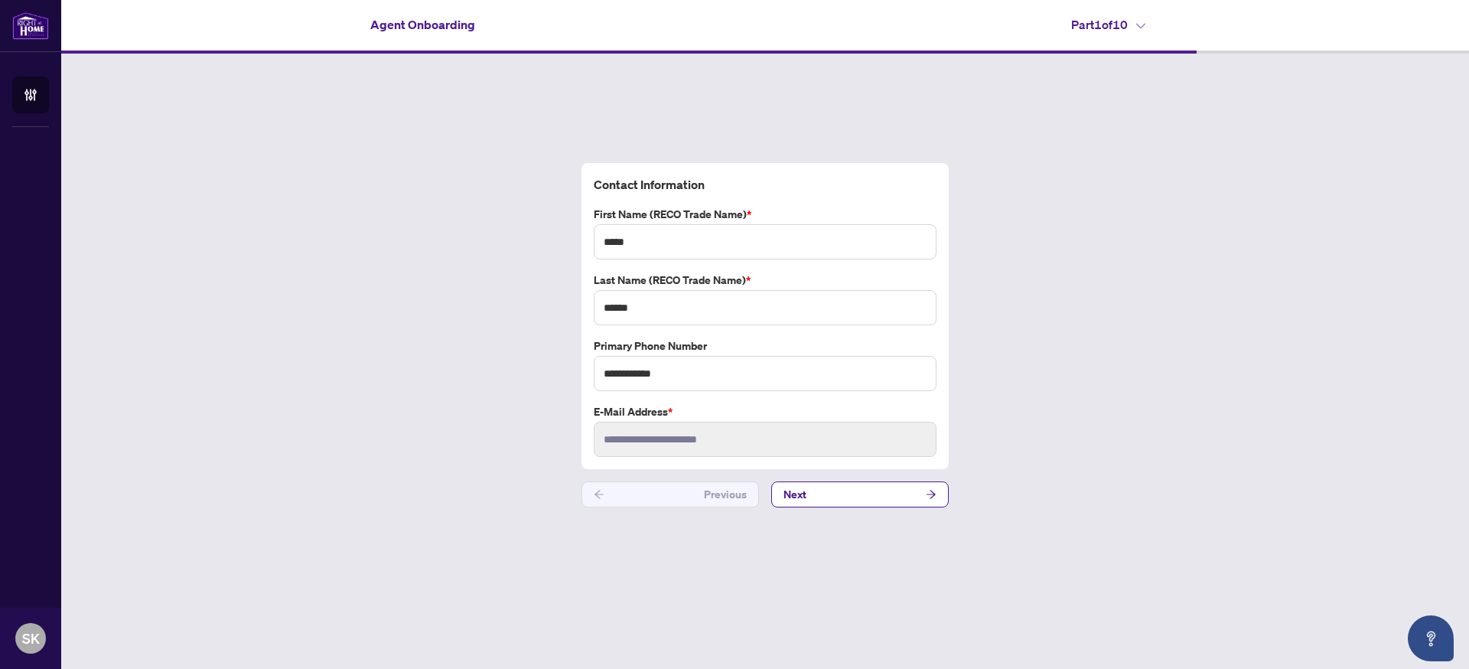
click at [950, 410] on div "**********" at bounding box center [765, 335] width 1408 height 563
click at [938, 502] on button "Next" at bounding box center [860, 494] width 178 height 26
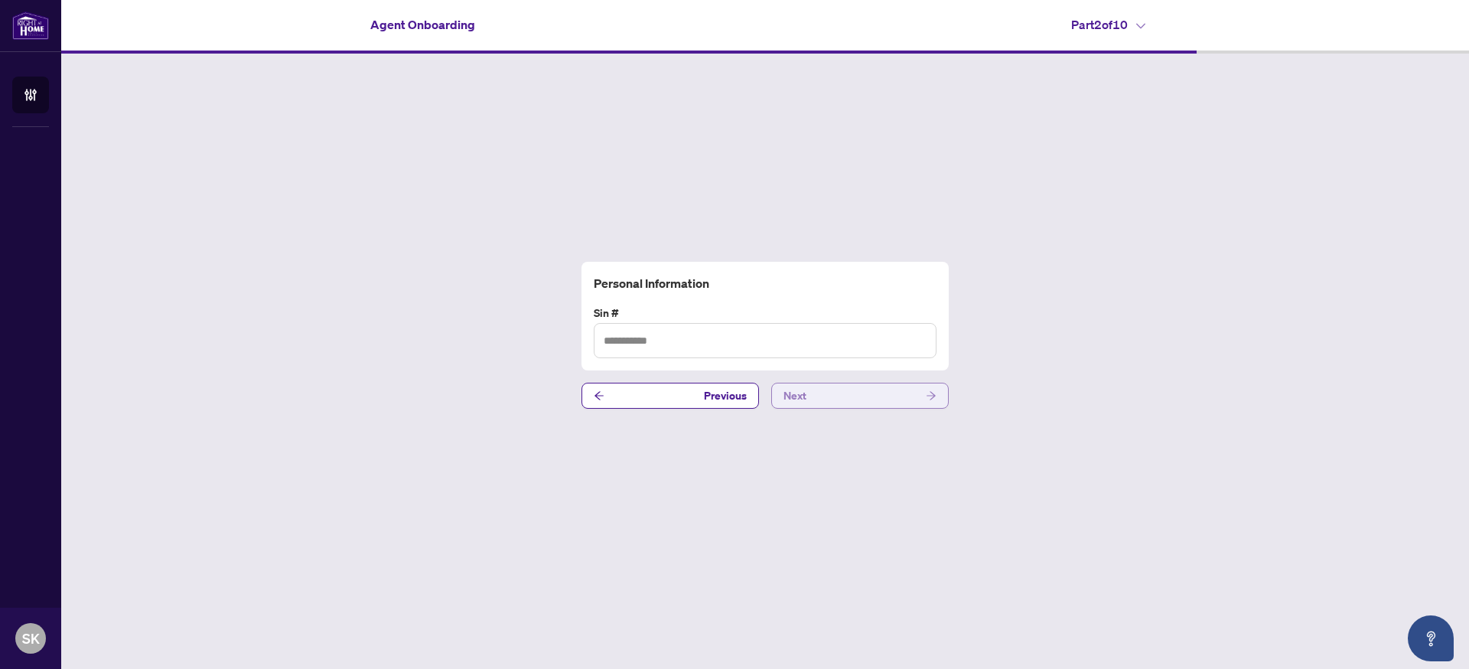
click at [926, 397] on icon "arrow-right" at bounding box center [931, 395] width 11 height 11
click at [850, 400] on button "Next" at bounding box center [860, 396] width 178 height 26
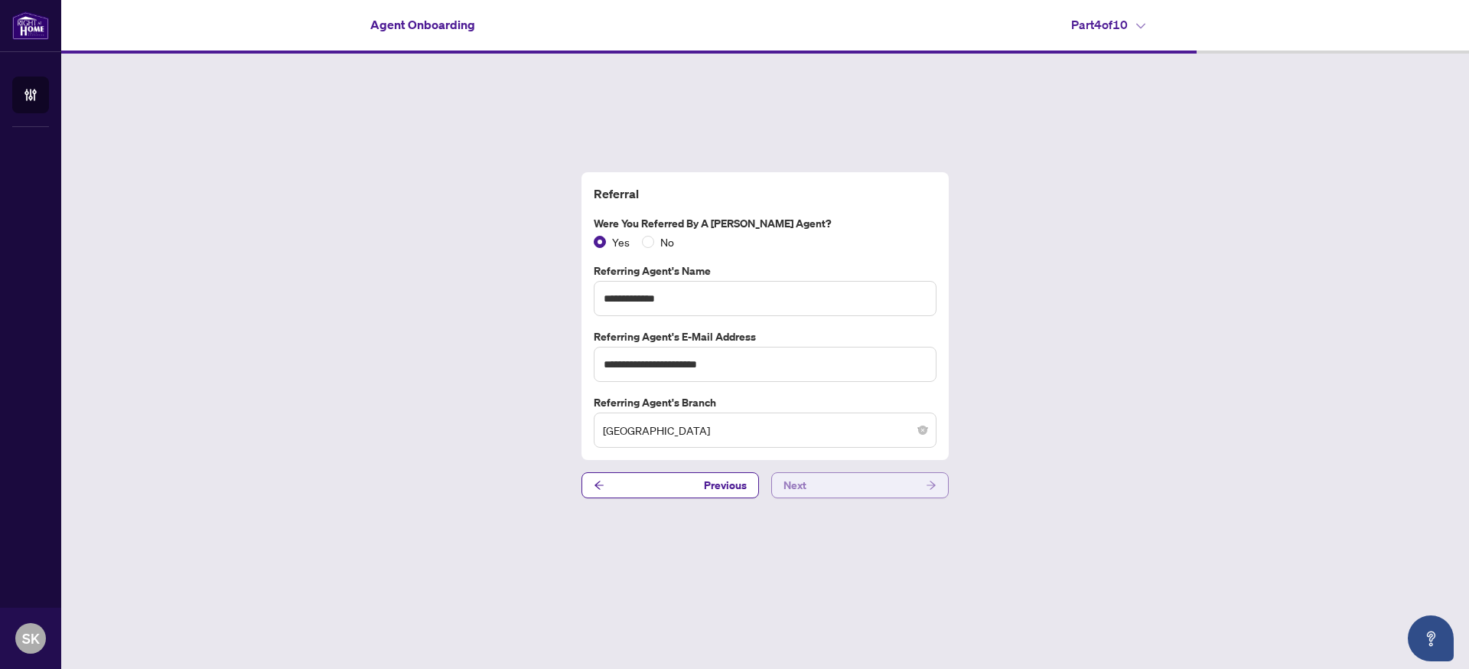
click at [896, 480] on button "Next" at bounding box center [860, 485] width 178 height 26
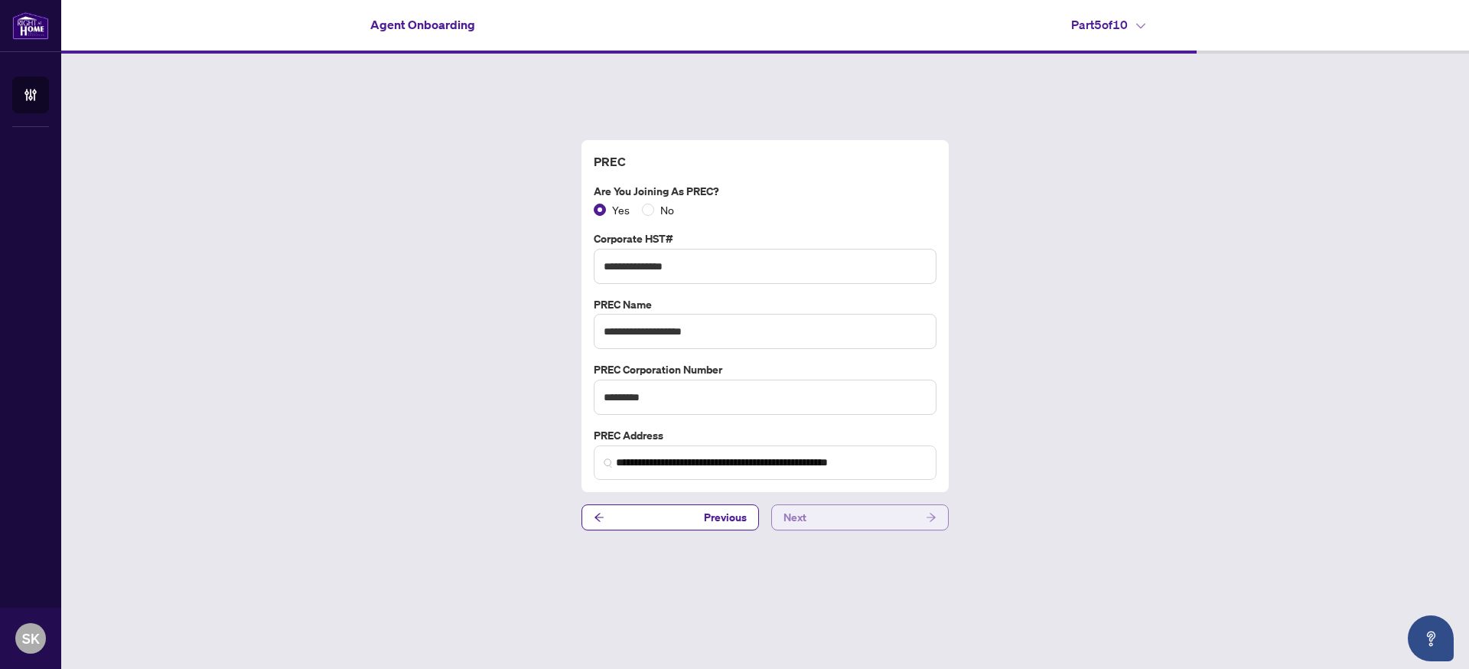
click at [875, 514] on button "Next" at bounding box center [860, 517] width 178 height 26
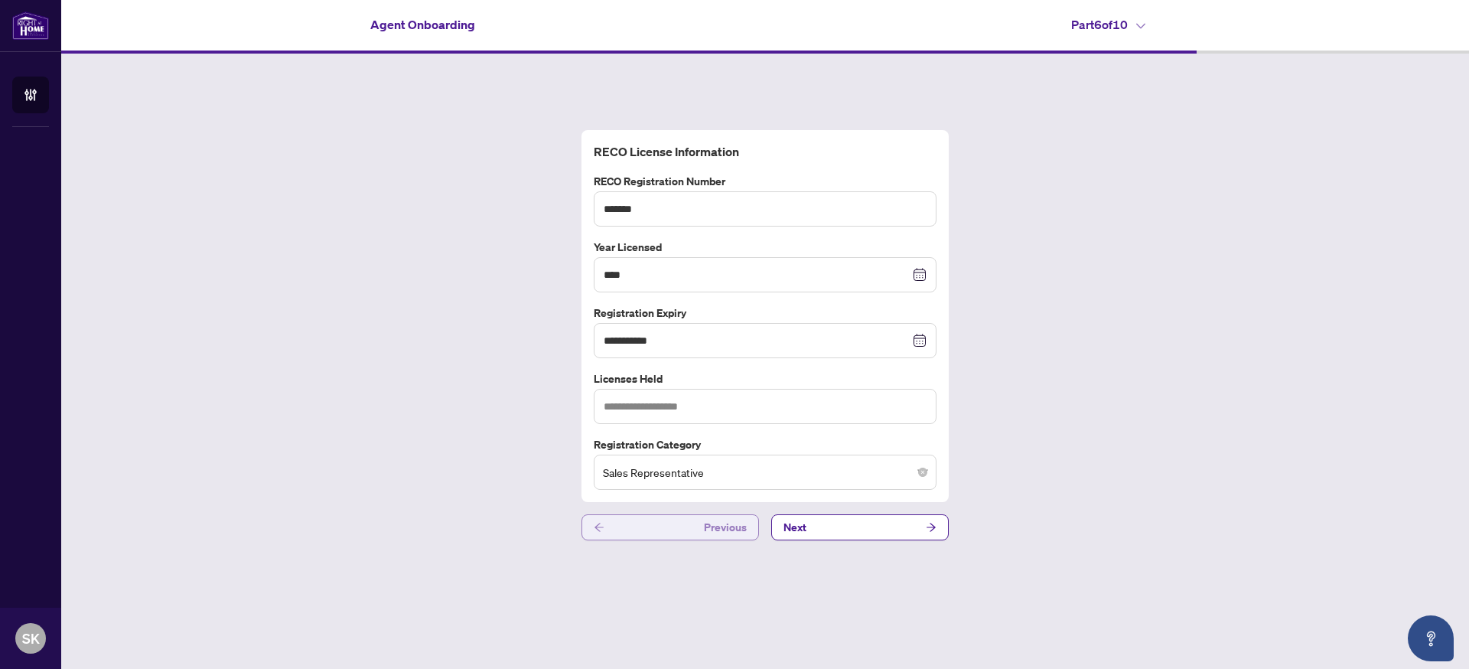
drag, startPoint x: 718, startPoint y: 523, endPoint x: 736, endPoint y: 523, distance: 18.4
click at [718, 523] on span "Previous" at bounding box center [725, 527] width 43 height 24
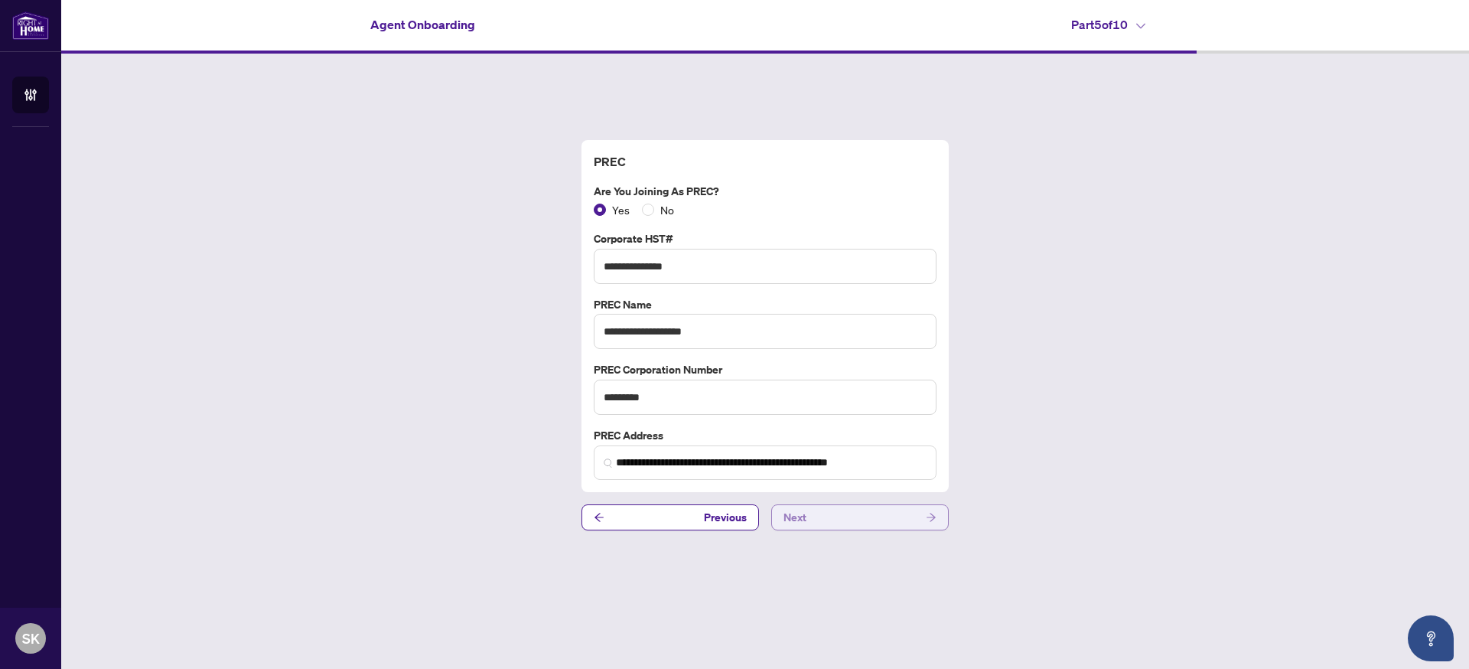
click at [860, 522] on button "Next" at bounding box center [860, 517] width 178 height 26
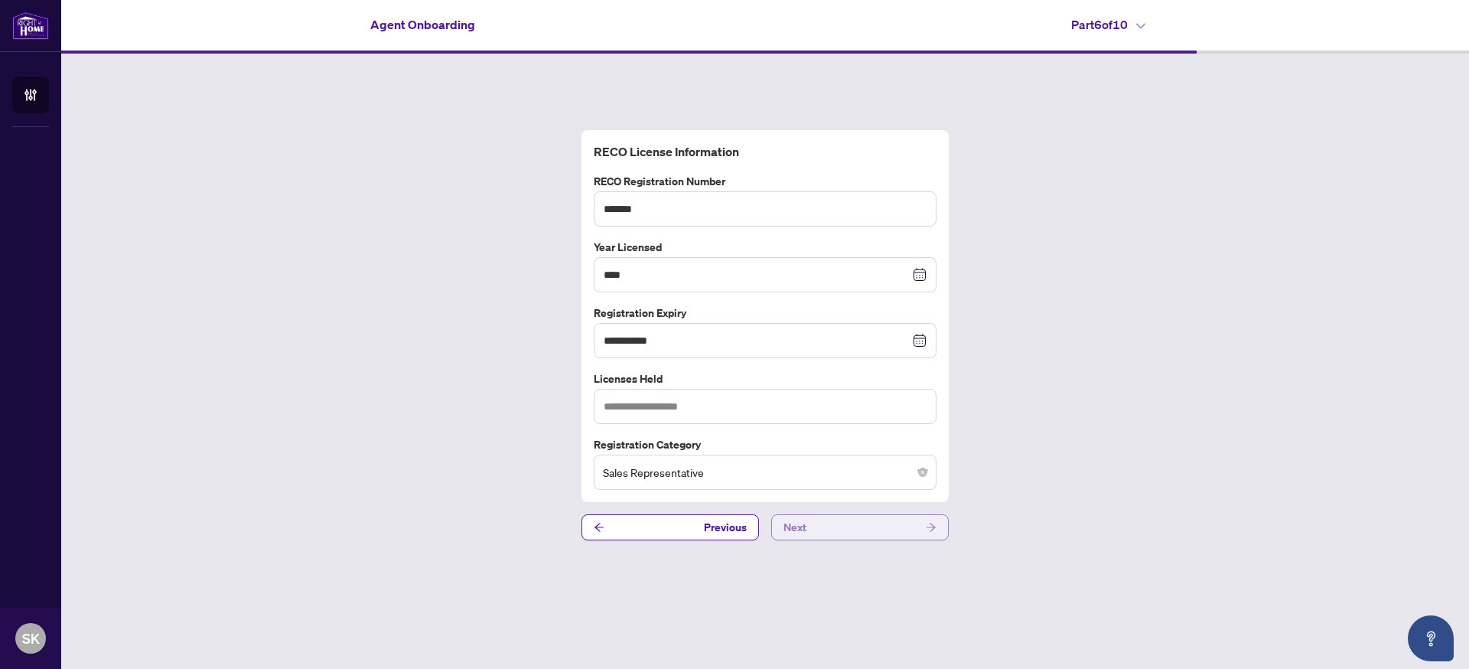
click at [879, 533] on button "Next" at bounding box center [860, 527] width 178 height 26
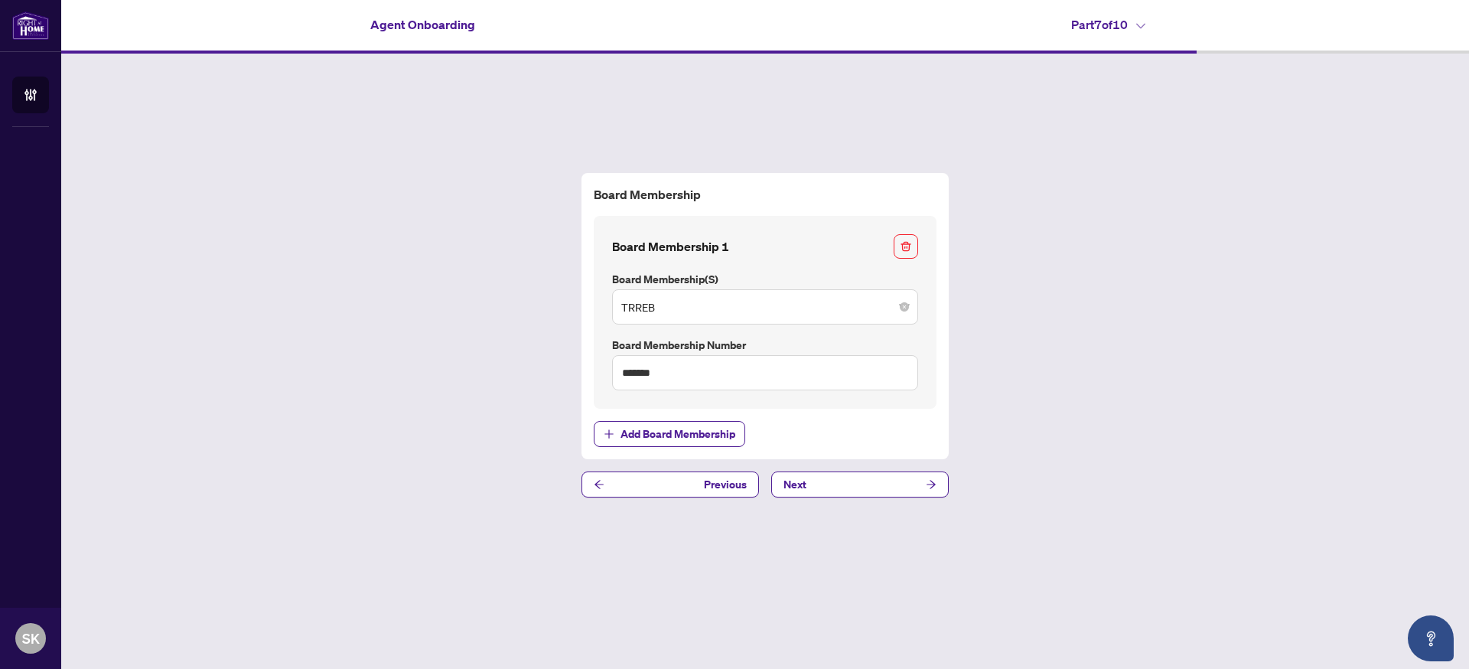
click at [883, 483] on button "Next" at bounding box center [860, 484] width 178 height 26
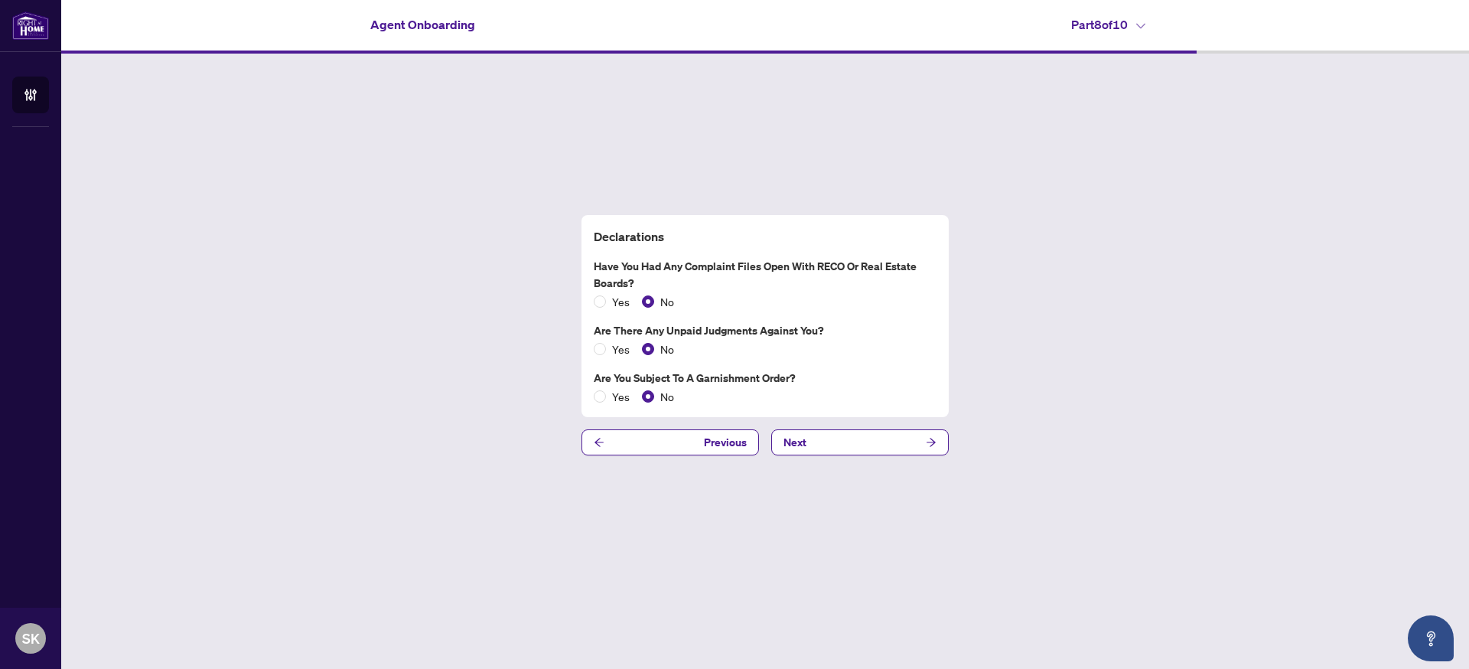
click at [871, 440] on button "Next" at bounding box center [860, 442] width 178 height 26
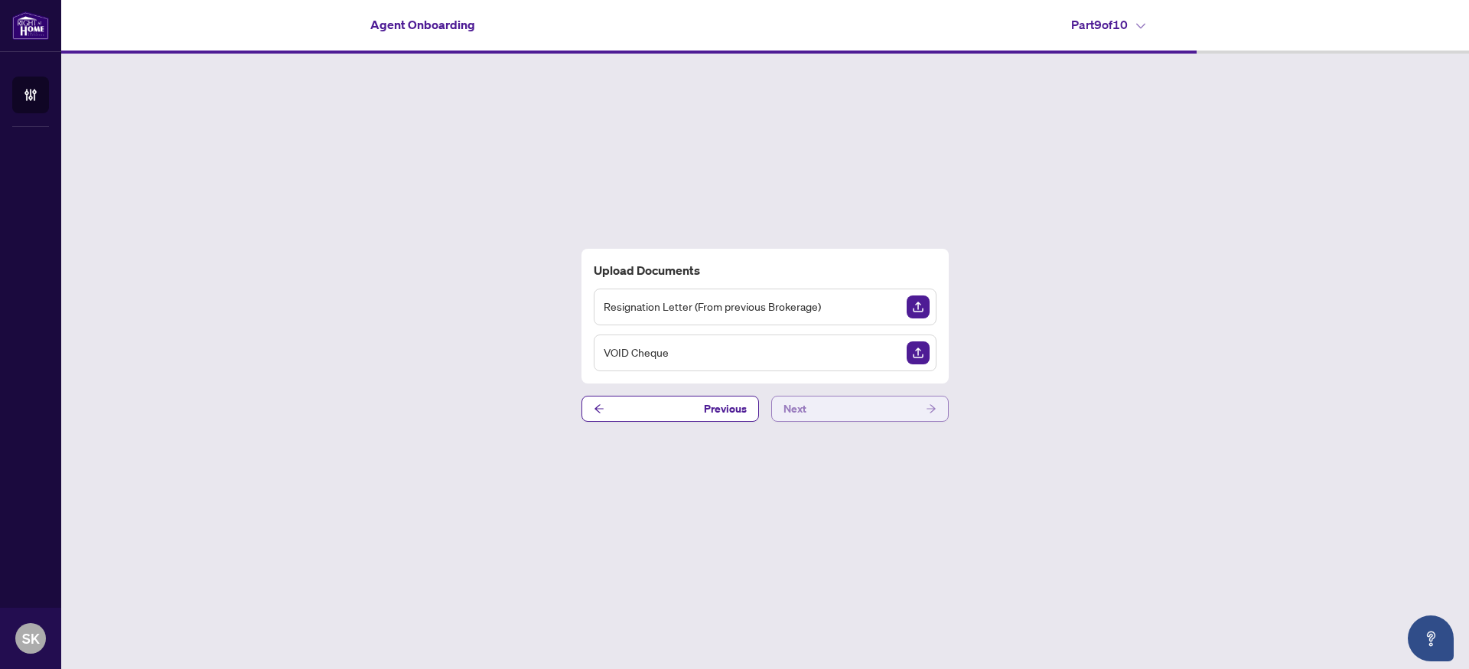
click at [872, 408] on button "Next" at bounding box center [860, 409] width 178 height 26
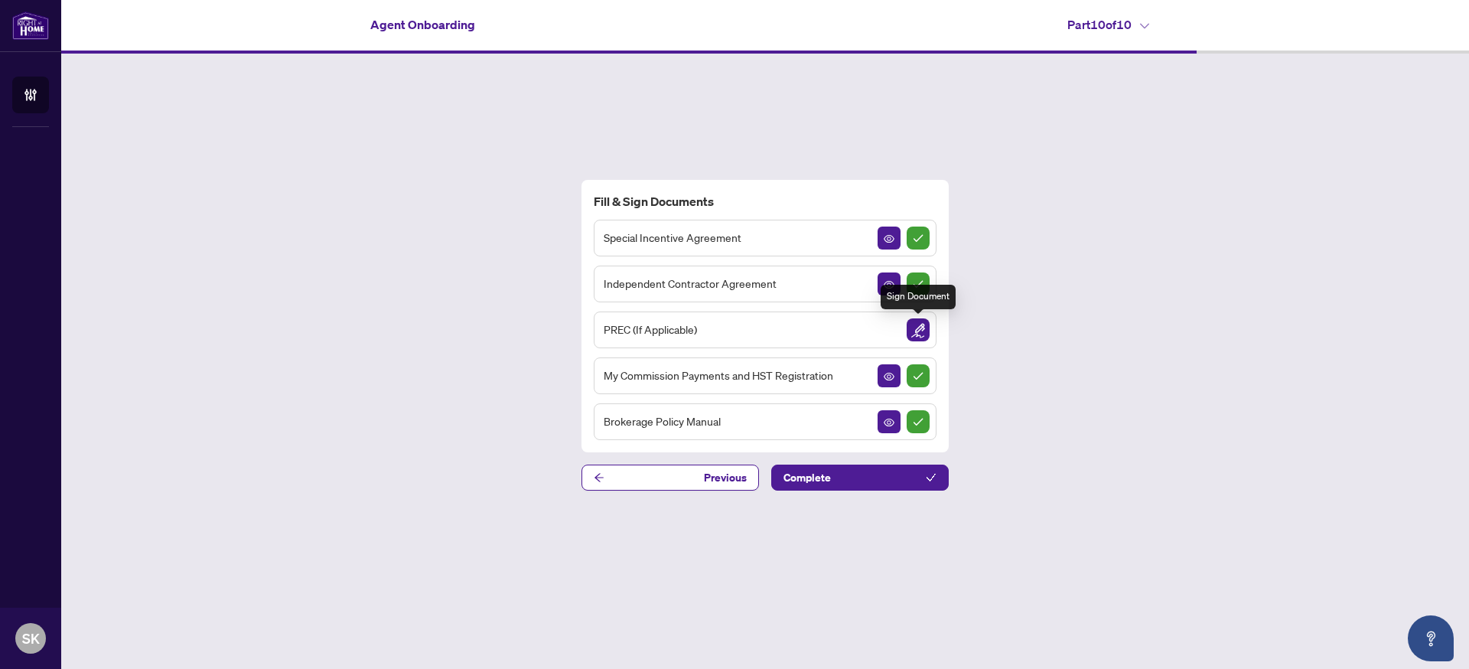
click at [914, 331] on img "Sign Document" at bounding box center [918, 329] width 23 height 23
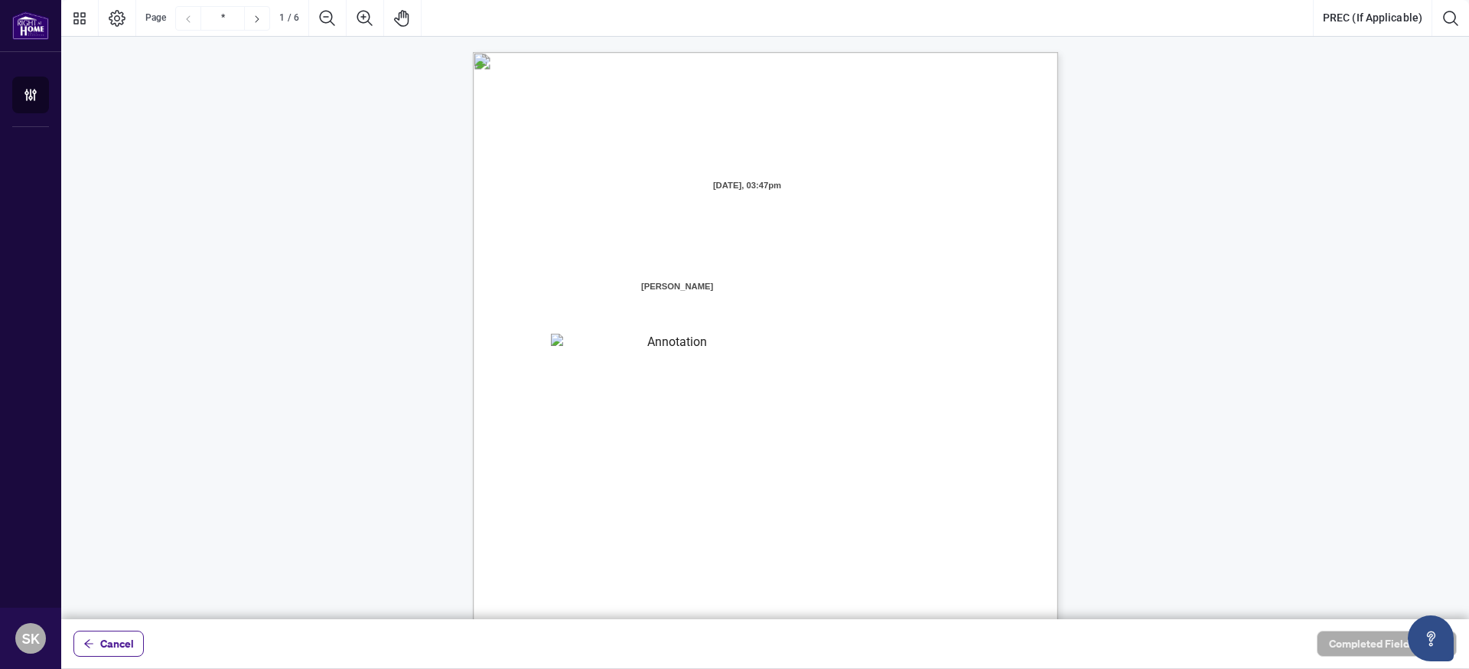
click at [691, 291] on span "[PERSON_NAME]" at bounding box center [677, 286] width 256 height 23
click at [709, 284] on span "[PERSON_NAME]" at bounding box center [677, 286] width 256 height 23
click at [561, 342] on textarea "01K2N871QHNVQQYWWGNNAD92Y4" at bounding box center [671, 345] width 240 height 23
type textarea "**********"
click at [720, 429] on span "the Real Estate Council of Ontario." at bounding box center [648, 431] width 144 height 13
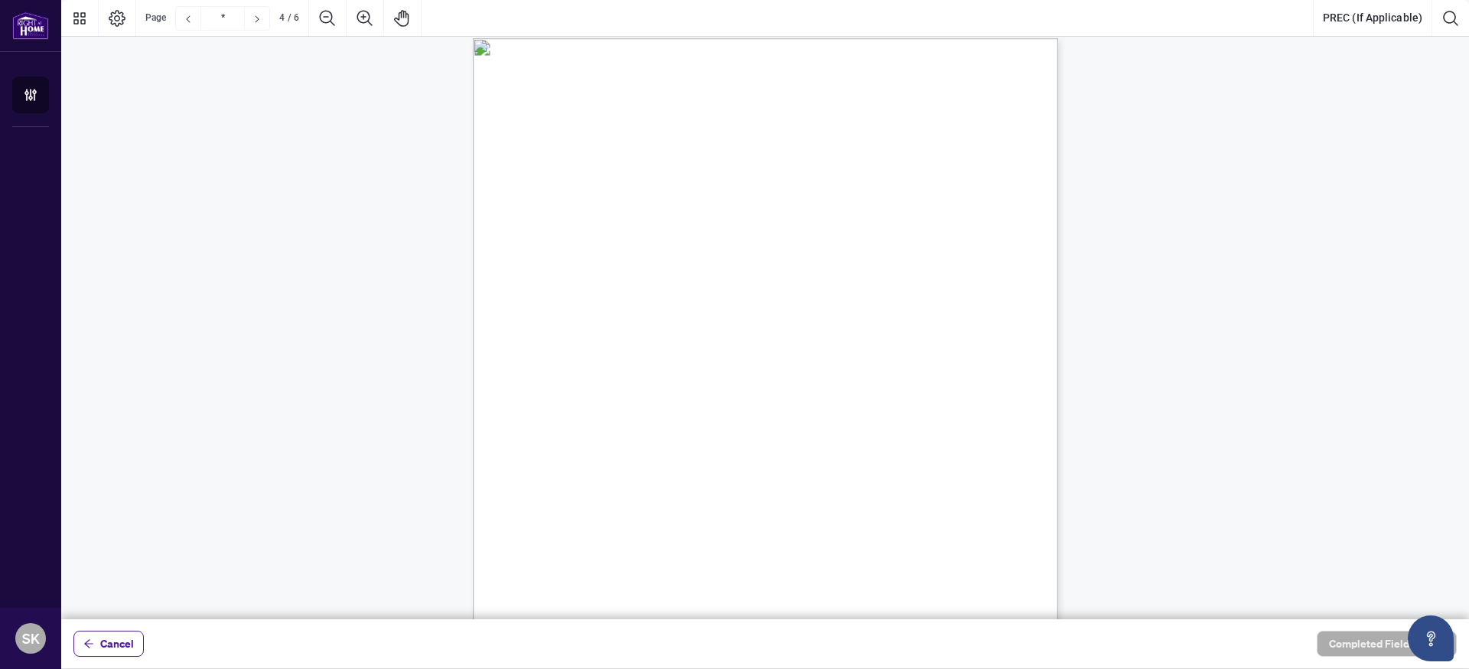
scroll to position [2354, 0]
type input "*"
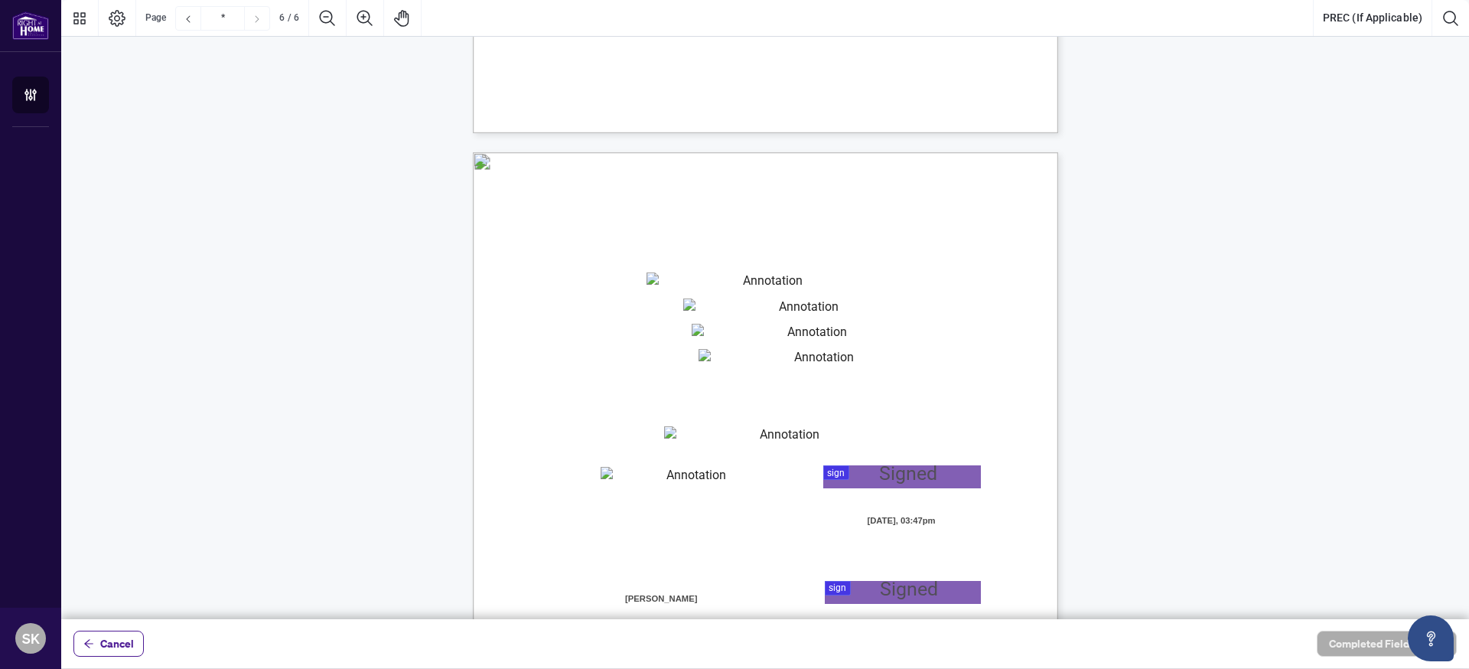
scroll to position [3786, 0]
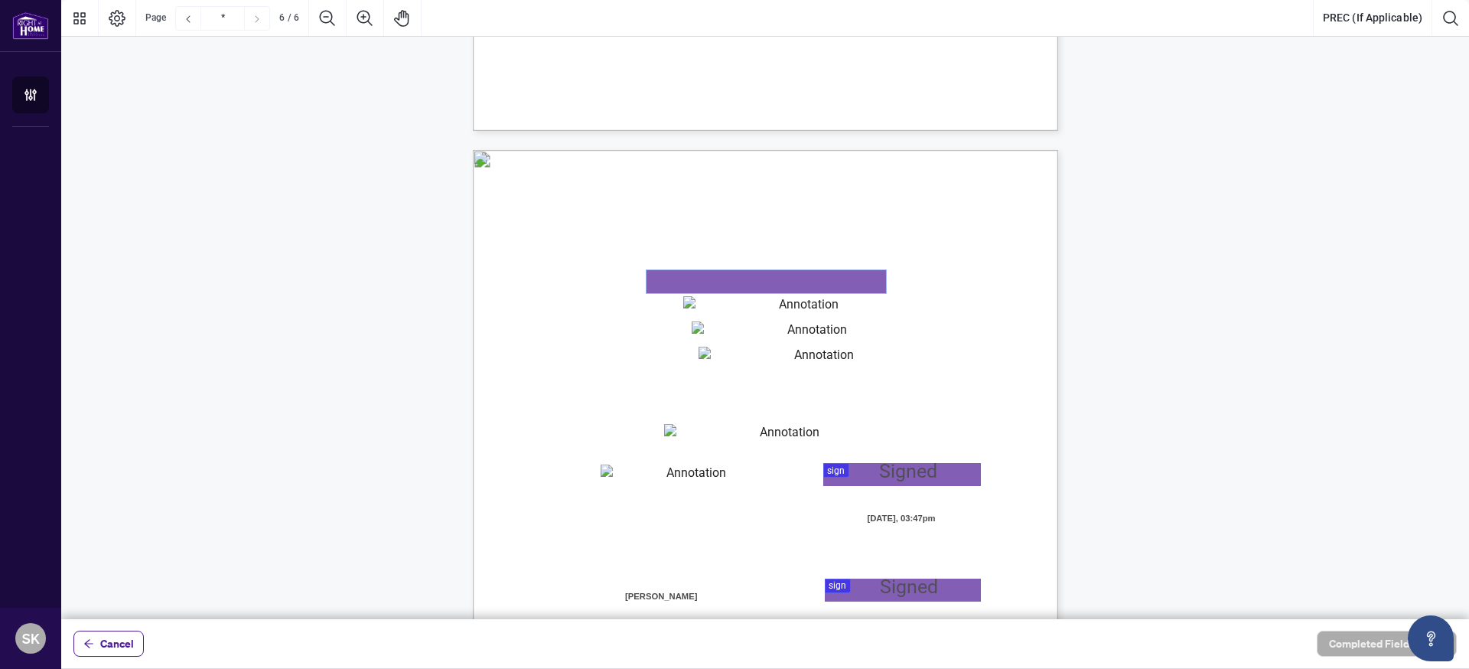
click at [697, 276] on textarea "01K2N87DY2TBBAEEYXCWHWSGMG" at bounding box center [767, 281] width 240 height 23
type textarea "**********"
click at [709, 312] on textarea "01K2N87QNZ52YW6DM5F5ZP82YQ" at bounding box center [803, 307] width 240 height 23
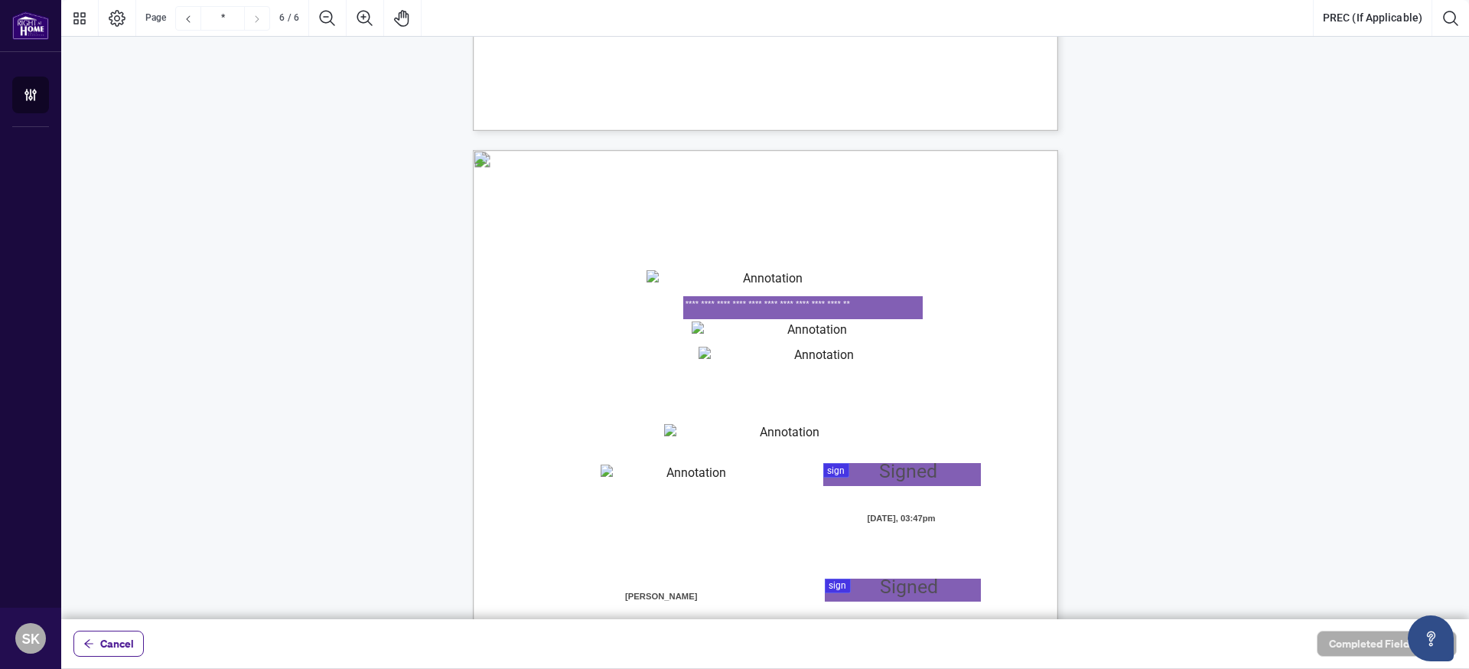
type textarea "**********"
drag, startPoint x: 719, startPoint y: 341, endPoint x: 751, endPoint y: 350, distance: 32.9
click at [719, 341] on textarea "01K2N87VWX9FSG7KFZDP3WWF8Q" at bounding box center [812, 332] width 240 height 23
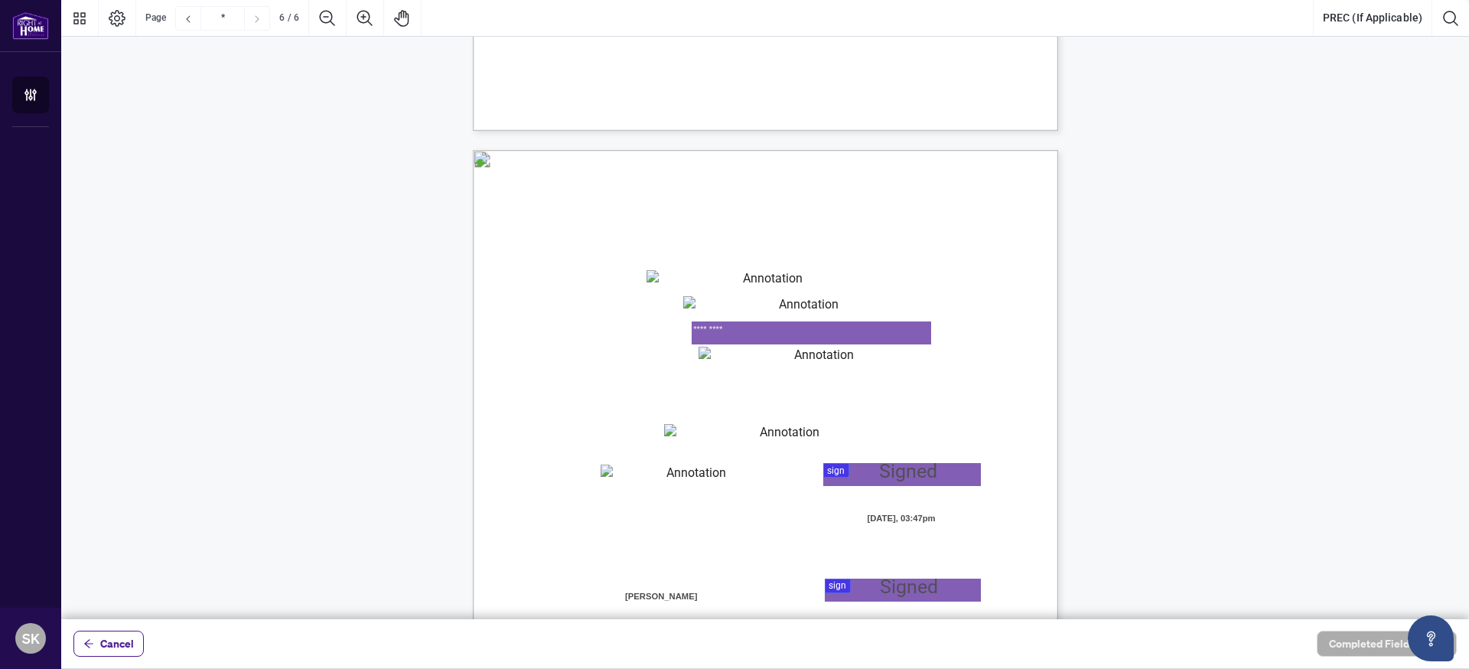
type textarea "*********"
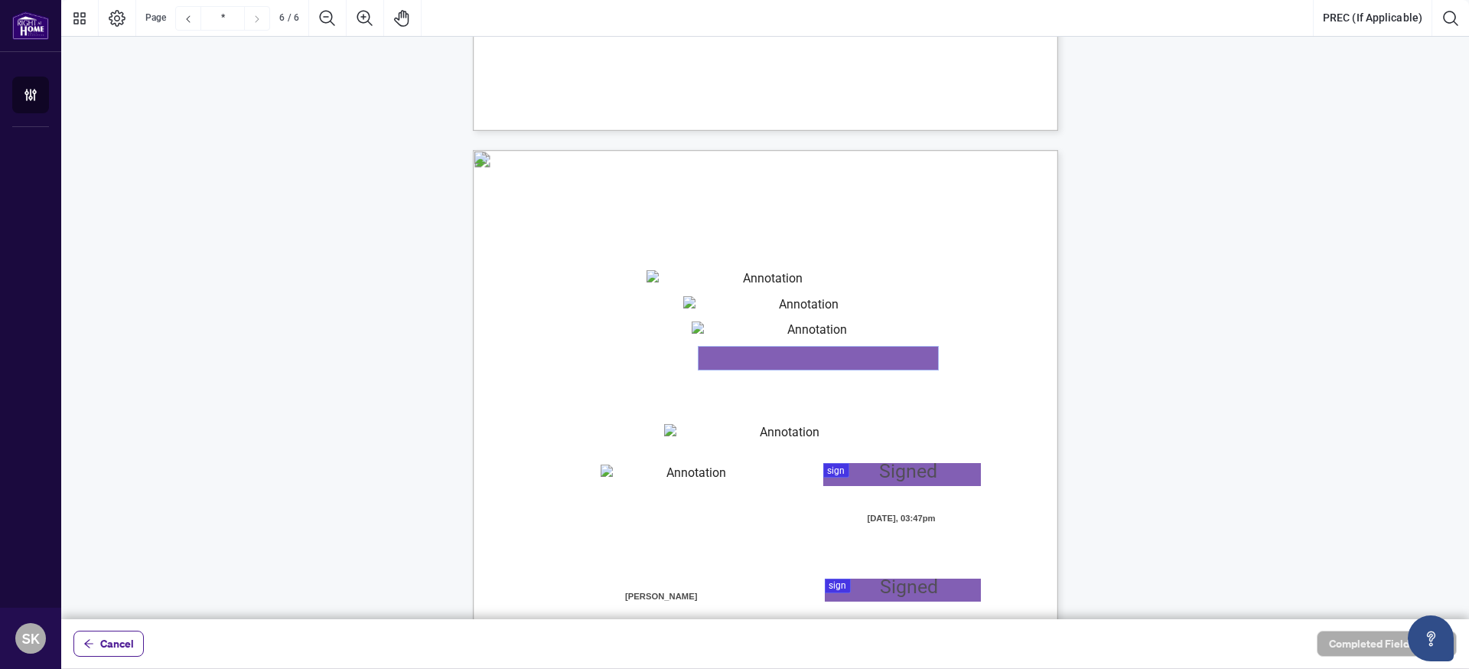
click at [716, 359] on textarea "01K2N87J80Q9953MCJDTE5Z6QM" at bounding box center [819, 358] width 240 height 23
click at [735, 358] on textarea "01K2N87J80Q9953MCJDTE5Z6QM" at bounding box center [819, 358] width 240 height 23
paste textarea "**********"
type textarea "**********"
click at [696, 434] on textarea "01K2N880SMA538W6PVWWG0JWA7" at bounding box center [784, 435] width 240 height 23
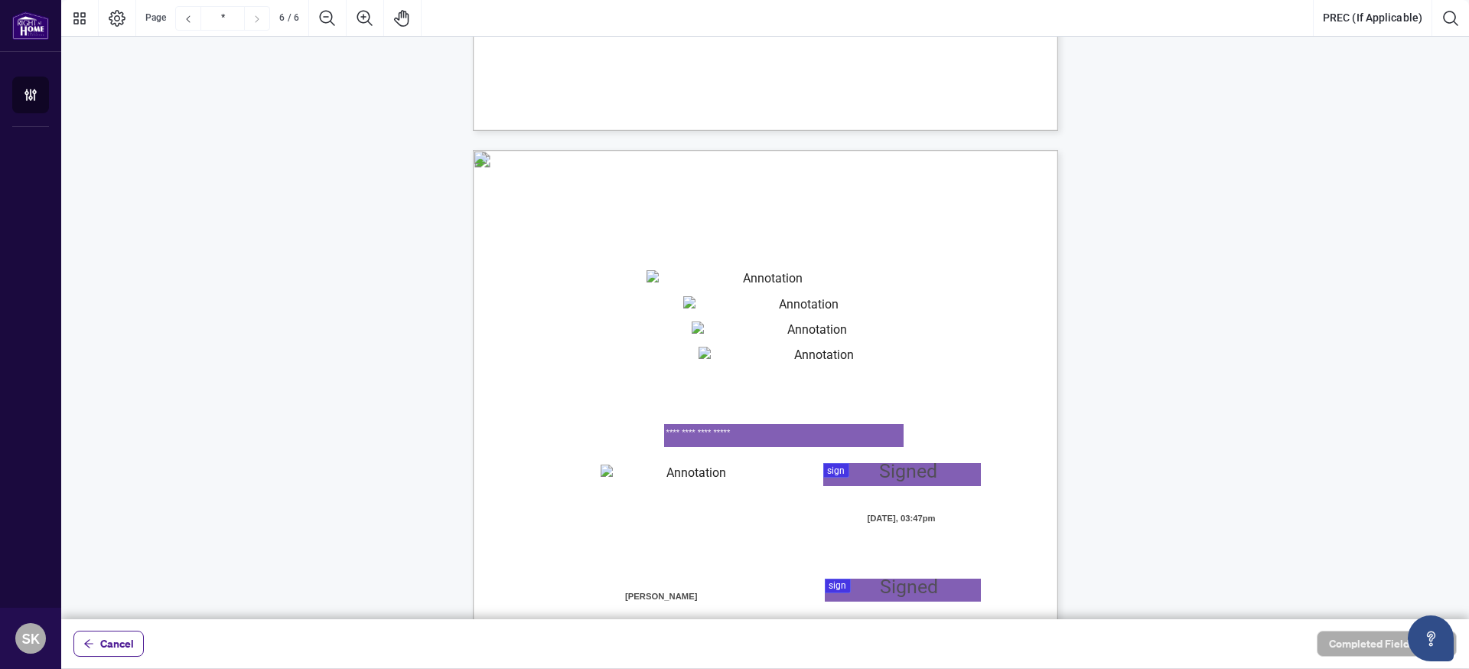
type textarea "**********"
click at [649, 471] on textarea "01K2N884WGPMN0CYYT5M8Z5CXC" at bounding box center [690, 476] width 178 height 23
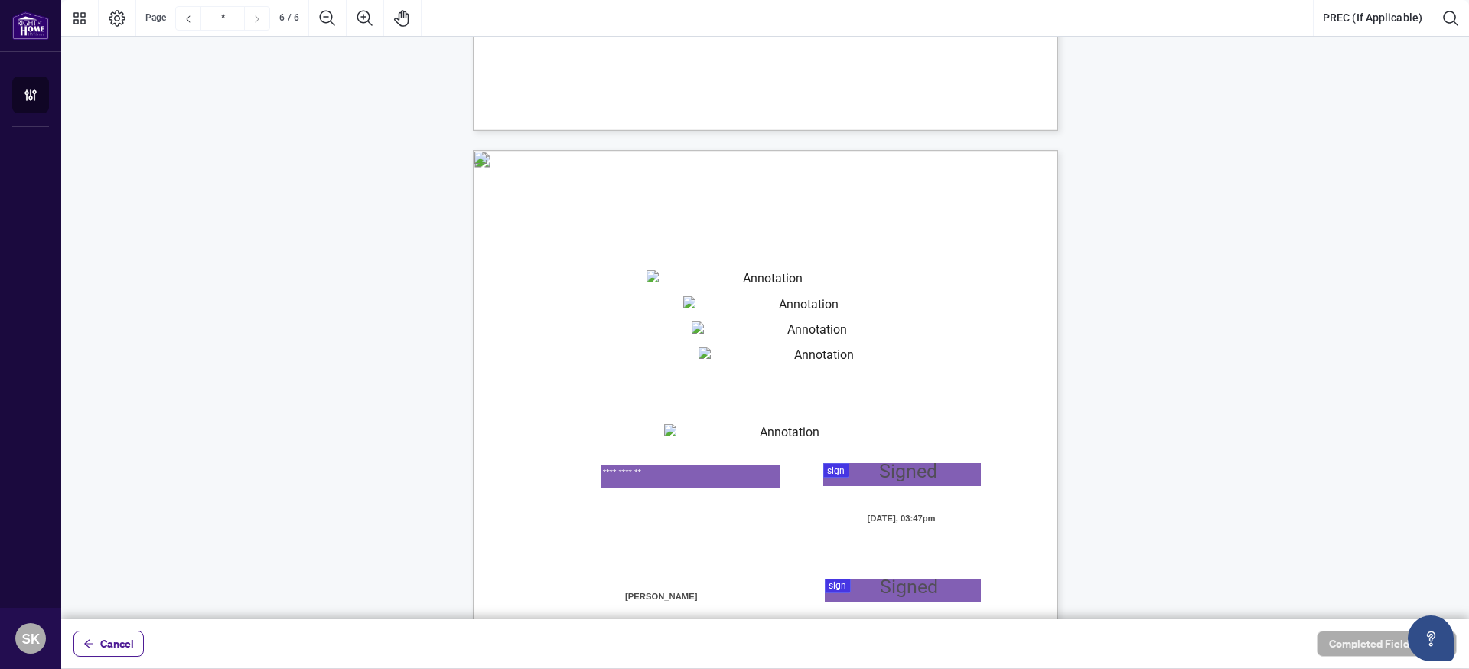
type textarea "**********"
click at [864, 478] on div at bounding box center [765, 309] width 1408 height 619
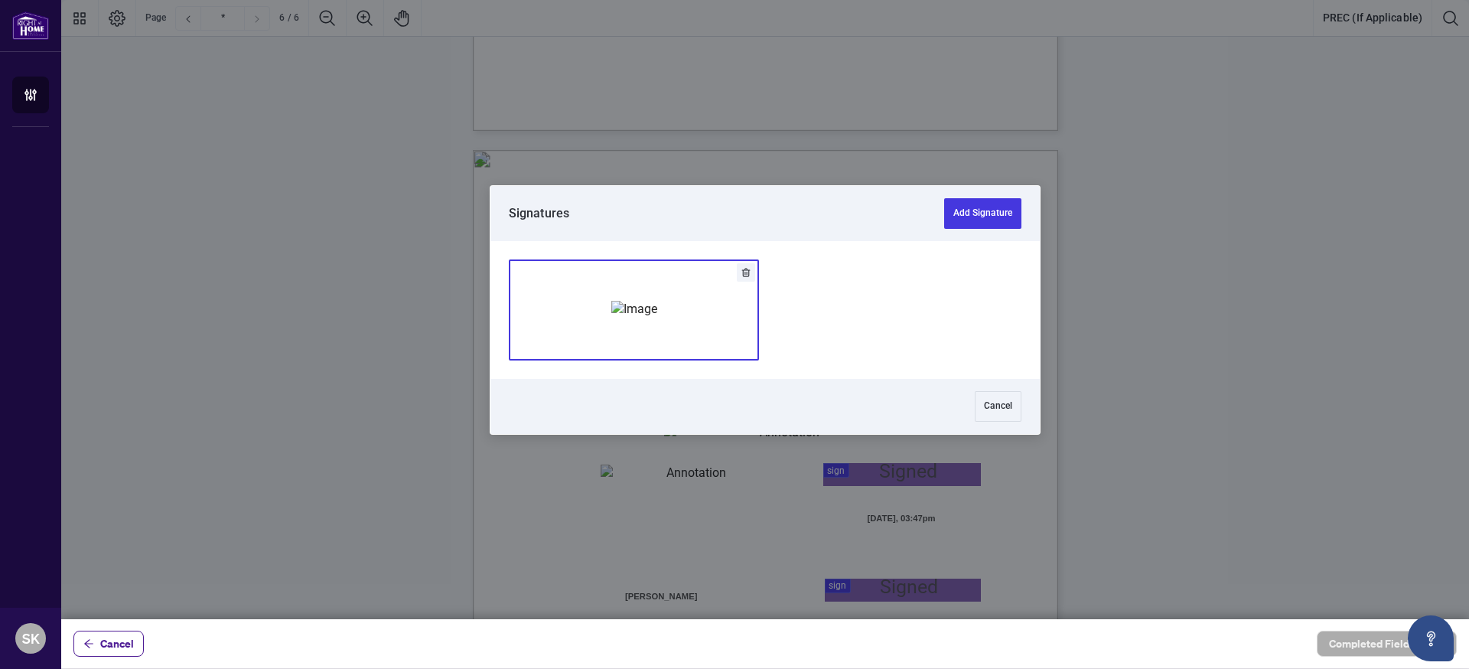
click at [657, 314] on img "Add Signature" at bounding box center [634, 309] width 46 height 17
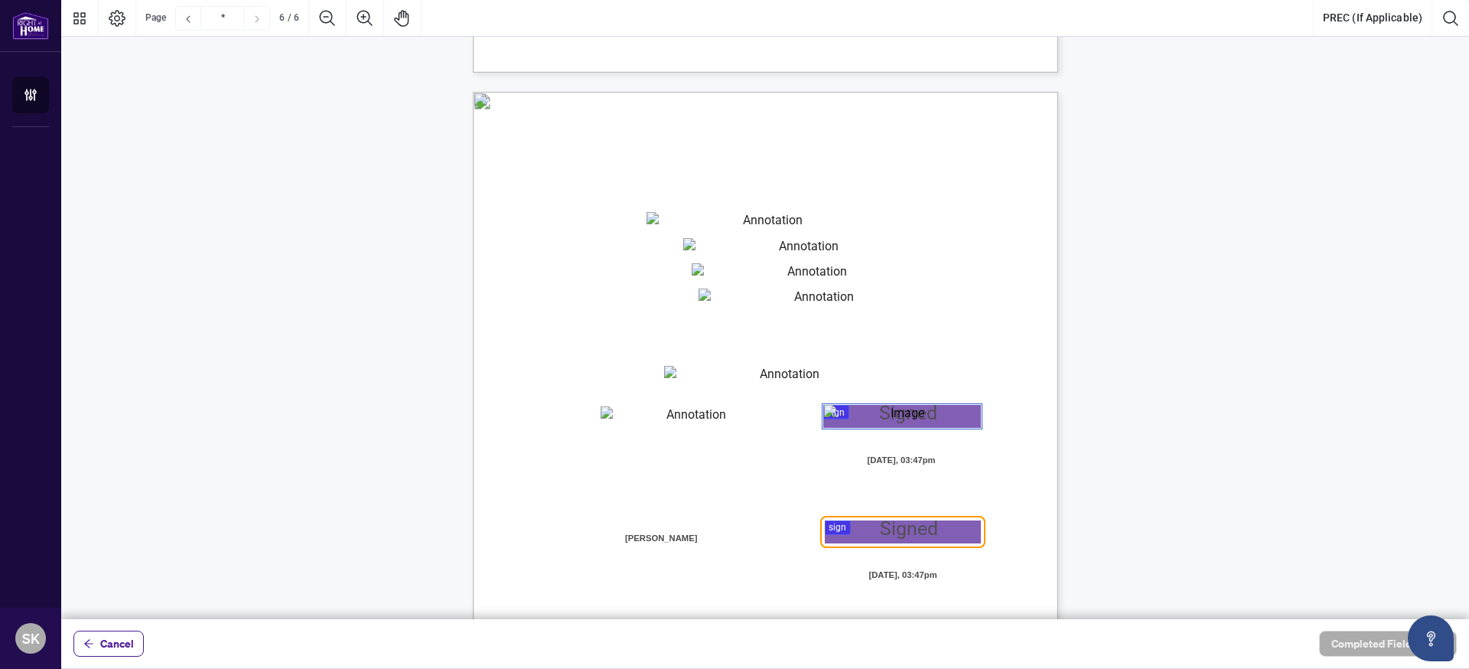
scroll to position [3875, 0]
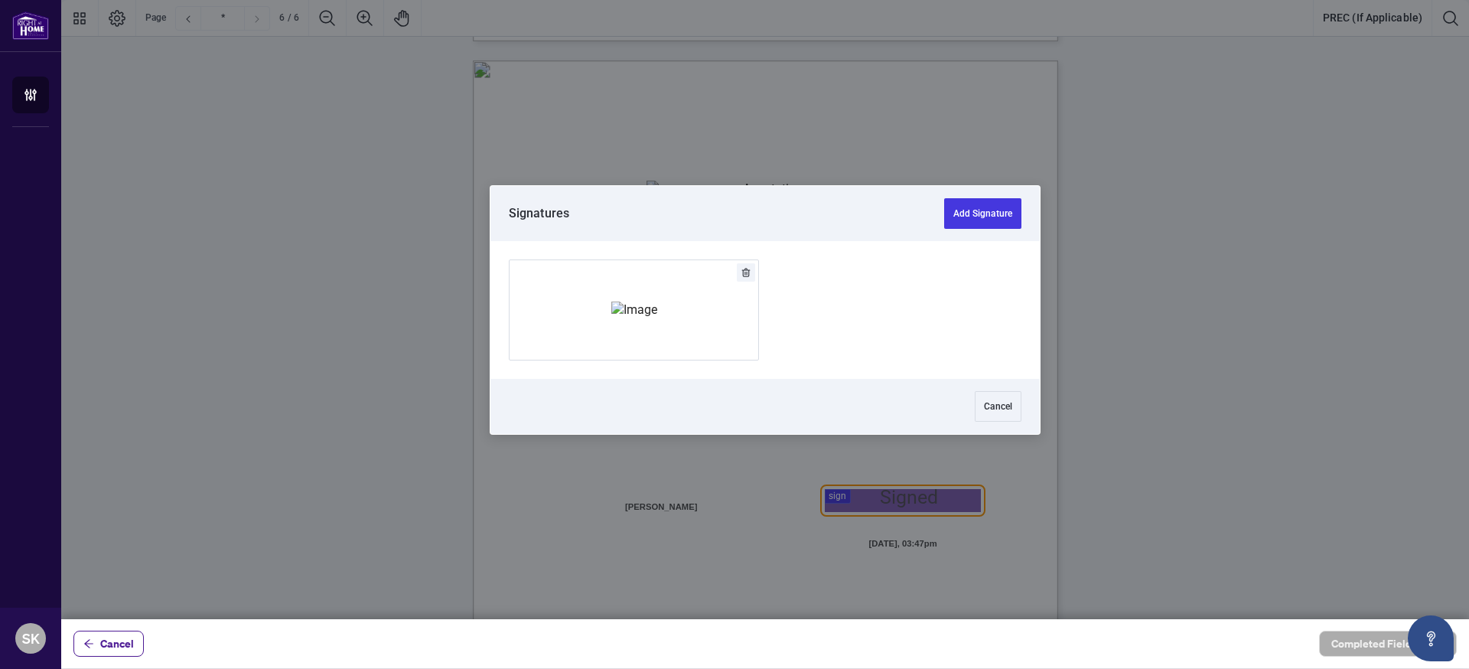
click at [879, 500] on div at bounding box center [765, 309] width 1408 height 619
click at [641, 301] on img "Add Signature" at bounding box center [634, 309] width 46 height 17
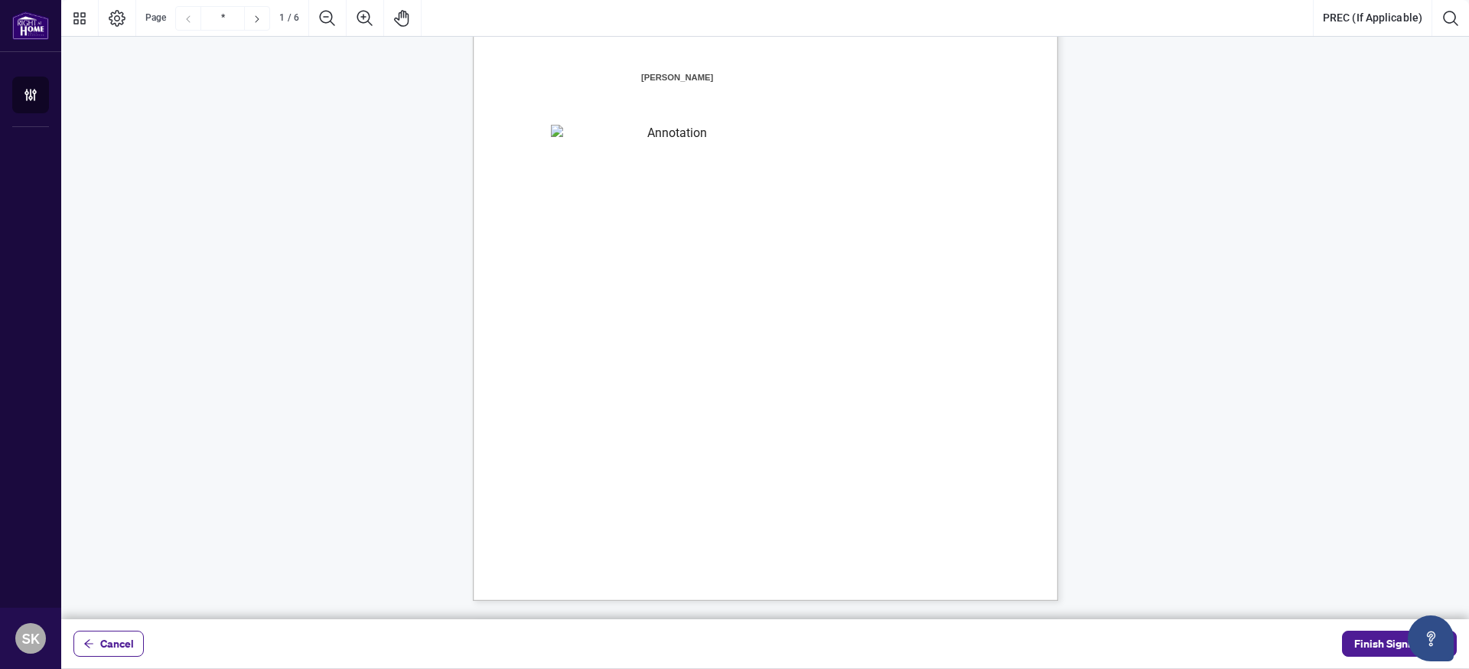
scroll to position [0, 0]
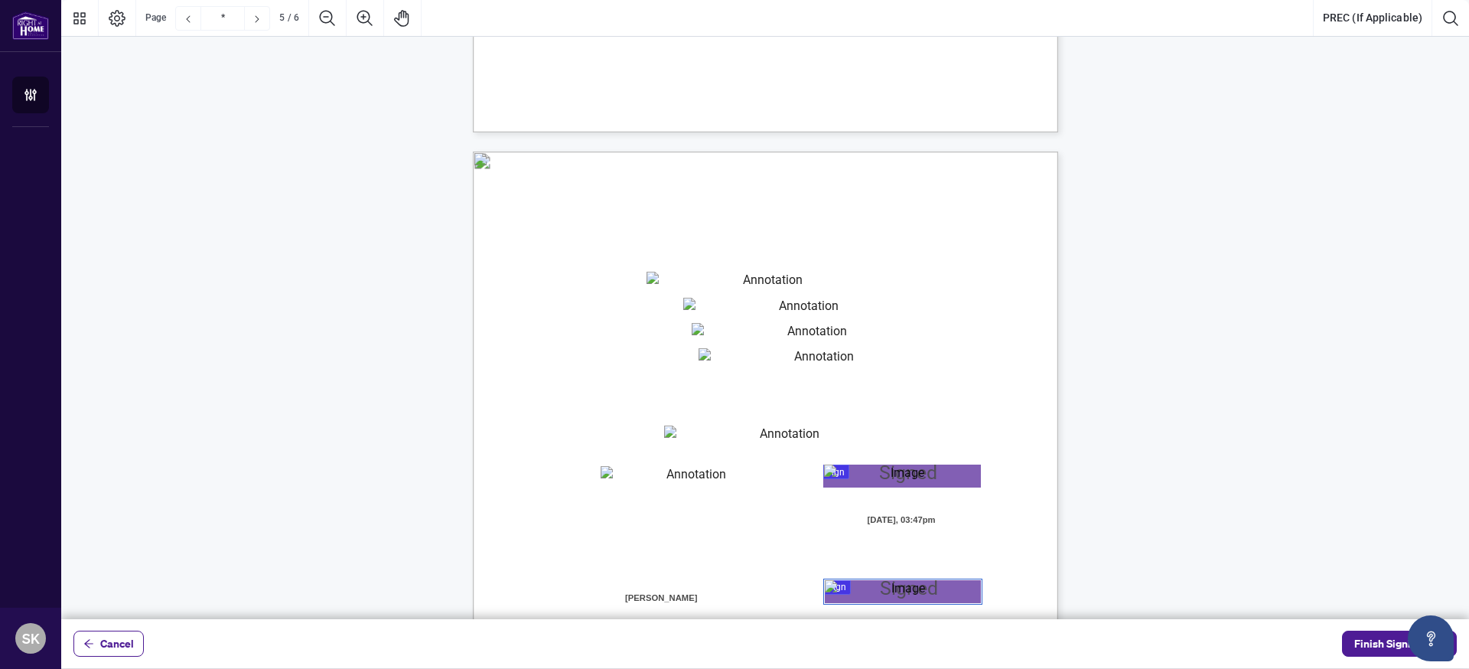
type input "*"
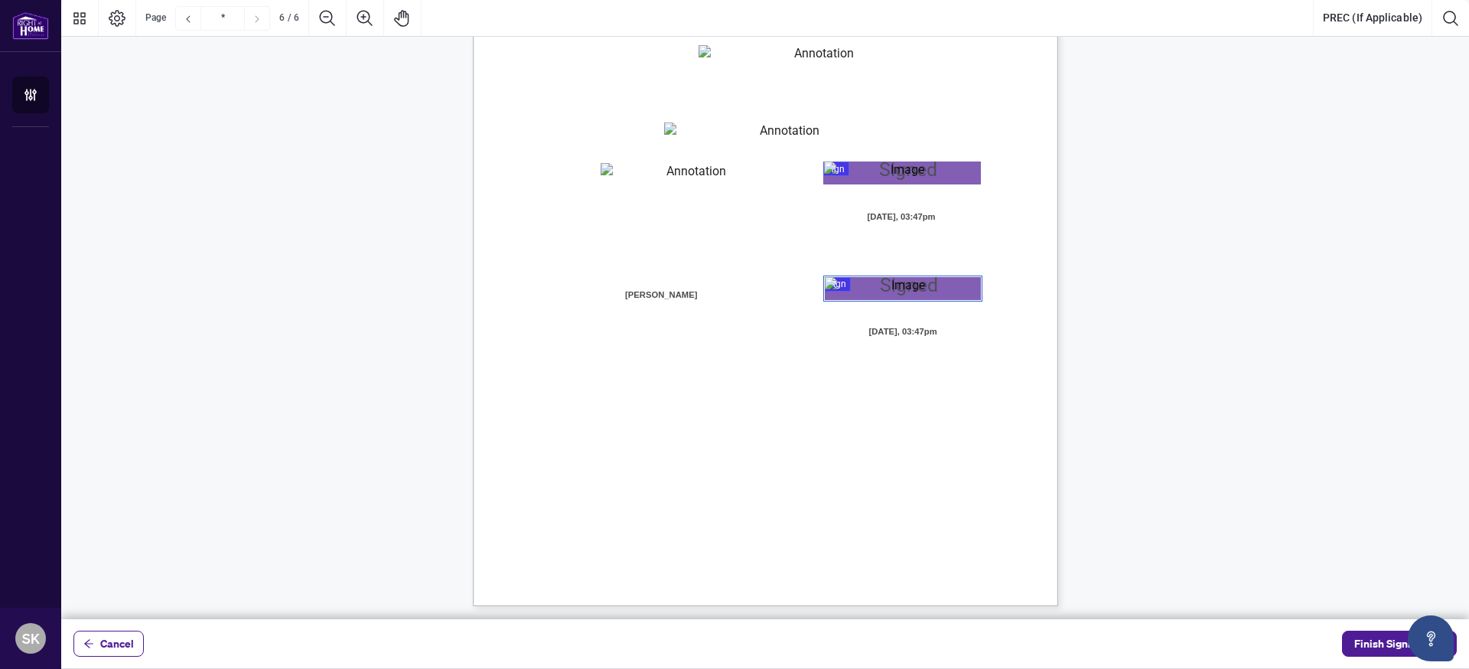
scroll to position [4090, 0]
click at [1361, 650] on span "Finish Signing" at bounding box center [1389, 643] width 69 height 24
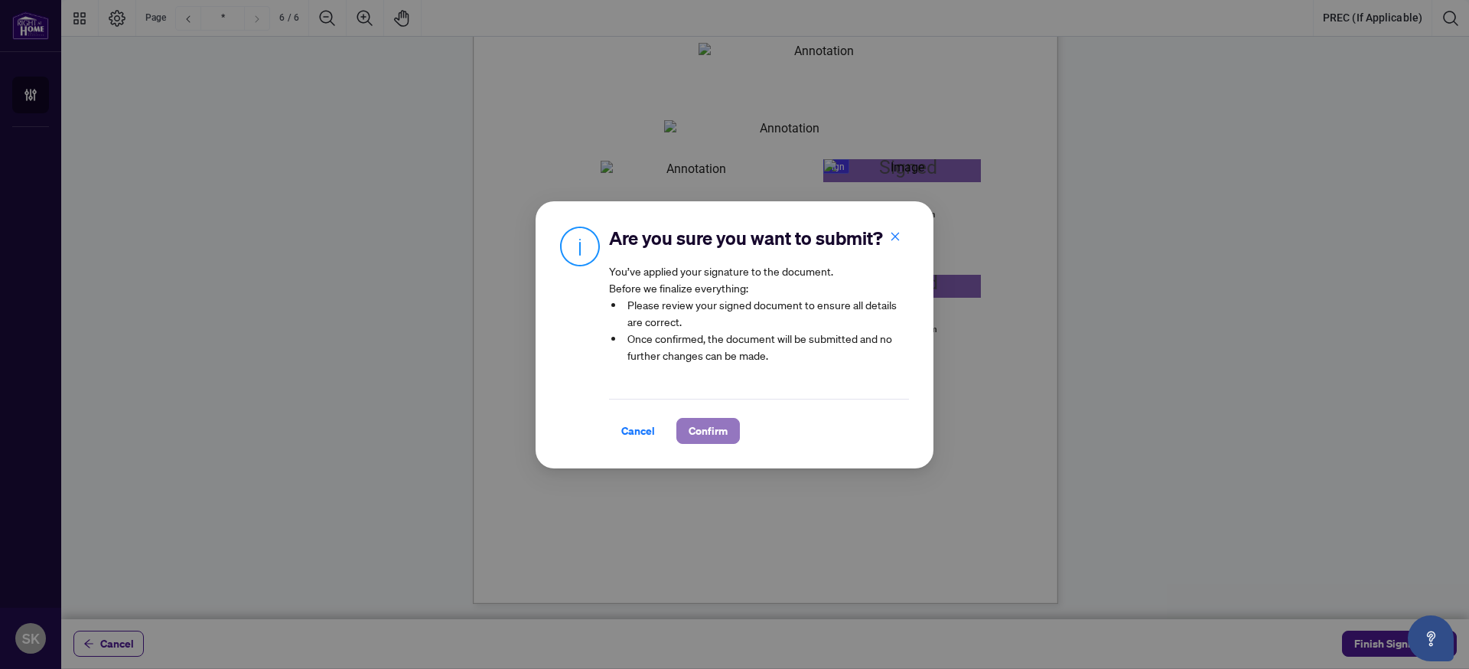
click at [704, 432] on span "Confirm" at bounding box center [708, 431] width 39 height 24
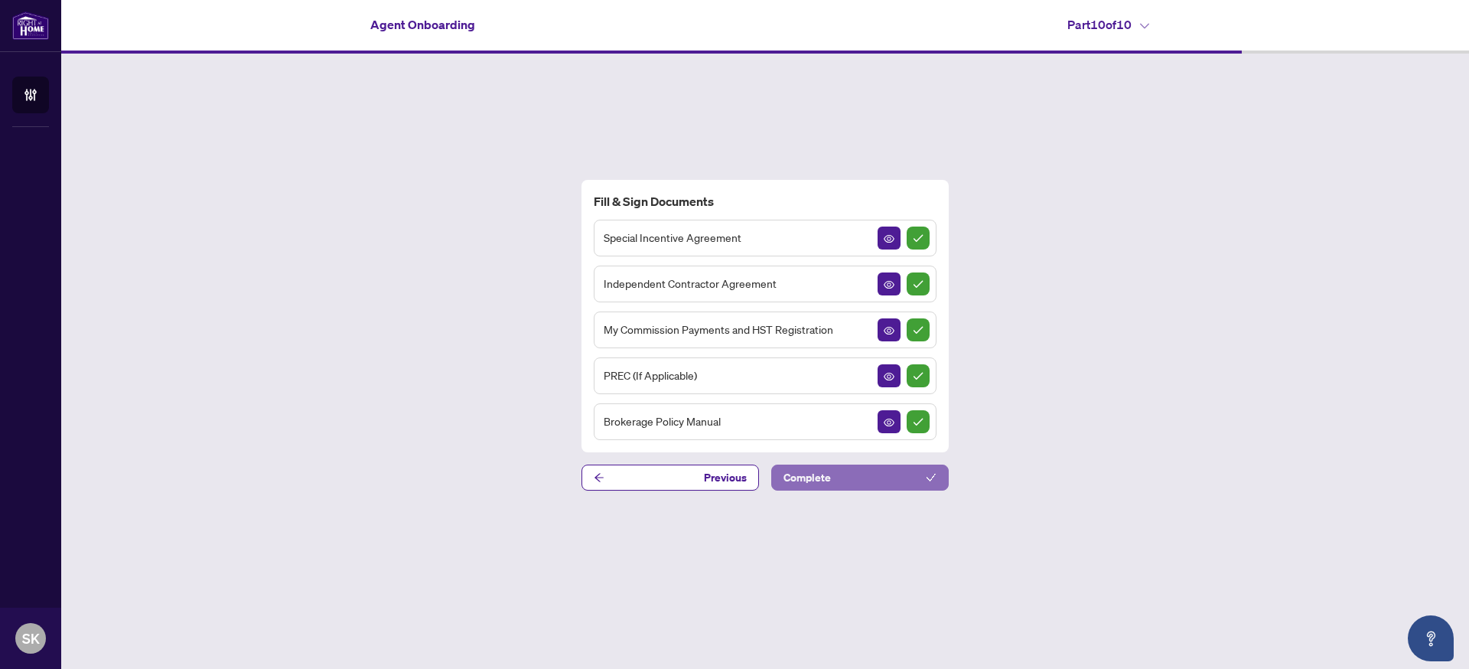
click at [898, 485] on button "Complete" at bounding box center [860, 478] width 178 height 26
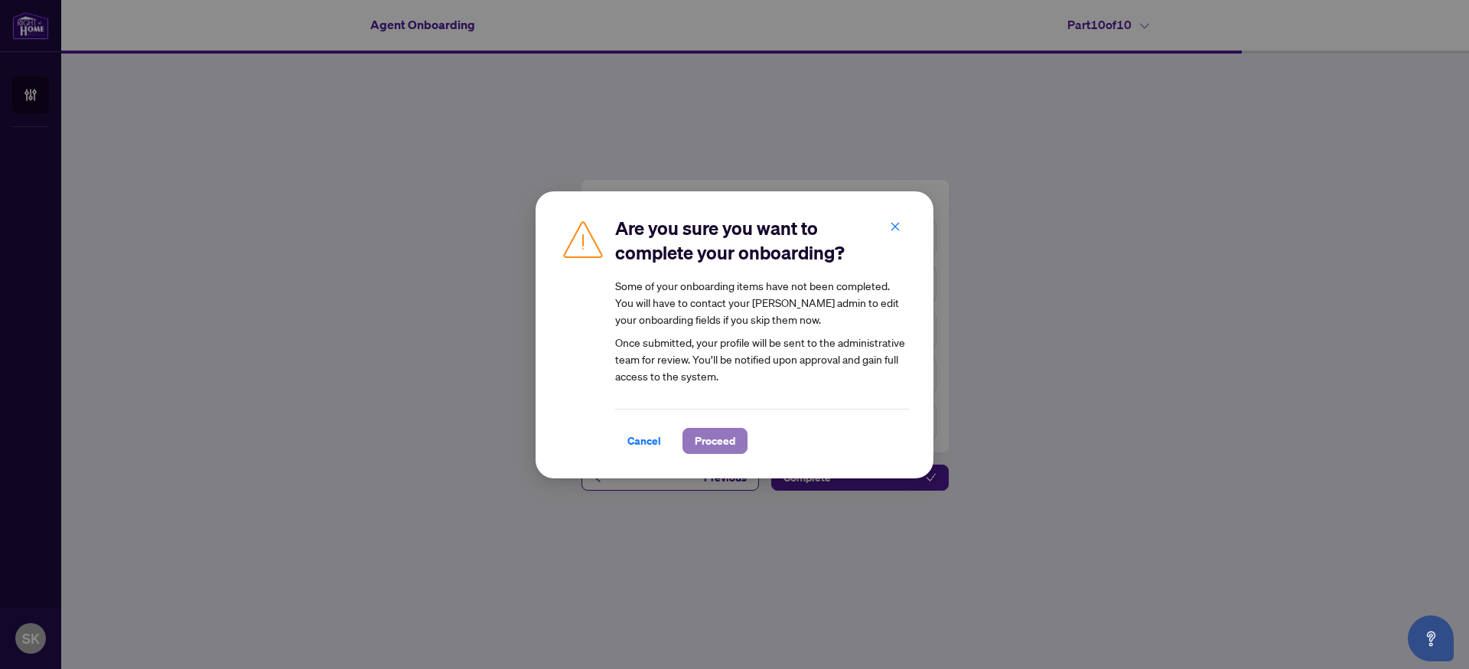
click at [715, 445] on span "Proceed" at bounding box center [715, 441] width 41 height 24
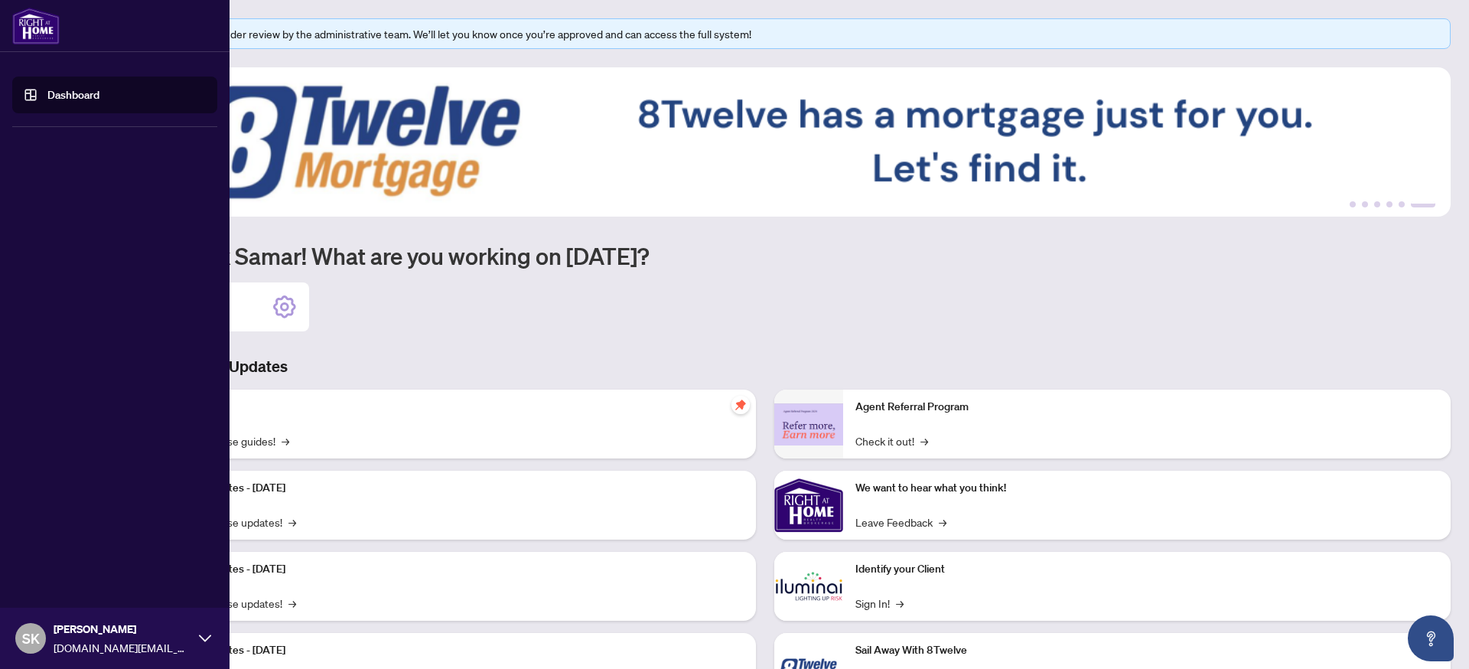
click at [99, 102] on link "Dashboard" at bounding box center [73, 95] width 52 height 14
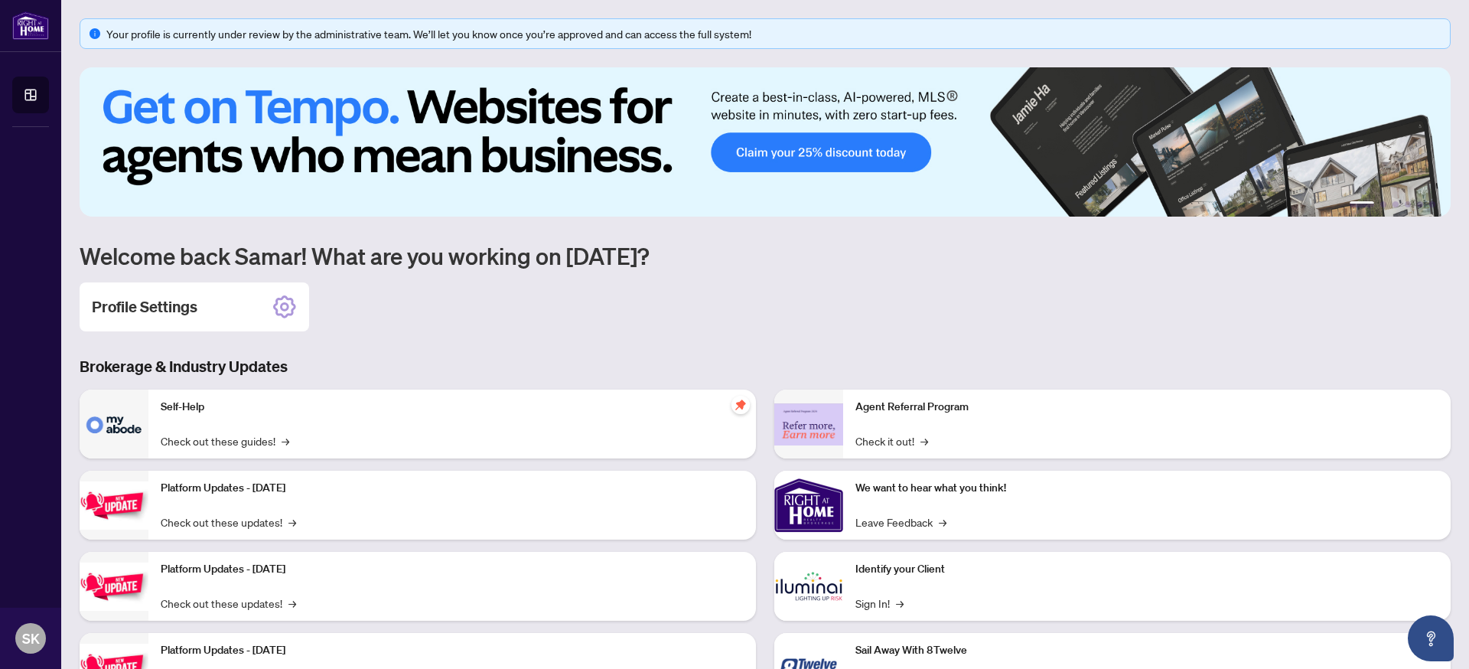
scroll to position [74, 0]
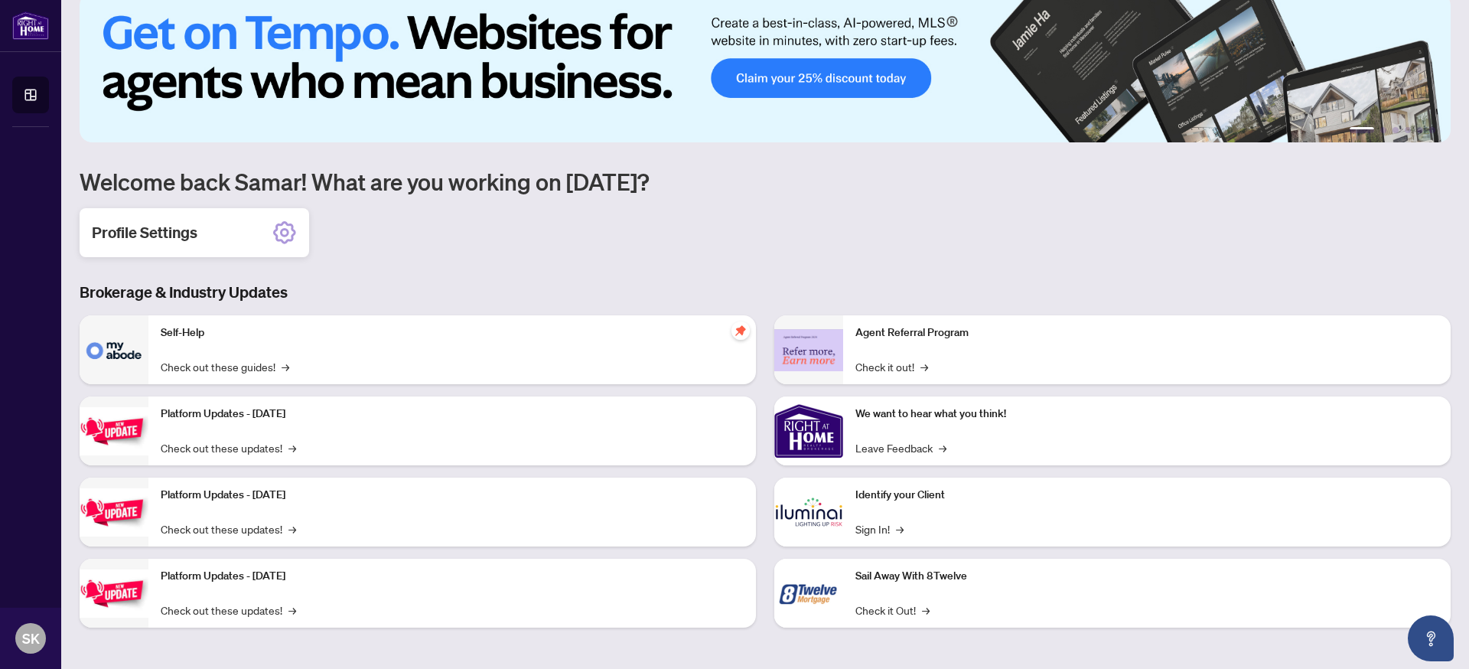
click at [277, 233] on icon at bounding box center [284, 232] width 24 height 24
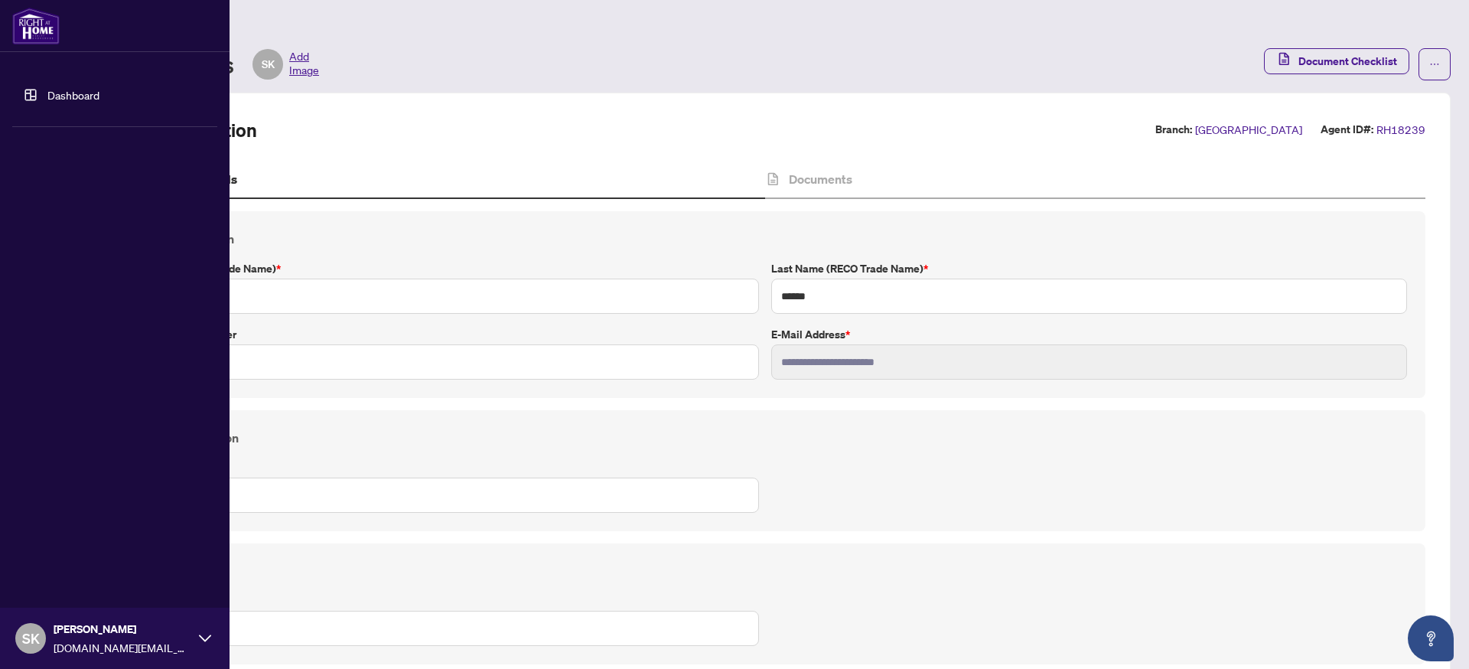
click at [73, 100] on link "Dashboard" at bounding box center [73, 95] width 52 height 14
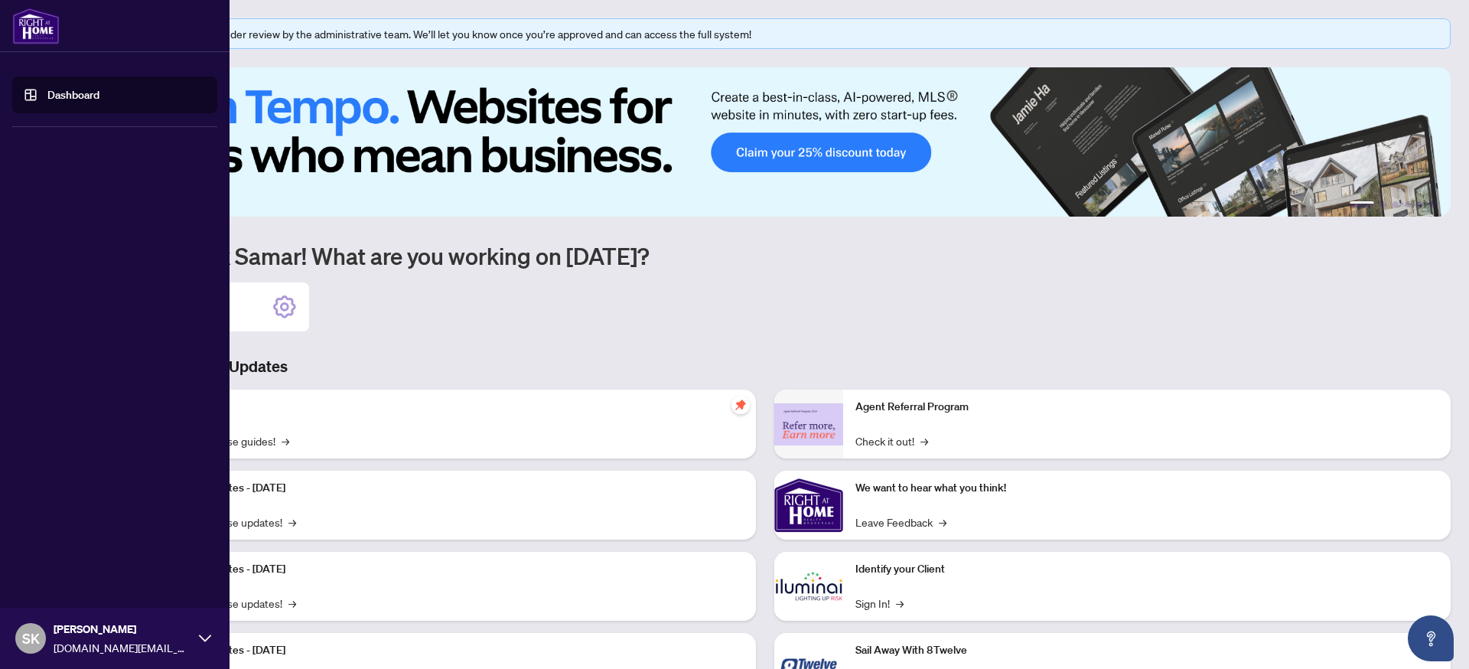
click at [71, 96] on link "Dashboard" at bounding box center [73, 95] width 52 height 14
click at [47, 29] on img at bounding box center [35, 26] width 47 height 37
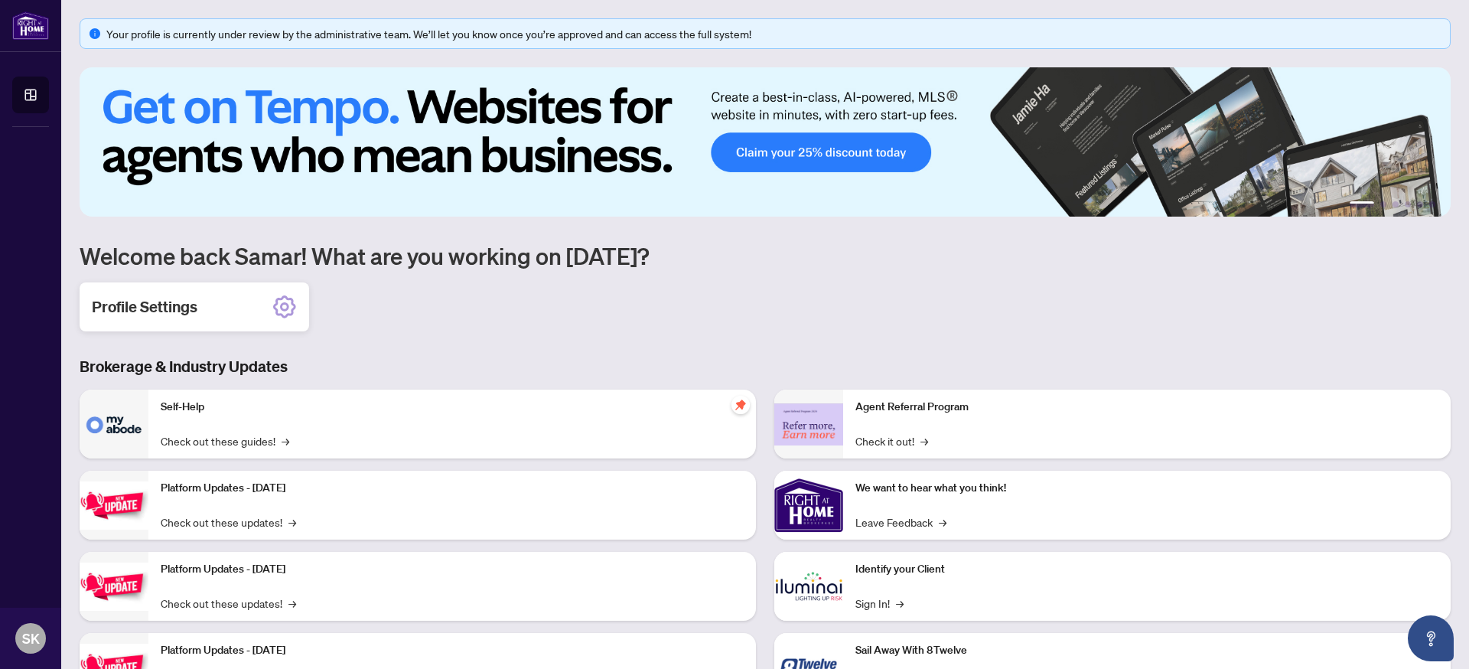
click at [282, 301] on icon at bounding box center [284, 307] width 24 height 24
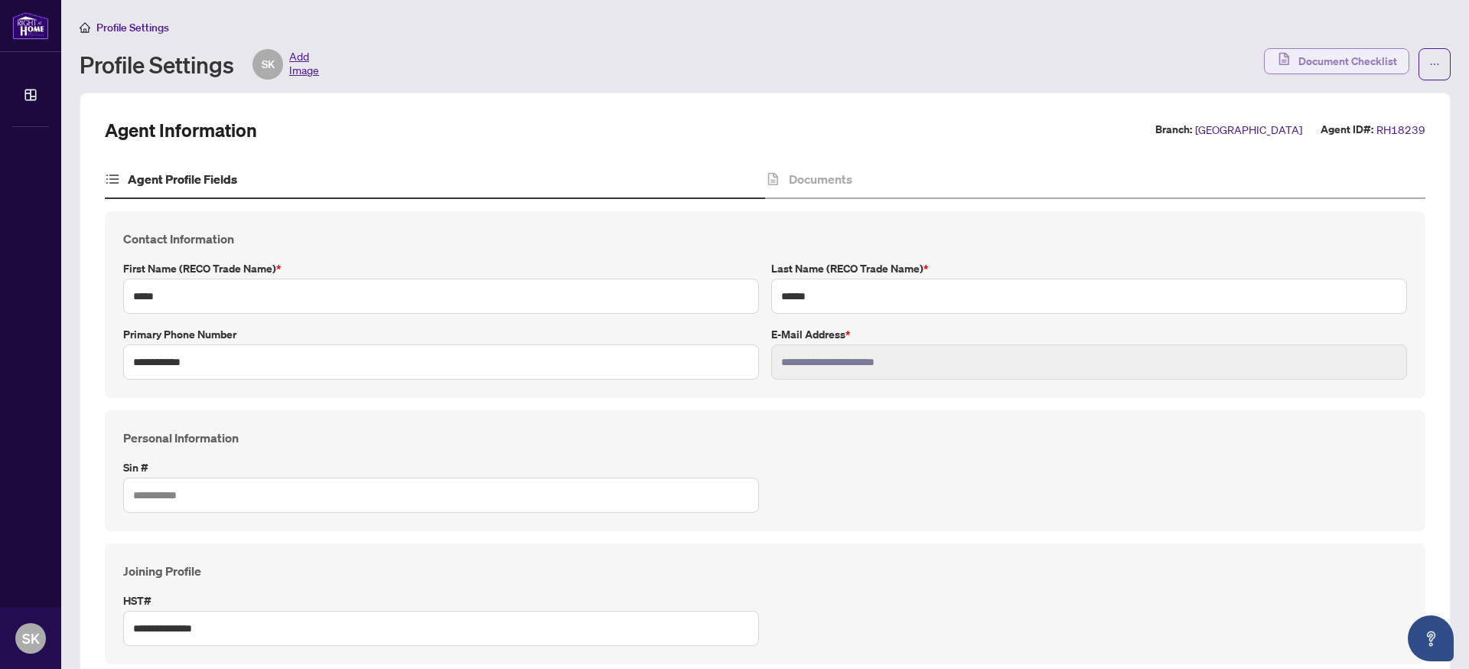
click at [1372, 67] on span "Document Checklist" at bounding box center [1348, 61] width 99 height 24
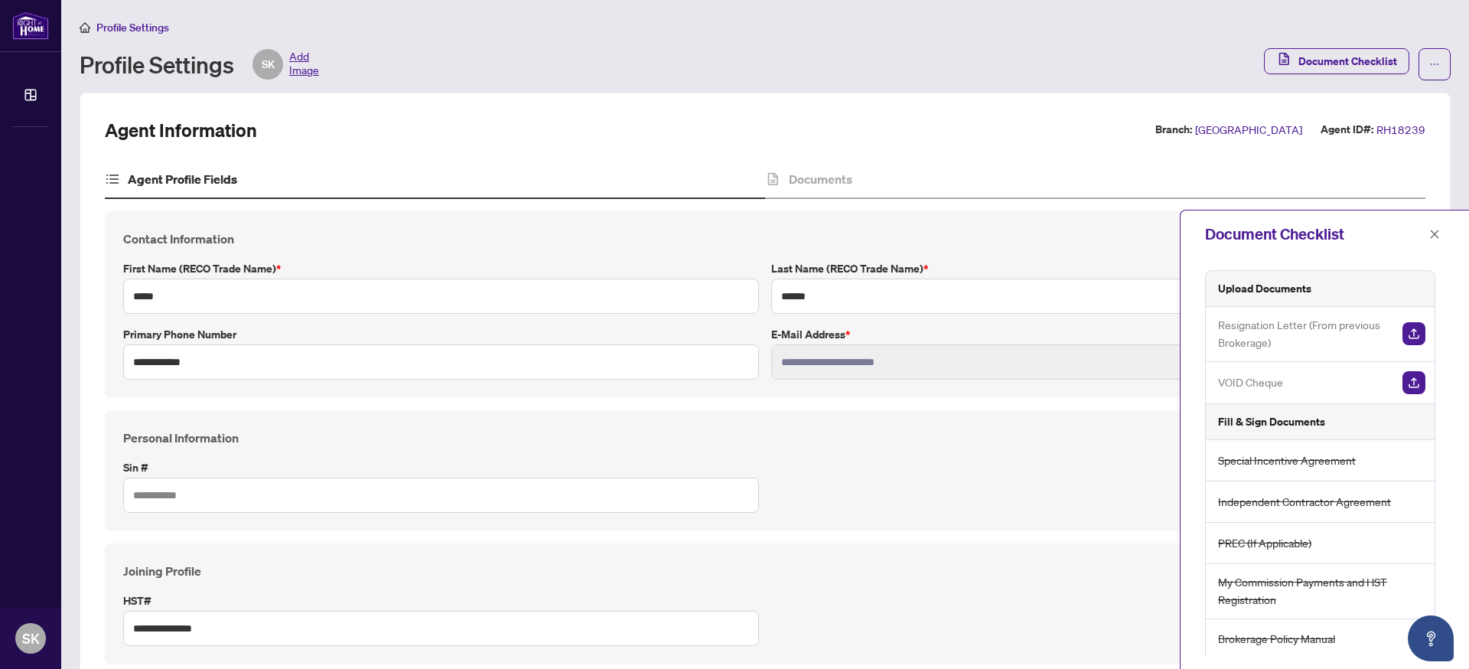
scroll to position [5, 0]
click at [1441, 73] on button "button" at bounding box center [1435, 64] width 32 height 32
click at [1453, 179] on main "**********" at bounding box center [765, 334] width 1408 height 669
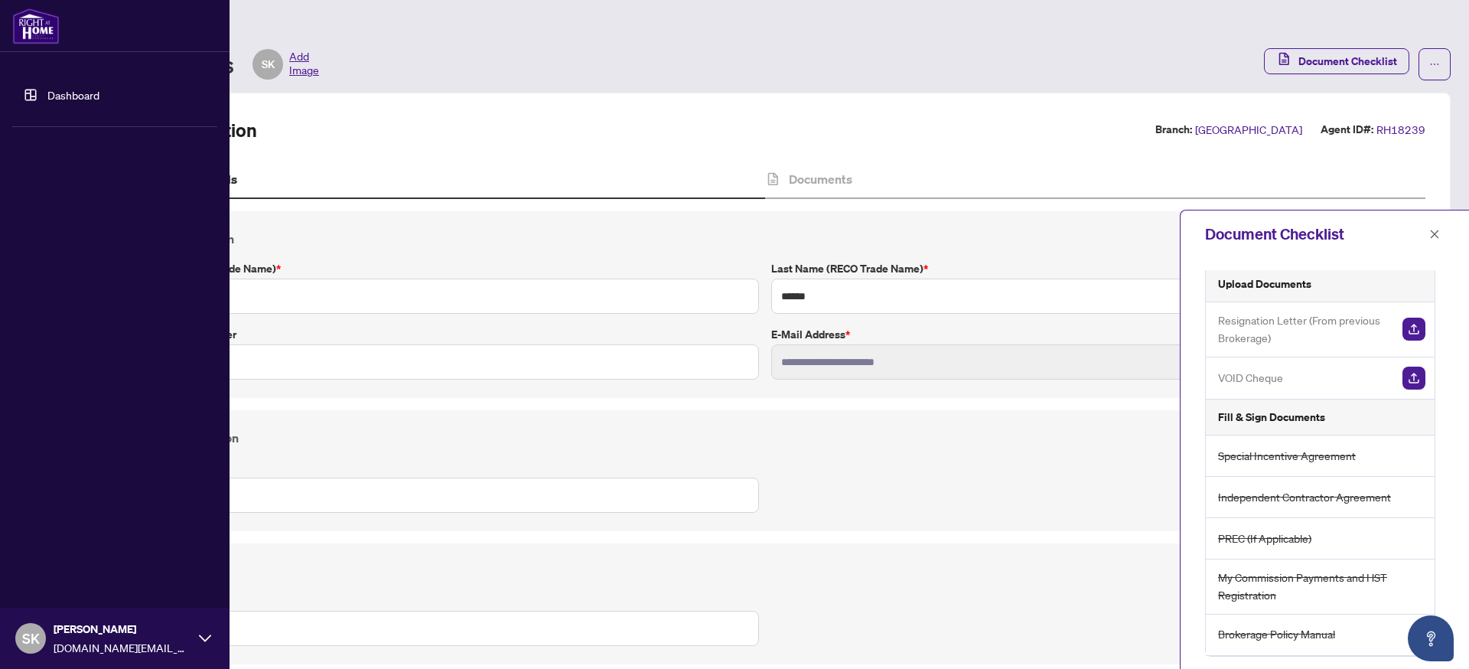
click at [39, 37] on img at bounding box center [35, 26] width 47 height 37
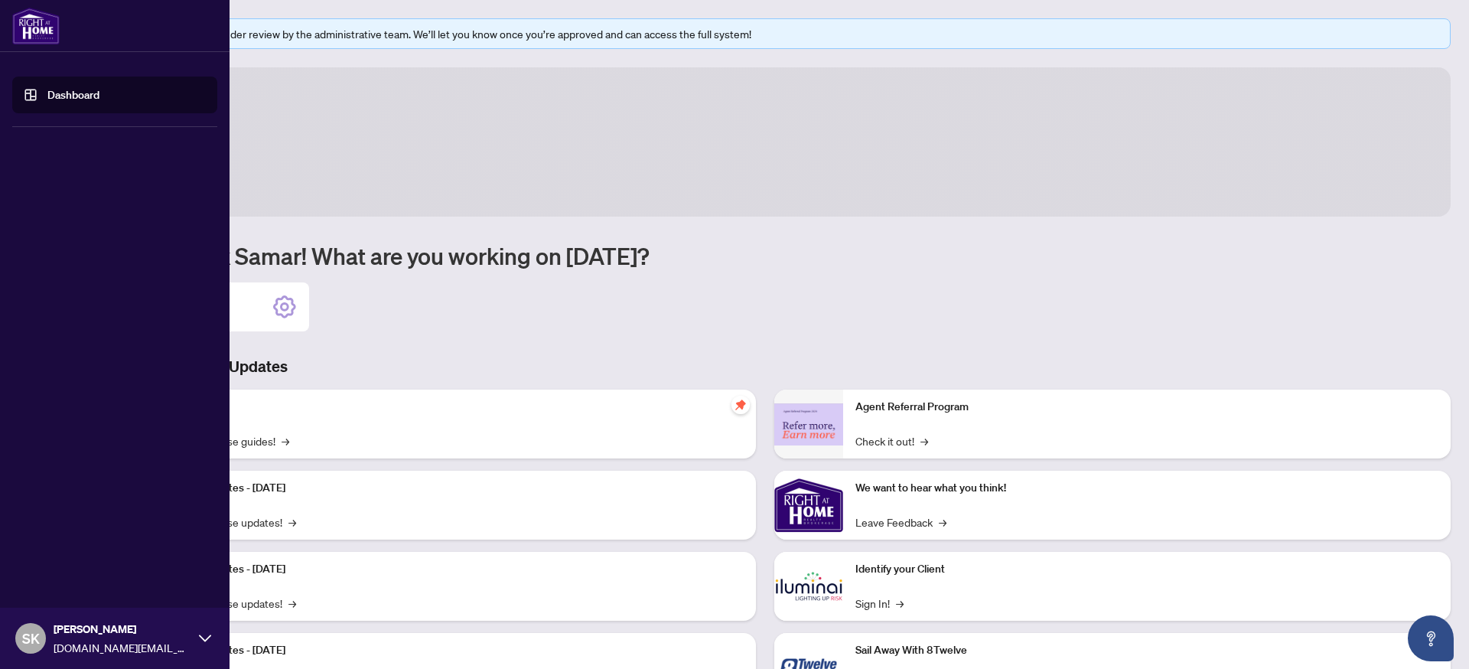
click at [39, 37] on img at bounding box center [35, 26] width 47 height 37
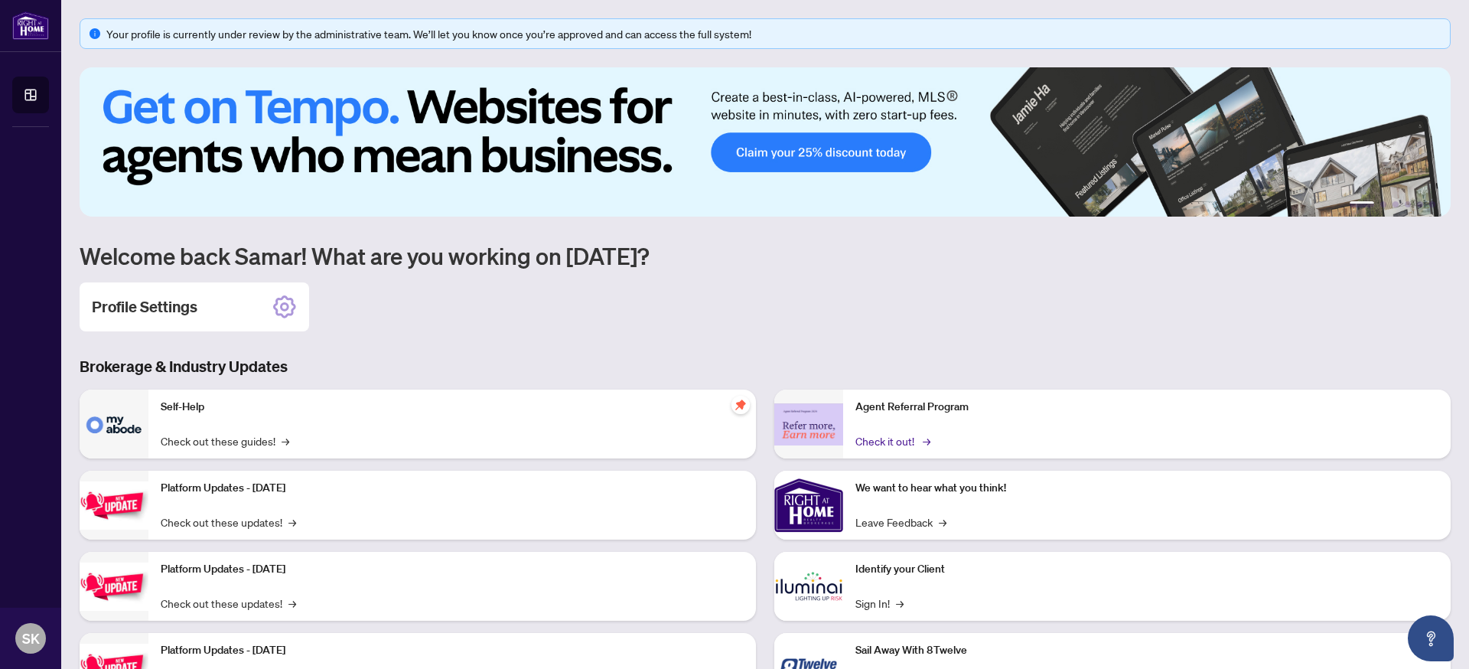
drag, startPoint x: 997, startPoint y: 442, endPoint x: 908, endPoint y: 443, distance: 88.8
click at [997, 442] on div "Agent Referral Program Check it out! →" at bounding box center [1147, 424] width 608 height 69
click at [875, 441] on link "Check it out! →" at bounding box center [892, 440] width 73 height 17
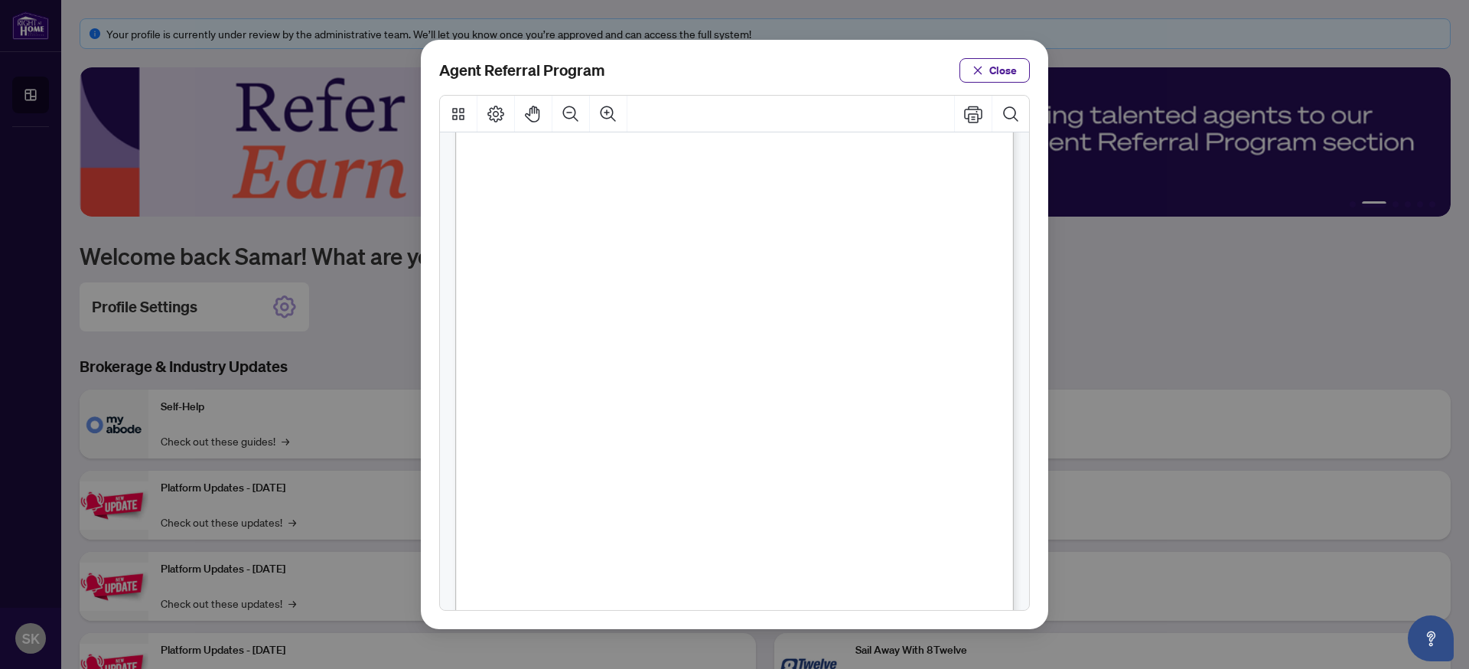
scroll to position [276, 0]
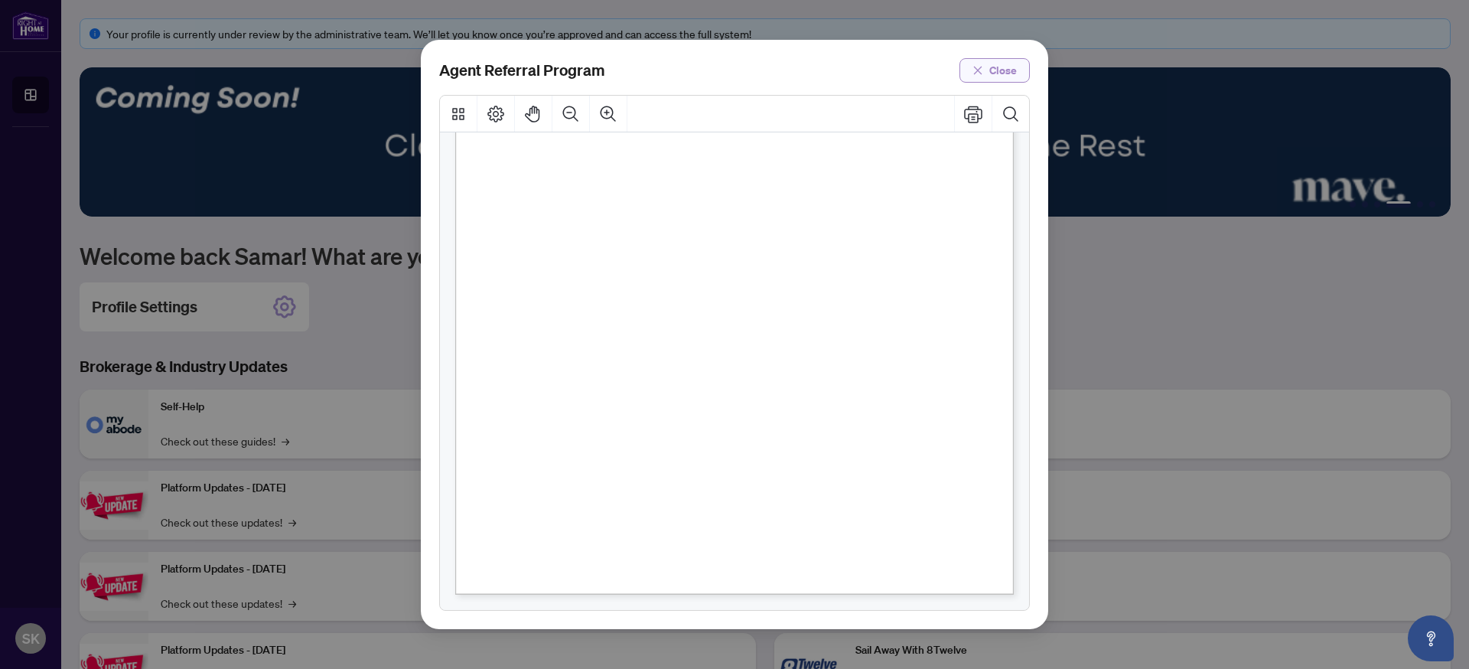
click at [1008, 70] on span "Close" at bounding box center [1003, 70] width 28 height 24
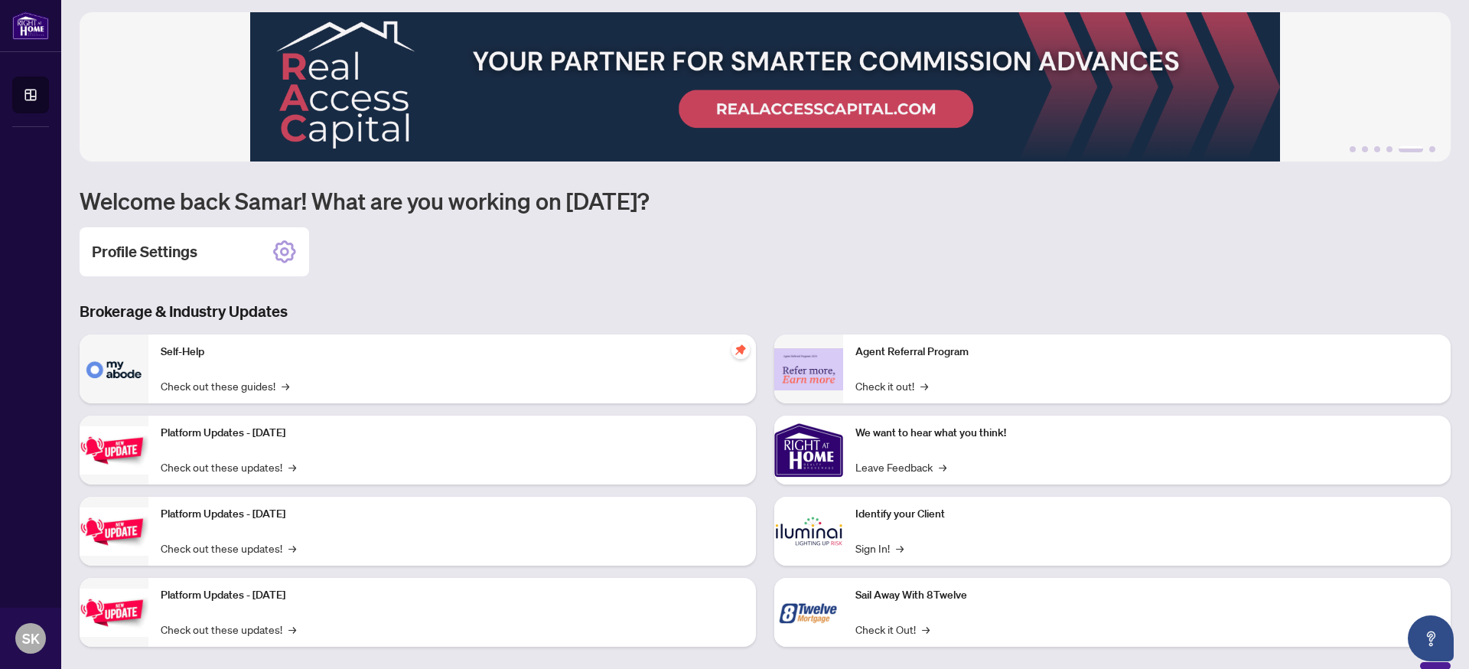
scroll to position [74, 0]
